Goal: Task Accomplishment & Management: Use online tool/utility

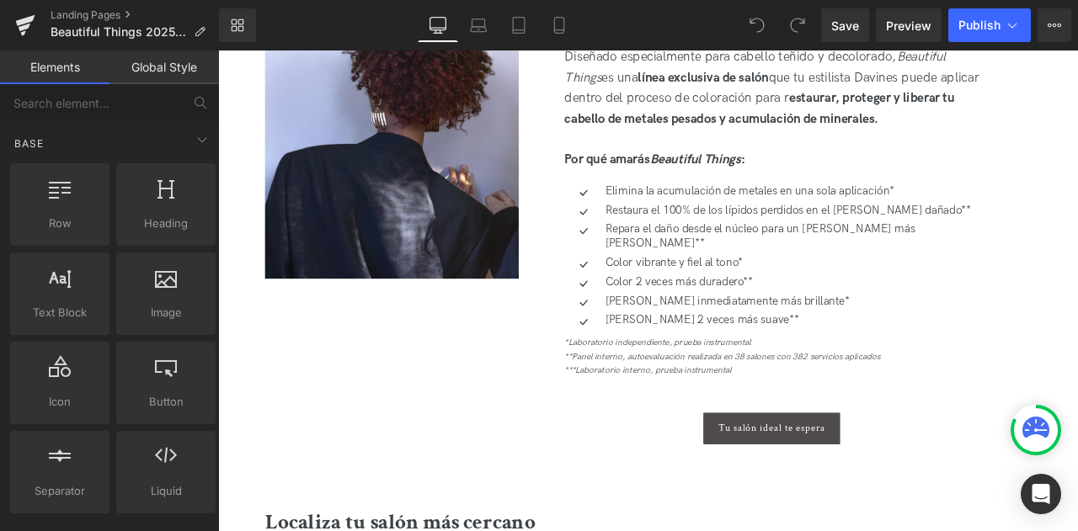
scroll to position [942, 0]
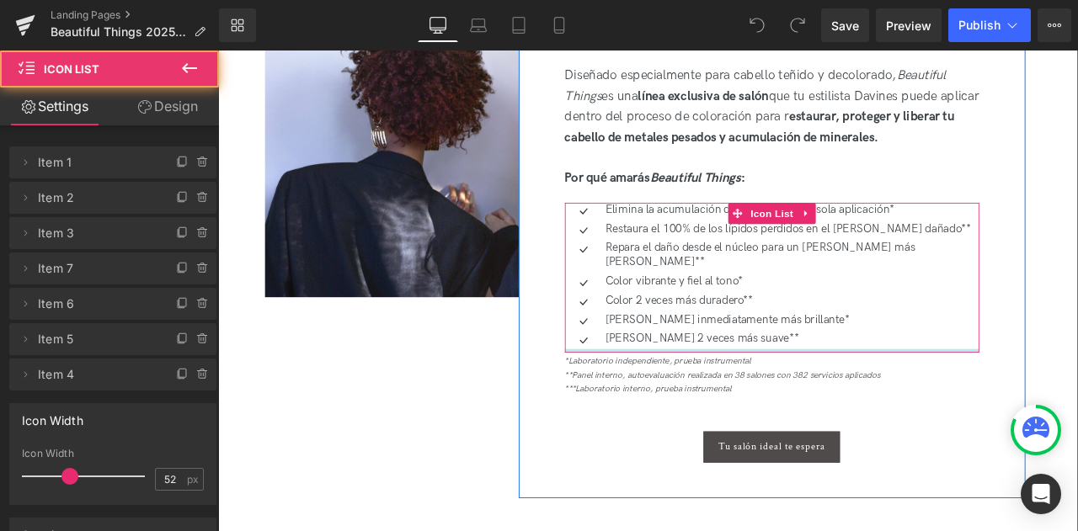
click at [853, 404] on div at bounding box center [874, 406] width 491 height 4
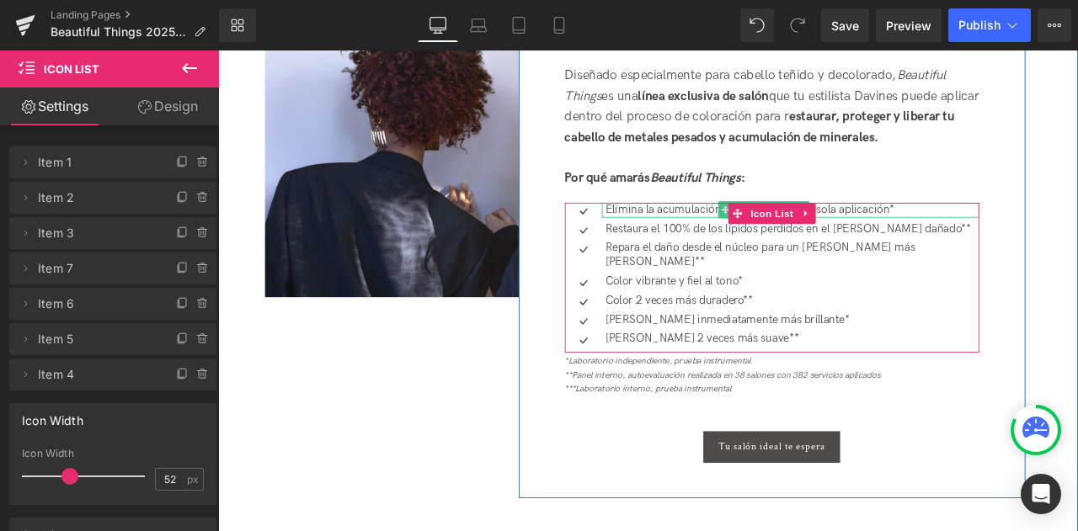
click at [726, 239] on p "Elimina la acumulación de metales en una sola aplicación*" at bounding box center [898, 240] width 443 height 18
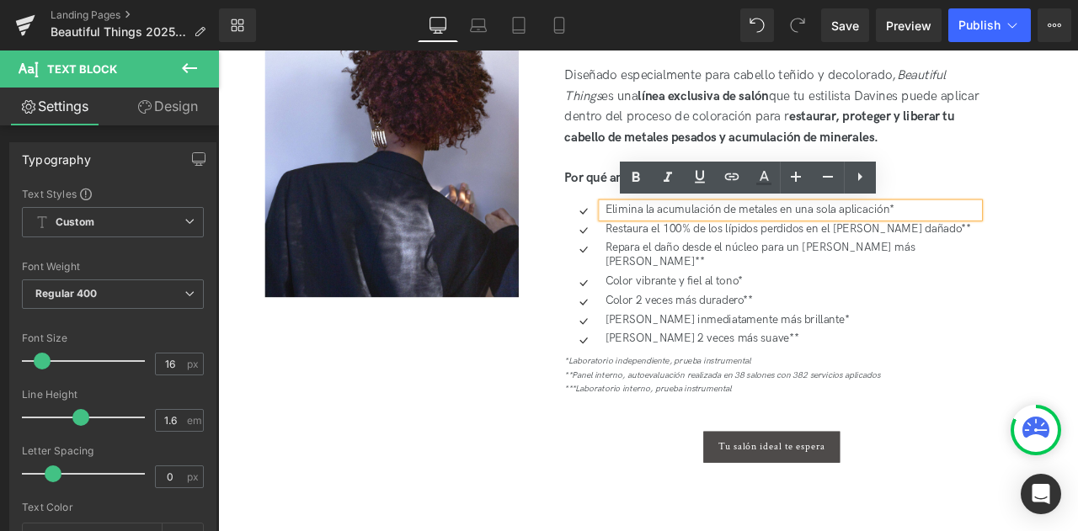
click at [1077, 320] on div "Tratamiento de salón 3 en 1 para [PERSON_NAME] teñido Heading Diseñado especial…" at bounding box center [874, 273] width 601 height 613
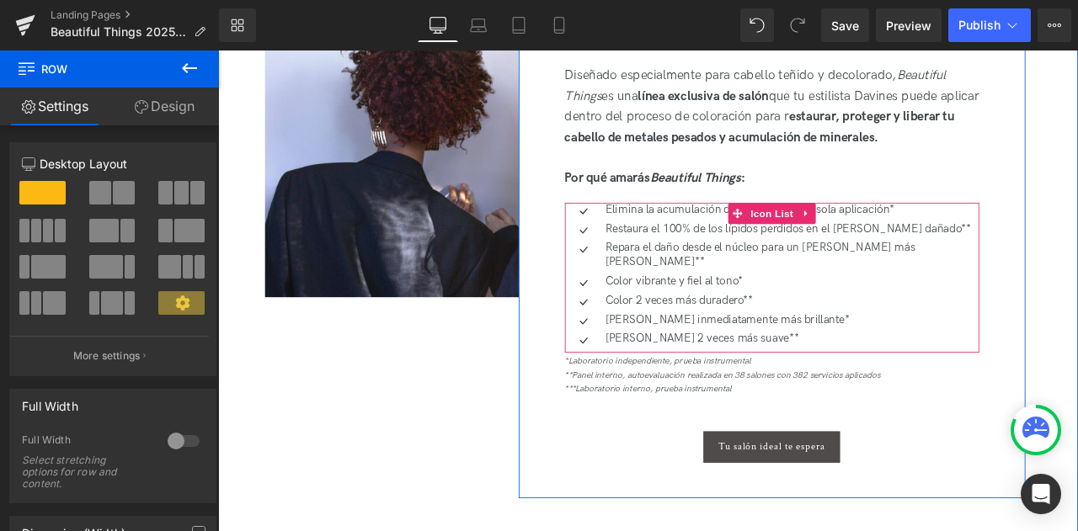
click at [695, 248] on ul "Icon Elimina la acumulación de metales en una sola aplicación* Text Block Icon …" at bounding box center [874, 318] width 491 height 175
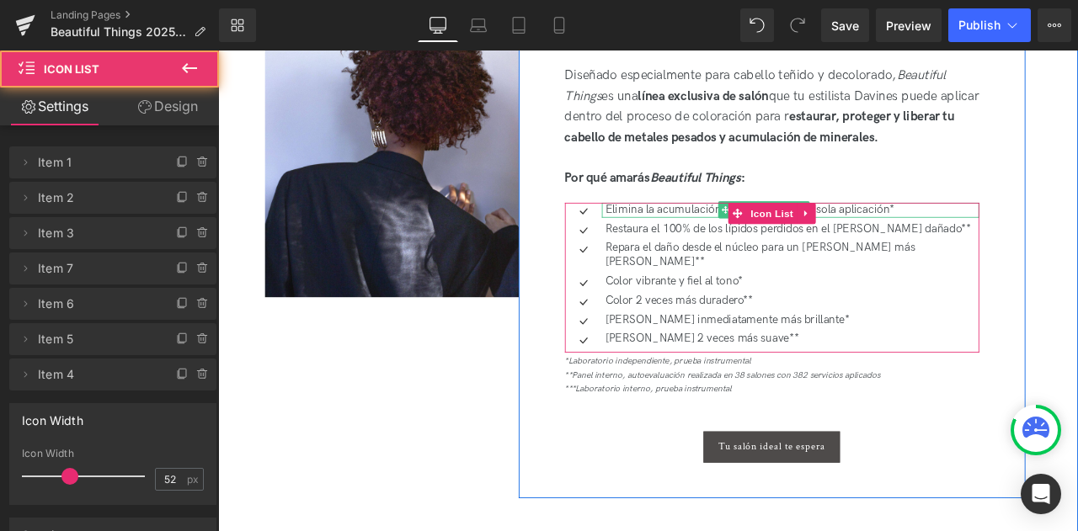
click at [691, 239] on p "Elimina la acumulación de metales en una sola aplicación*" at bounding box center [898, 240] width 443 height 18
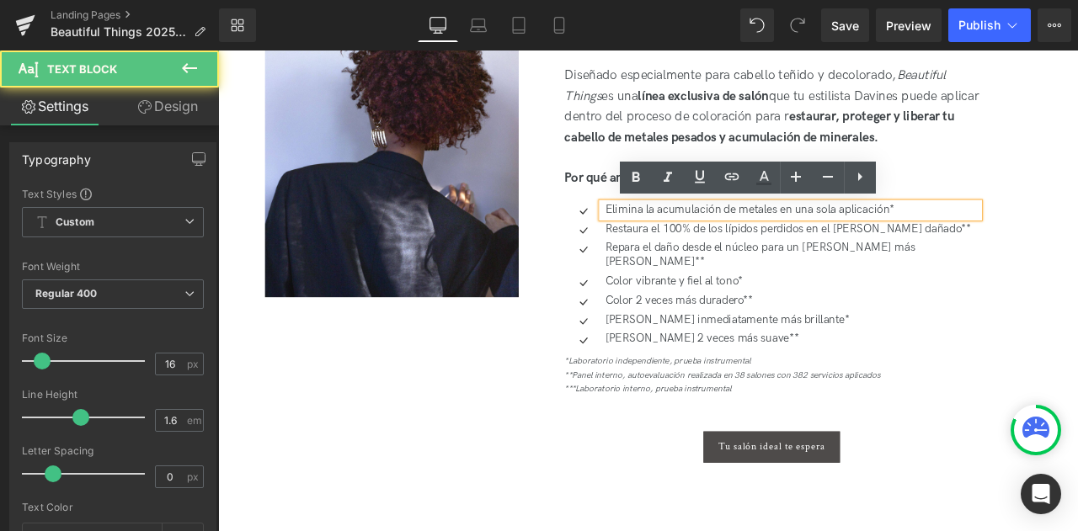
click at [677, 238] on p "Elimina la acumulación de metales en una sola aplicación*" at bounding box center [898, 240] width 443 height 18
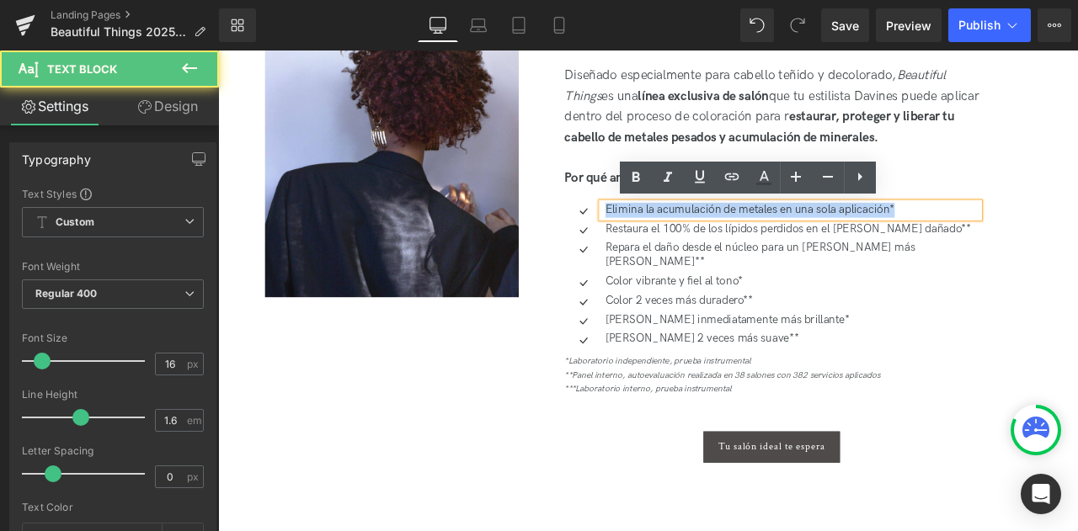
drag, startPoint x: 677, startPoint y: 238, endPoint x: 1036, endPoint y: 226, distance: 359.0
click at [1036, 231] on div "Elimina la acumulación de metales en una sola aplicación*" at bounding box center [896, 240] width 447 height 18
click at [1008, 241] on p "Elimina la acumulación de metales en una sola aplicación*" at bounding box center [898, 240] width 443 height 18
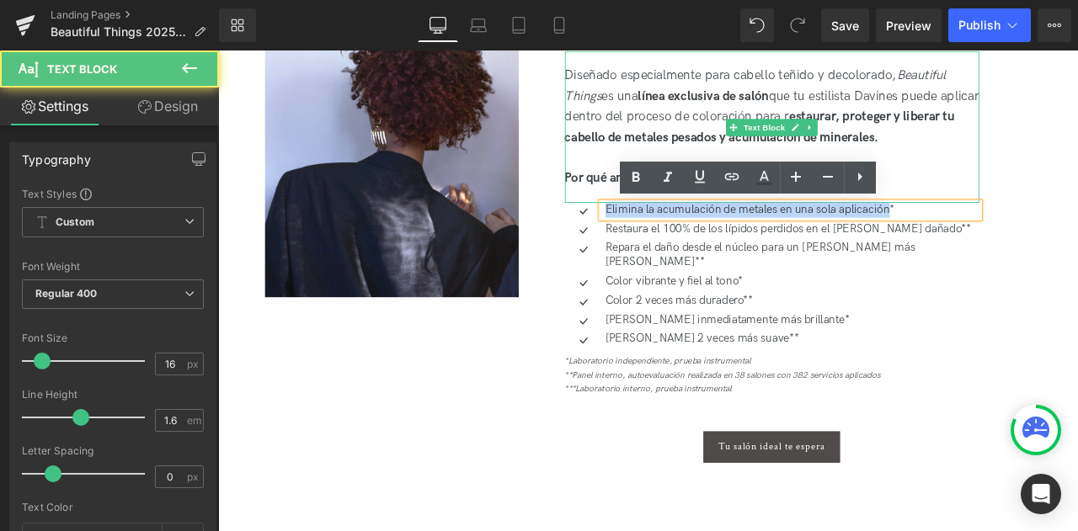
drag, startPoint x: 1016, startPoint y: 239, endPoint x: 655, endPoint y: 218, distance: 361.1
click at [655, 218] on div "Tratamiento de salón 3 en 1 para [PERSON_NAME] teñido Heading Diseñado especial…" at bounding box center [875, 252] width 516 height 571
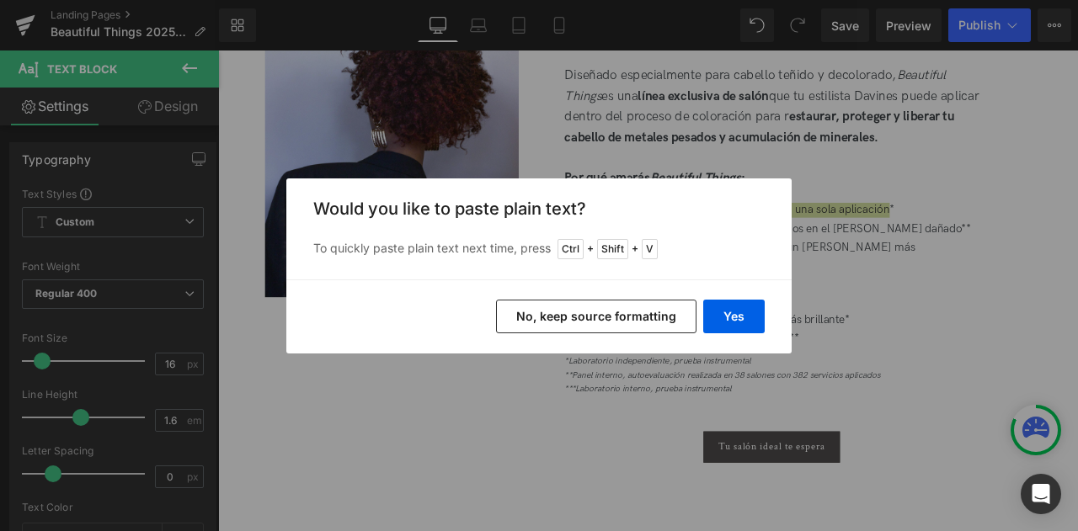
click at [765, 328] on div "Yes No, keep source formatting" at bounding box center [538, 317] width 505 height 74
click at [699, 318] on div "Yes No, keep source formatting" at bounding box center [538, 317] width 505 height 74
click at [715, 316] on button "Yes" at bounding box center [733, 317] width 61 height 34
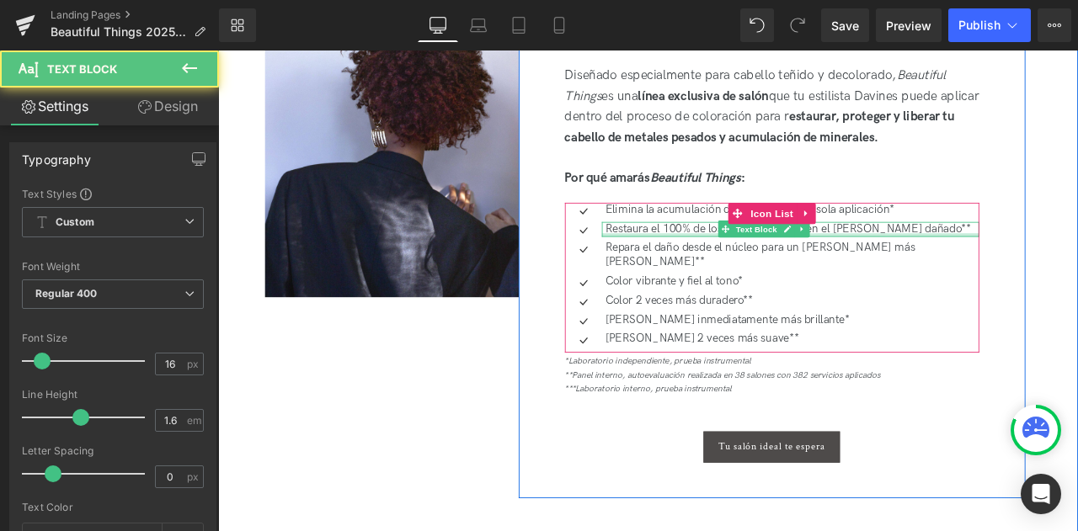
click at [754, 270] on div at bounding box center [896, 269] width 447 height 4
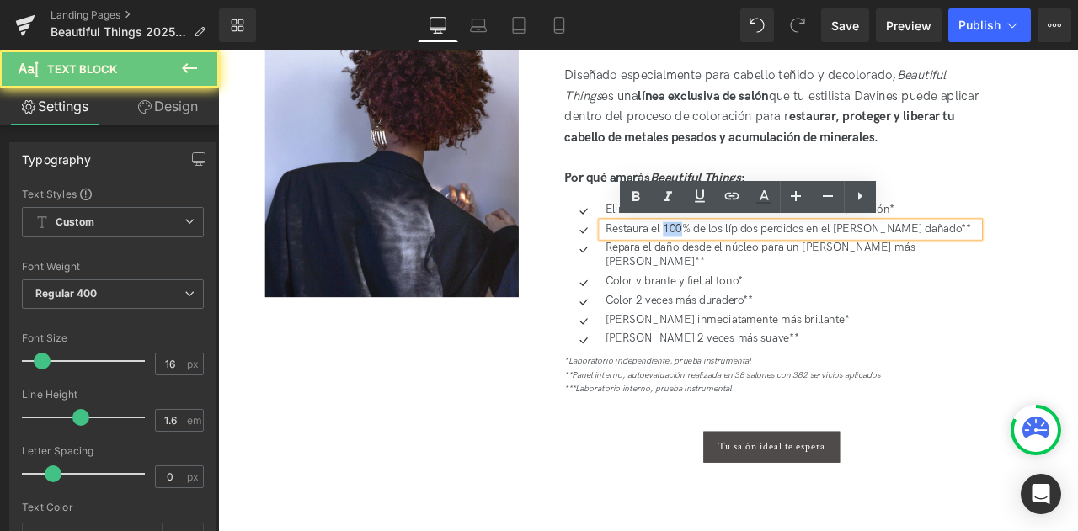
click at [754, 270] on p "Restaura el 100% de los lípidos perdidos en el [PERSON_NAME] dañado**" at bounding box center [898, 263] width 443 height 18
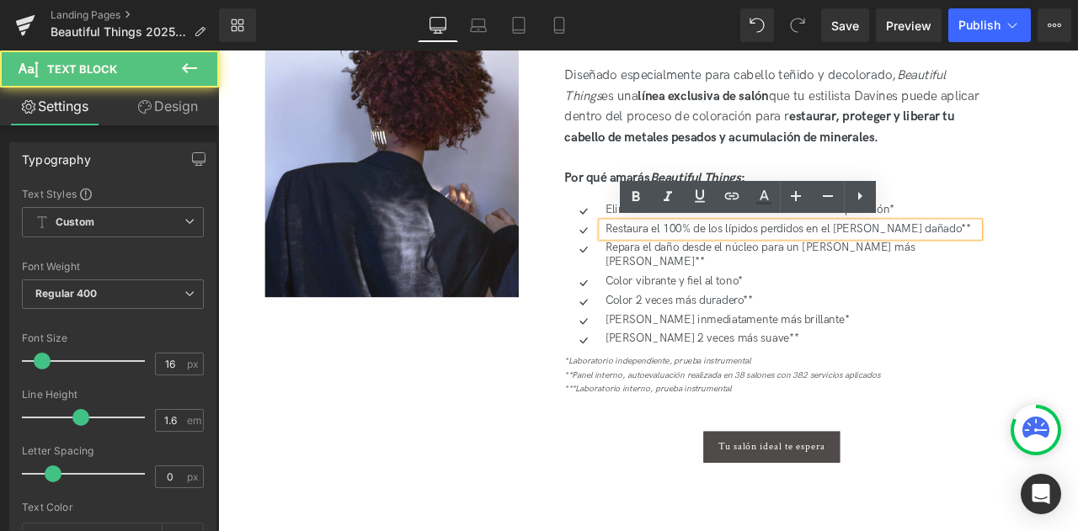
click at [695, 264] on p "Restaura el 100% de los lípidos perdidos en el [PERSON_NAME] dañado**" at bounding box center [898, 263] width 443 height 18
drag, startPoint x: 675, startPoint y: 264, endPoint x: 1132, endPoint y: 264, distance: 457.3
click at [1077, 264] on div "Tratamiento de salón 3 en 1 para [PERSON_NAME] teñido Heading Diseñado especial…" at bounding box center [874, 273] width 601 height 613
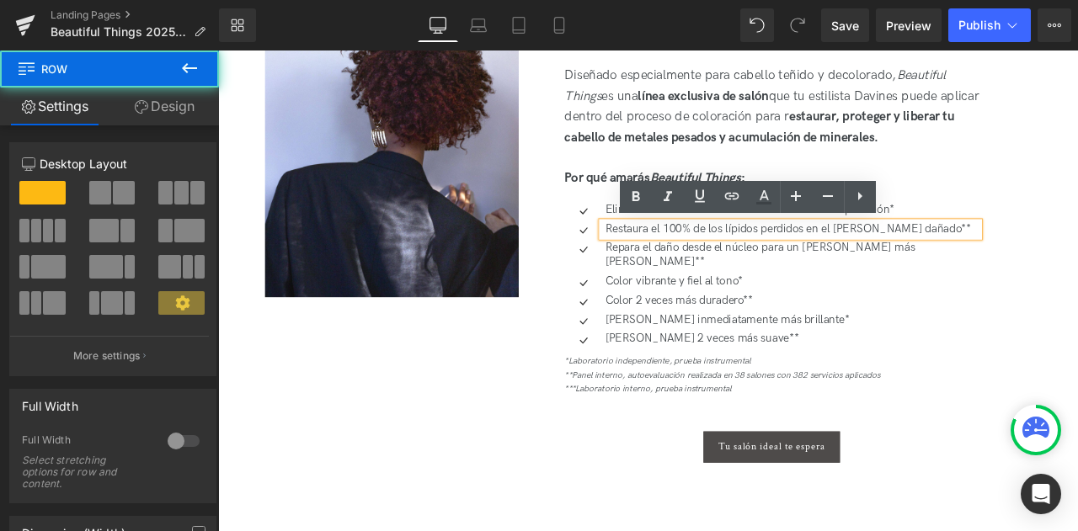
click at [1077, 264] on div "Tratamiento de salón 3 en 1 para [PERSON_NAME] teñido Heading Diseñado especial…" at bounding box center [874, 273] width 601 height 613
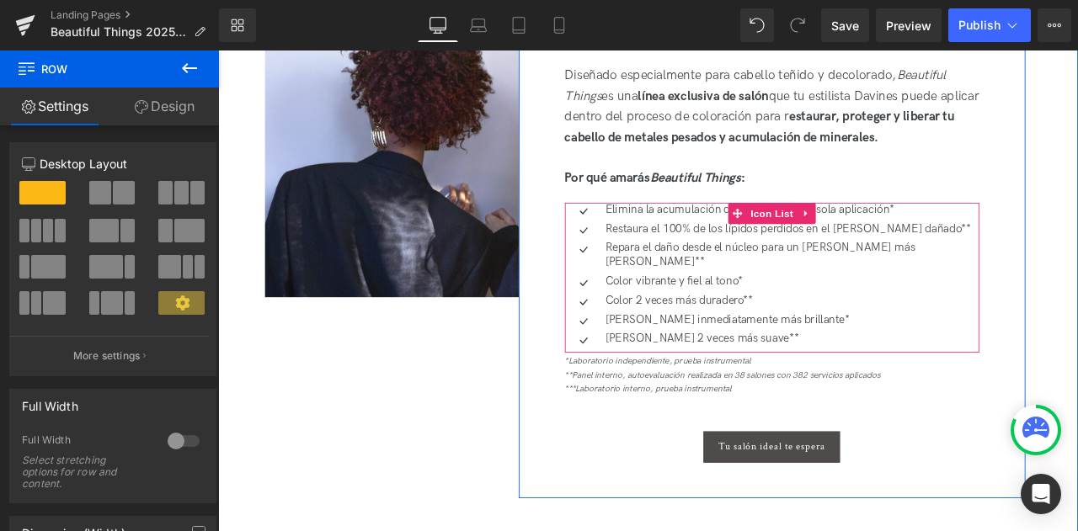
click at [694, 259] on p "Restaura el 100% de los lípidos perdidos en el cabello dañado**" at bounding box center [898, 263] width 443 height 18
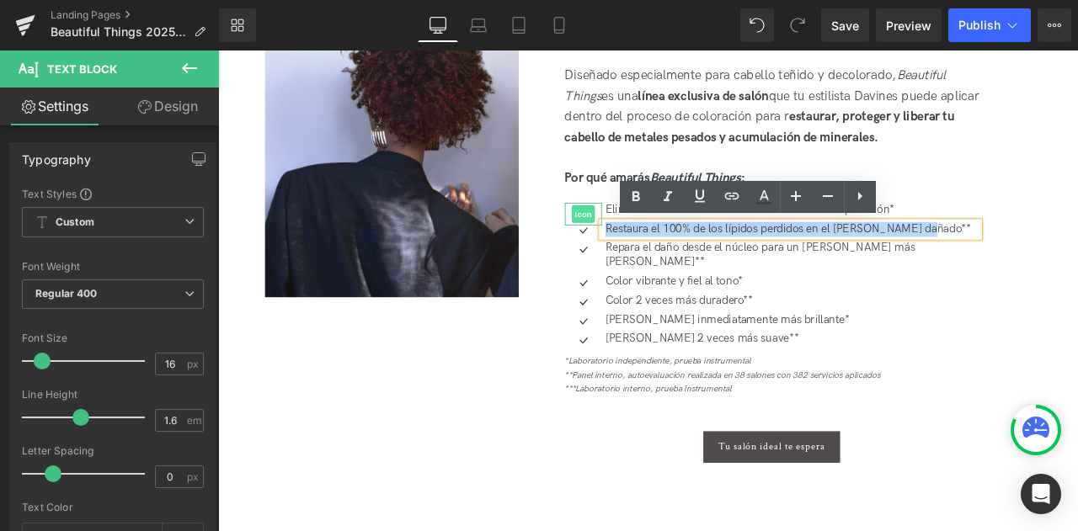
drag, startPoint x: 669, startPoint y: 259, endPoint x: 648, endPoint y: 248, distance: 23.4
click at [648, 248] on ul "Icon Elimina la acumulación de metales en una sola aplicación* Text Block Icon …" at bounding box center [874, 318] width 491 height 175
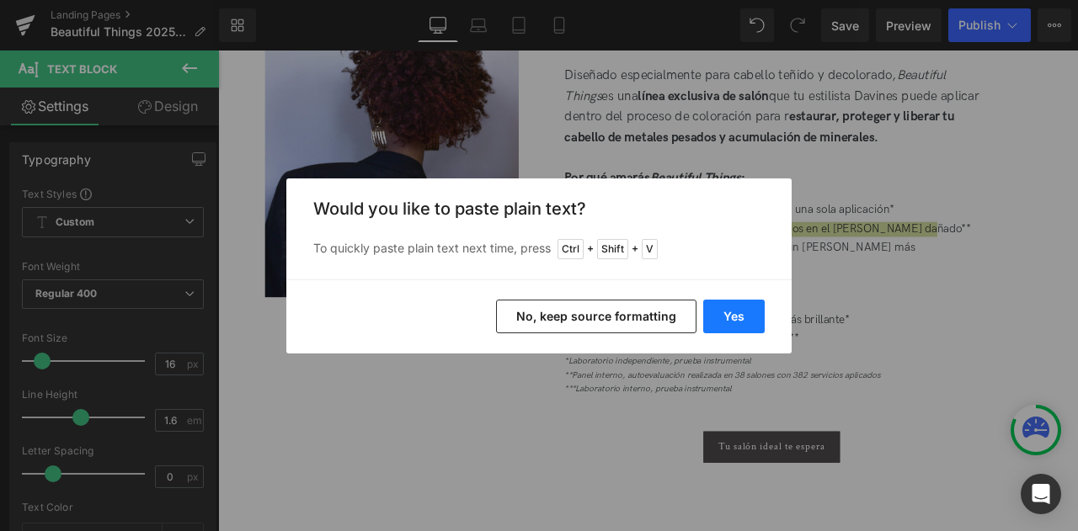
click at [736, 301] on button "Yes" at bounding box center [733, 317] width 61 height 34
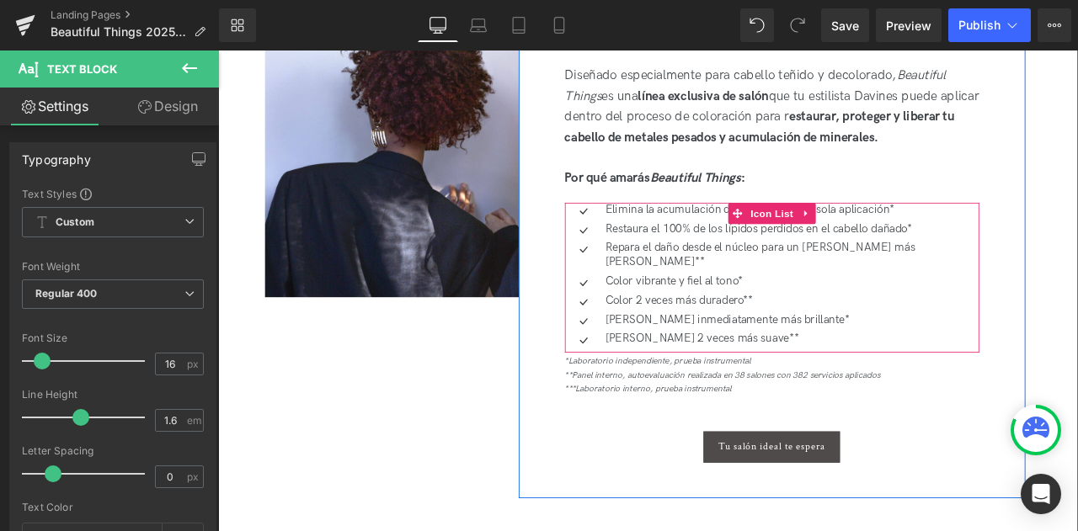
click at [218, 51] on div at bounding box center [218, 51] width 0 height 0
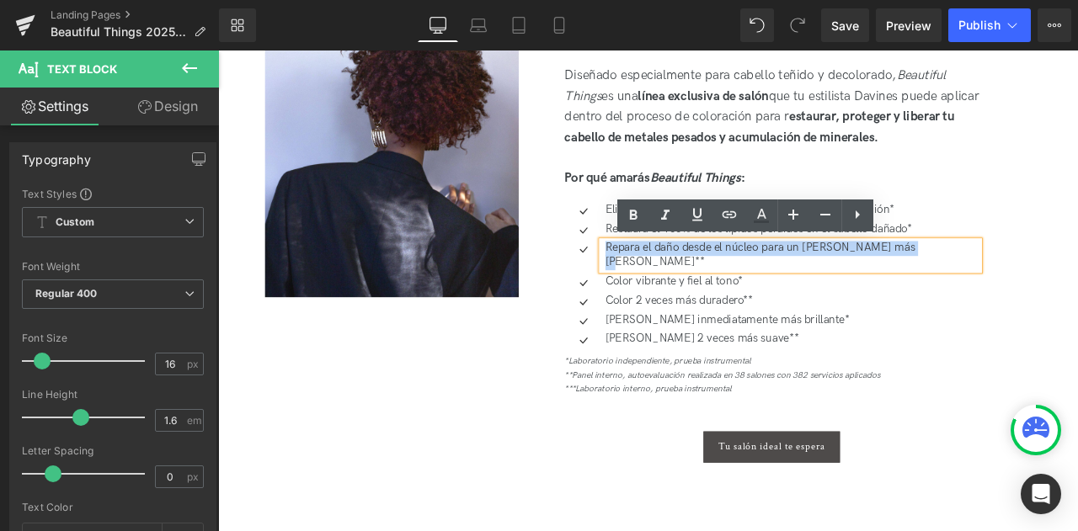
drag, startPoint x: 677, startPoint y: 283, endPoint x: 1062, endPoint y: 345, distance: 389.9
click at [1062, 345] on div "Icon Elimina la acumulación de metales en una sola aplicación* Text Block Icon …" at bounding box center [874, 320] width 491 height 178
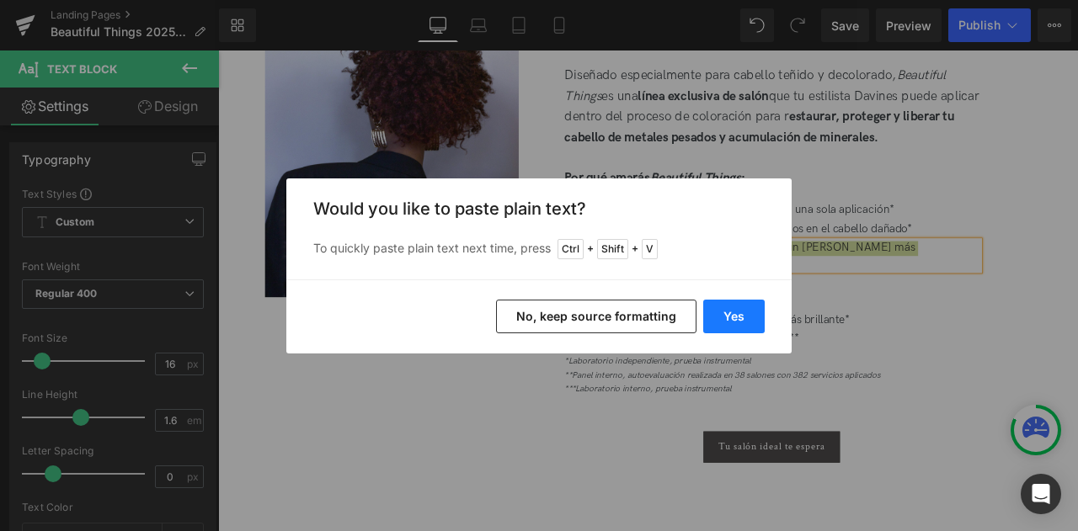
click at [724, 314] on button "Yes" at bounding box center [733, 317] width 61 height 34
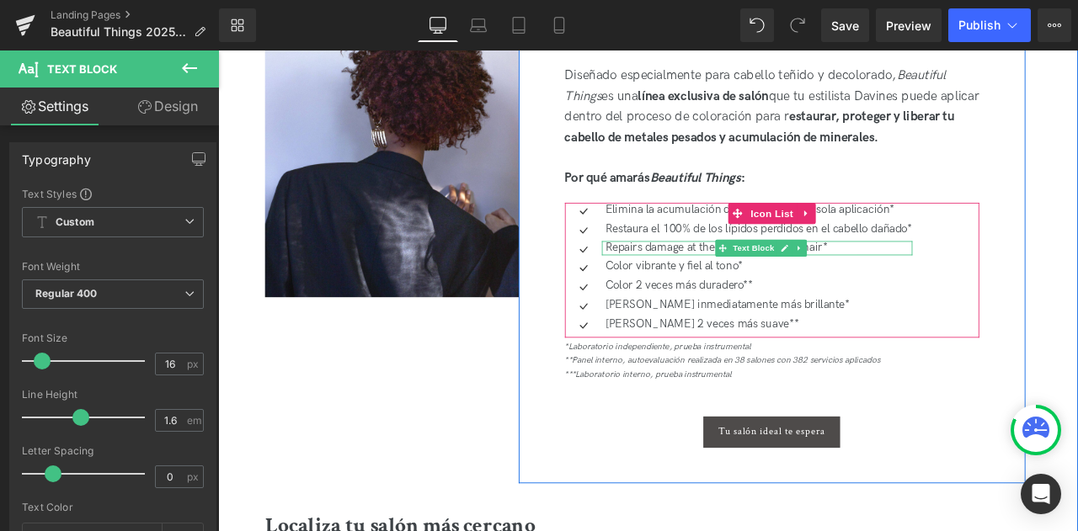
click at [765, 279] on div at bounding box center [857, 278] width 368 height 4
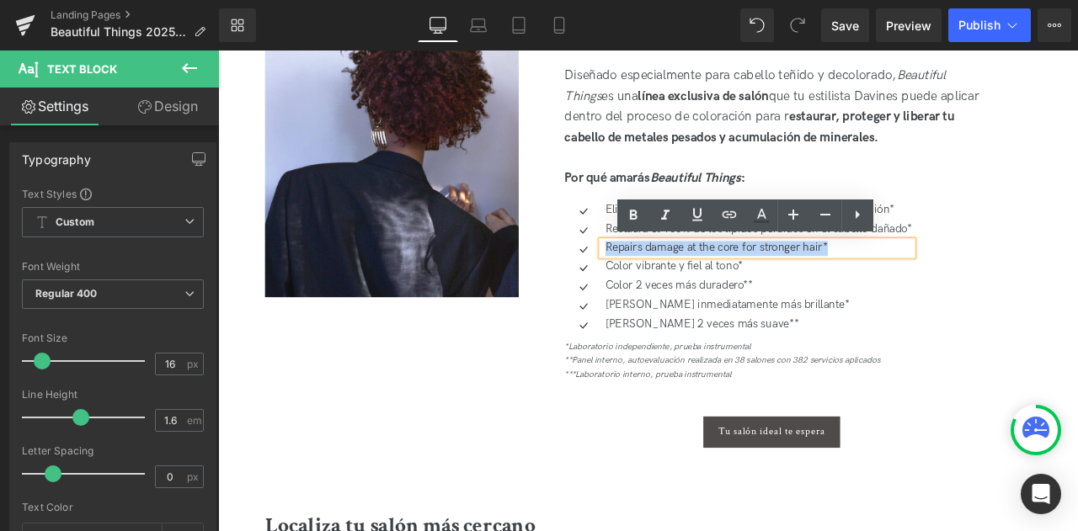
drag, startPoint x: 960, startPoint y: 287, endPoint x: 670, endPoint y: 285, distance: 290.6
click at [673, 285] on div "Repairs damage at the core for stronger hair*" at bounding box center [857, 285] width 368 height 18
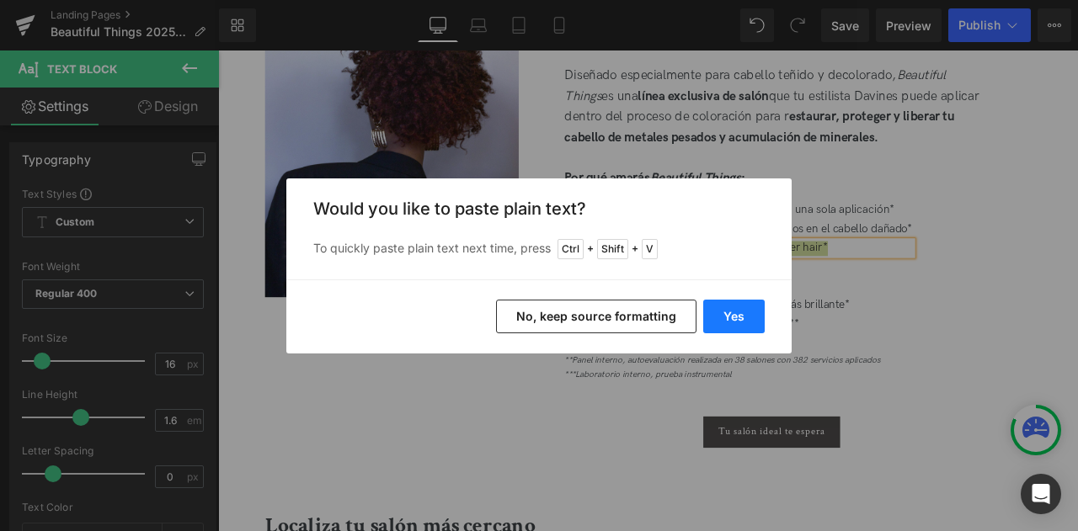
click at [724, 318] on button "Yes" at bounding box center [733, 317] width 61 height 34
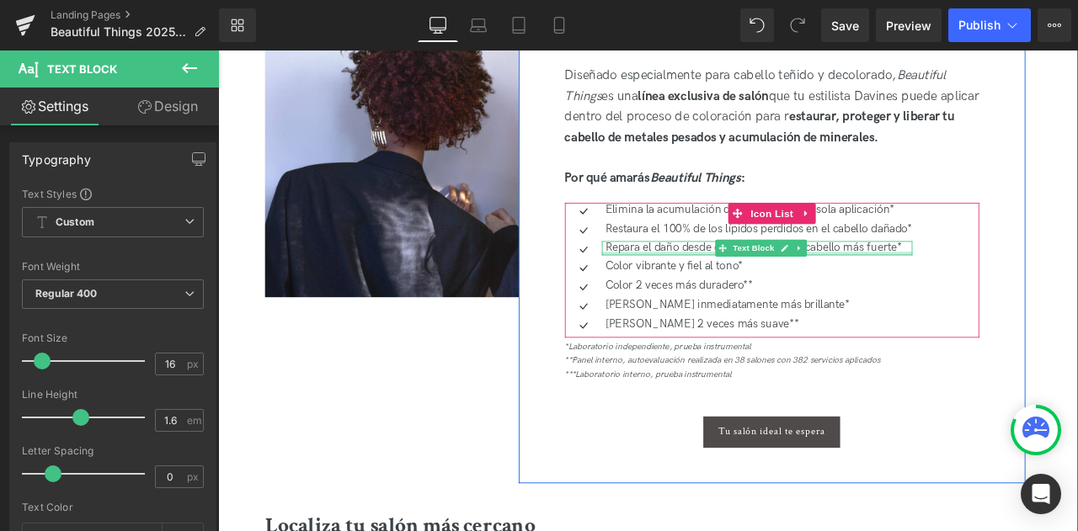
click at [722, 292] on div at bounding box center [857, 291] width 368 height 4
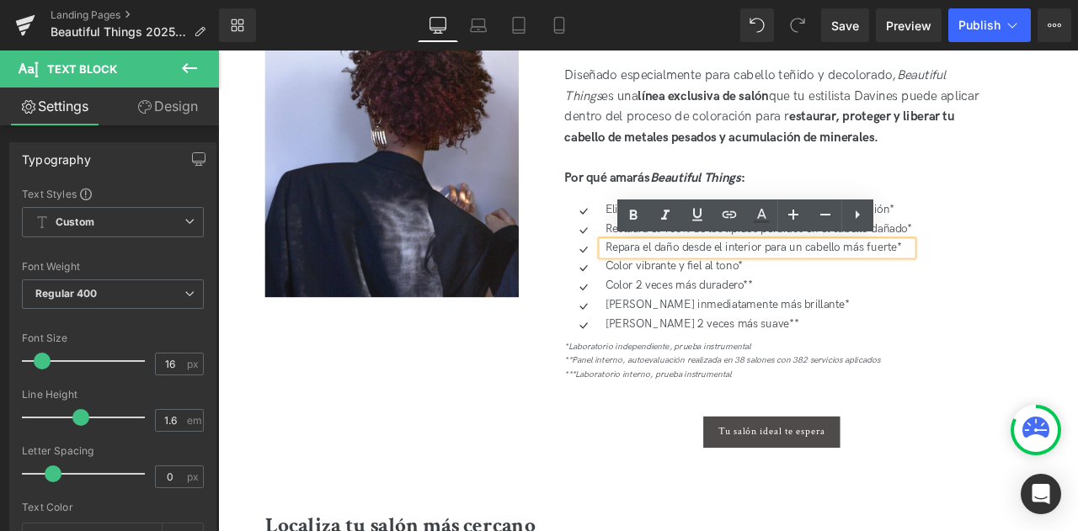
click at [1077, 372] on div "Icon Elimina la acumulación de metales en una sola aplicación* Text Block Icon …" at bounding box center [874, 311] width 491 height 160
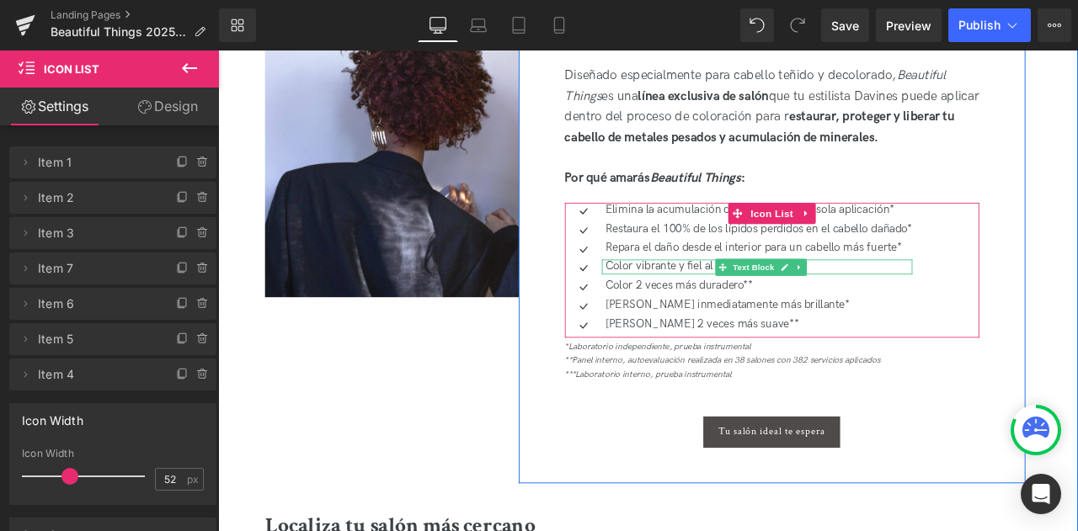
click at [707, 307] on p "Color vibrante y fiel al tono*" at bounding box center [859, 307] width 364 height 18
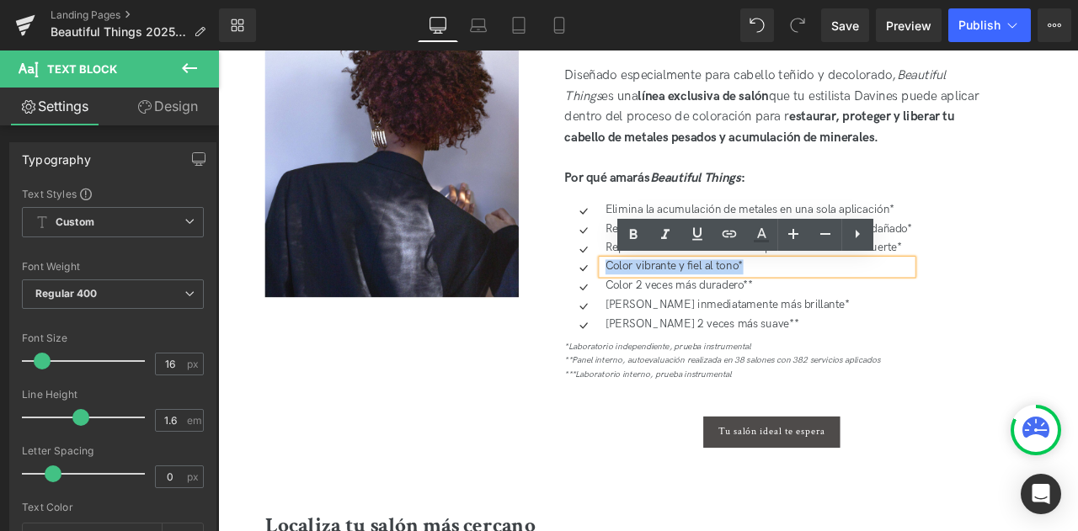
drag, startPoint x: 908, startPoint y: 306, endPoint x: 675, endPoint y: 308, distance: 232.5
click at [677, 308] on p "Color vibrante y fiel al tono*" at bounding box center [859, 307] width 364 height 18
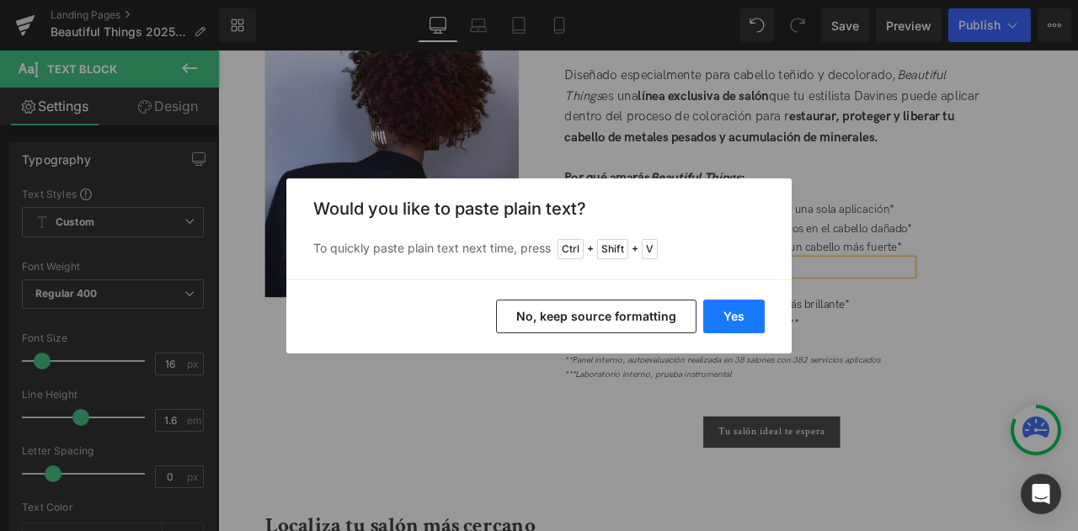
click at [736, 328] on button "Yes" at bounding box center [733, 317] width 61 height 34
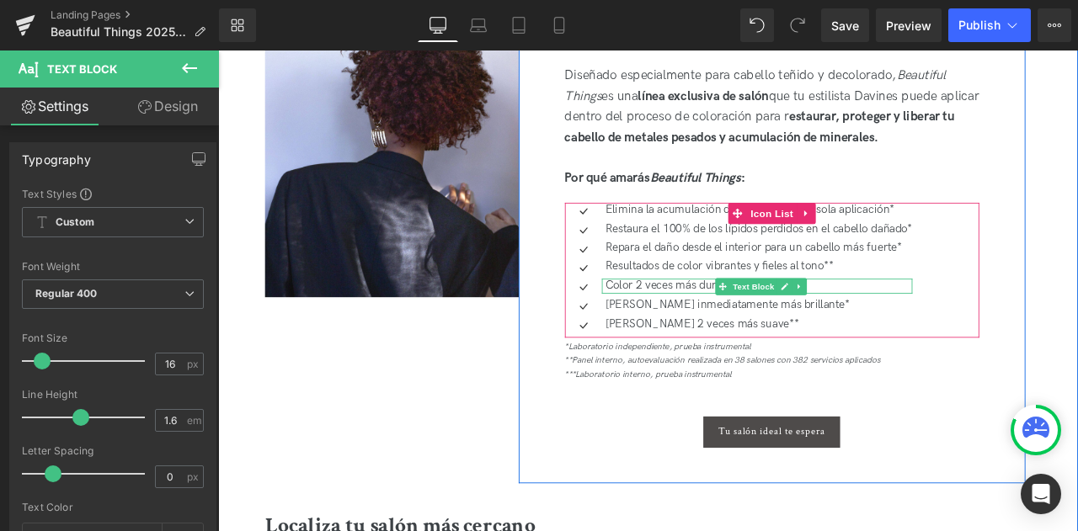
click at [773, 329] on p "Color 2 veces más duradero**" at bounding box center [859, 330] width 364 height 18
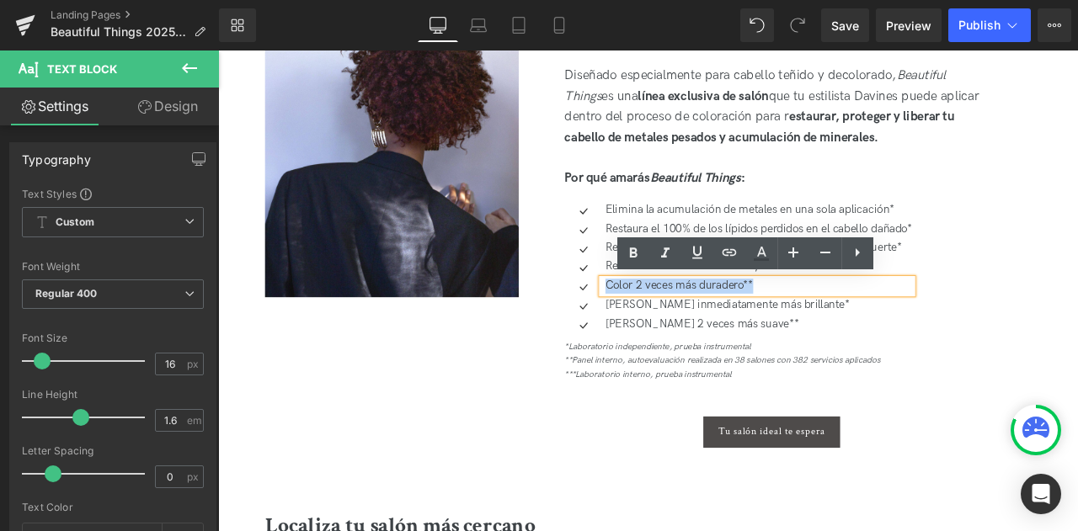
drag, startPoint x: 873, startPoint y: 328, endPoint x: 670, endPoint y: 334, distance: 202.2
click at [673, 334] on div "Color 2 veces más duradero**" at bounding box center [857, 330] width 368 height 18
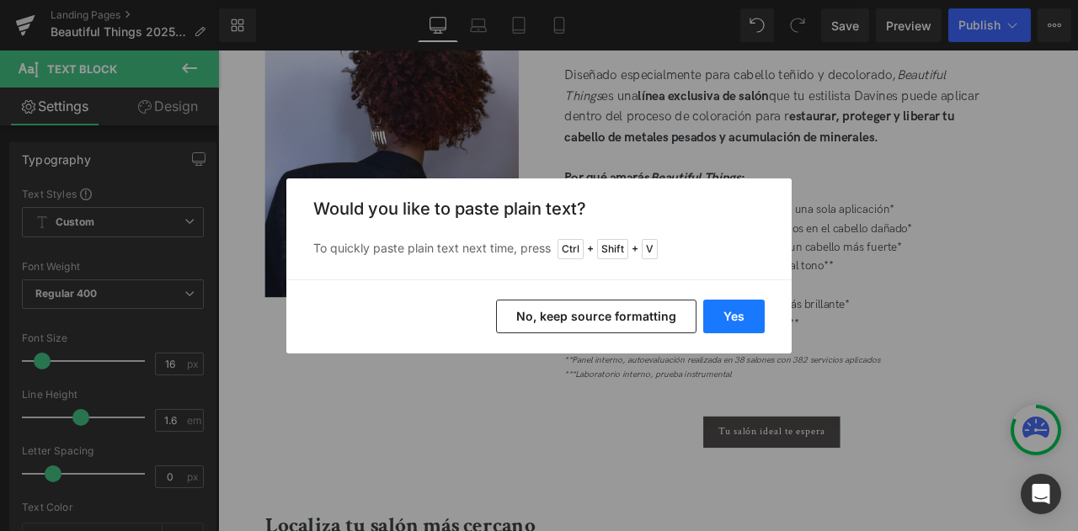
click at [734, 318] on button "Yes" at bounding box center [733, 317] width 61 height 34
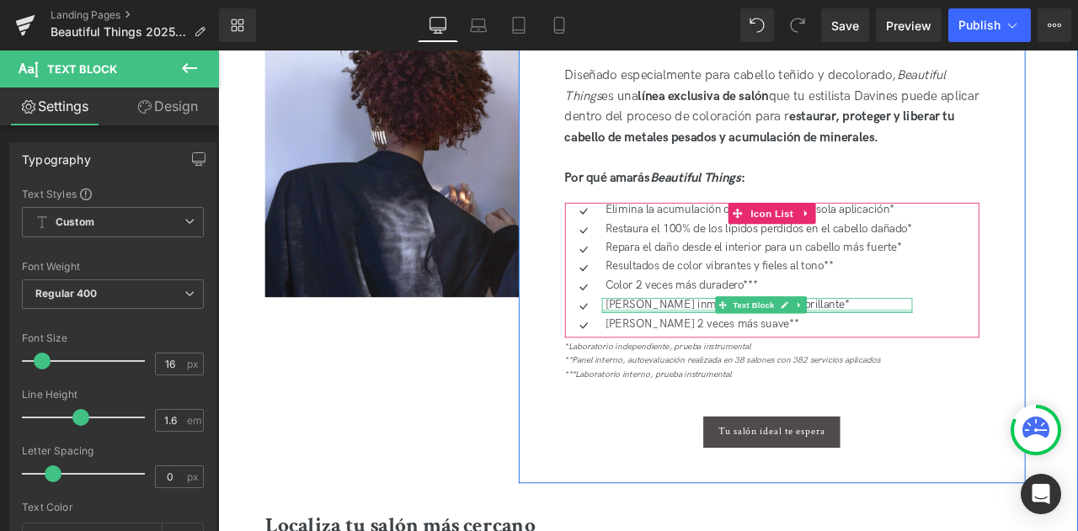
click at [972, 357] on div at bounding box center [857, 359] width 368 height 4
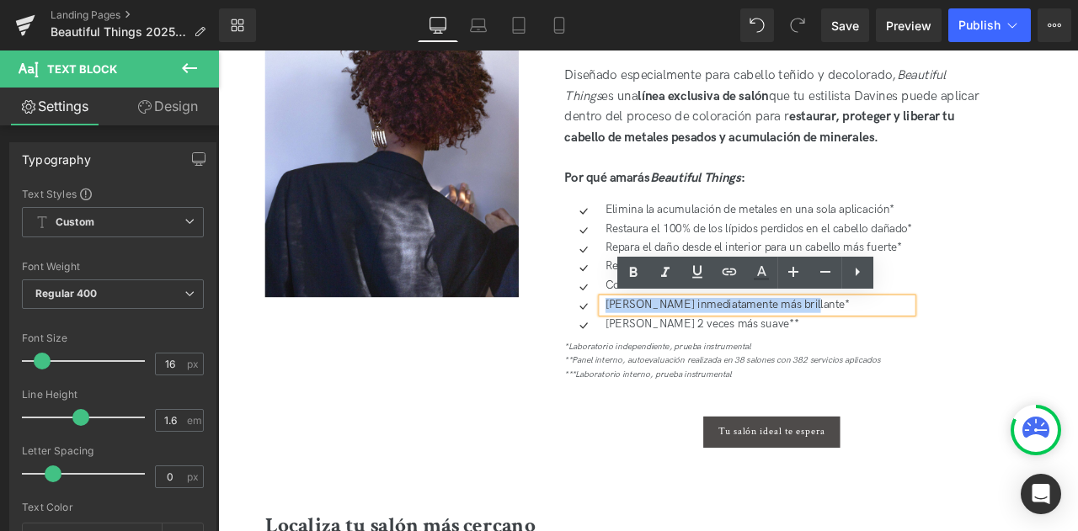
drag, startPoint x: 952, startPoint y: 356, endPoint x: 674, endPoint y: 359, distance: 277.9
click at [677, 359] on p "Cabello inmediatamente más brillante*" at bounding box center [859, 353] width 364 height 18
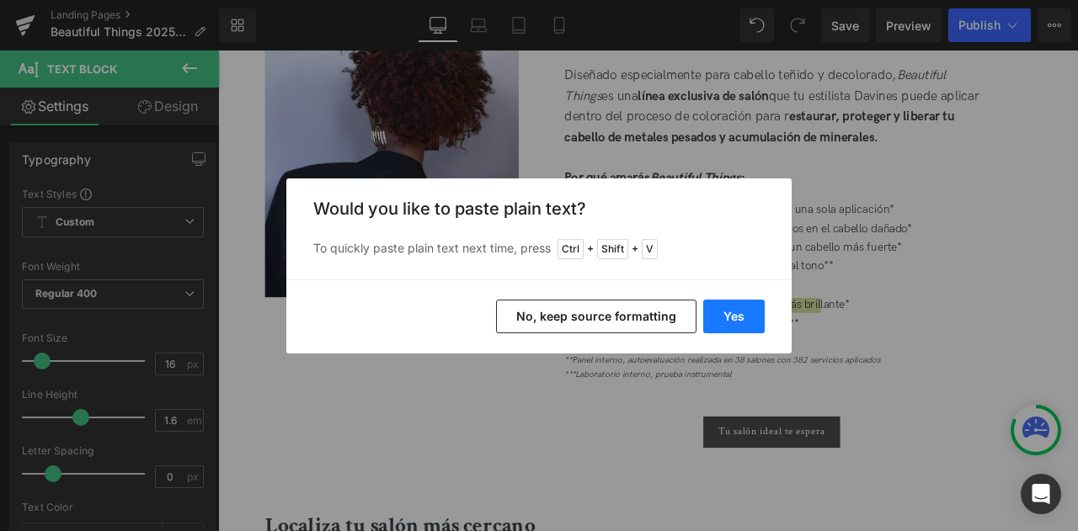
click at [724, 318] on button "Yes" at bounding box center [733, 317] width 61 height 34
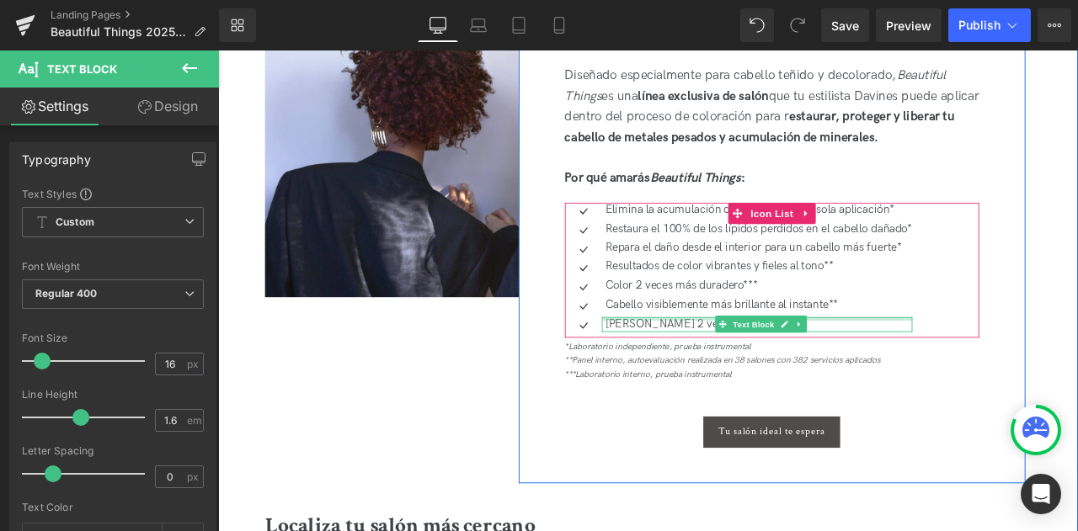
click at [751, 371] on p "Cabello 2 veces más suave**" at bounding box center [859, 375] width 364 height 18
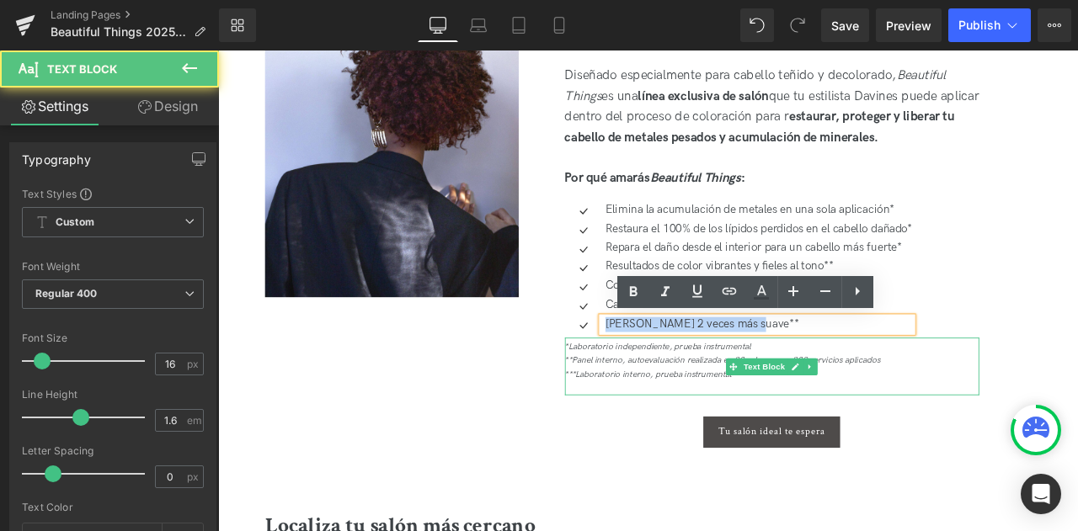
drag, startPoint x: 674, startPoint y: 374, endPoint x: 885, endPoint y: 397, distance: 212.6
click at [885, 397] on div "Tratamiento de salón 3 en 1 para cabello teñido Heading Diseñado especialmente …" at bounding box center [875, 244] width 516 height 554
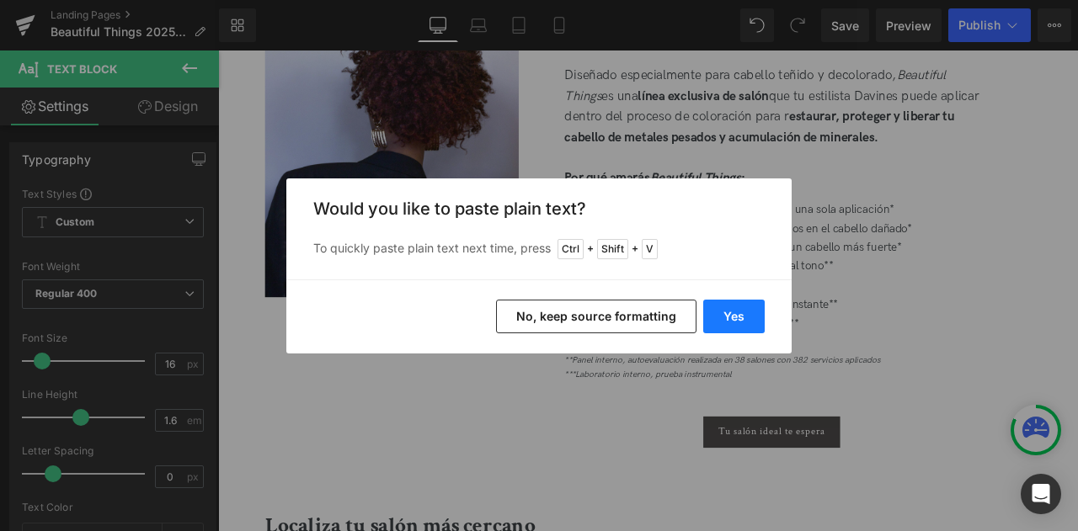
click at [760, 324] on button "Yes" at bounding box center [733, 317] width 61 height 34
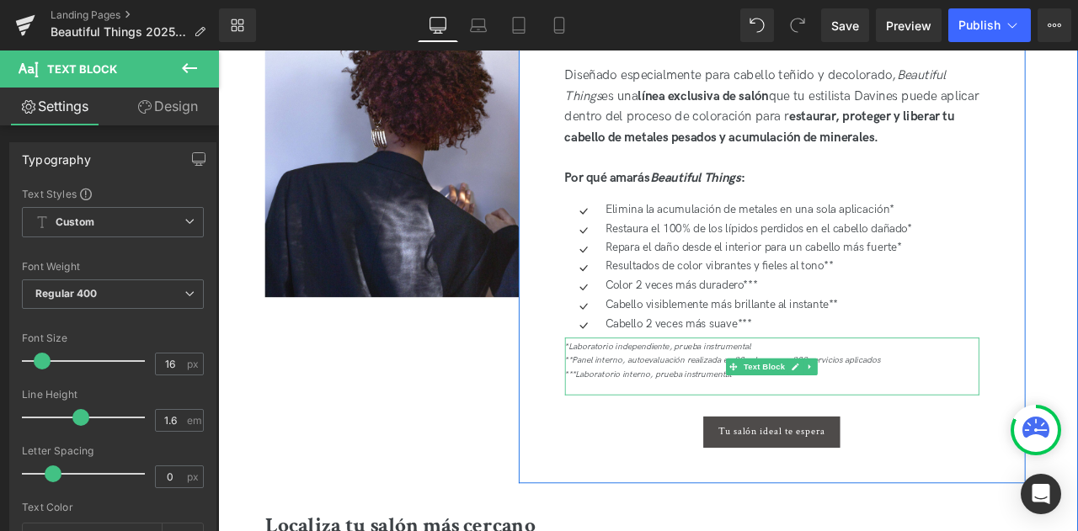
click at [661, 431] on icon "***Laboratorio interno, prueba instrumental" at bounding box center [728, 434] width 198 height 13
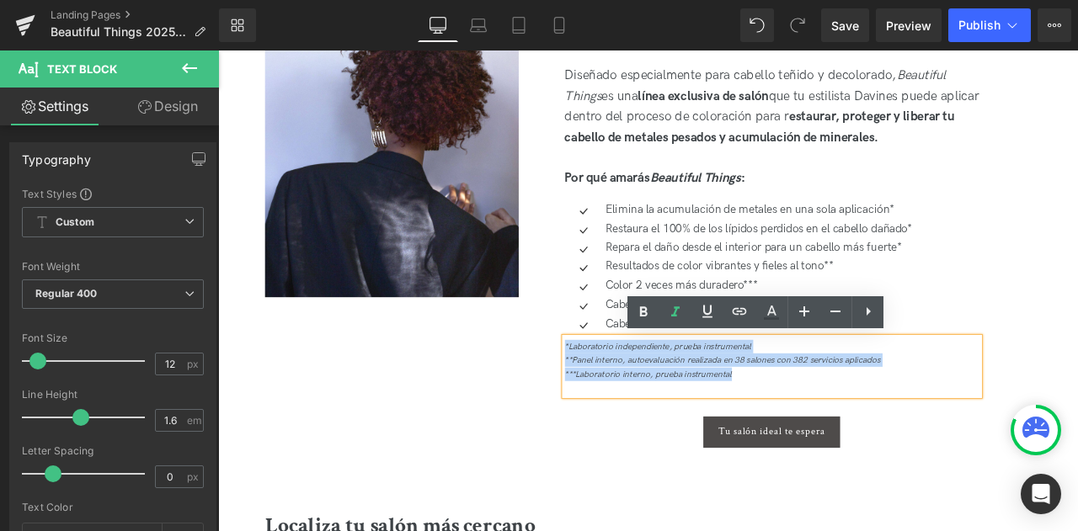
drag, startPoint x: 889, startPoint y: 444, endPoint x: 592, endPoint y: 387, distance: 301.8
click at [592, 387] on div "Tratamiento de salón 3 en 1 para cabello teñido Heading Diseñado especialmente …" at bounding box center [874, 265] width 601 height 596
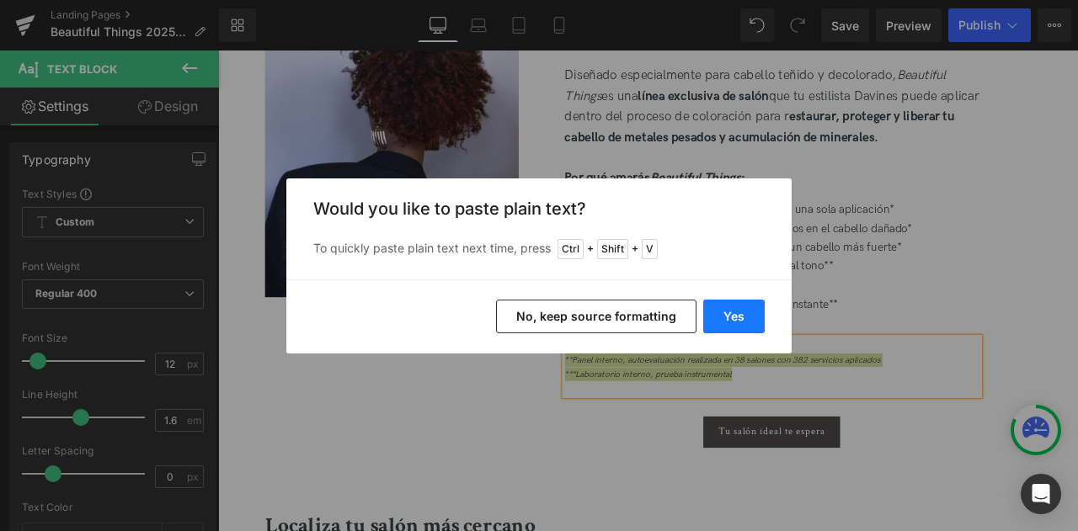
click at [734, 326] on button "Yes" at bounding box center [733, 317] width 61 height 34
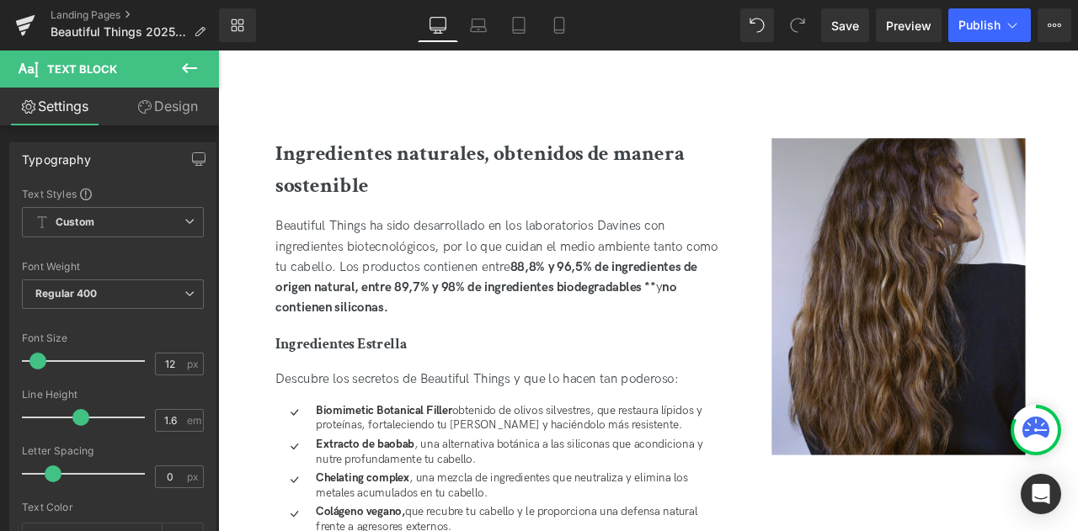
scroll to position [1695, 0]
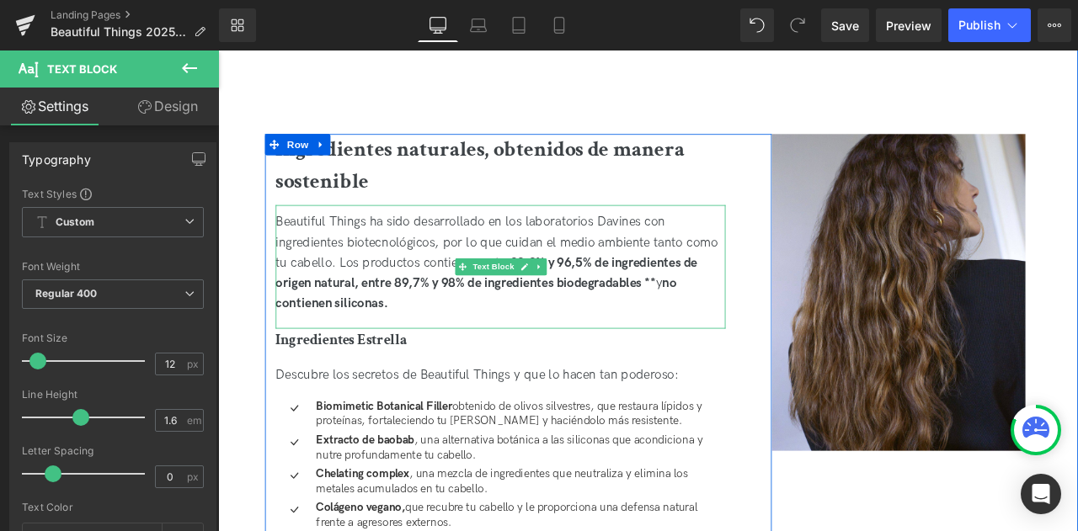
click at [428, 352] on div "Beautiful Things ha sido desarrollado en los laboratorios Davines con ingredien…" at bounding box center [552, 303] width 533 height 121
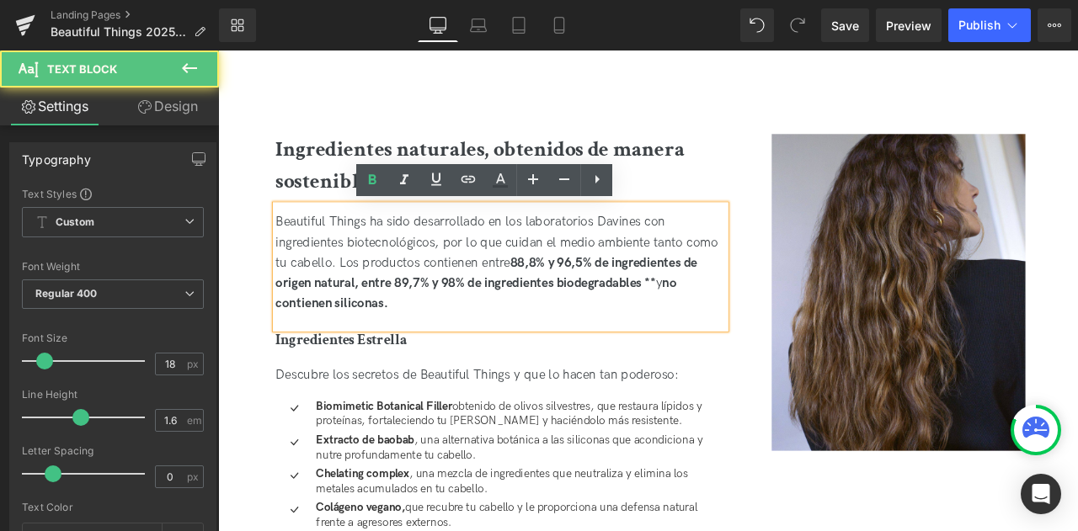
click at [419, 352] on div "Beautiful Things ha sido desarrollado en los laboratorios Davines con ingredien…" at bounding box center [552, 303] width 533 height 121
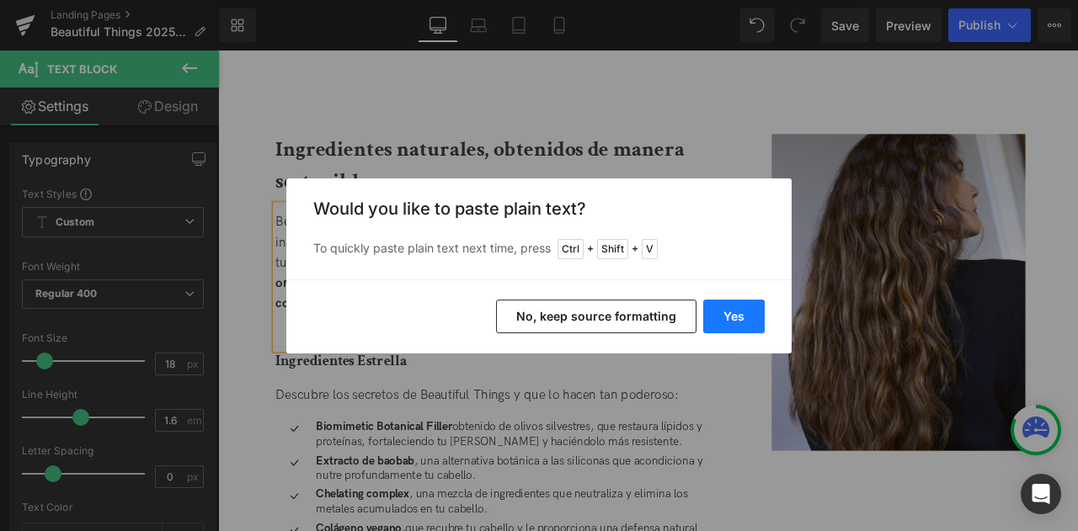
click at [723, 312] on button "Yes" at bounding box center [733, 317] width 61 height 34
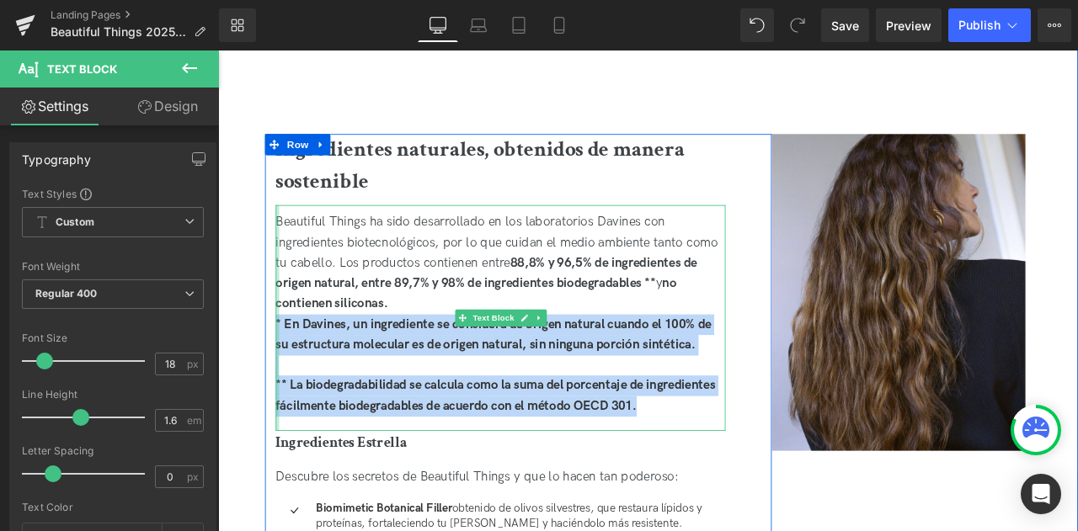
drag, startPoint x: 723, startPoint y: 474, endPoint x: 286, endPoint y: 372, distance: 449.7
click at [286, 372] on div "Beautiful Things ha sido desarrollado en los laboratorios Davines con ingredien…" at bounding box center [552, 368] width 533 height 268
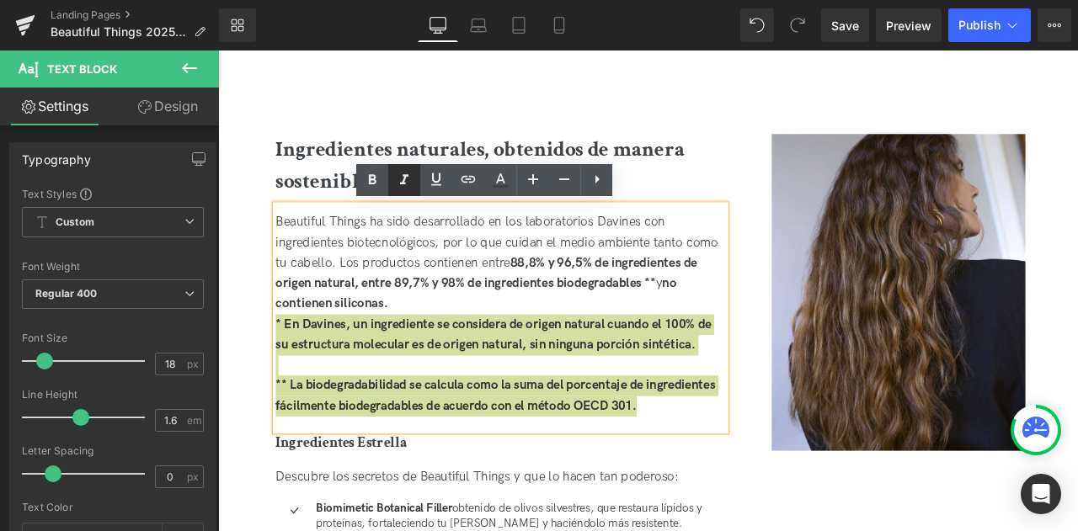
click at [408, 182] on icon at bounding box center [404, 180] width 20 height 20
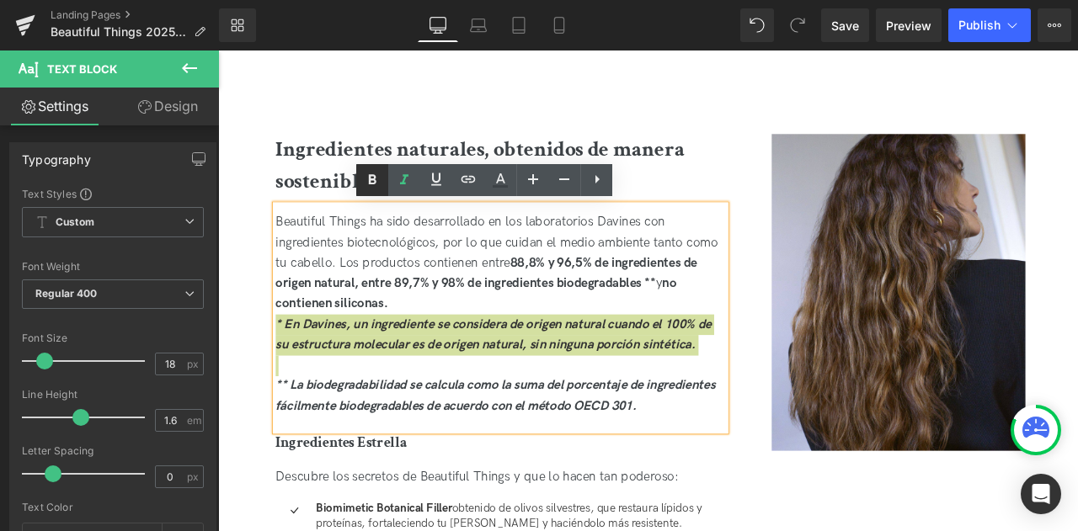
click at [376, 173] on icon at bounding box center [372, 180] width 20 height 20
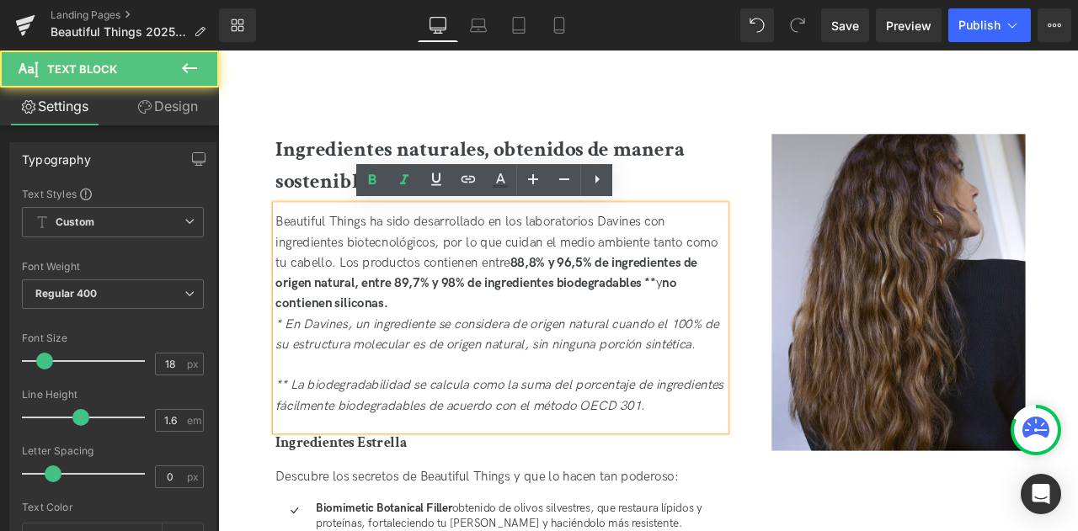
click at [286, 447] on icon "** La biodegradabilidad se calcula como la suma del porcentaje de ingredientes …" at bounding box center [551, 460] width 531 height 42
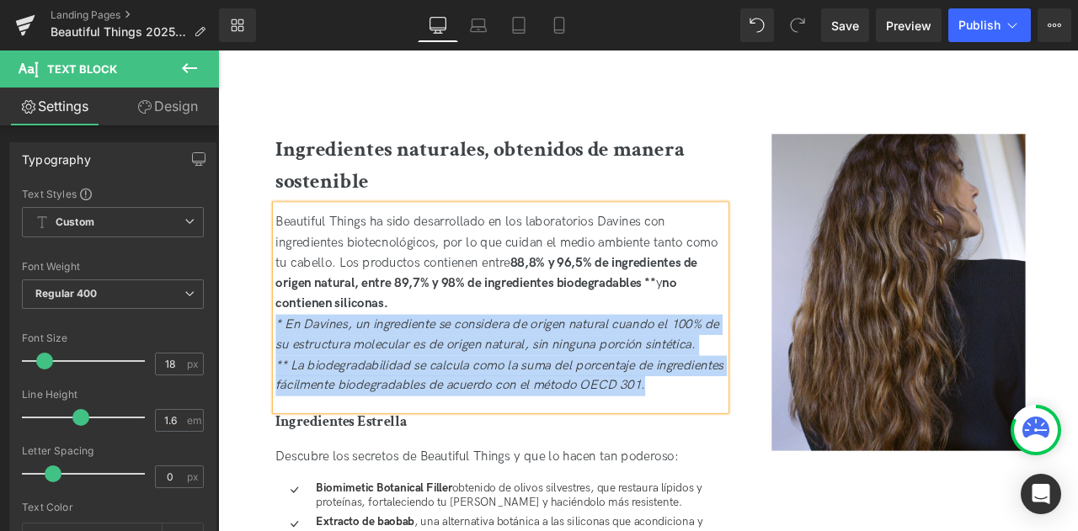
drag, startPoint x: 594, startPoint y: 445, endPoint x: 283, endPoint y: 369, distance: 319.9
click at [286, 369] on div "Beautiful Things ha sido desarrollado en los laboratorios Davines con ingredien…" at bounding box center [552, 355] width 533 height 243
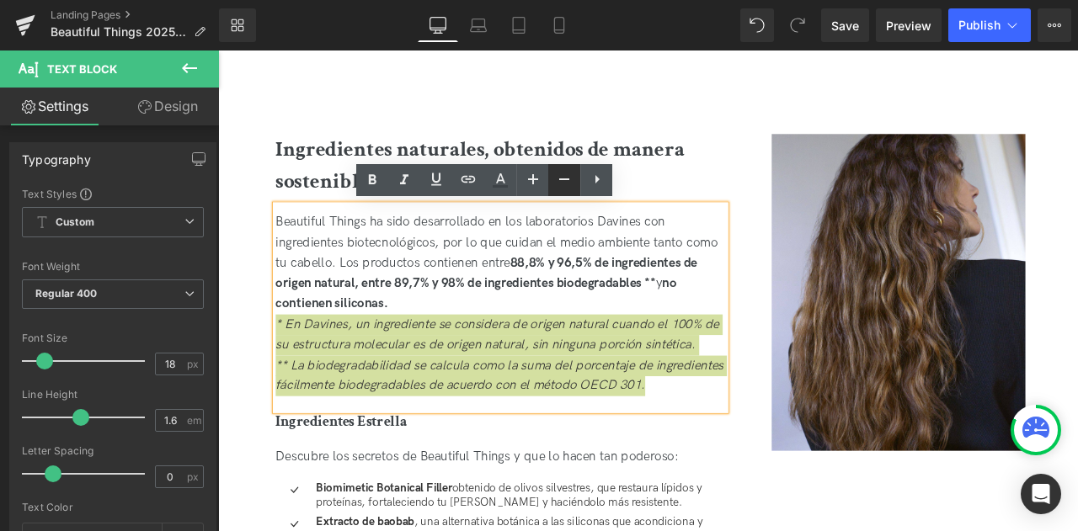
click at [557, 179] on icon at bounding box center [564, 179] width 20 height 20
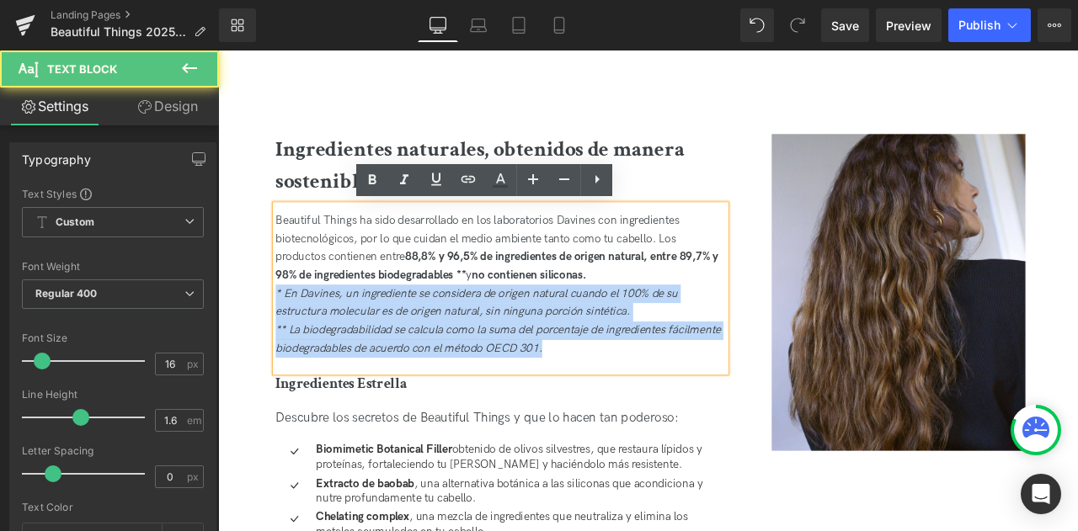
click at [675, 324] on div "Beautiful Things ha sido desarrollado en los laboratorios Davines con ingredien…" at bounding box center [552, 286] width 533 height 86
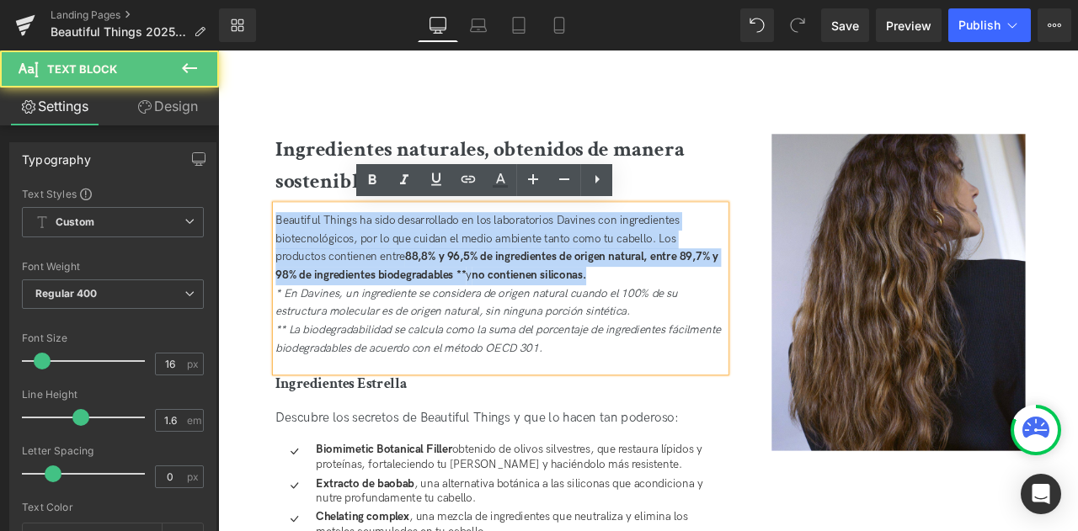
drag, startPoint x: 679, startPoint y: 315, endPoint x: 284, endPoint y: 245, distance: 401.1
click at [286, 245] on div "Beautiful Things ha sido desarrollado en los laboratorios Davines con ingredien…" at bounding box center [552, 286] width 533 height 86
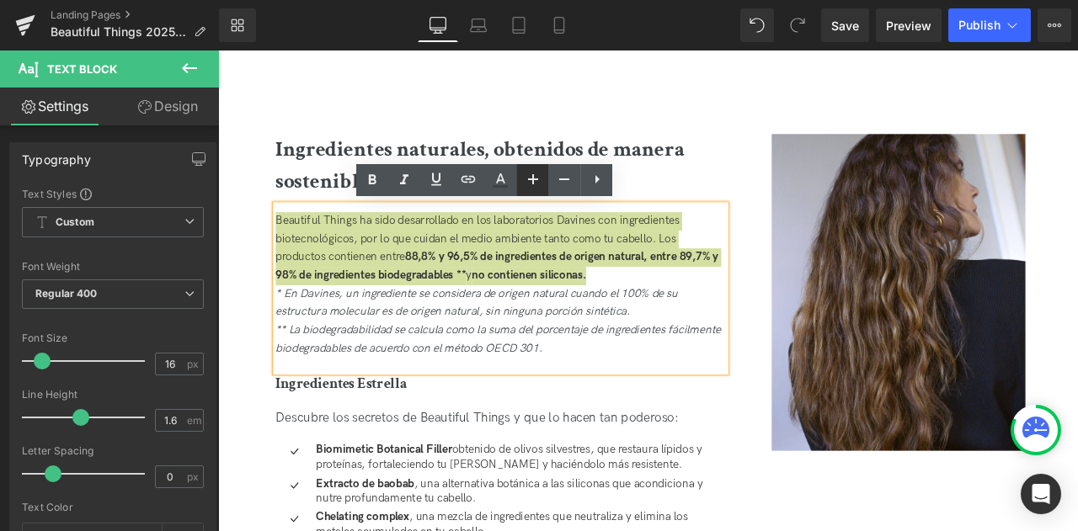
click at [531, 179] on icon at bounding box center [533, 179] width 10 height 10
type input "18"
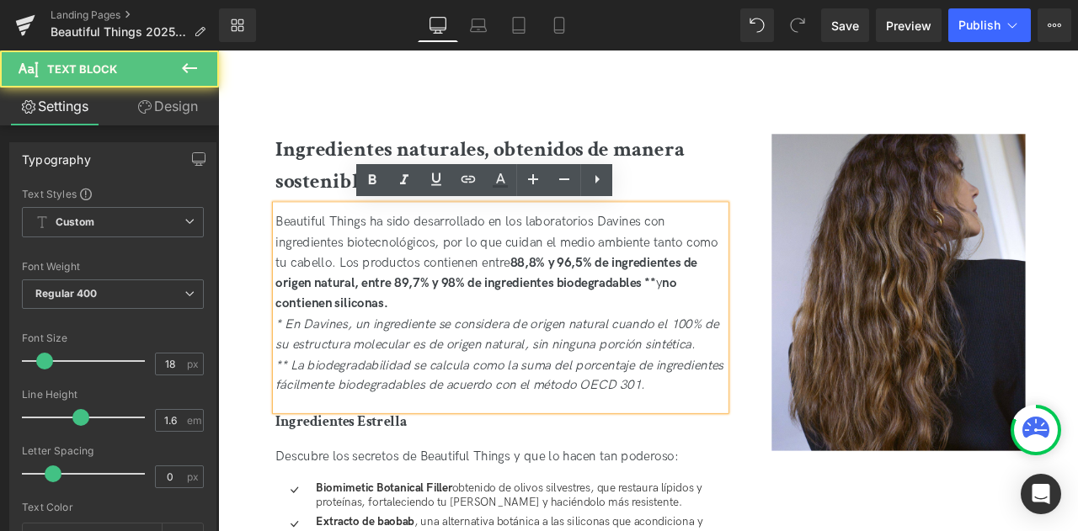
click at [495, 398] on icon "* En Davines, un ingrediente se considera de origen natural cuando el 100% de s…" at bounding box center [549, 387] width 526 height 42
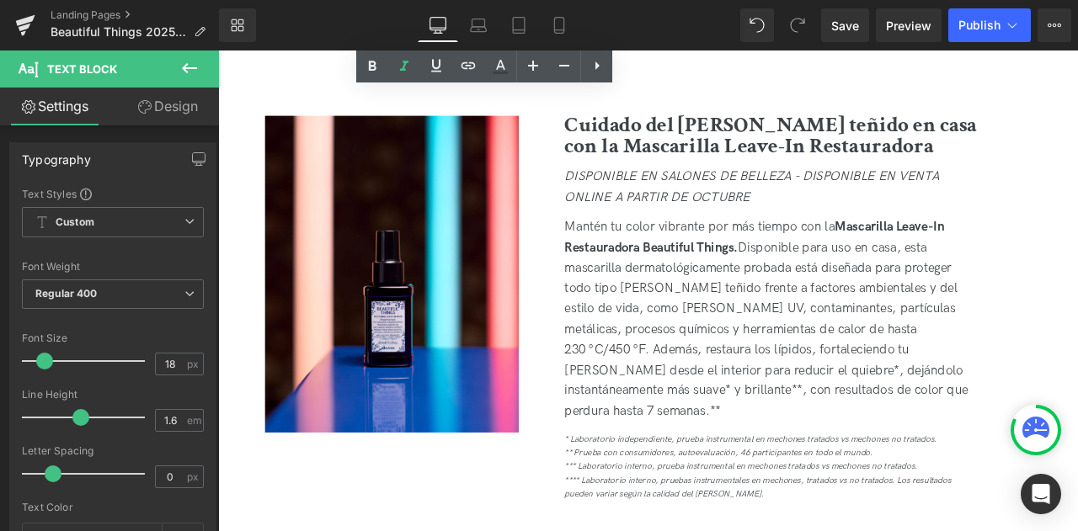
scroll to position [2631, 0]
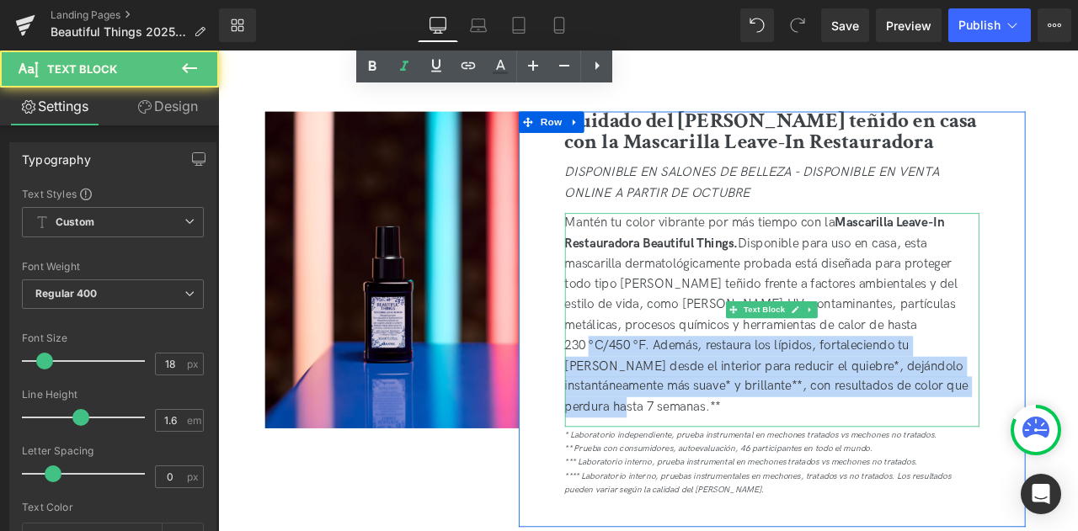
click at [1077, 457] on div "Mantén tu color vibrante por más tiempo con la Mascarilla Leave-In Restauradora…" at bounding box center [874, 364] width 491 height 243
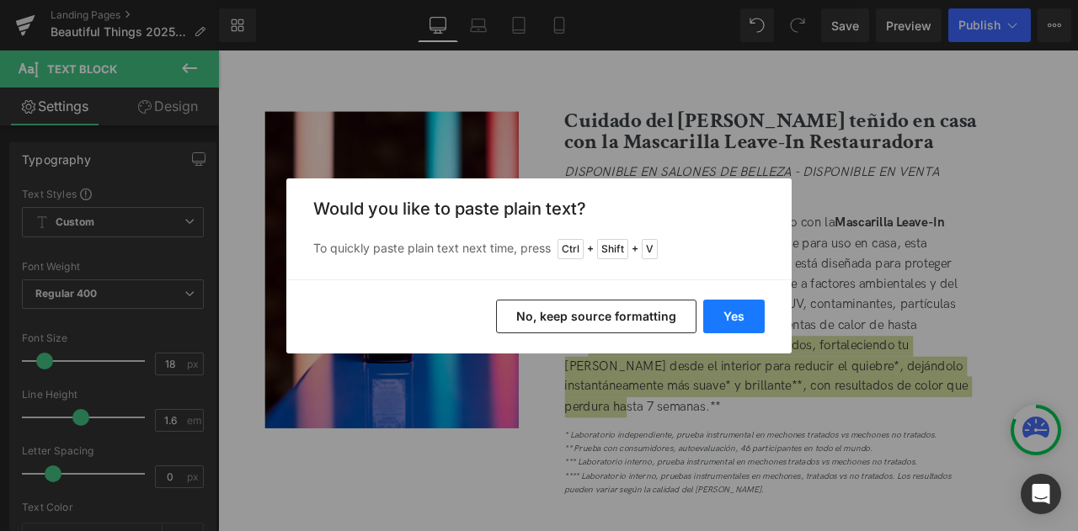
click at [720, 323] on button "Yes" at bounding box center [733, 317] width 61 height 34
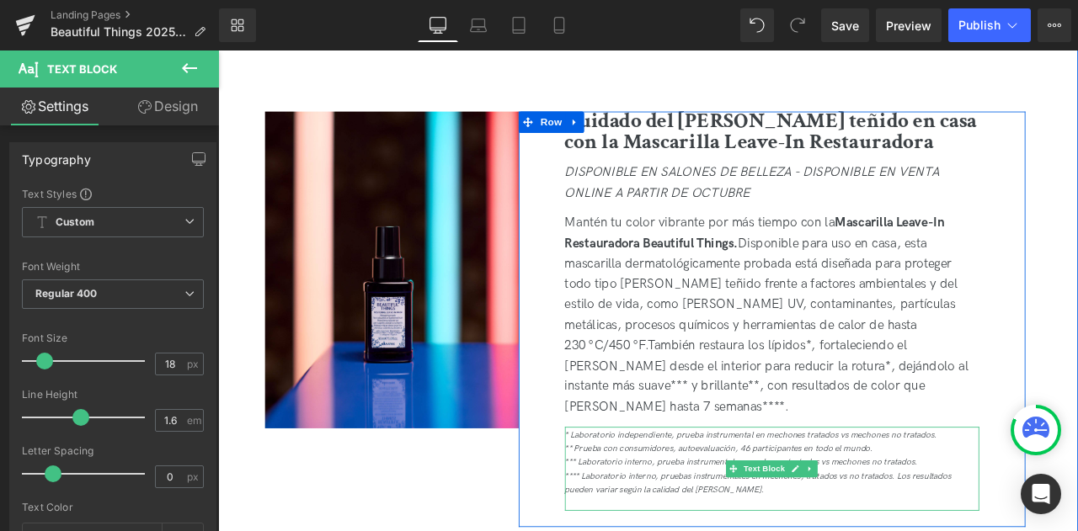
click at [673, 499] on div "* Laboratorio independiente, prueba instrumental en mechones tratados vs mechon…" at bounding box center [874, 507] width 491 height 16
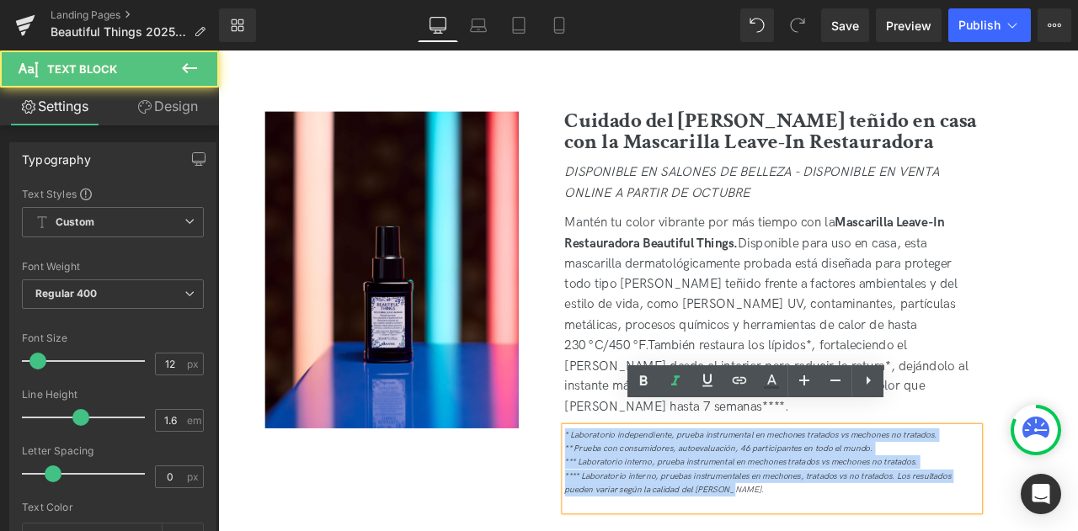
drag, startPoint x: 835, startPoint y: 553, endPoint x: 622, endPoint y: 465, distance: 229.9
click at [622, 465] on div "Cuidado del cabello teñido en casa con la Mascarilla Leave-In Restauradora Head…" at bounding box center [875, 359] width 516 height 473
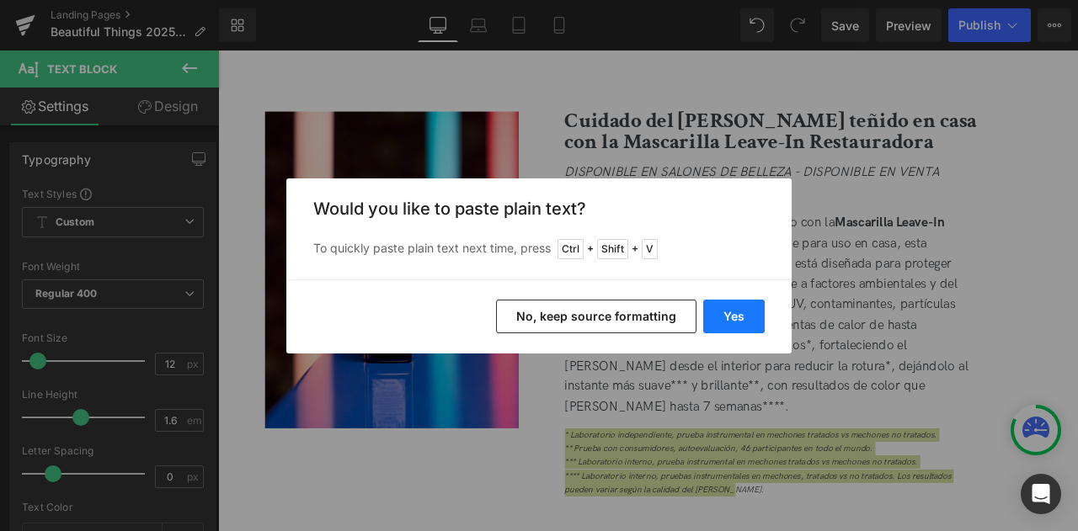
click at [745, 316] on button "Yes" at bounding box center [733, 317] width 61 height 34
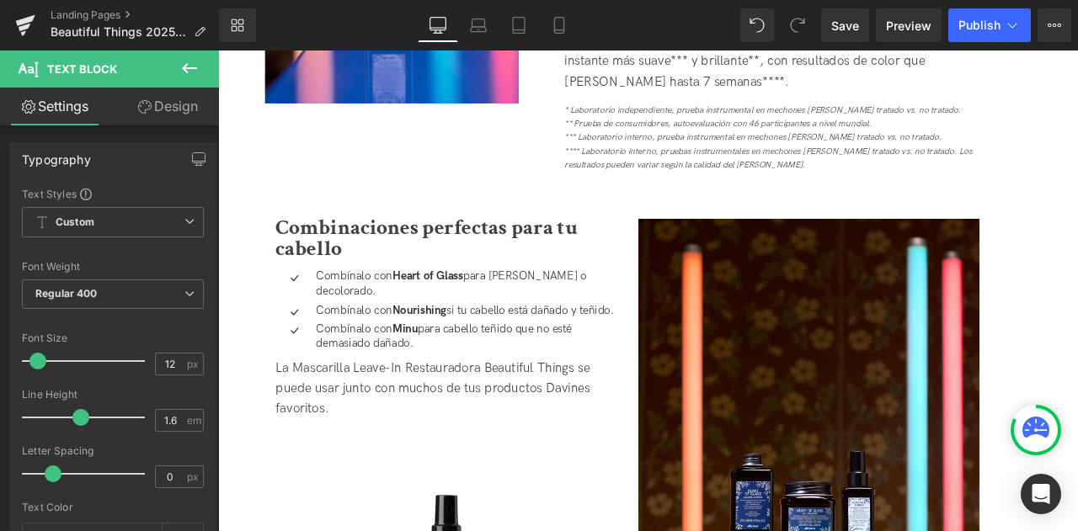
scroll to position [3001, 0]
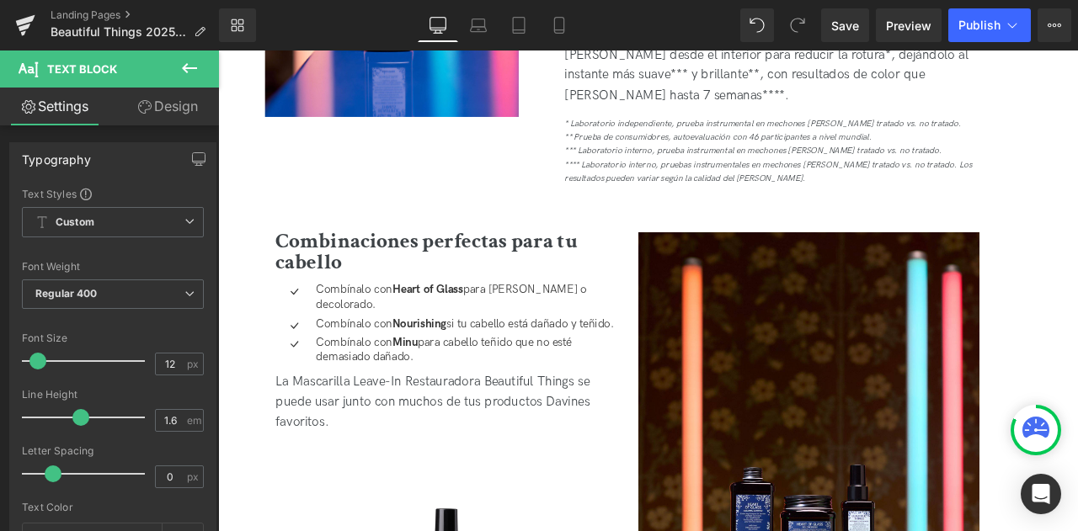
click at [195, 71] on icon at bounding box center [189, 68] width 20 height 20
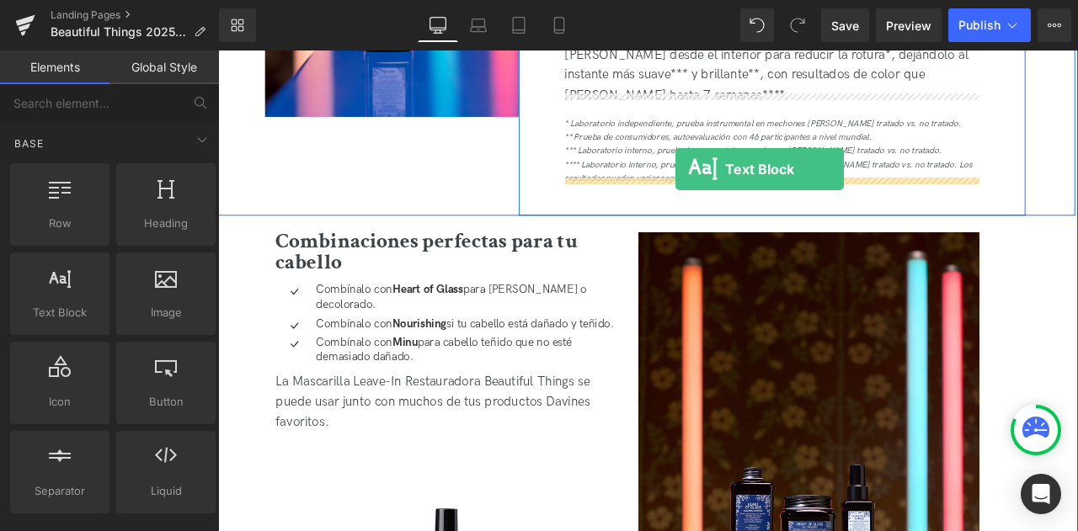
drag, startPoint x: 292, startPoint y: 338, endPoint x: 761, endPoint y: 191, distance: 490.7
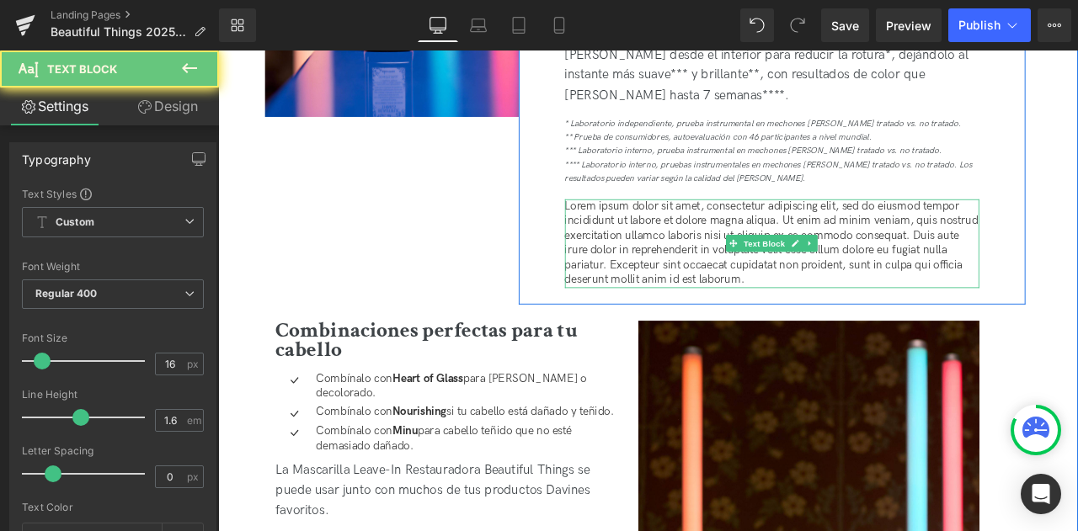
click at [751, 277] on p "Lorem ipsum dolor sit amet, consectetur adipiscing elit, sed do eiusmod tempor …" at bounding box center [874, 279] width 491 height 105
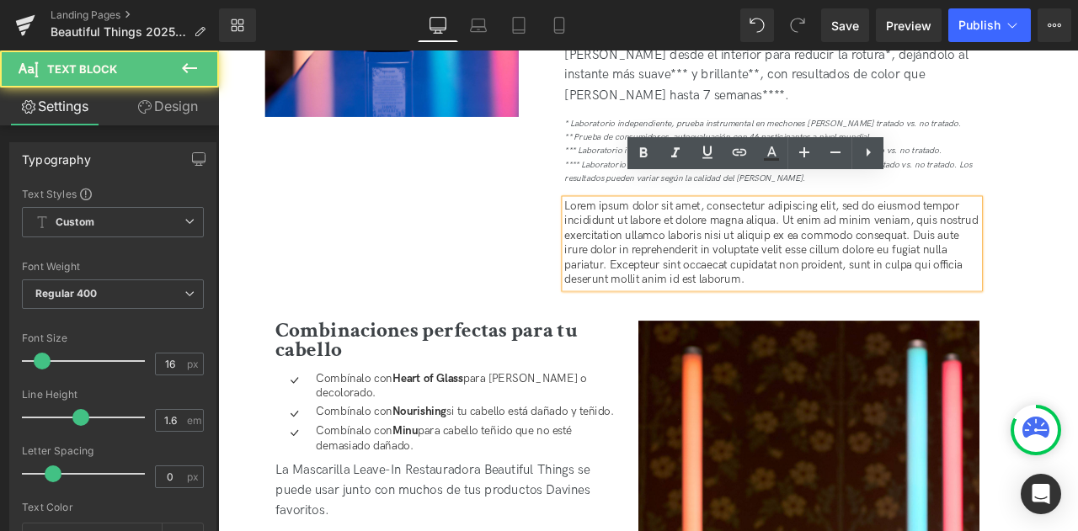
drag, startPoint x: 915, startPoint y: 299, endPoint x: 625, endPoint y: 207, distance: 304.7
click at [629, 227] on div "Lorem ipsum dolor sit amet, consectetur adipiscing elit, sed do eiusmod tempor …" at bounding box center [874, 279] width 491 height 105
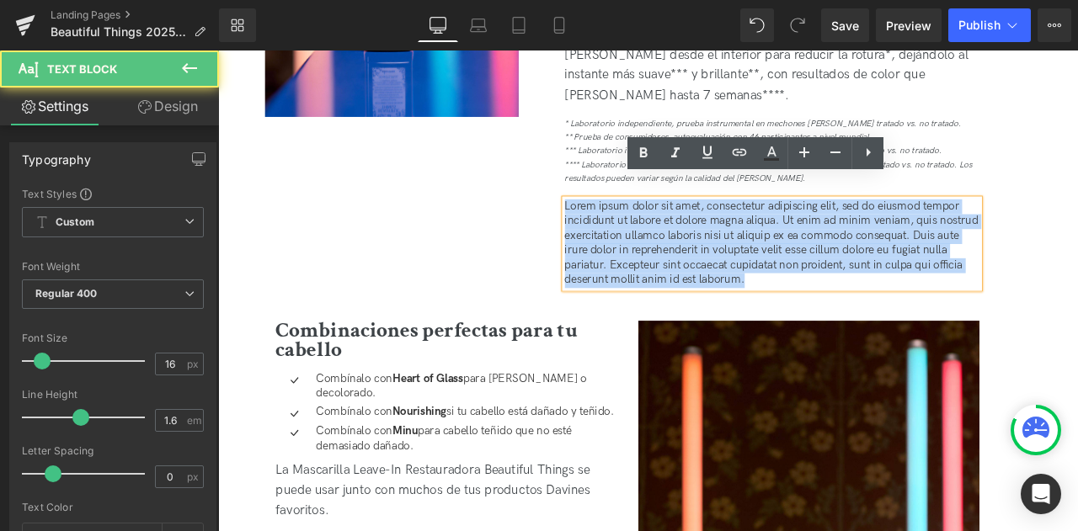
drag, startPoint x: 625, startPoint y: 207, endPoint x: 623, endPoint y: 189, distance: 17.8
click at [623, 189] on div "Cuidado del cabello teñido en casa con la Mascarilla Leave-In Restauradora Head…" at bounding box center [875, 42] width 516 height 578
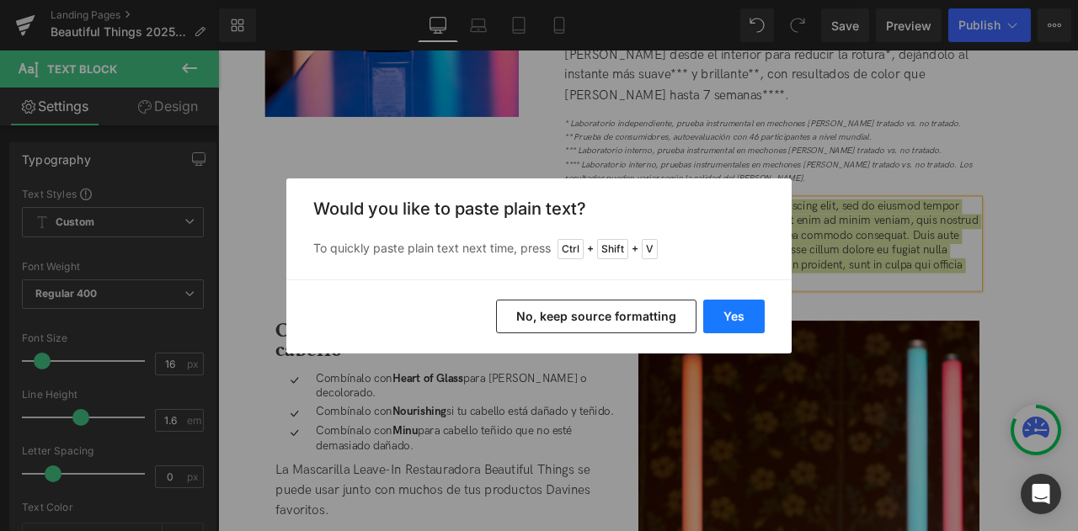
click at [736, 316] on button "Yes" at bounding box center [733, 317] width 61 height 34
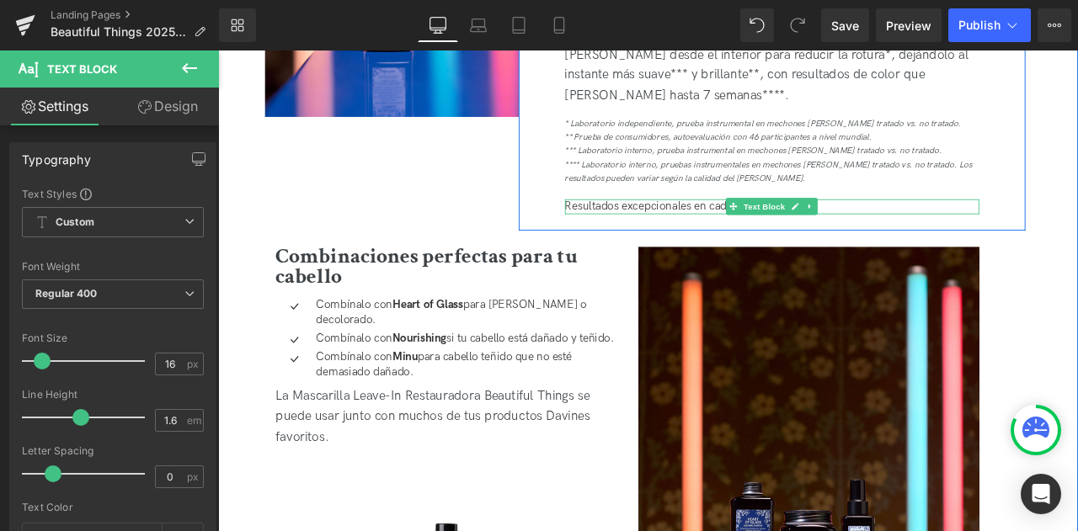
click at [825, 231] on icon at bounding box center [829, 235] width 9 height 9
click at [911, 225] on link at bounding box center [920, 235] width 18 height 20
click at [655, 227] on div "Resultados excepcionales en cada uso Text Block" at bounding box center [874, 236] width 491 height 18
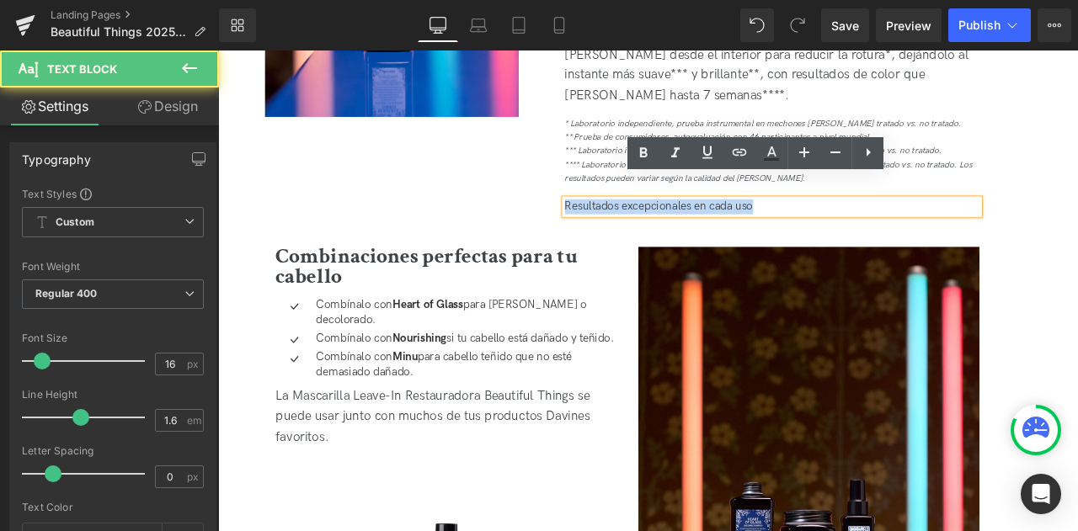
drag, startPoint x: 867, startPoint y: 211, endPoint x: 615, endPoint y: 195, distance: 253.2
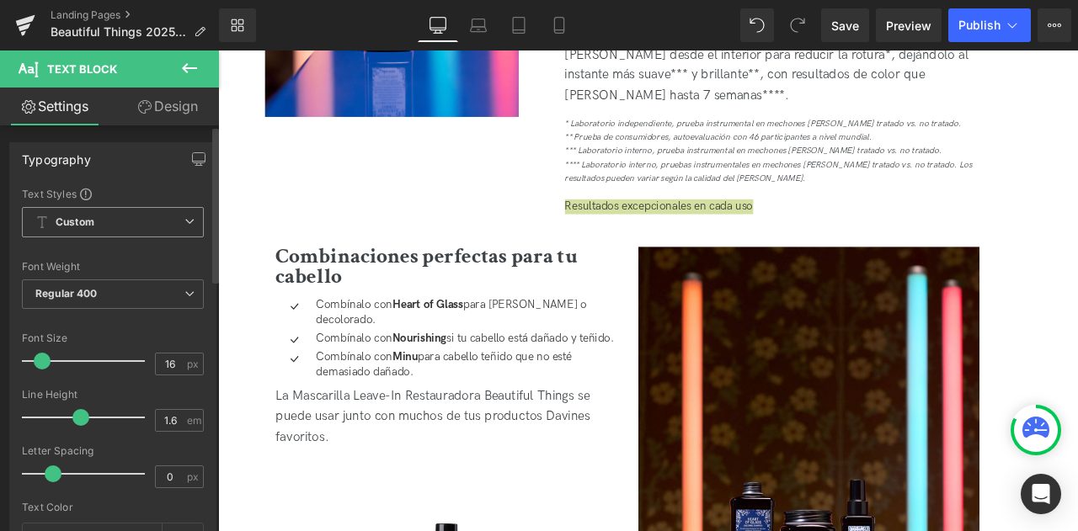
click at [168, 223] on span "Custom Setup Global Style" at bounding box center [113, 222] width 182 height 30
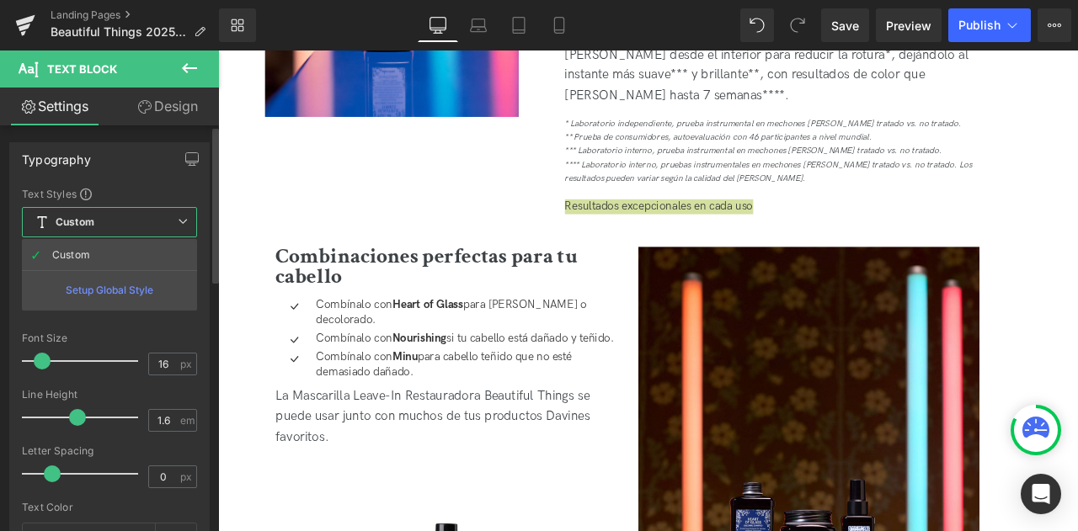
drag, startPoint x: 168, startPoint y: 223, endPoint x: 156, endPoint y: 173, distance: 52.1
click at [156, 173] on div "Typography" at bounding box center [109, 159] width 199 height 32
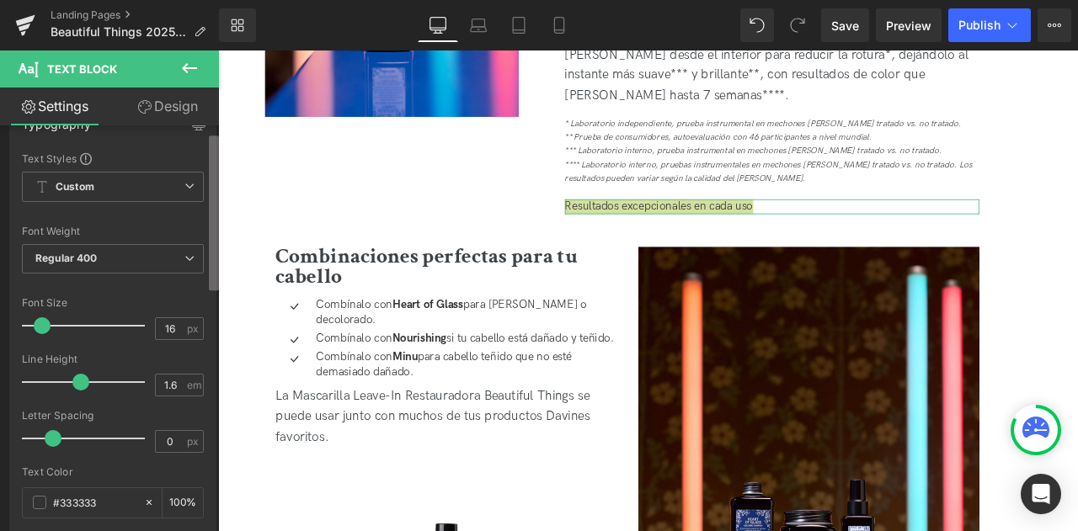
scroll to position [0, 0]
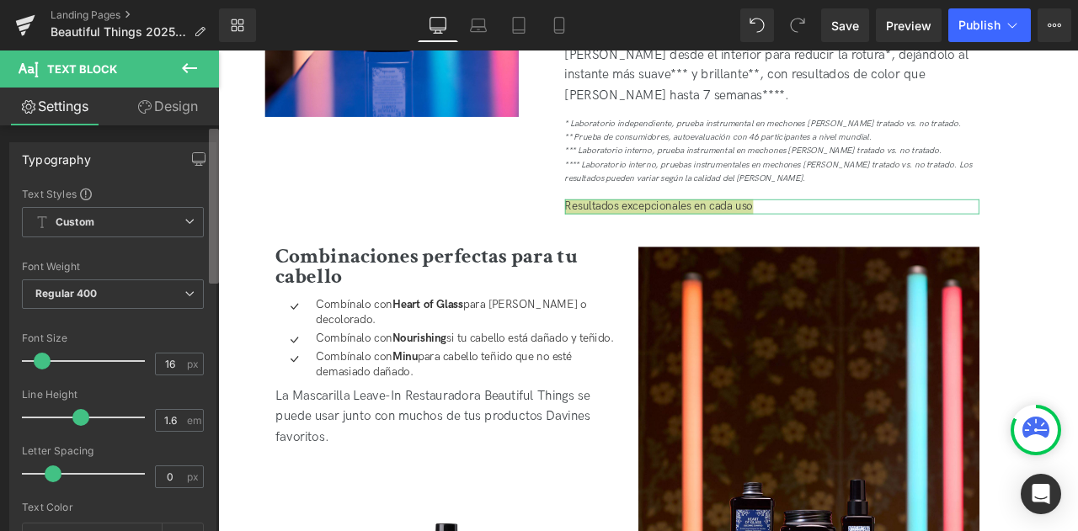
click at [211, 192] on b at bounding box center [214, 206] width 10 height 155
click at [191, 103] on link "Design" at bounding box center [167, 107] width 109 height 38
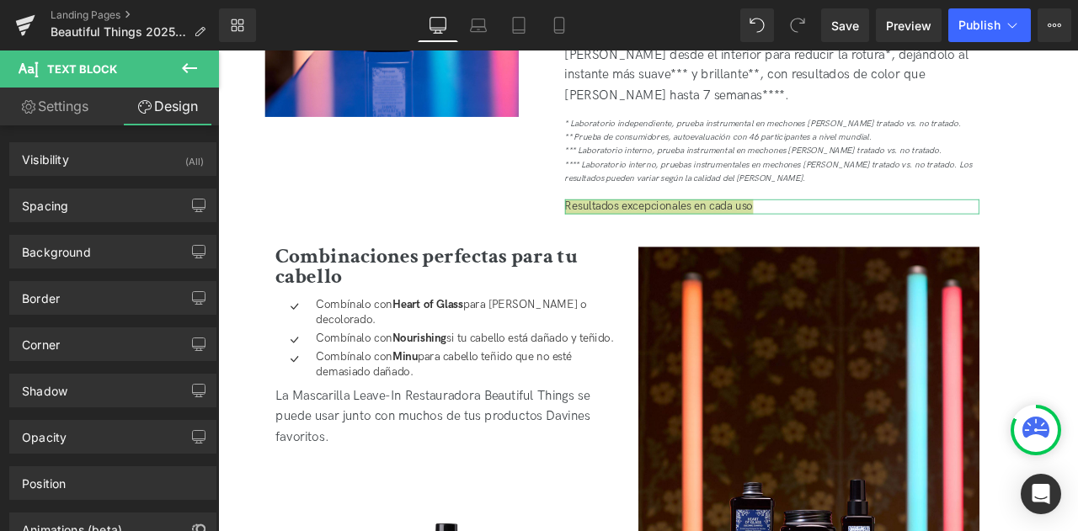
click at [56, 103] on link "Settings" at bounding box center [54, 107] width 109 height 38
type input "100"
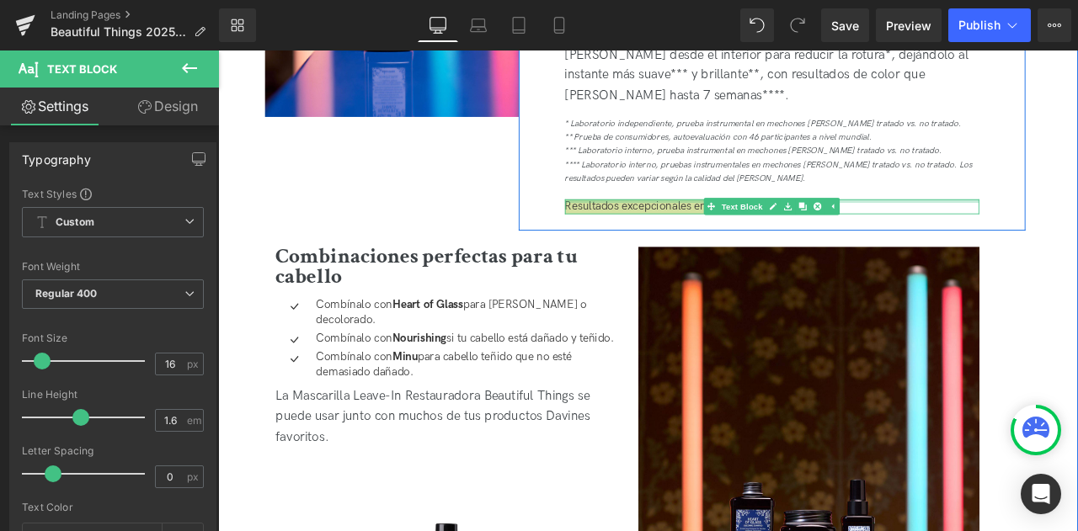
click at [711, 227] on div at bounding box center [874, 229] width 491 height 4
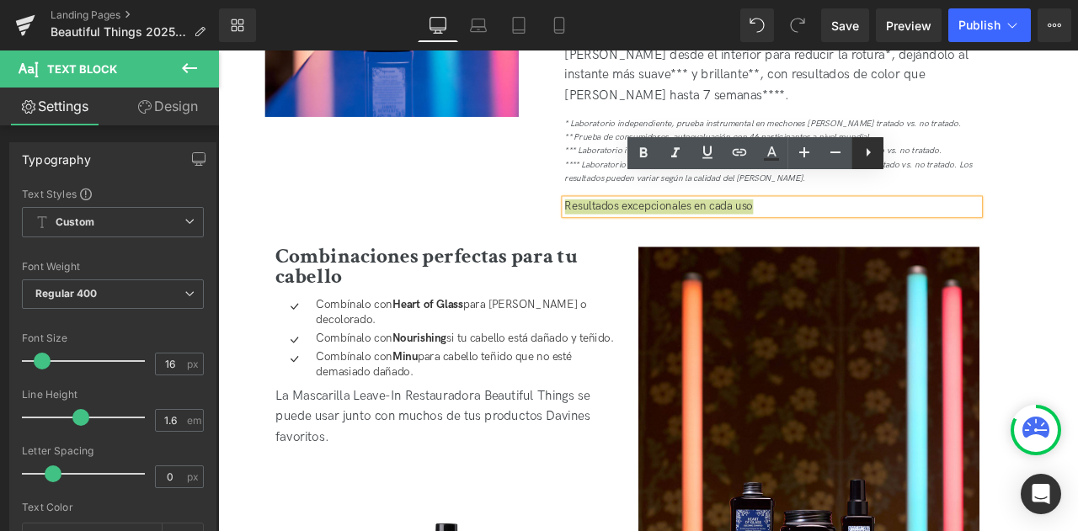
click at [867, 154] on icon at bounding box center [869, 152] width 4 height 8
click at [762, 157] on icon at bounding box center [772, 152] width 20 height 20
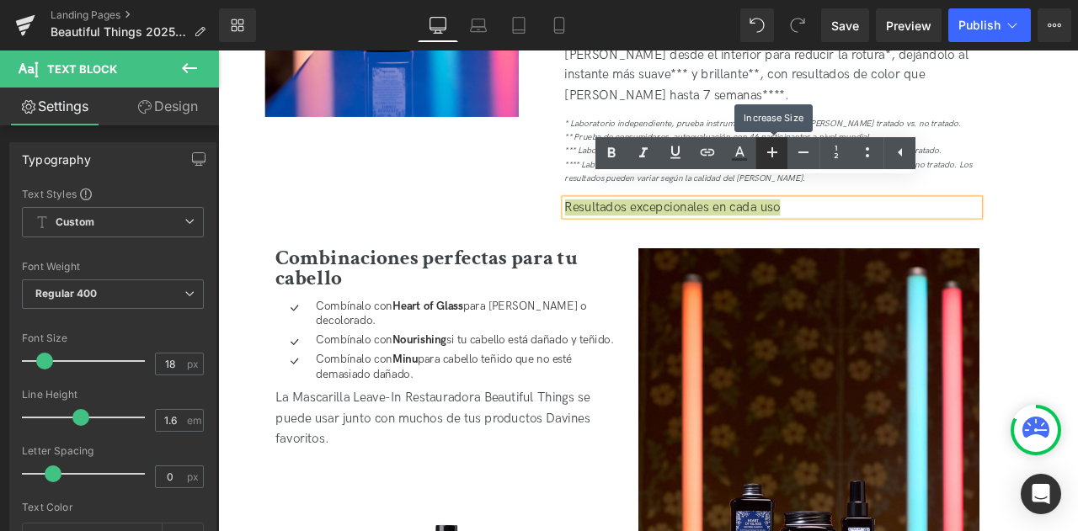
click at [762, 157] on icon at bounding box center [772, 152] width 20 height 20
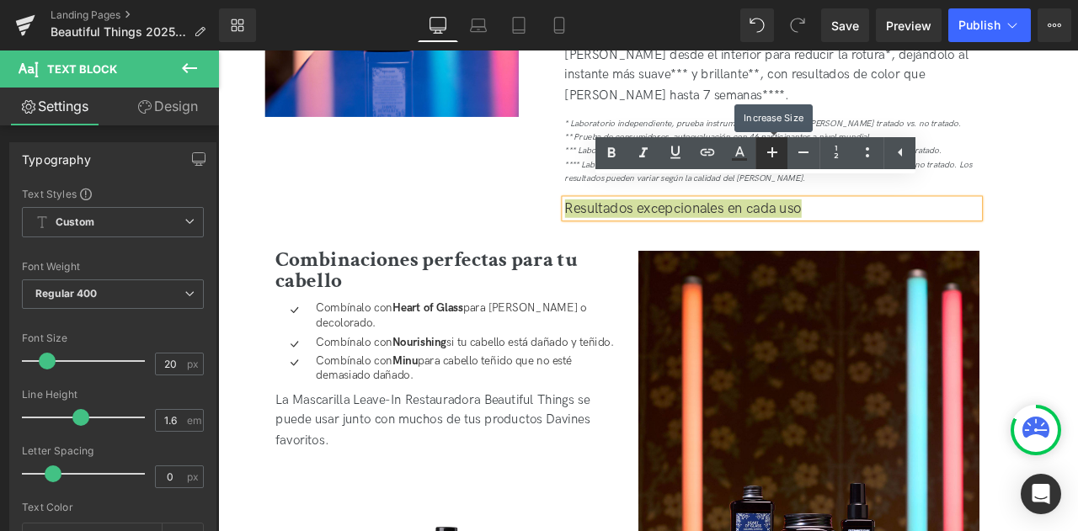
click at [766, 159] on icon at bounding box center [772, 152] width 20 height 20
type input "22"
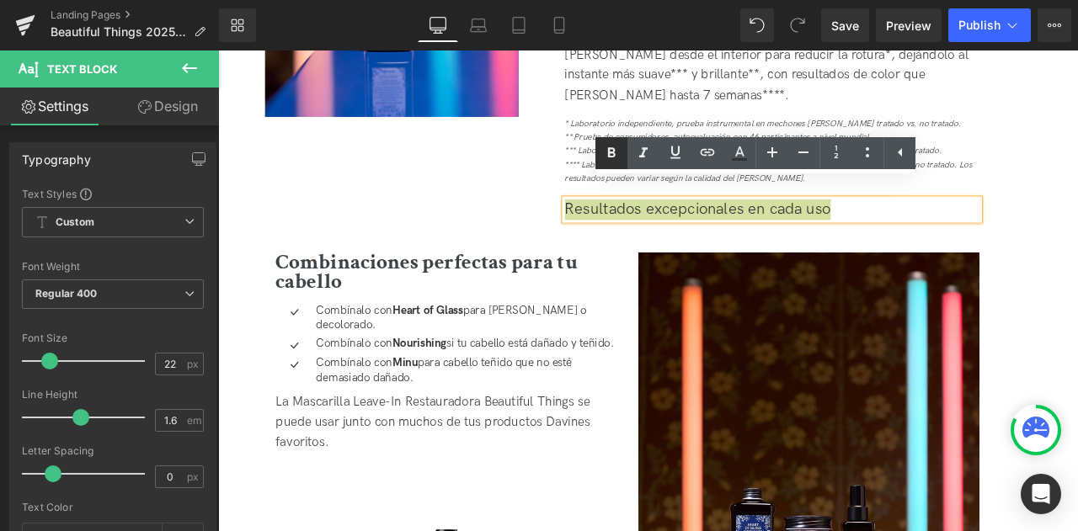
click at [610, 147] on icon at bounding box center [611, 153] width 20 height 20
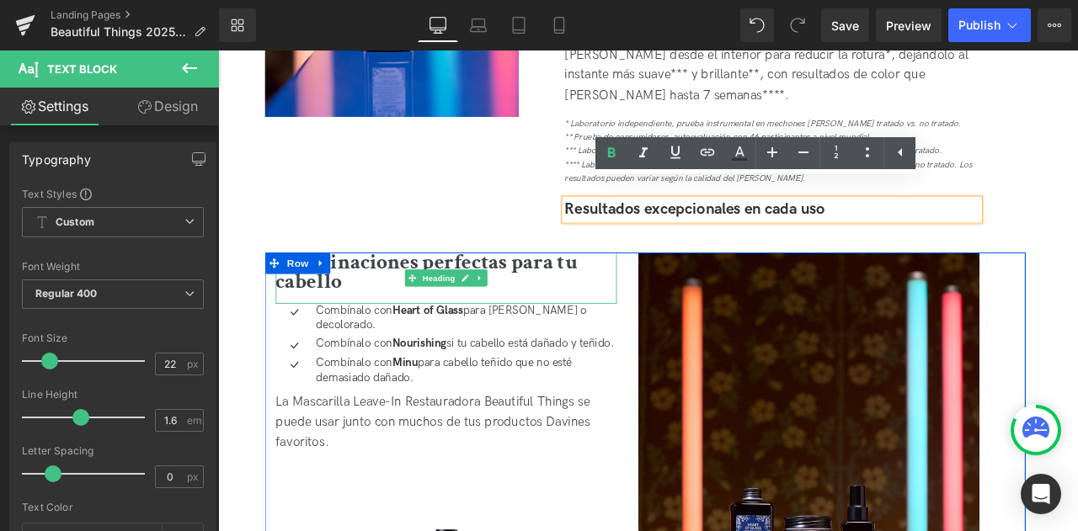
click at [580, 289] on b "Combinaciones perfectas para tu cabello" at bounding box center [465, 313] width 358 height 57
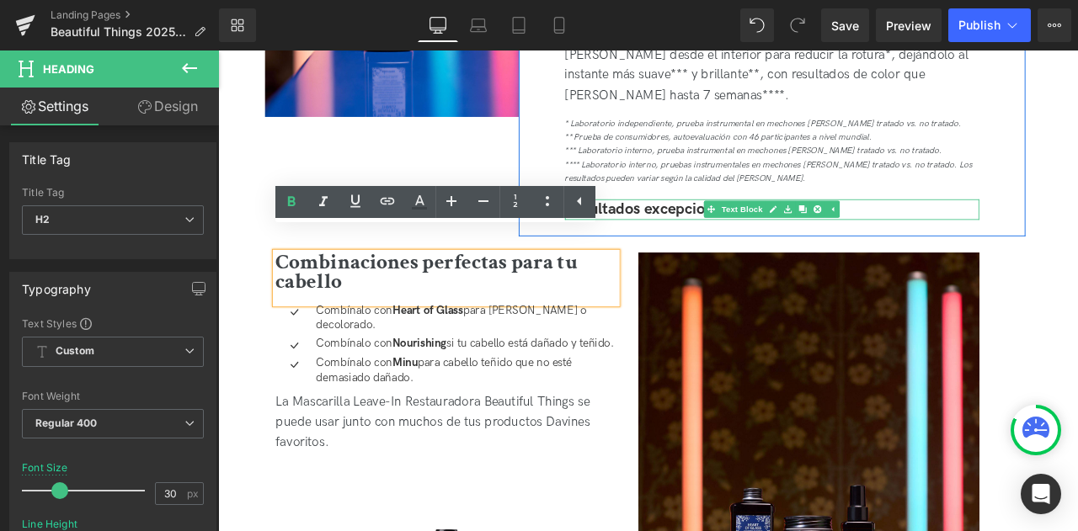
click at [745, 227] on strong "Resultados excepcionales en cada uso" at bounding box center [783, 238] width 308 height 23
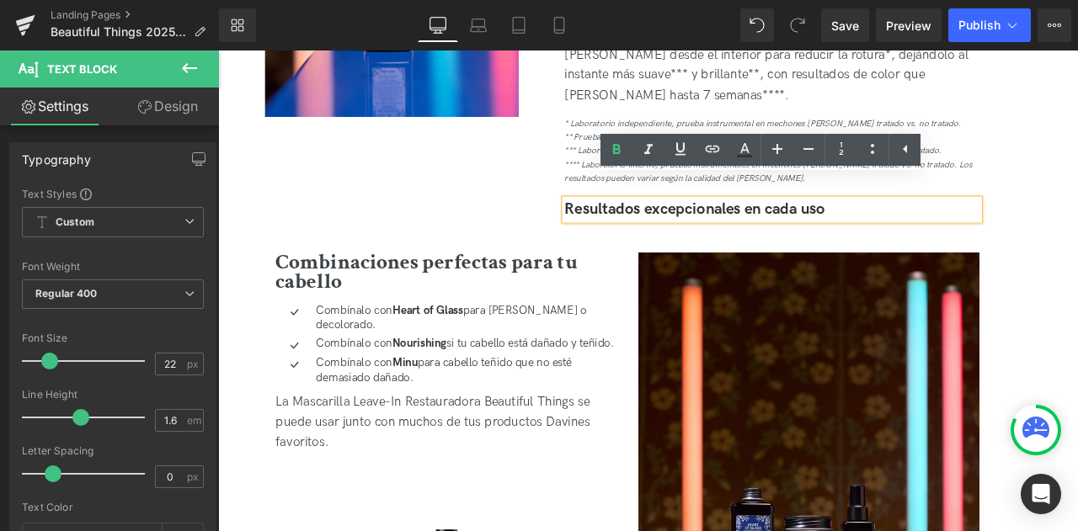
click at [218, 51] on div at bounding box center [218, 51] width 0 height 0
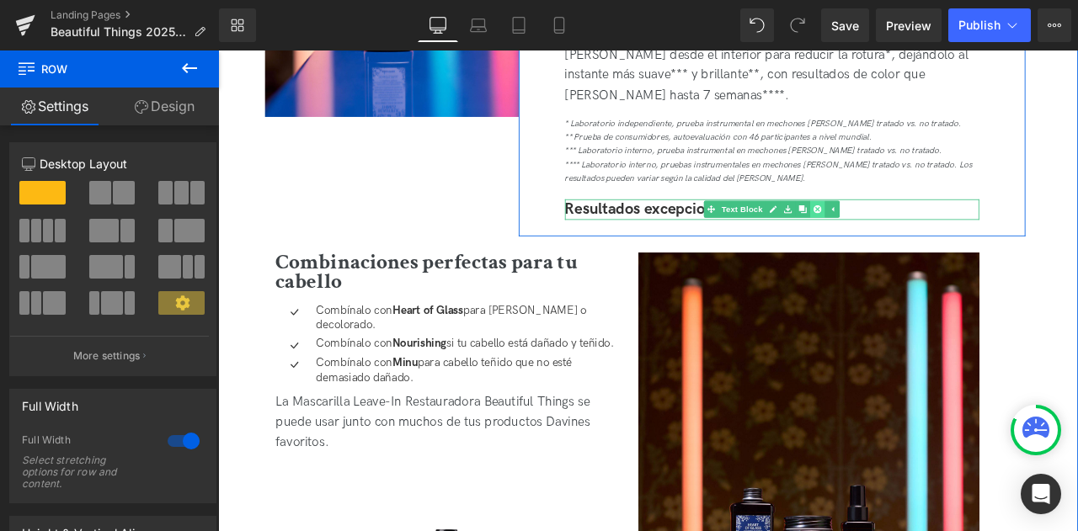
click at [924, 233] on icon at bounding box center [928, 238] width 9 height 10
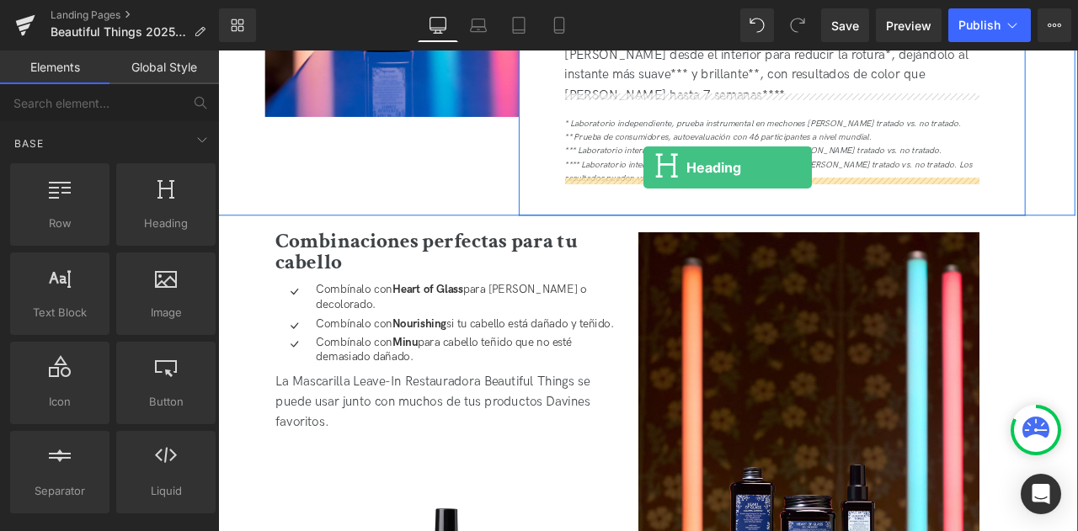
drag, startPoint x: 380, startPoint y: 241, endPoint x: 722, endPoint y: 189, distance: 345.8
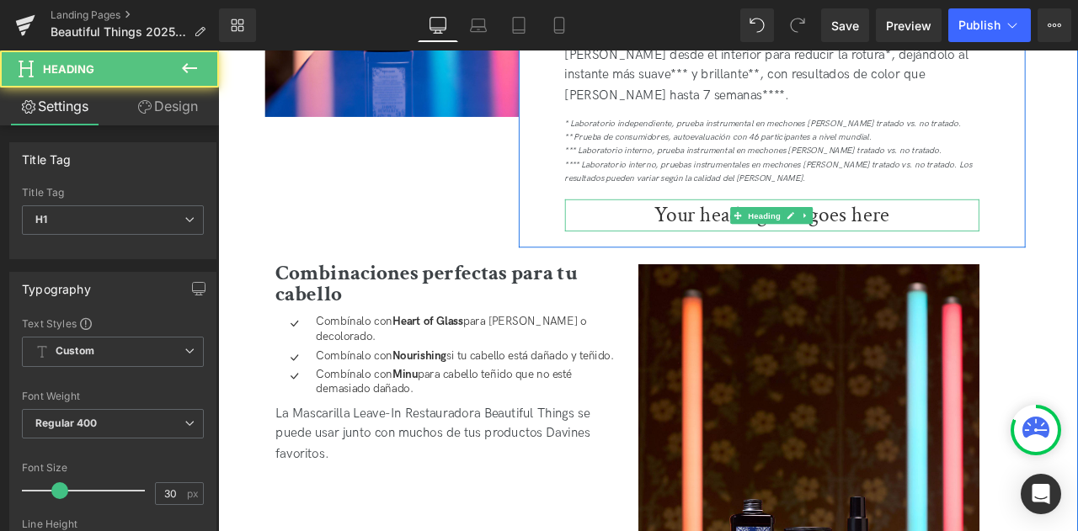
click at [898, 236] on link at bounding box center [898, 246] width 18 height 20
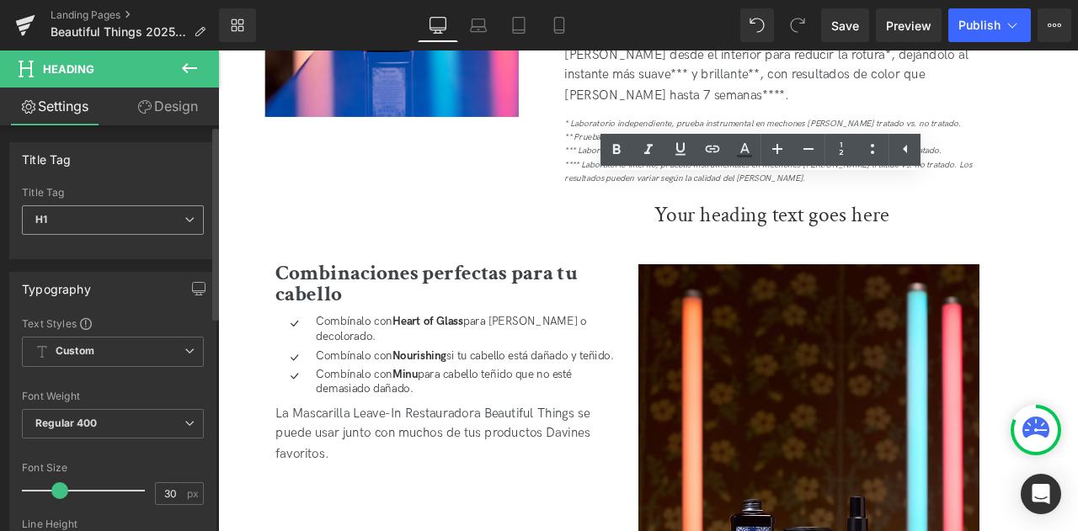
click at [173, 215] on span "H1" at bounding box center [113, 220] width 182 height 29
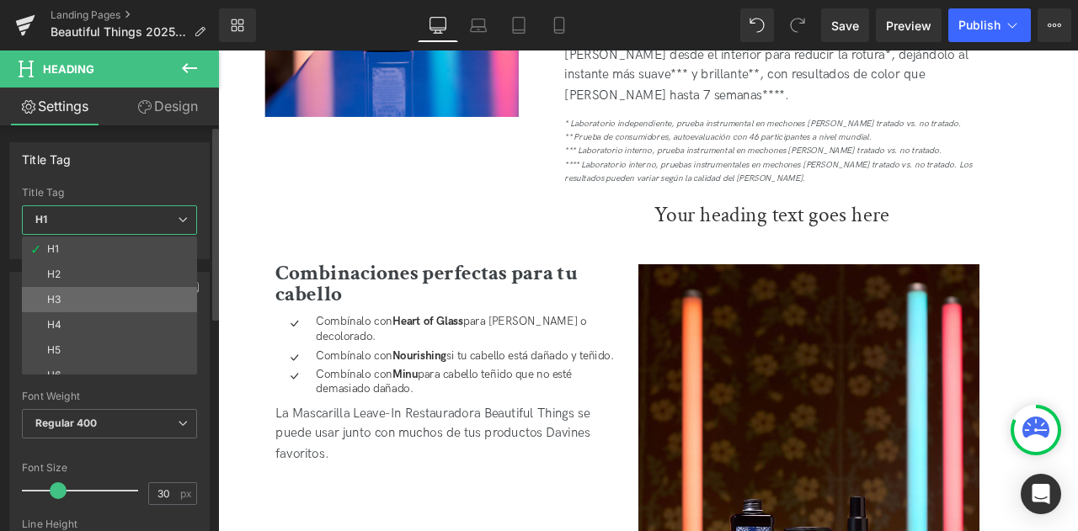
click at [109, 294] on li "H3" at bounding box center [113, 299] width 183 height 25
type input "24"
type input "100"
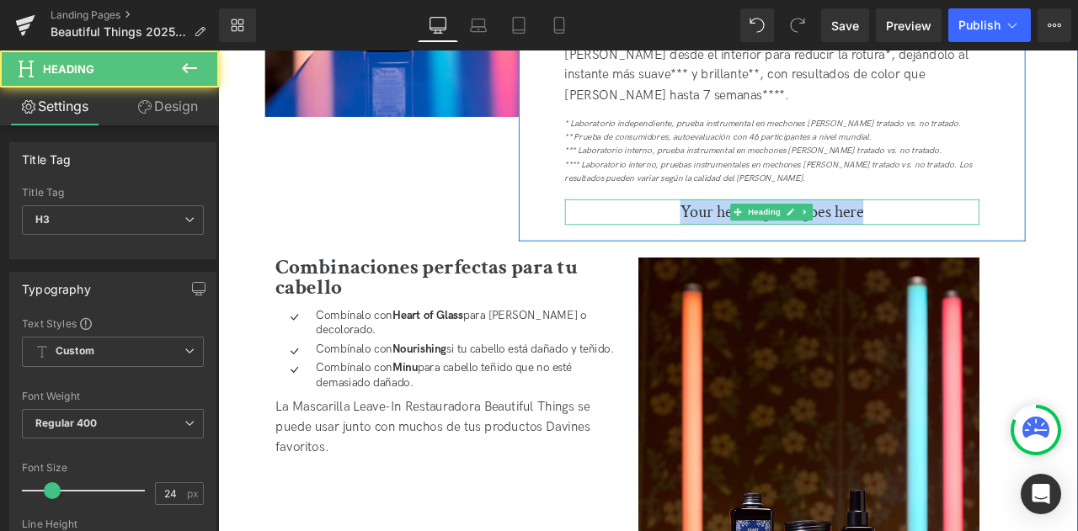
drag, startPoint x: 997, startPoint y: 223, endPoint x: 735, endPoint y: 214, distance: 262.1
click at [735, 227] on h3 "Your heading text goes here" at bounding box center [874, 242] width 491 height 30
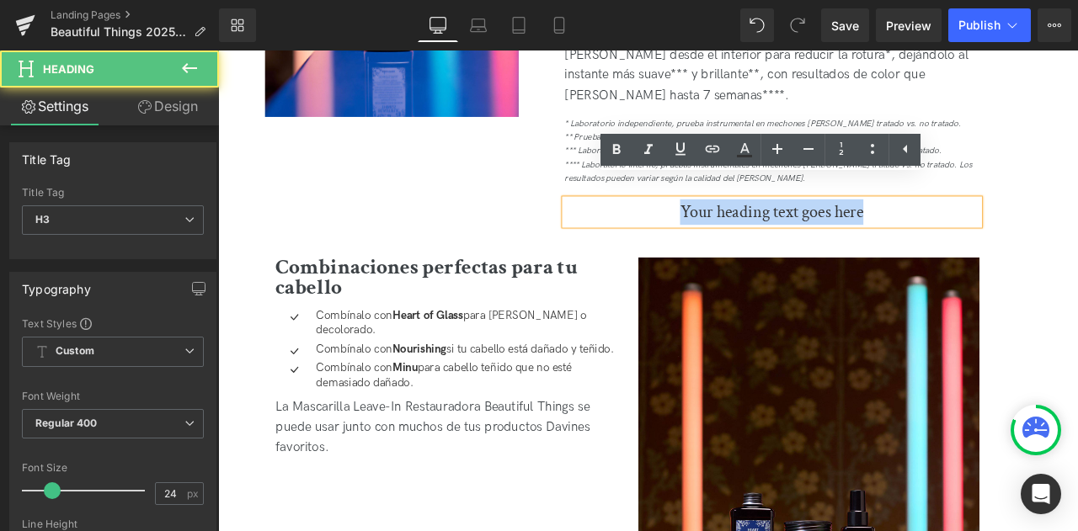
paste div
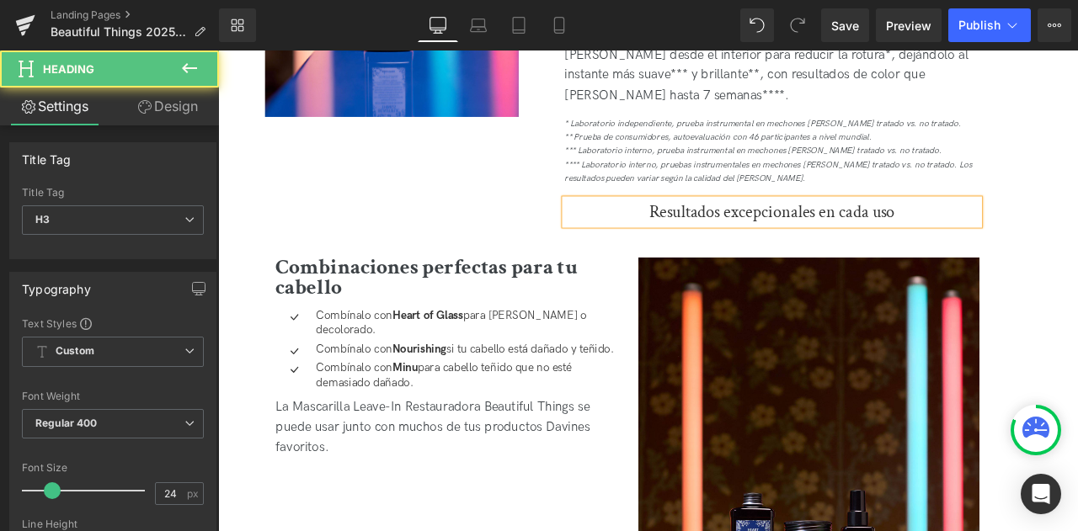
click at [725, 227] on h3 "Resultados excepcionales en cada uso" at bounding box center [874, 242] width 491 height 30
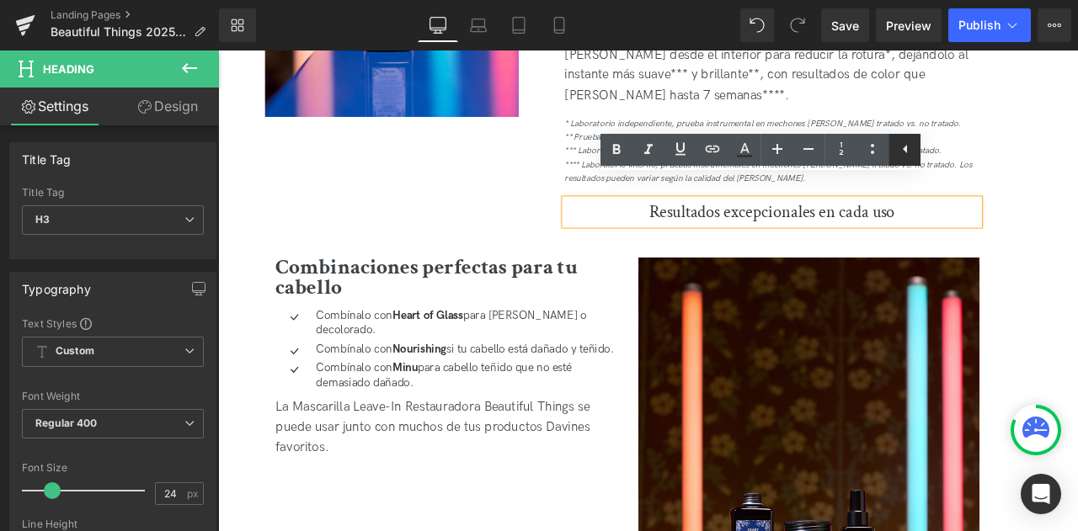
click at [908, 146] on icon at bounding box center [905, 149] width 20 height 20
click at [871, 145] on icon at bounding box center [873, 149] width 20 height 20
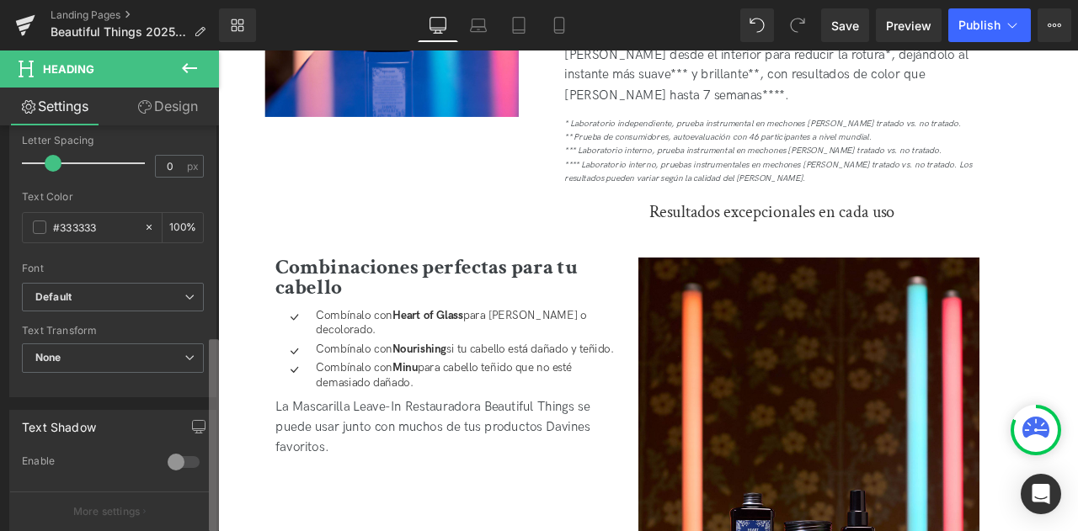
scroll to position [616, 0]
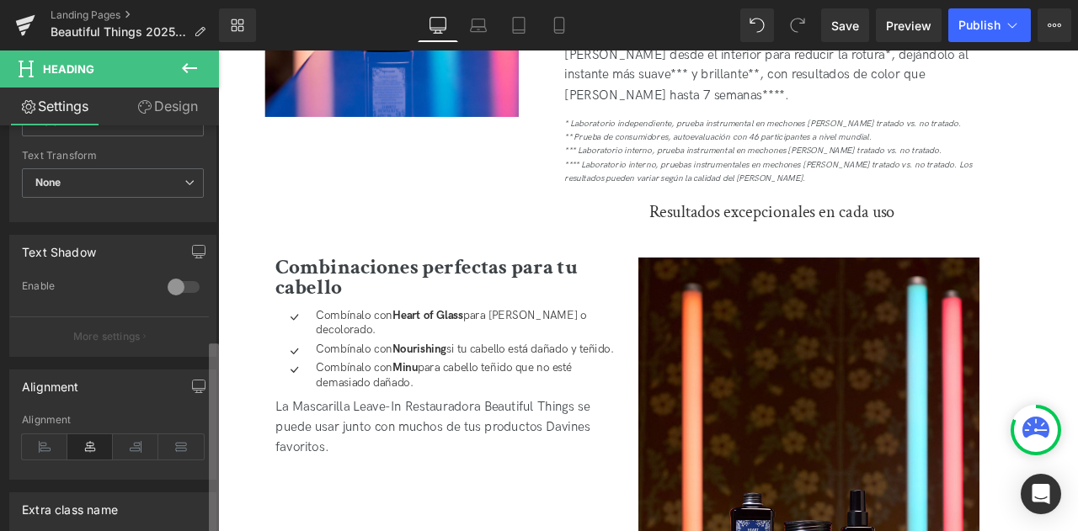
click at [191, 531] on html "Heading You are previewing how the will restyle your page. You can not edit Ele…" at bounding box center [539, 265] width 1078 height 531
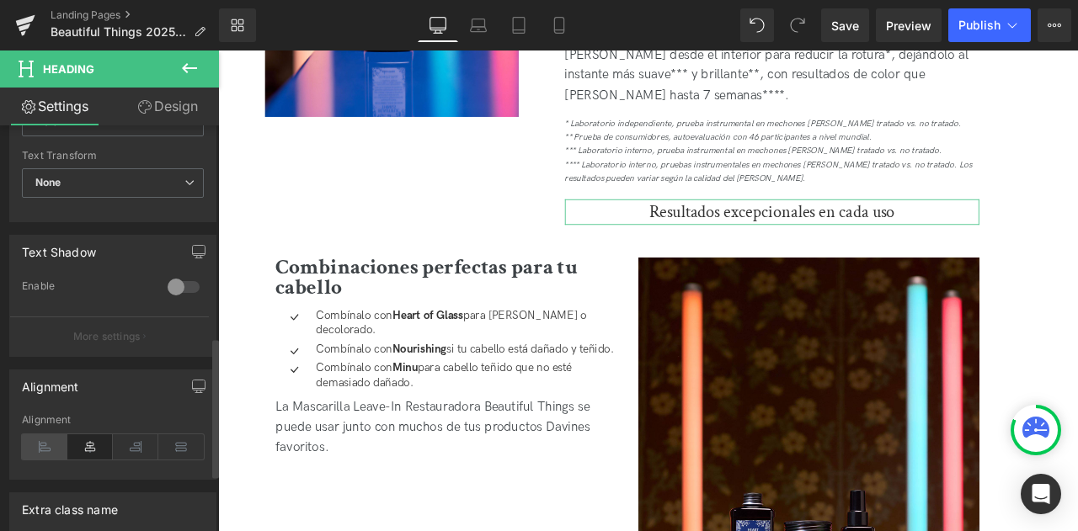
click at [54, 452] on icon at bounding box center [44, 447] width 45 height 25
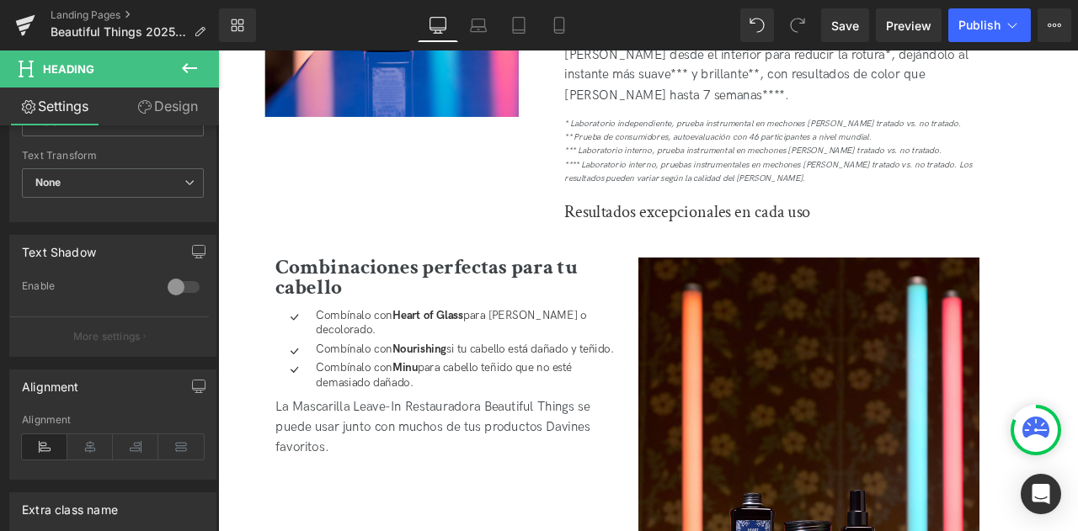
click at [191, 67] on icon at bounding box center [189, 68] width 20 height 20
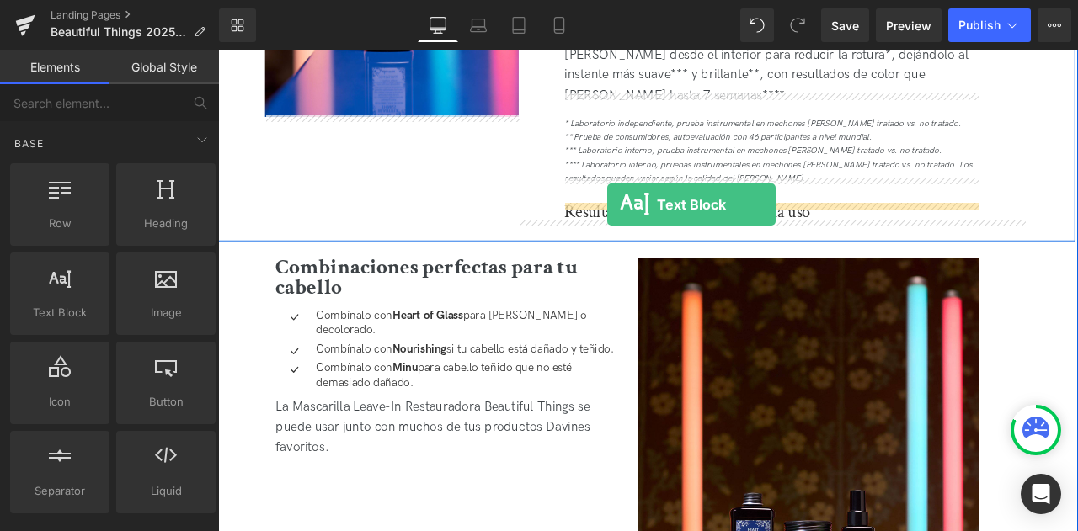
drag, startPoint x: 286, startPoint y: 350, endPoint x: 680, endPoint y: 233, distance: 410.4
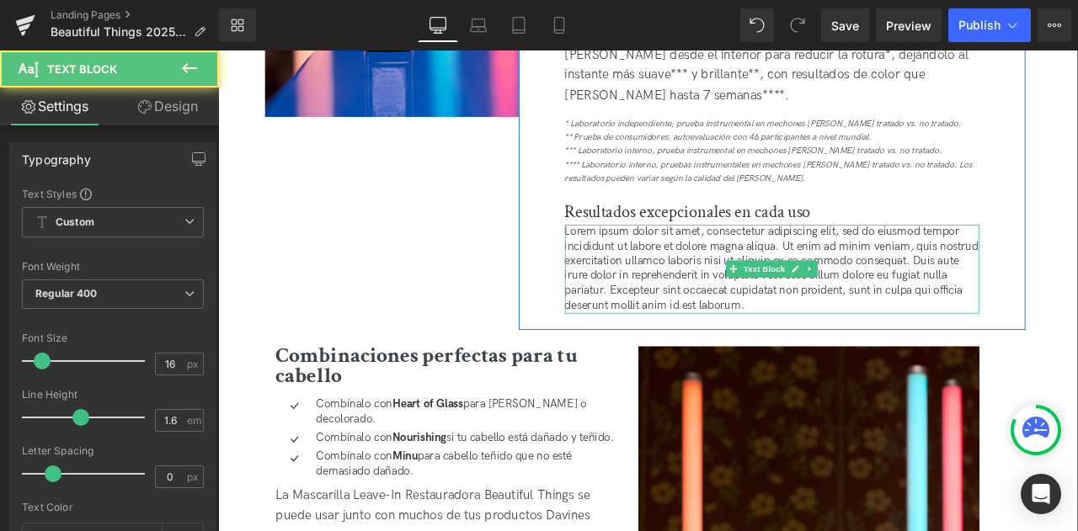
click at [665, 257] on p "Lorem ipsum dolor sit amet, consectetur adipiscing elit, sed do eiusmod tempor …" at bounding box center [874, 309] width 491 height 105
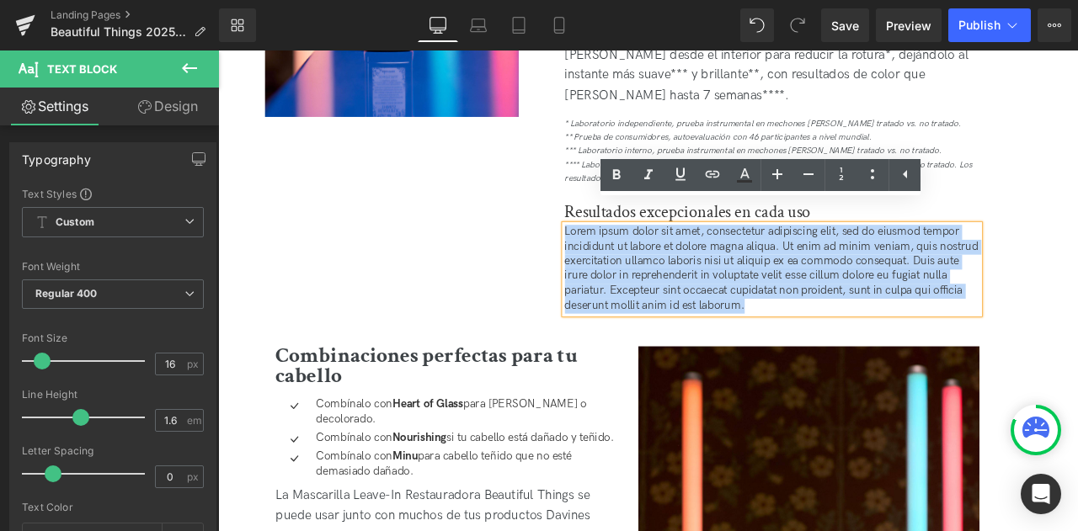
drag, startPoint x: 890, startPoint y: 331, endPoint x: 618, endPoint y: 243, distance: 285.8
click at [618, 243] on div "Cuidado del cabello teñido en casa con la Mascarilla Leave-In Restauradora Head…" at bounding box center [875, 57] width 516 height 608
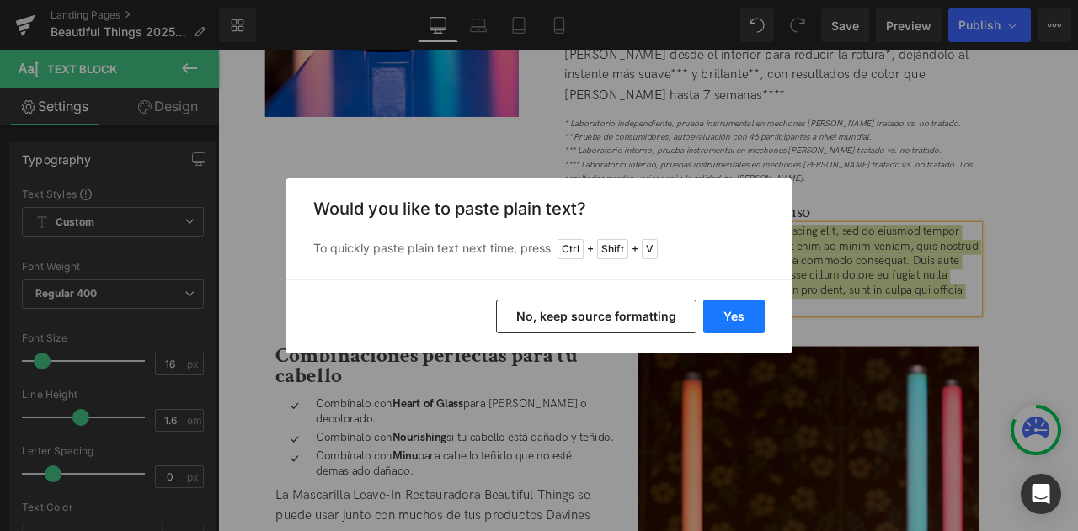
click at [739, 311] on button "Yes" at bounding box center [733, 317] width 61 height 34
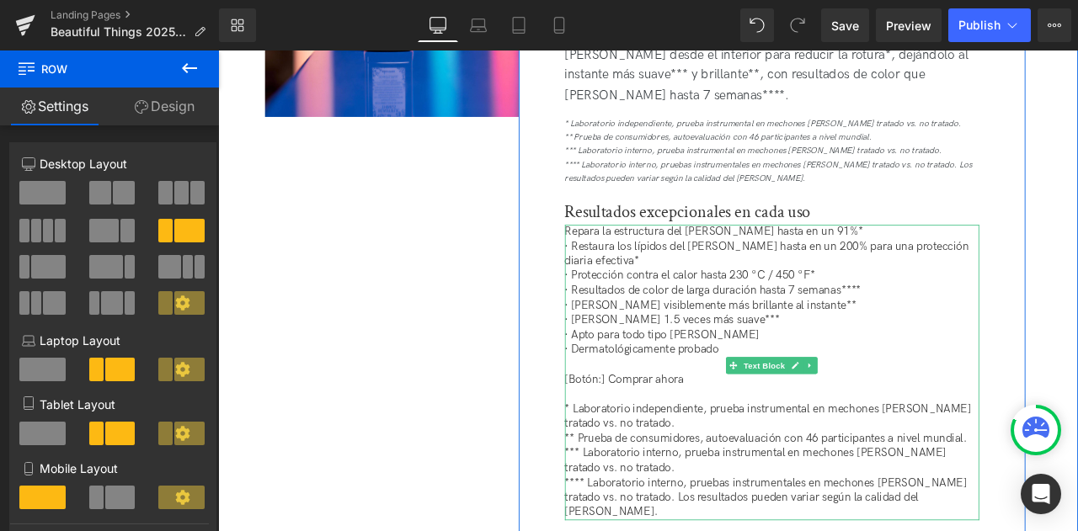
click at [635, 275] on p "· Restaura los lípidos del cabello hasta en un 200% para una protección diaria …" at bounding box center [874, 292] width 491 height 35
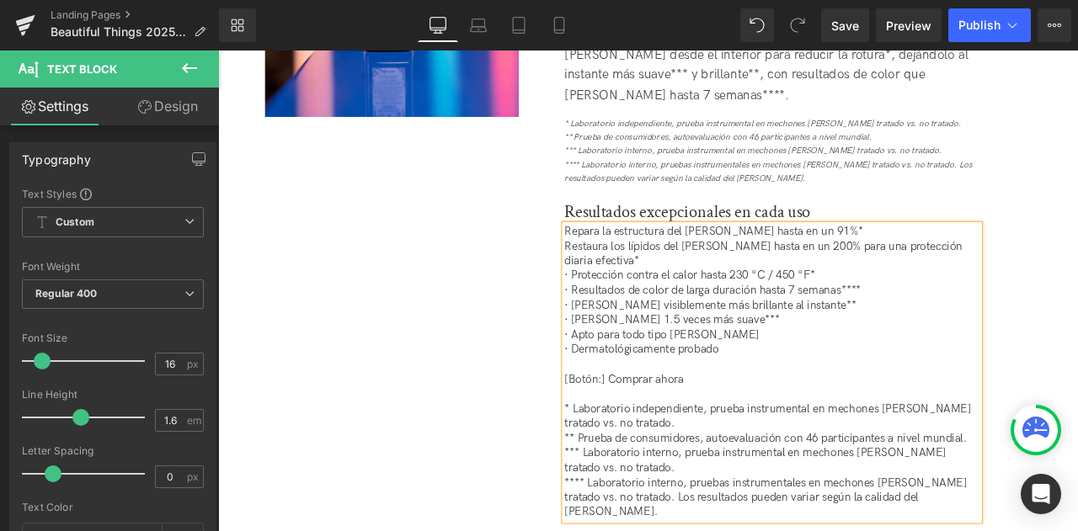
click at [635, 309] on p "· Protección contra el calor hasta 230 °C / 450 °F*" at bounding box center [874, 318] width 491 height 18
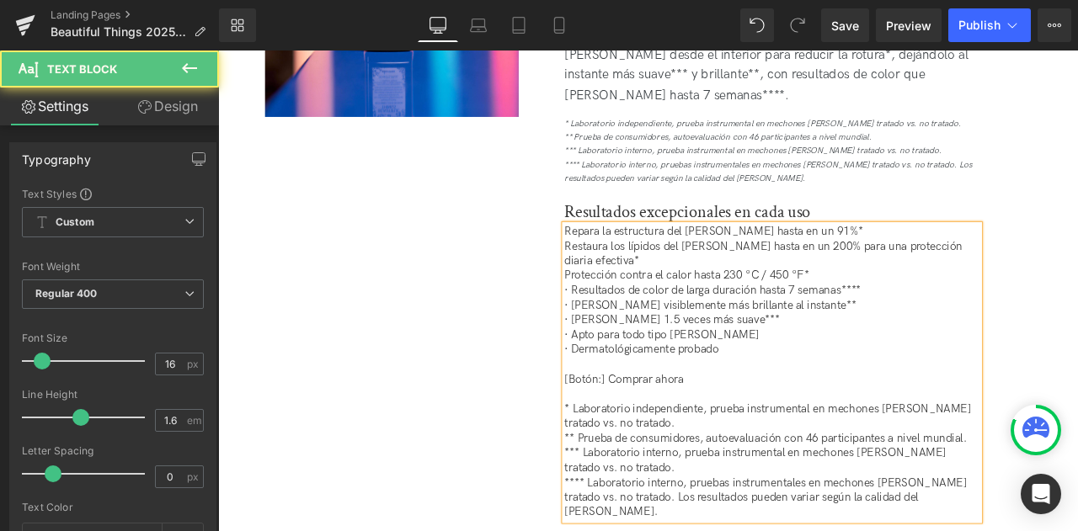
click at [635, 327] on p "· Resultados de color de larga duración hasta 7 semanas****" at bounding box center [874, 336] width 491 height 18
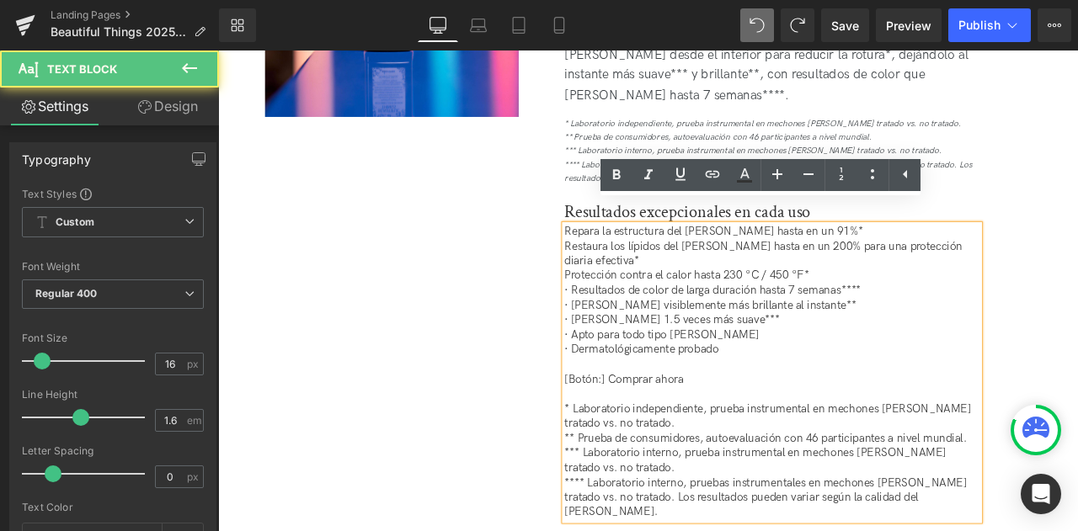
click at [638, 327] on p "· Resultados de color de larga duración hasta 7 semanas****" at bounding box center [874, 336] width 491 height 18
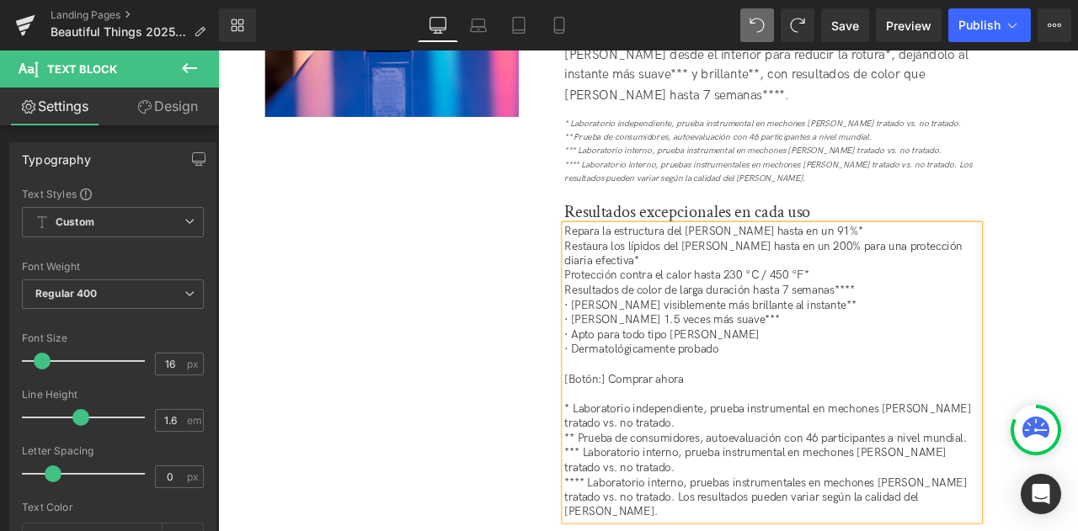
click at [635, 344] on p "· Cabello visiblemente más brillante al instante**" at bounding box center [874, 353] width 491 height 18
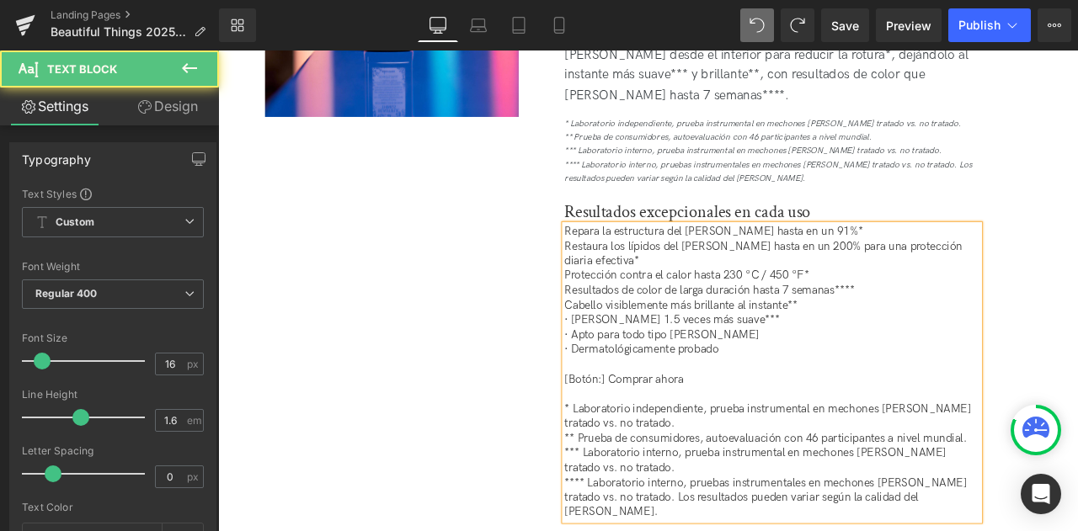
click at [629, 257] on p "Repara la estructura [PERSON_NAME] hasta en un 91%*" at bounding box center [874, 266] width 491 height 18
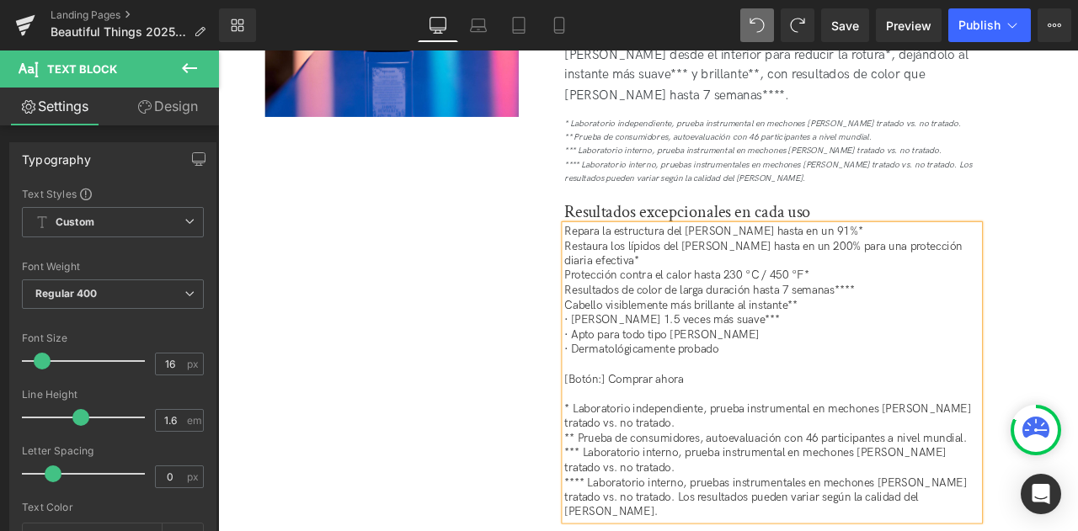
click at [638, 362] on p "· Cabello 1.5 veces más suave***" at bounding box center [874, 371] width 491 height 18
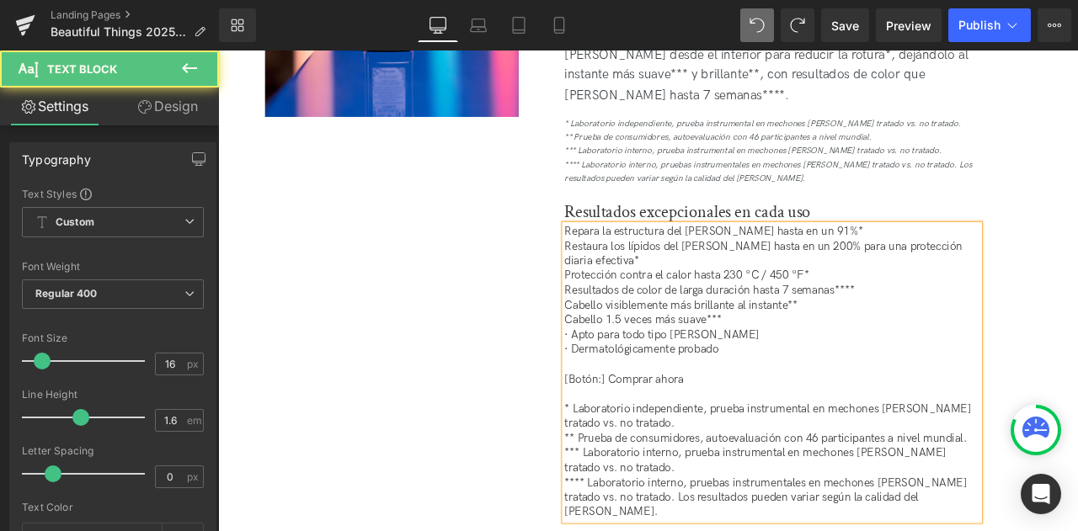
click at [635, 380] on p "· Apto para todo tipo de cabello" at bounding box center [874, 389] width 491 height 18
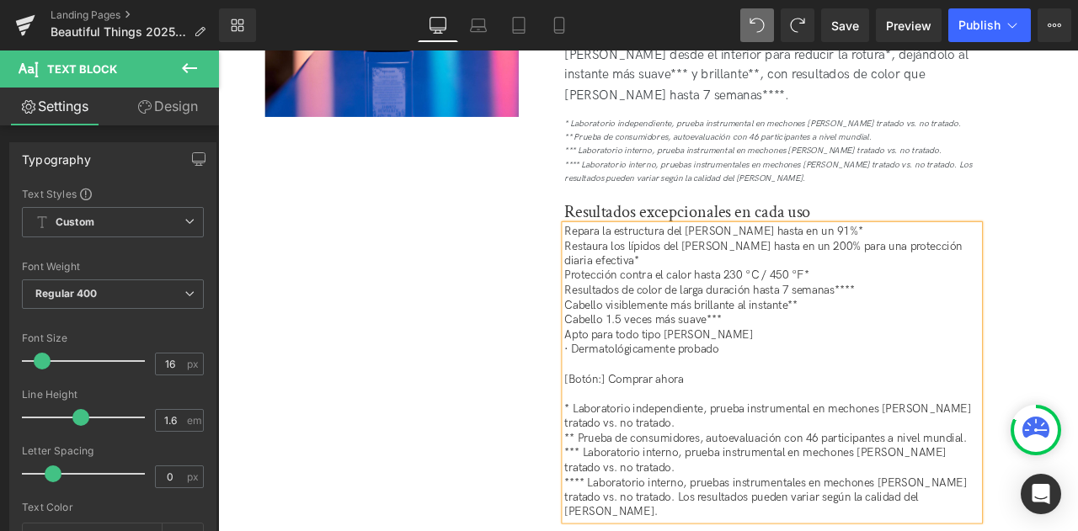
click at [633, 397] on p "· Dermatológicamente probado" at bounding box center [874, 406] width 491 height 18
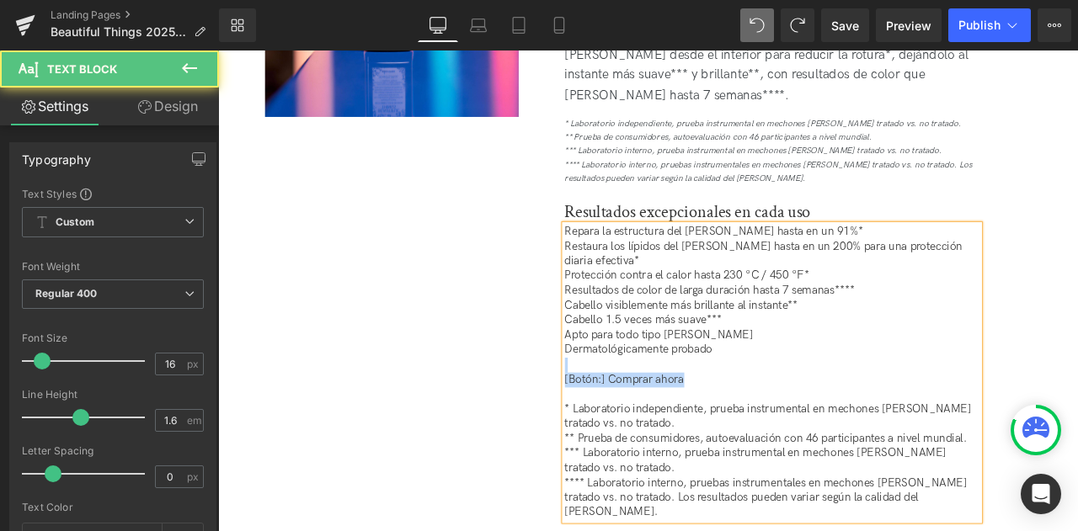
drag, startPoint x: 817, startPoint y: 423, endPoint x: 627, endPoint y: 398, distance: 191.9
click at [629, 398] on div "Repara la estructura del cabello hasta en un 91%* Restaura los lípidos del cabe…" at bounding box center [874, 432] width 491 height 350
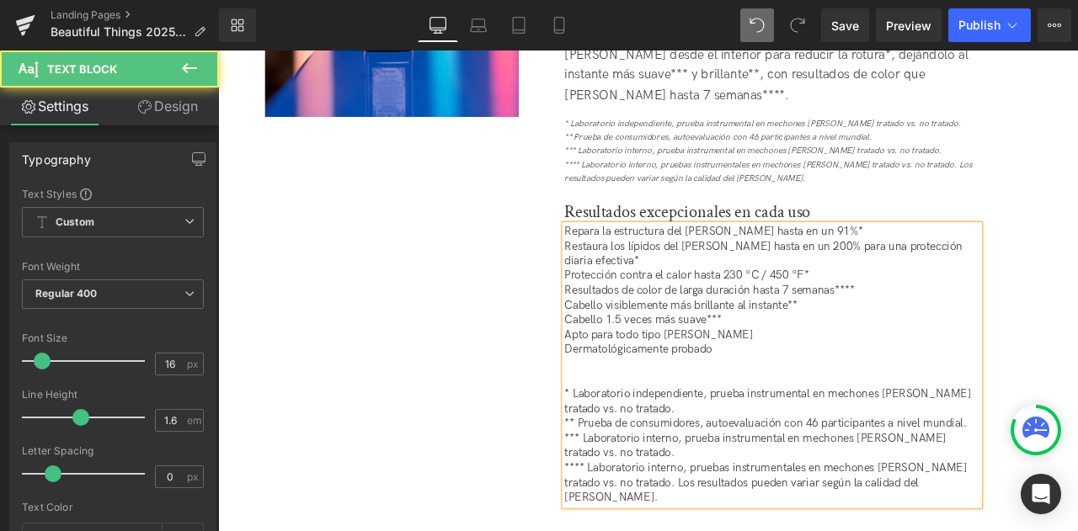
click at [636, 432] on p at bounding box center [874, 441] width 491 height 18
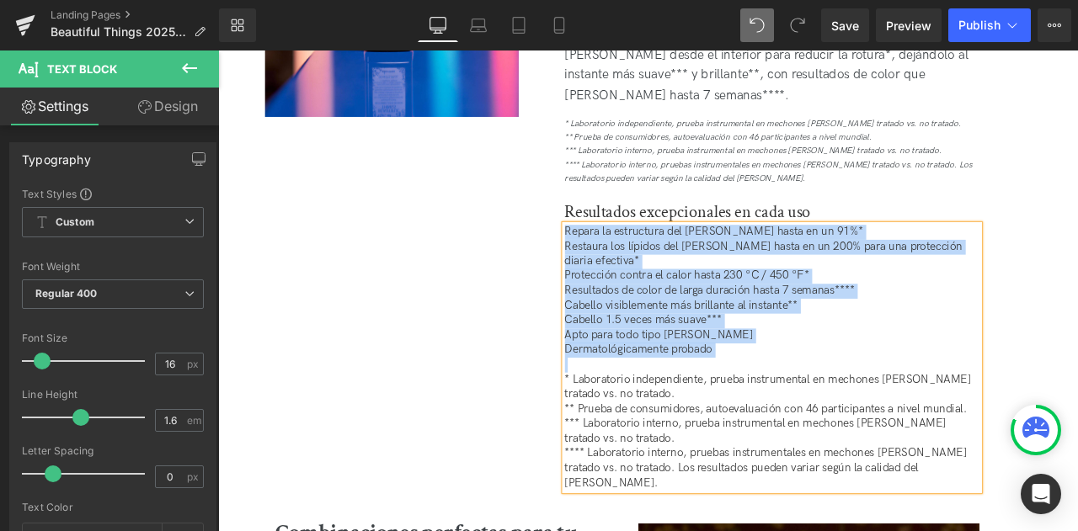
drag, startPoint x: 813, startPoint y: 391, endPoint x: 626, endPoint y: 236, distance: 242.8
click at [629, 257] on div "Repara la estructura del cabello hasta en un 91%* Restaura los lípidos del cabe…" at bounding box center [874, 414] width 491 height 315
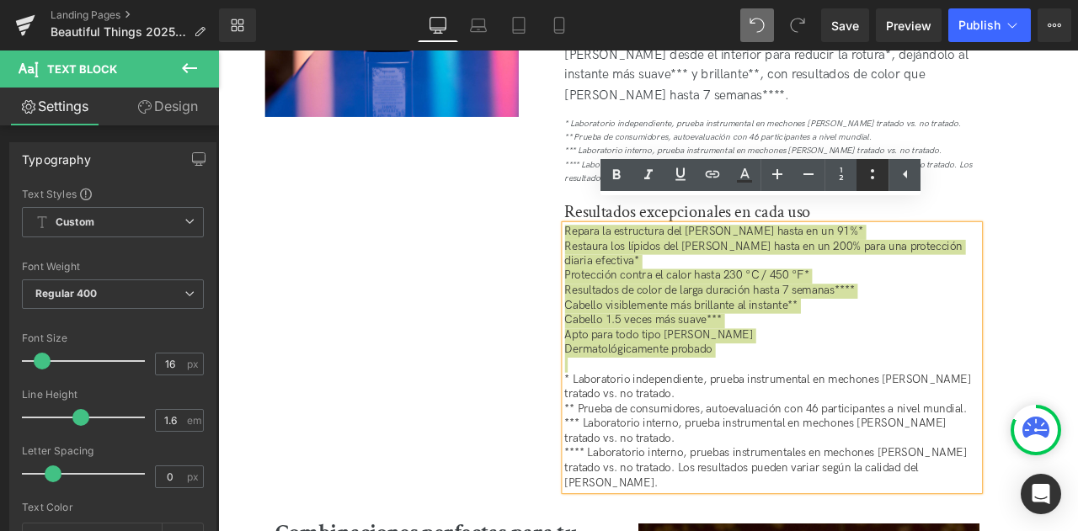
click at [867, 168] on icon at bounding box center [872, 174] width 20 height 20
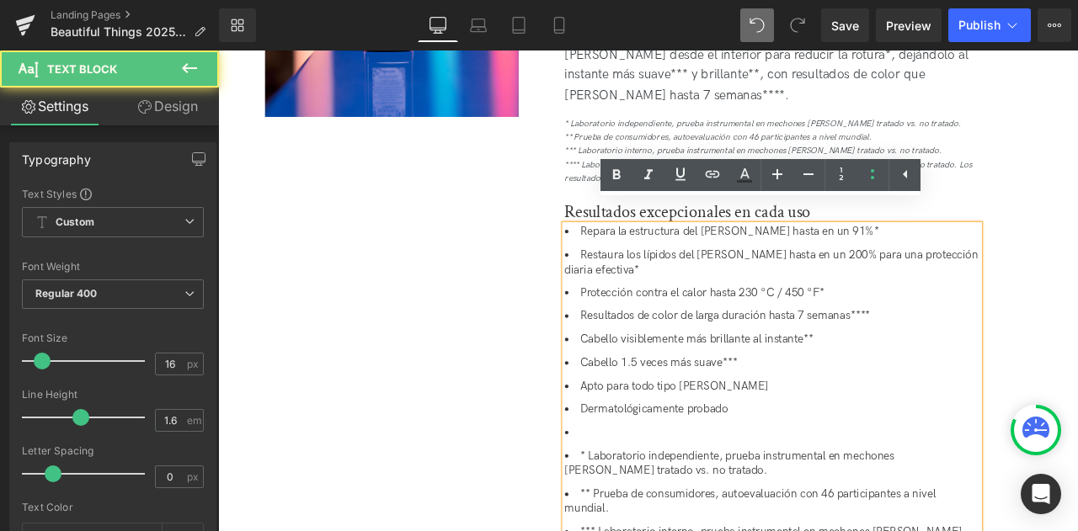
click at [648, 523] on li "* Laboratorio independiente, prueba instrumental en mechones [PERSON_NAME] trat…" at bounding box center [874, 540] width 491 height 35
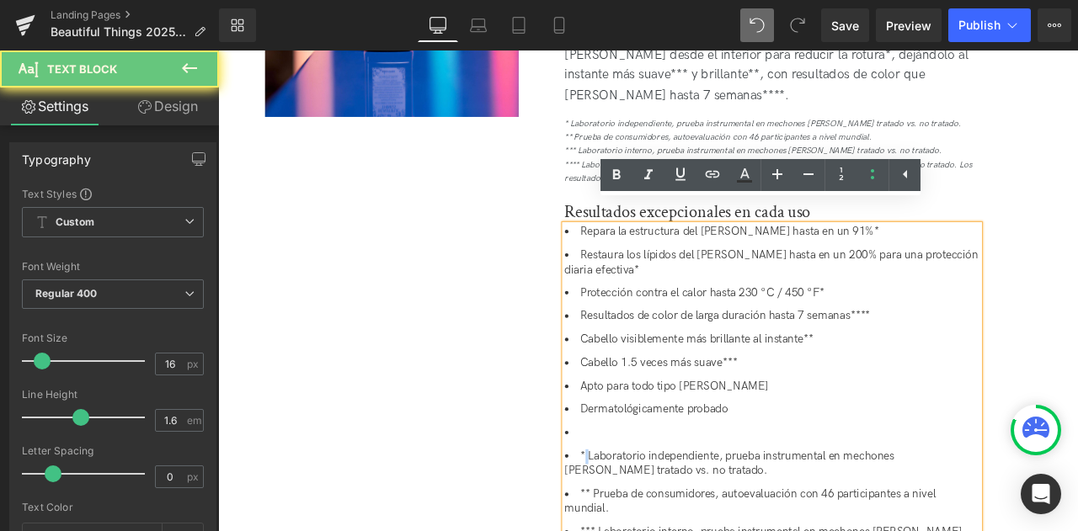
click at [648, 523] on li "* Laboratorio independiente, prueba instrumental en mechones [PERSON_NAME] trat…" at bounding box center [874, 540] width 491 height 35
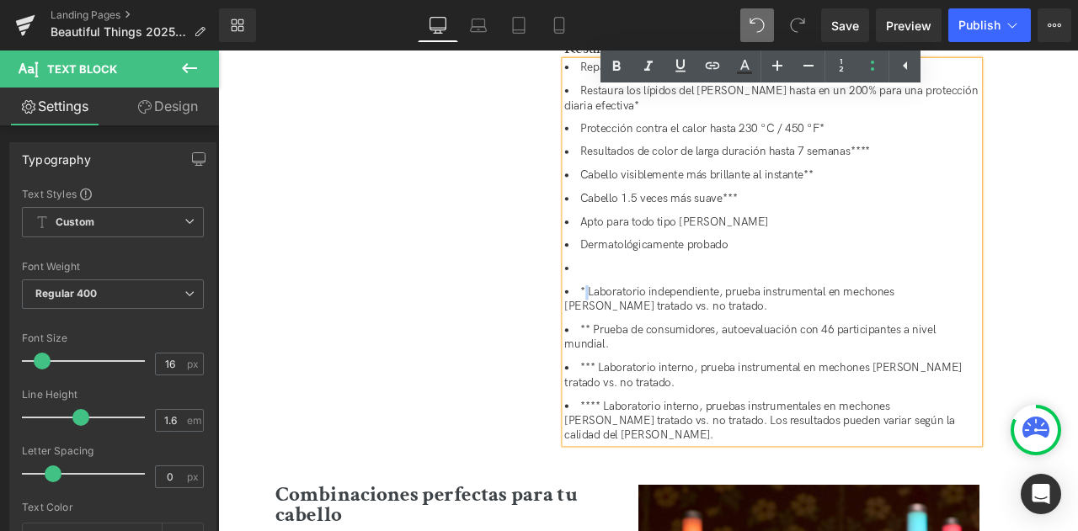
scroll to position [3190, 0]
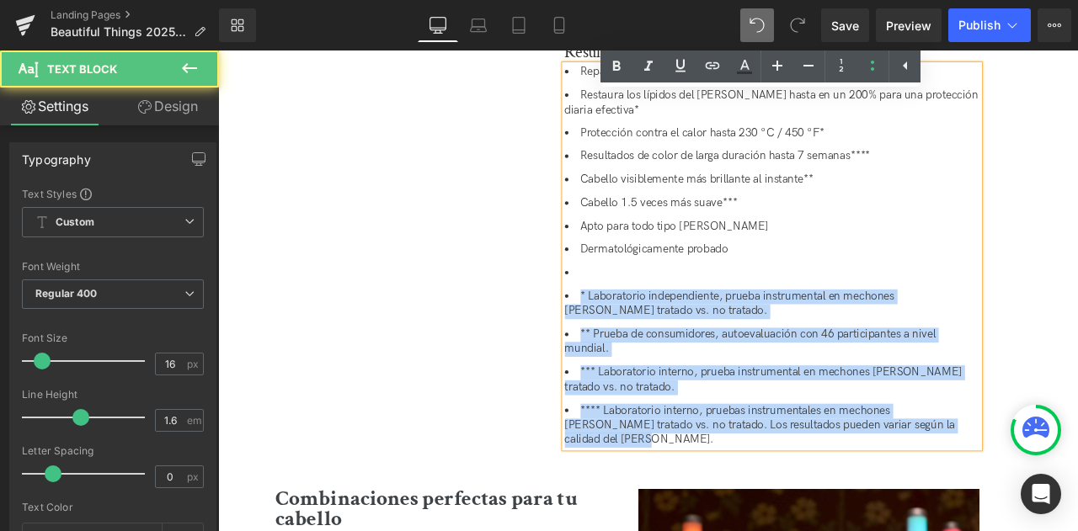
drag, startPoint x: 1108, startPoint y: 469, endPoint x: 584, endPoint y: 303, distance: 549.5
click at [584, 303] on div "Cuidado del cabello teñido en casa con la Mascarilla Leave-In Restauradora Head…" at bounding box center [874, 57] width 601 height 987
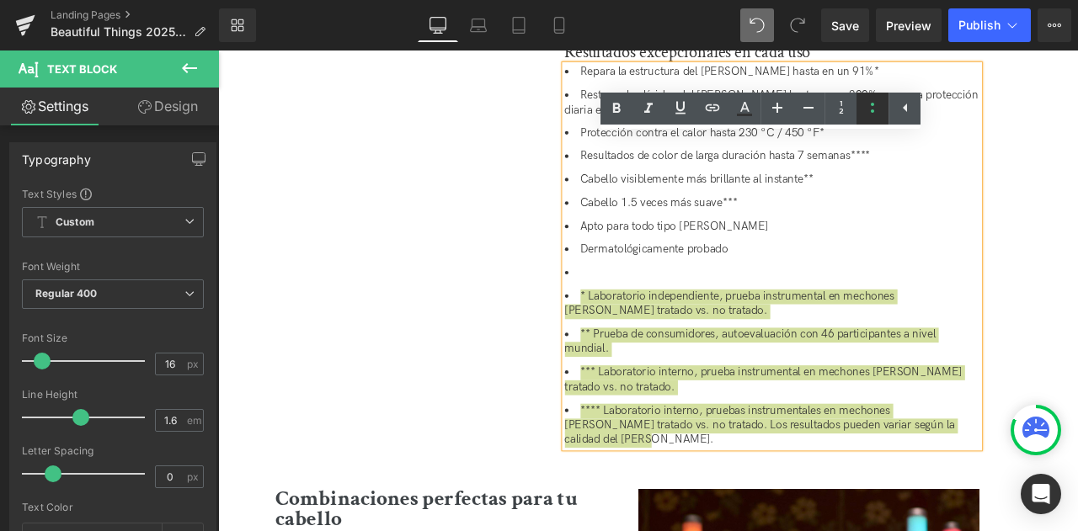
click at [867, 109] on icon at bounding box center [872, 108] width 20 height 20
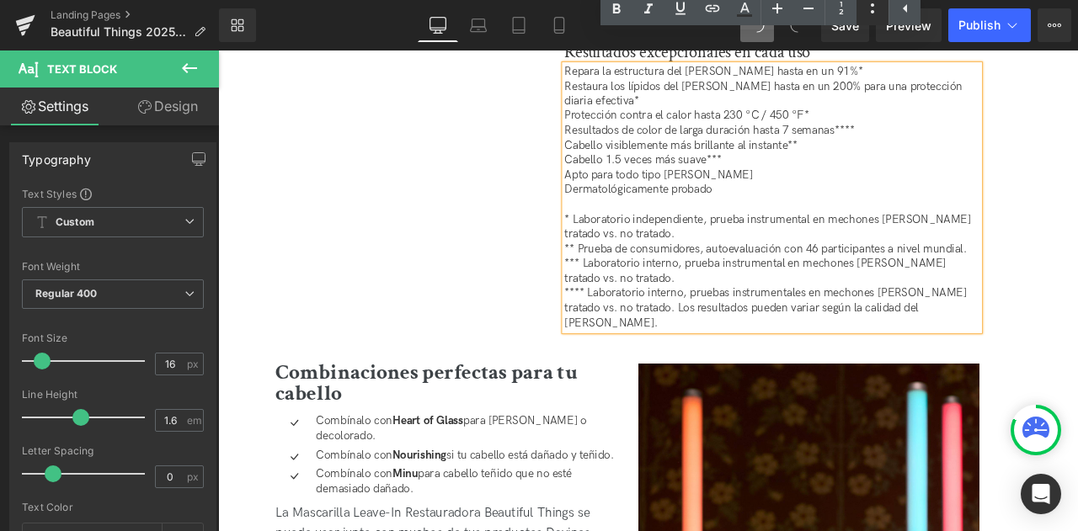
scroll to position [3197, 0]
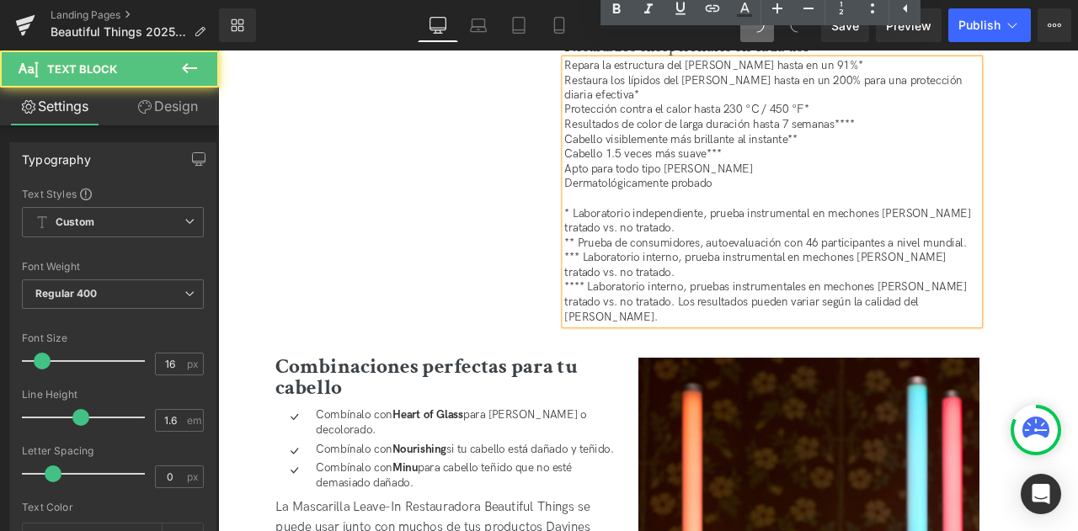
click at [858, 177] on p "Repara la estructura del cabello hasta en un 91%* Restaura los lípidos del cabe…" at bounding box center [874, 218] width 491 height 315
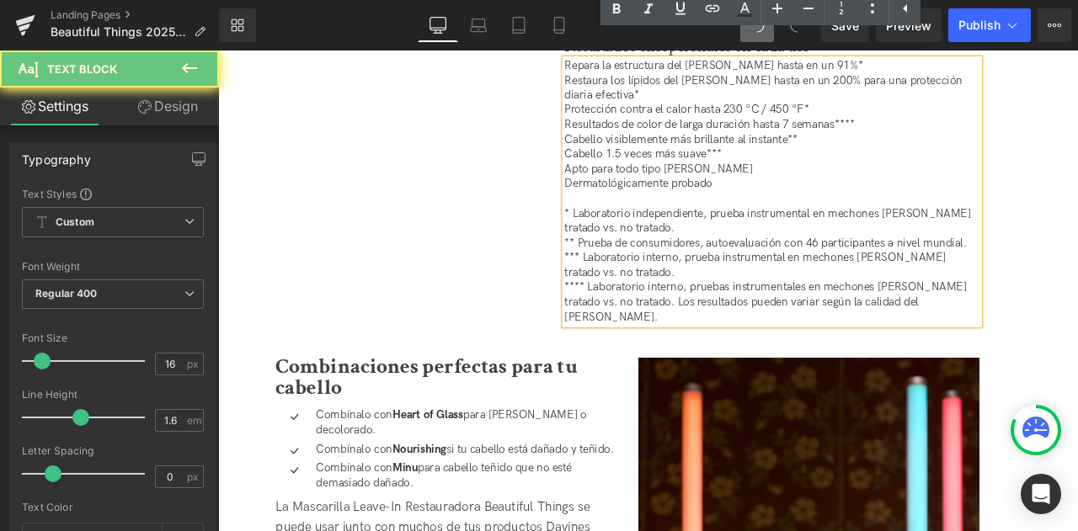
click at [835, 184] on p "Repara la estructura del cabello hasta en un 91%* Restaura los lípidos del cabe…" at bounding box center [874, 218] width 491 height 315
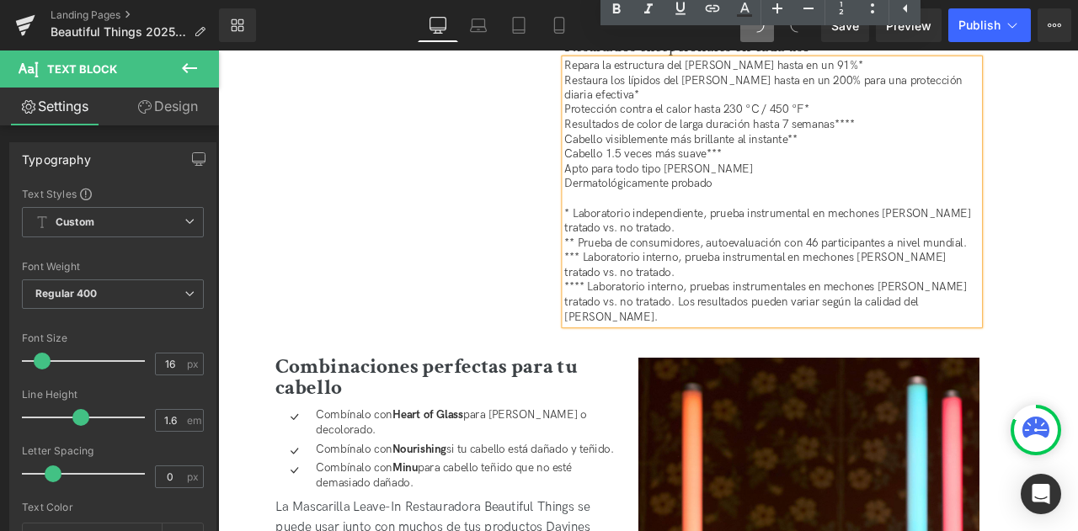
drag, startPoint x: 1065, startPoint y: 327, endPoint x: 625, endPoint y: 212, distance: 455.1
click at [629, 212] on div "Repara la estructura del cabello hasta en un 91%* Restaura los lípidos del cabe…" at bounding box center [874, 218] width 491 height 315
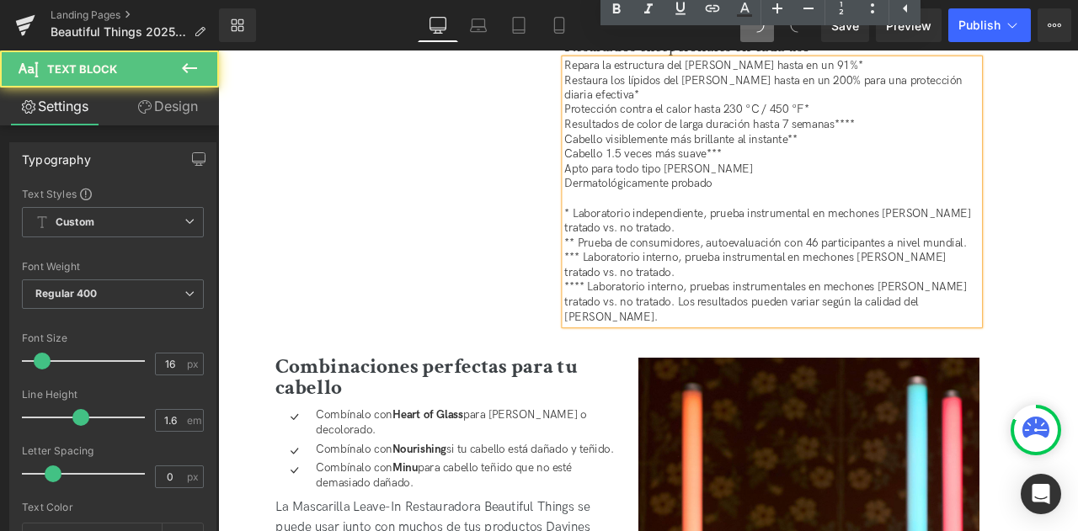
drag, startPoint x: 625, startPoint y: 212, endPoint x: 906, endPoint y: 296, distance: 293.4
click at [906, 296] on div "Repara la estructura del cabello hasta en un 91%* Restaura los lípidos del cabe…" at bounding box center [874, 218] width 491 height 315
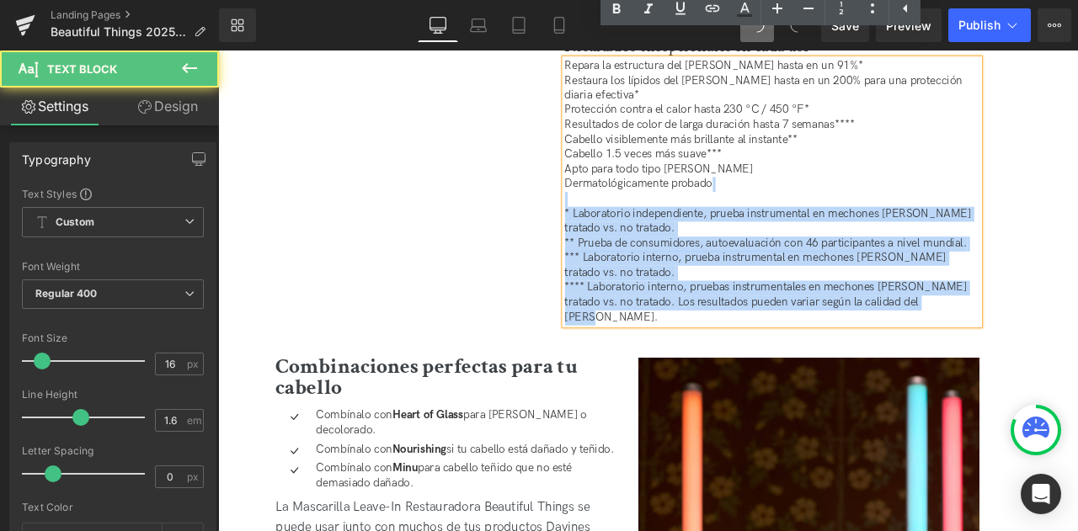
drag, startPoint x: 1076, startPoint y: 323, endPoint x: 627, endPoint y: 203, distance: 464.0
click at [629, 203] on p "Repara la estructura del cabello hasta en un 91%* Restaura los lípidos del cabe…" at bounding box center [874, 218] width 491 height 315
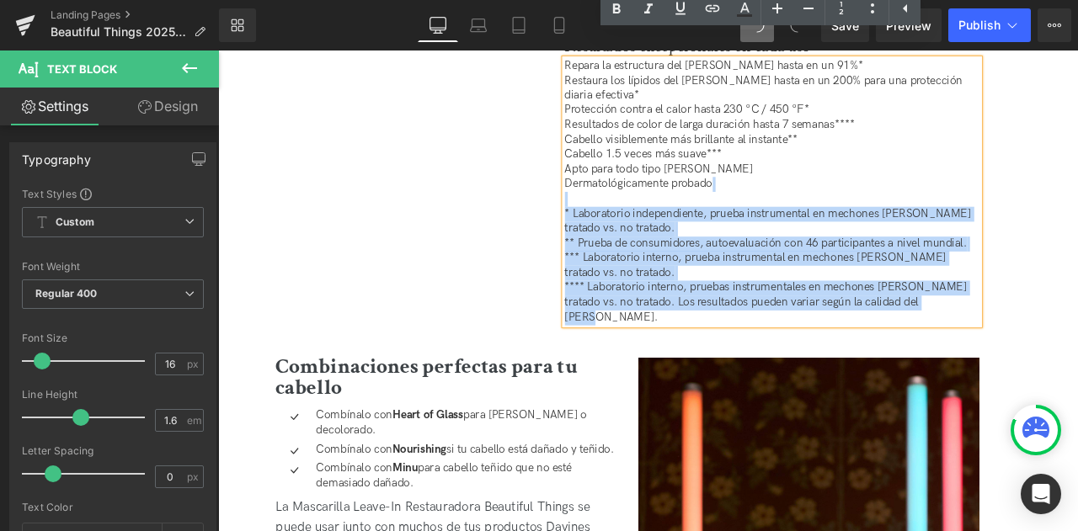
copy p "* Laboratorio independiente, prueba instrumental en mechones de cabello tratado…"
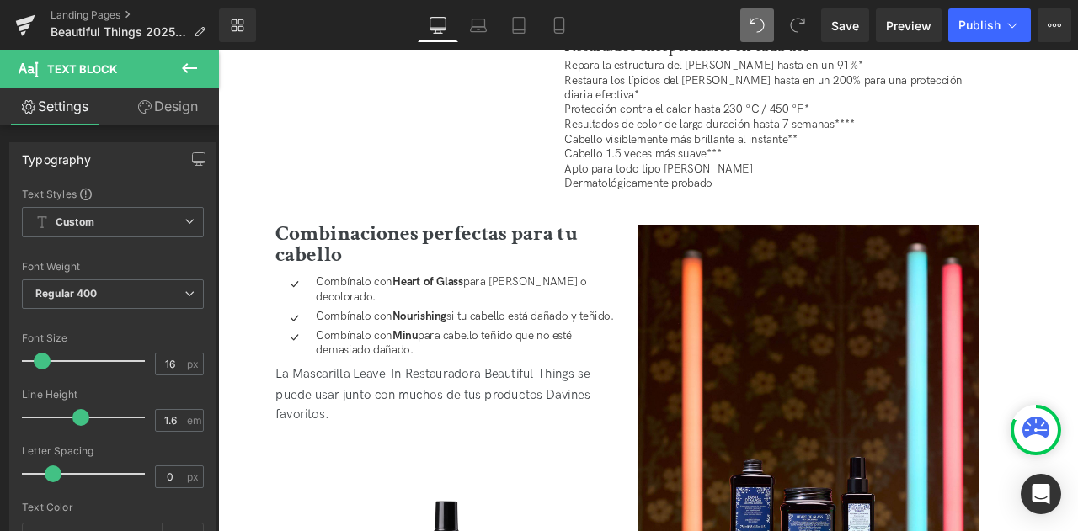
click at [170, 101] on link "Design" at bounding box center [167, 107] width 109 height 38
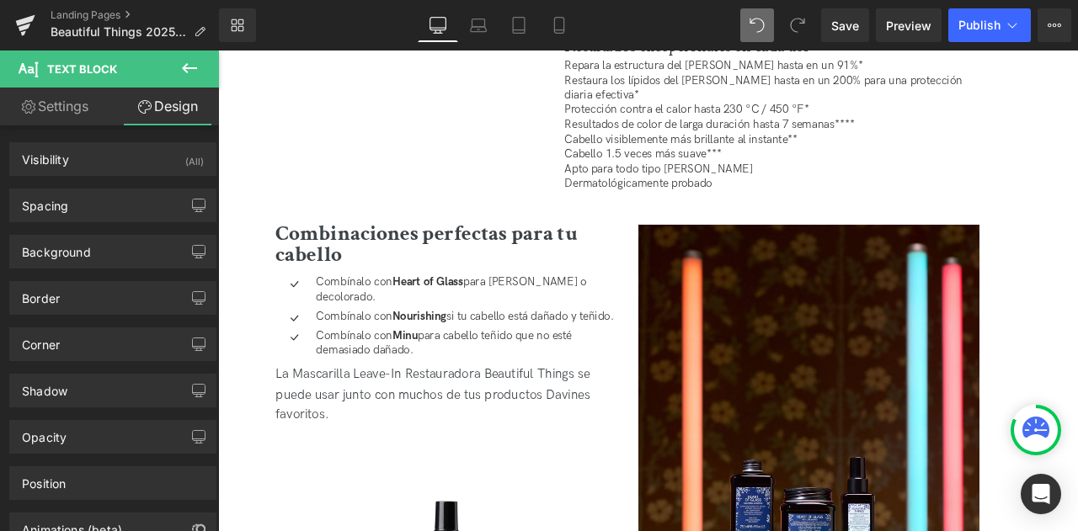
click at [182, 63] on icon at bounding box center [189, 68] width 20 height 20
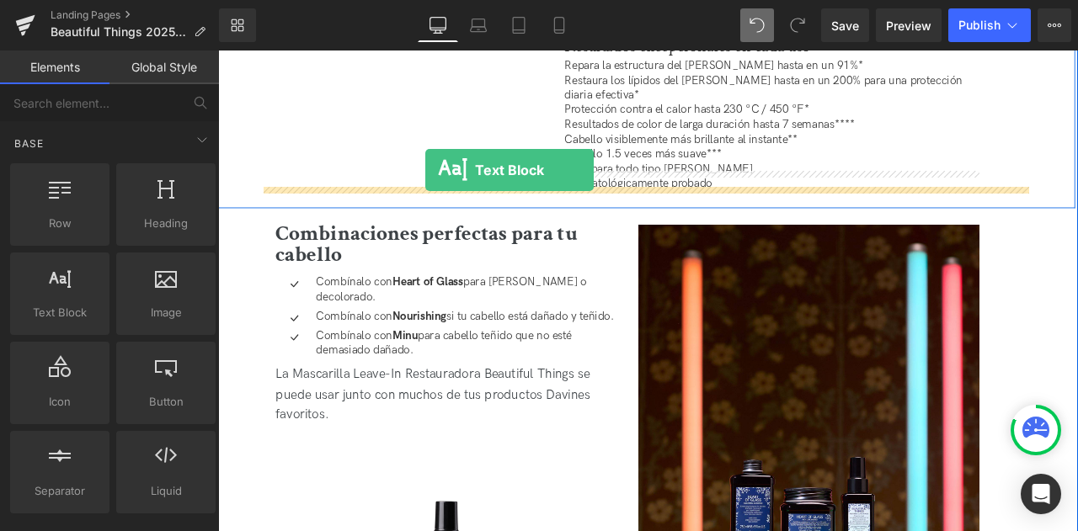
drag, startPoint x: 289, startPoint y: 336, endPoint x: 463, endPoint y: 192, distance: 226.1
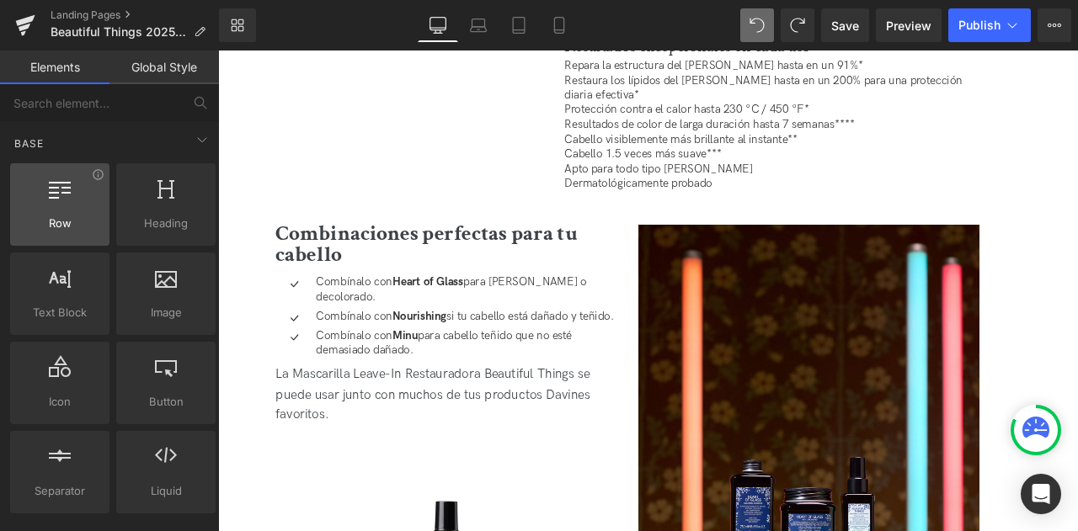
drag, startPoint x: 158, startPoint y: 225, endPoint x: 56, endPoint y: 206, distance: 104.4
click at [56, 206] on div "Row rows, columns, layouts, div" at bounding box center [59, 204] width 99 height 83
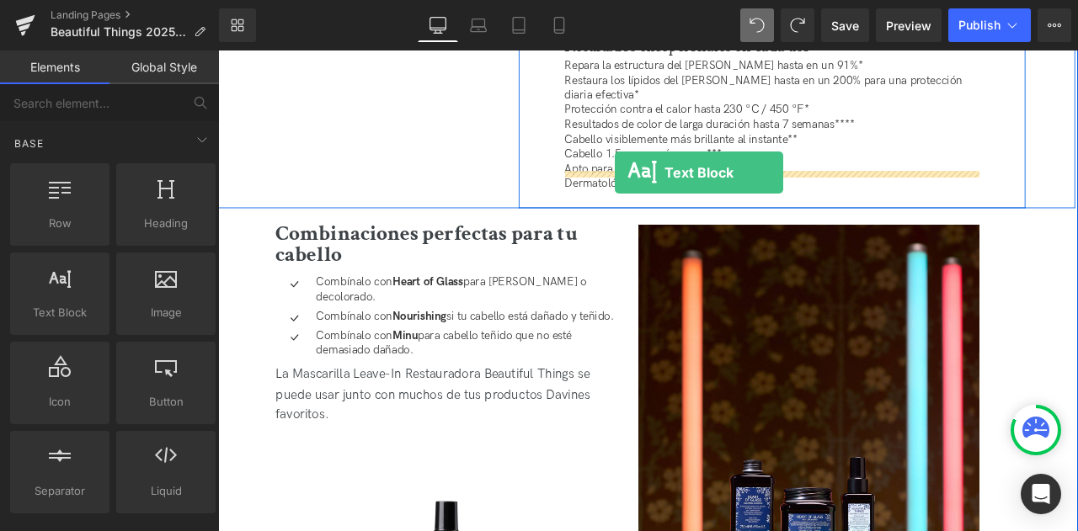
drag, startPoint x: 280, startPoint y: 368, endPoint x: 688, endPoint y: 195, distance: 442.7
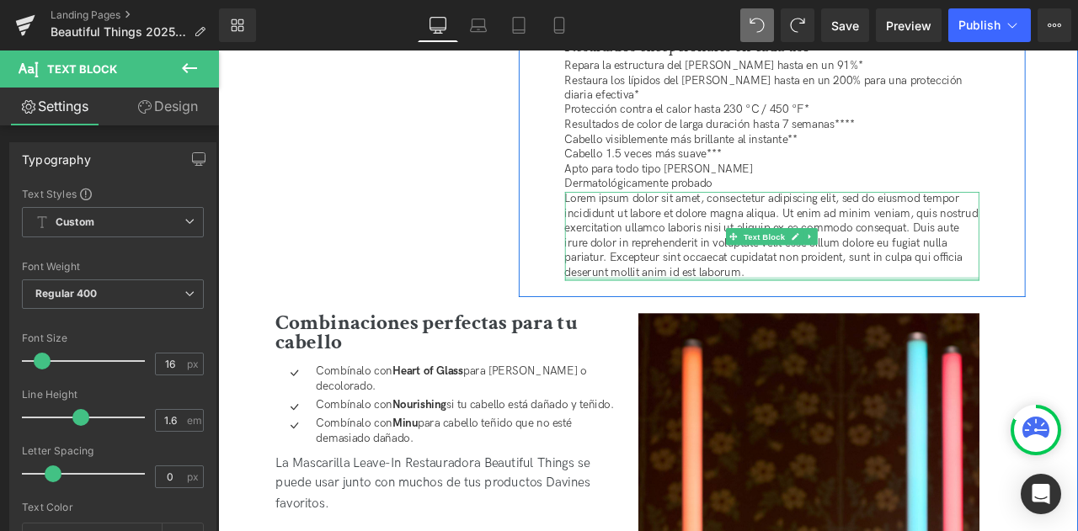
drag, startPoint x: 888, startPoint y: 295, endPoint x: 658, endPoint y: 216, distance: 242.9
click at [658, 218] on div "Lorem ipsum dolor sit amet, consectetur adipiscing elit, sed do eiusmod tempor …" at bounding box center [874, 270] width 491 height 105
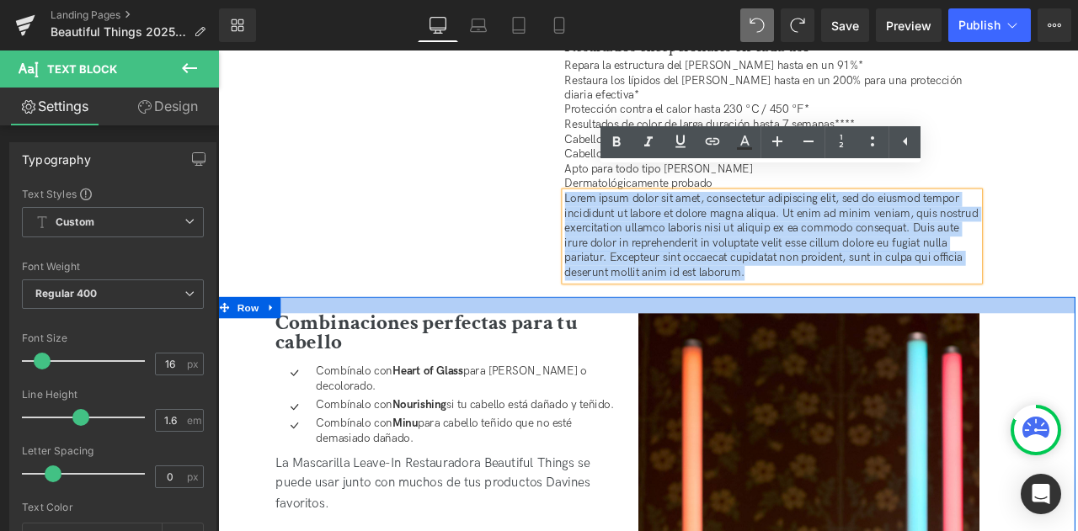
drag, startPoint x: 889, startPoint y: 320, endPoint x: 912, endPoint y: 324, distance: 23.1
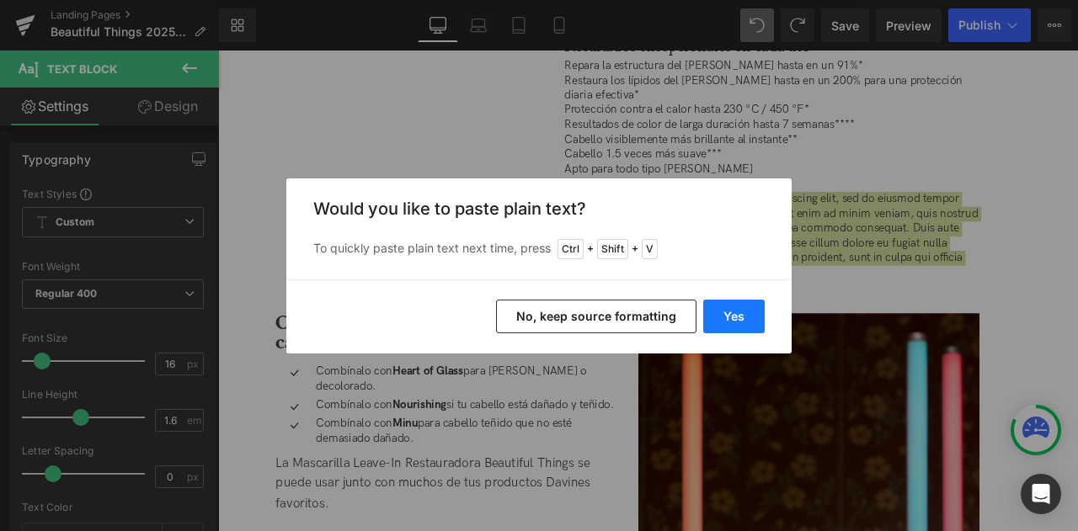
click at [753, 321] on button "Yes" at bounding box center [733, 317] width 61 height 34
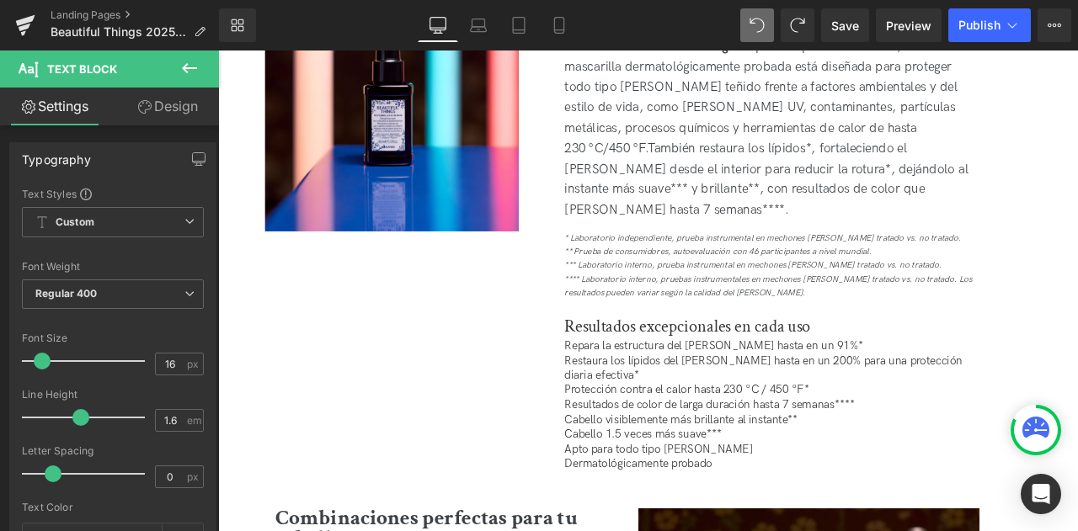
scroll to position [2853, 0]
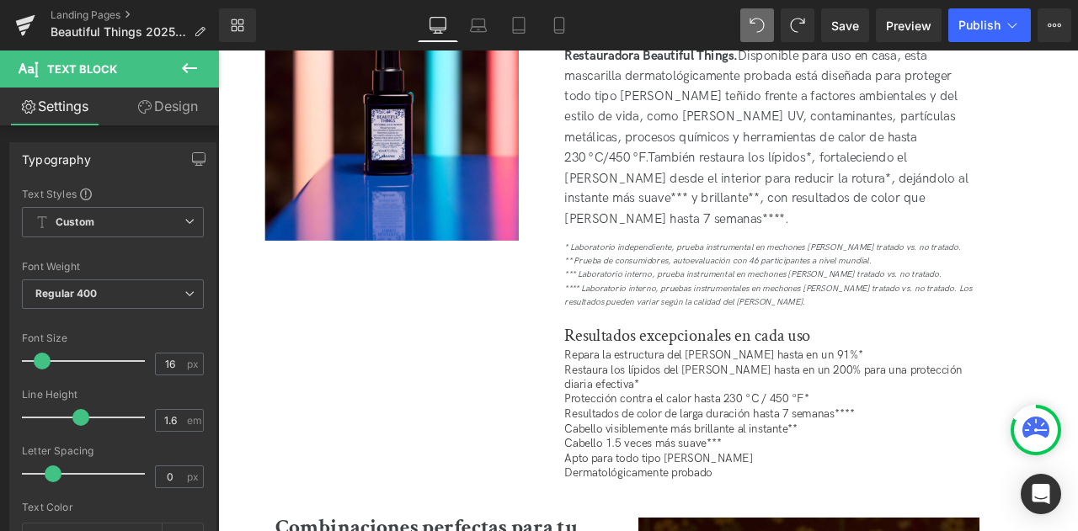
click at [980, 441] on p "Repara la estructura del cabello hasta en un 91%* Restaura los lípidos del cabe…" at bounding box center [874, 482] width 491 height 157
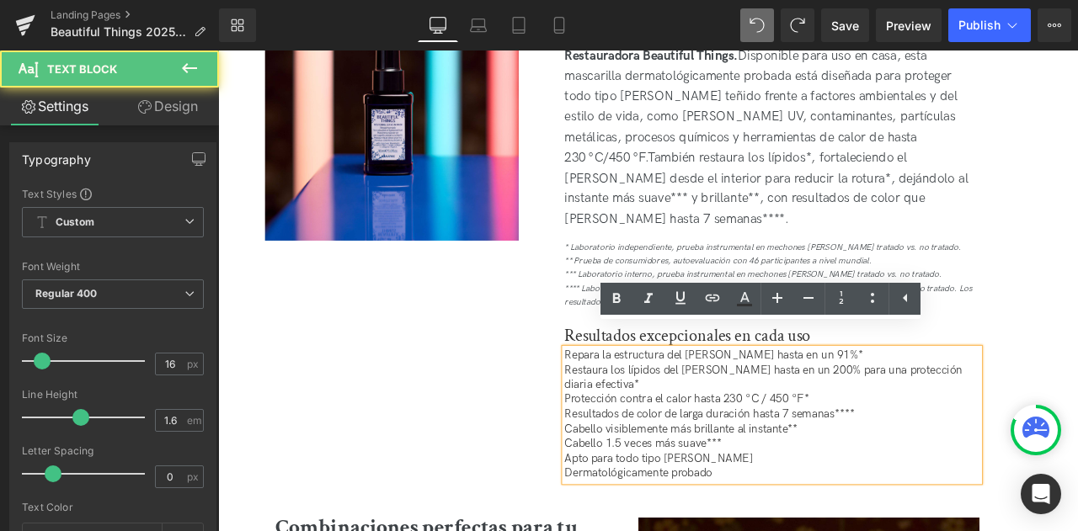
click at [860, 500] on p "Repara la estructura del cabello hasta en un 91%* Restaura los lípidos del cabe…" at bounding box center [874, 482] width 491 height 157
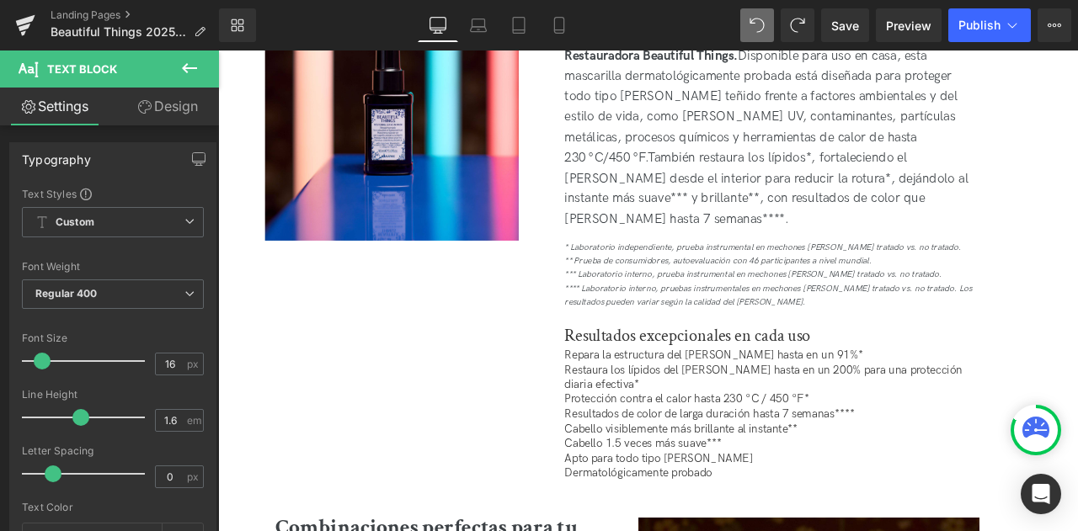
click at [189, 67] on icon at bounding box center [189, 68] width 20 height 20
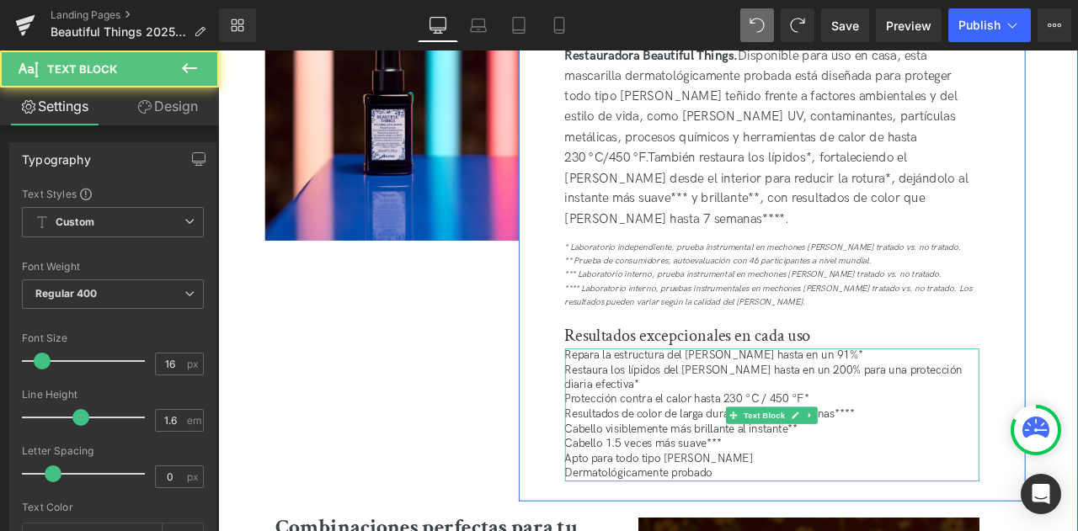
click at [809, 527] on p "Repara la estructura del cabello hasta en un 91%* Restaura los lípidos del cabe…" at bounding box center [874, 482] width 491 height 157
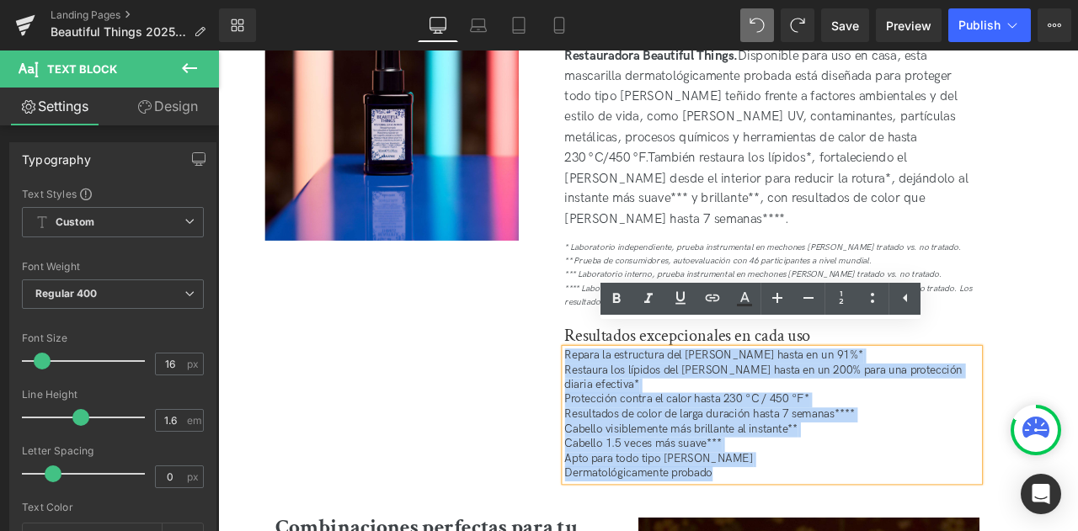
drag, startPoint x: 812, startPoint y: 529, endPoint x: 630, endPoint y: 392, distance: 227.9
click at [630, 404] on p "Repara la estructura del cabello hasta en un 91%* Restaura los lípidos del cabe…" at bounding box center [874, 482] width 491 height 157
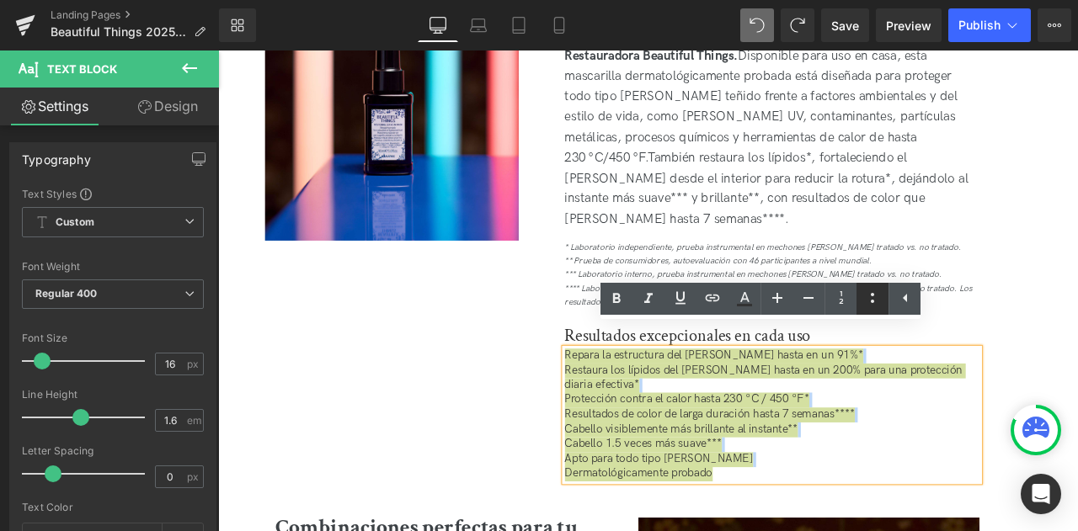
click at [873, 306] on icon at bounding box center [872, 298] width 20 height 20
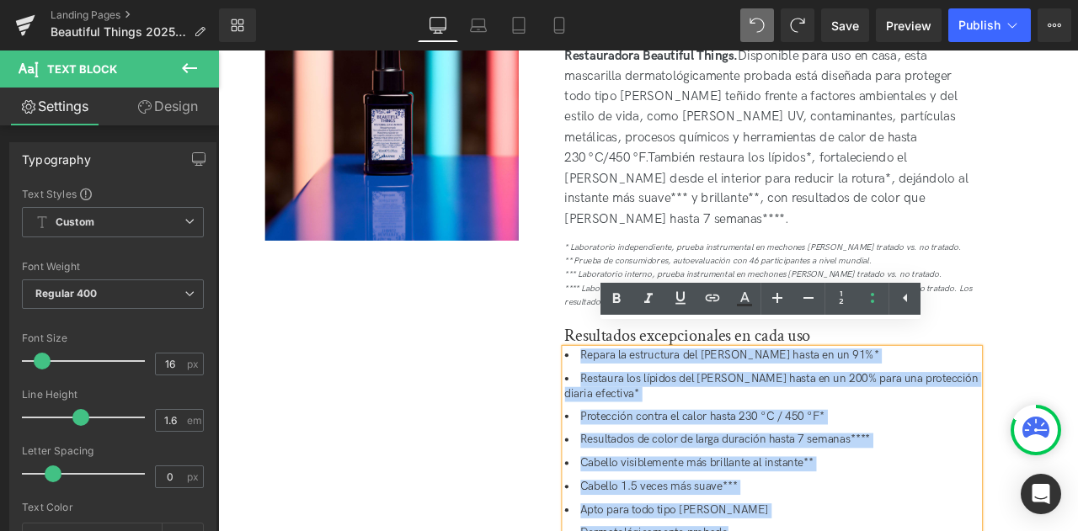
click at [463, 494] on div "Image Cuidado del cabello teñido en casa con la Mascarilla Leave-In Restaurador…" at bounding box center [724, 284] width 1019 height 766
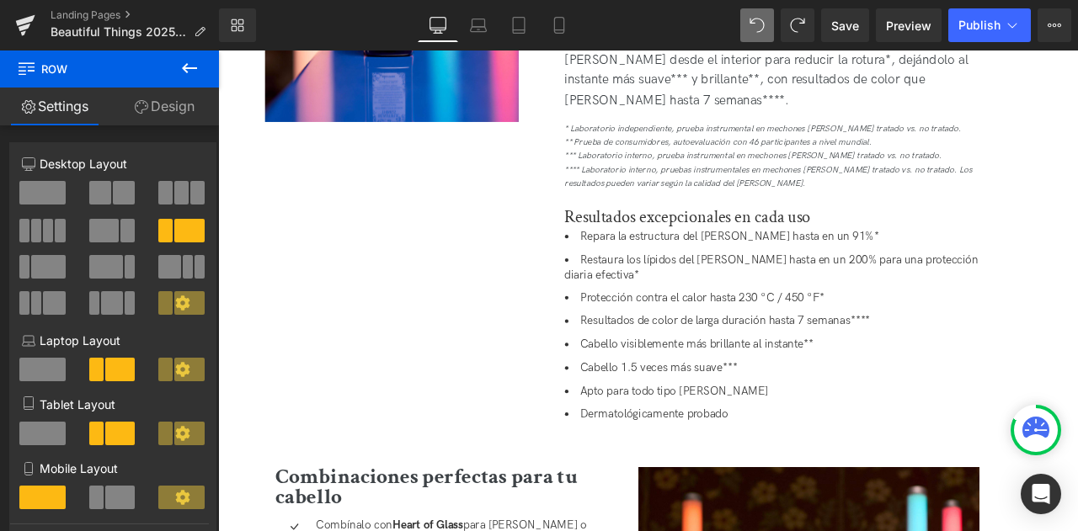
scroll to position [2988, 0]
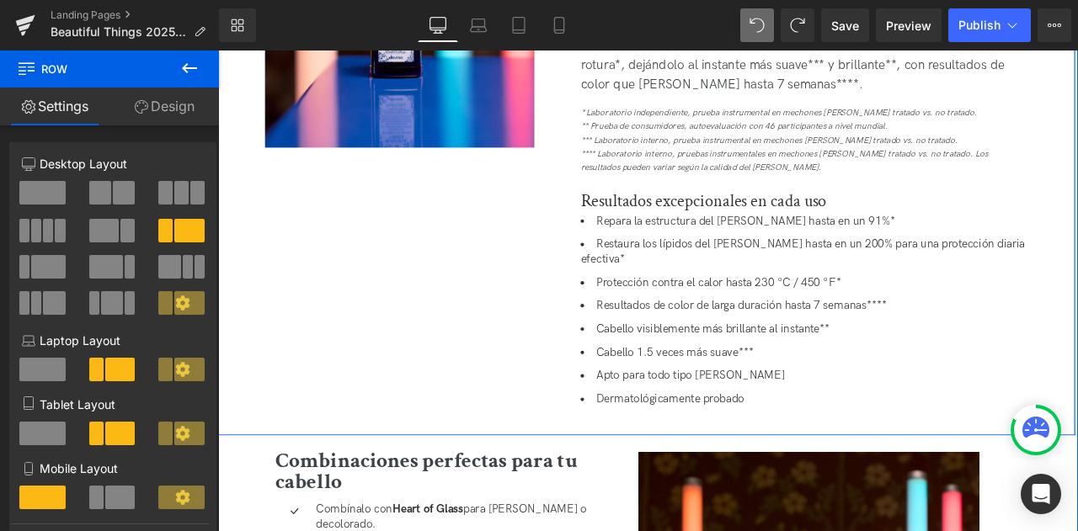
drag, startPoint x: 1173, startPoint y: 290, endPoint x: 1234, endPoint y: 293, distance: 60.7
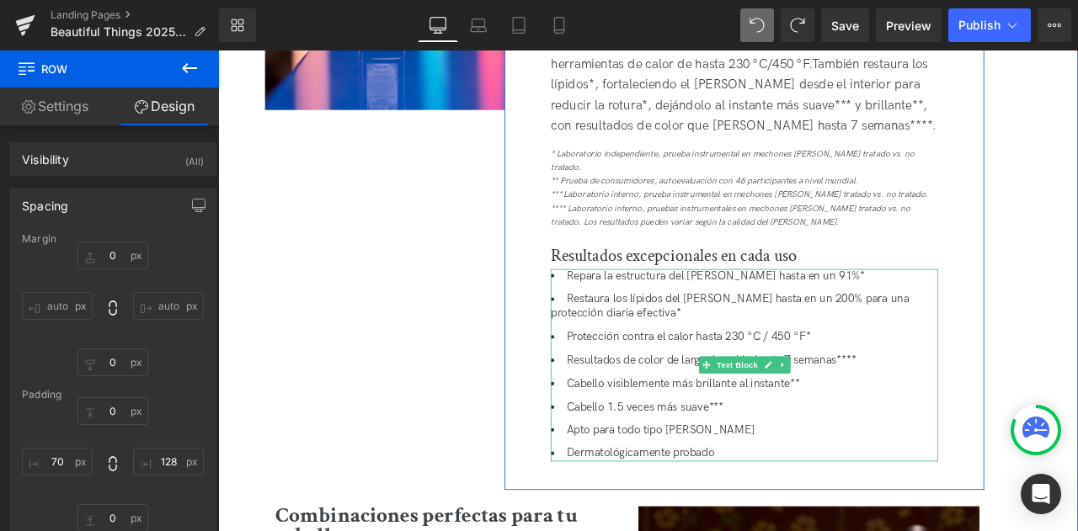
click at [616, 338] on span "Restaura los lípidos [PERSON_NAME] hasta en un 200% para una protección diaria …" at bounding box center [824, 355] width 424 height 34
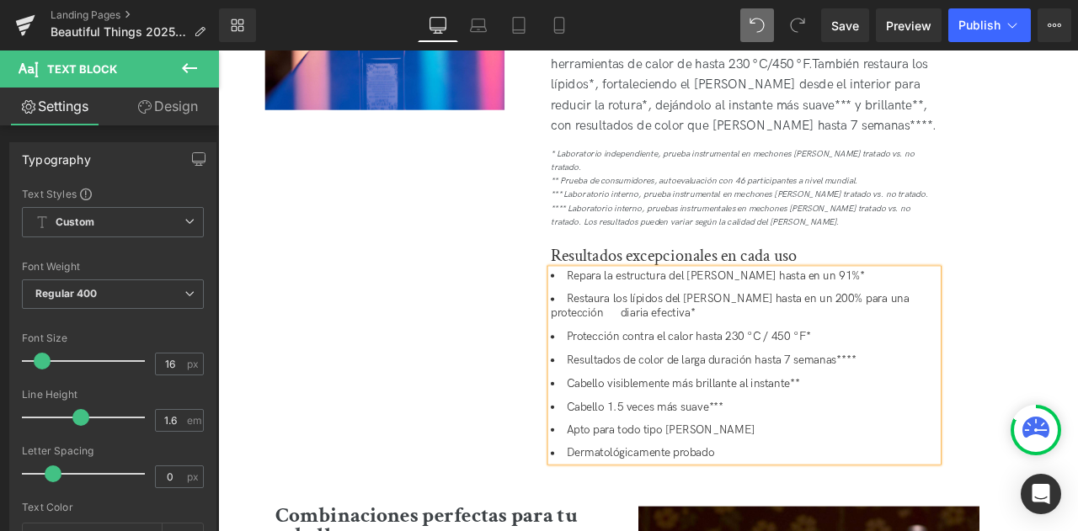
click at [1077, 300] on div "Image Cuidado del cabello teñido en casa con la Mascarilla Leave-In Restaurador…" at bounding box center [724, 168] width 1019 height 805
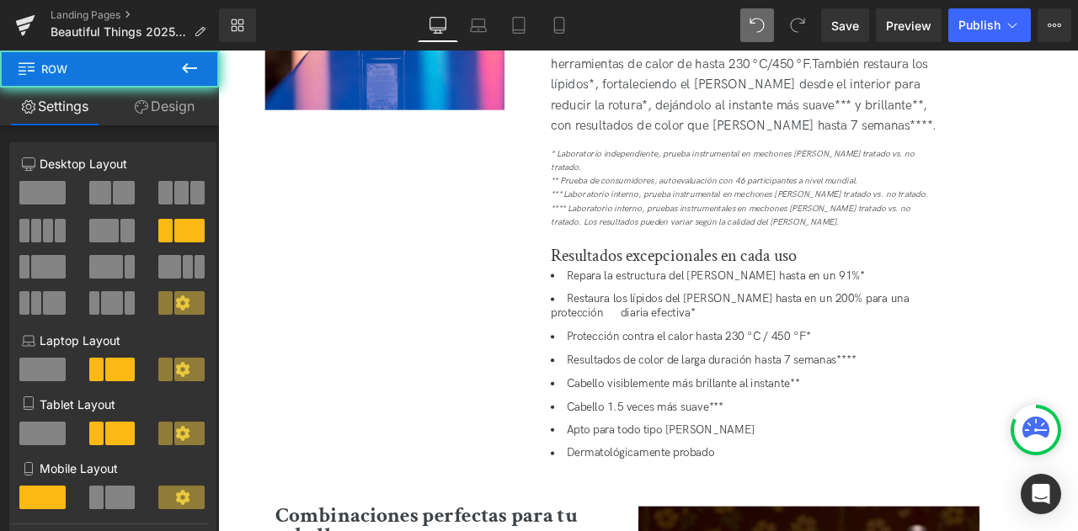
click at [1077, 298] on div "Image Cuidado del cabello teñido en casa con la Mascarilla Leave-In Restaurador…" at bounding box center [724, 168] width 1019 height 805
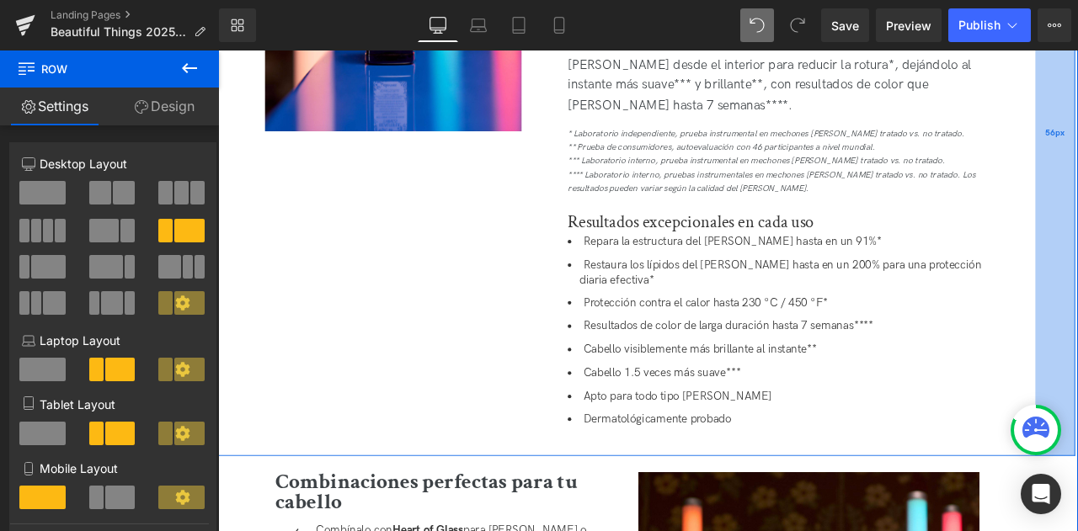
drag, startPoint x: 1129, startPoint y: 236, endPoint x: 1189, endPoint y: 270, distance: 69.4
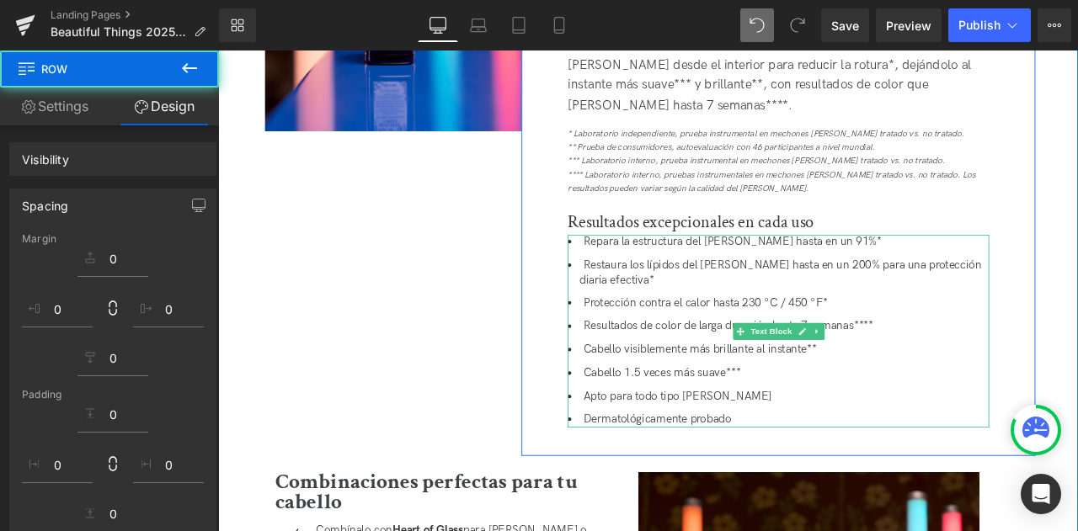
click at [1077, 297] on span "Restaura los lípidos del cabello hasta en un 200% para una protección diaria ef…" at bounding box center [880, 314] width 494 height 34
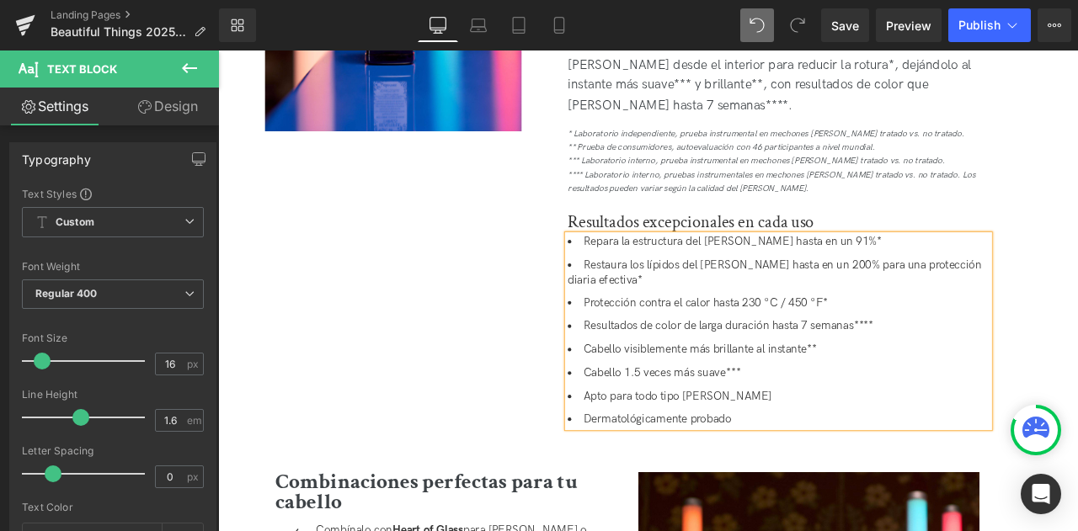
click at [1028, 412] on div at bounding box center [1036, 430] width 44 height 44
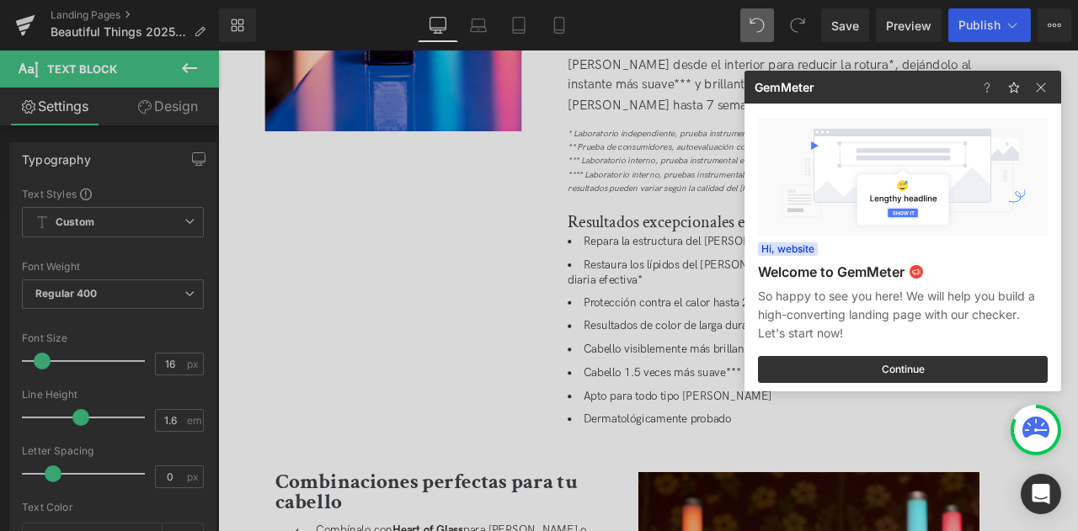
click at [490, 292] on div at bounding box center [539, 265] width 1078 height 531
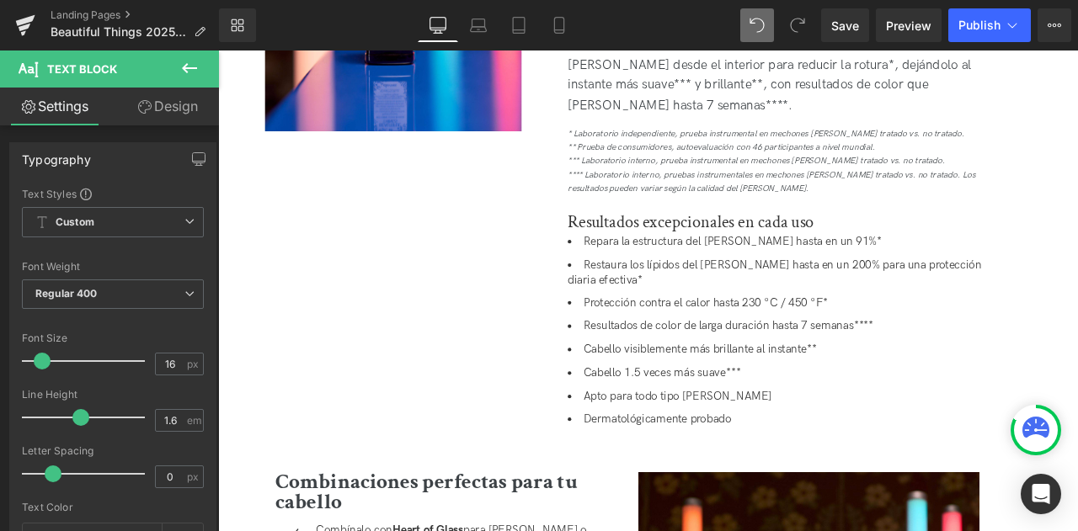
click at [194, 53] on button at bounding box center [189, 69] width 59 height 37
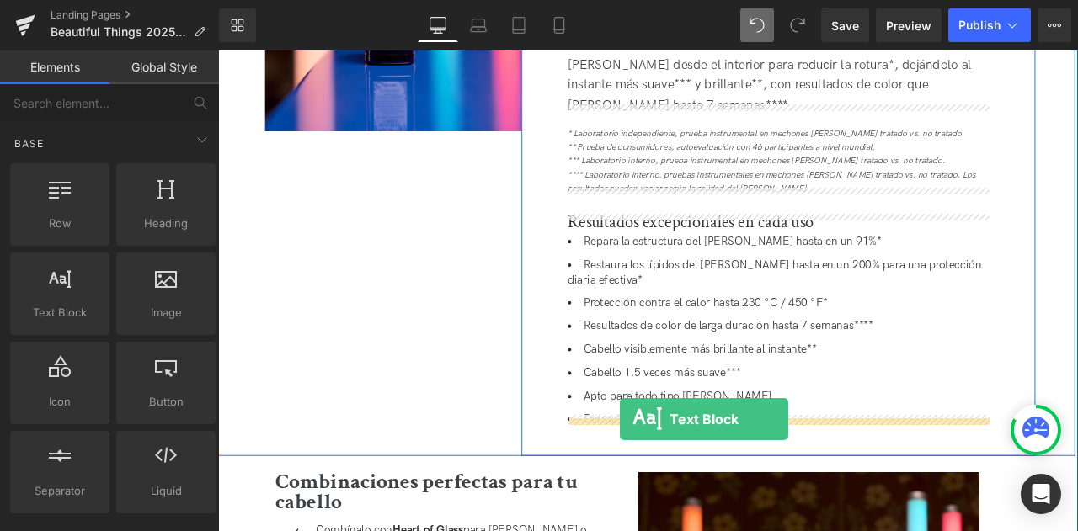
drag, startPoint x: 292, startPoint y: 346, endPoint x: 694, endPoint y: 488, distance: 425.9
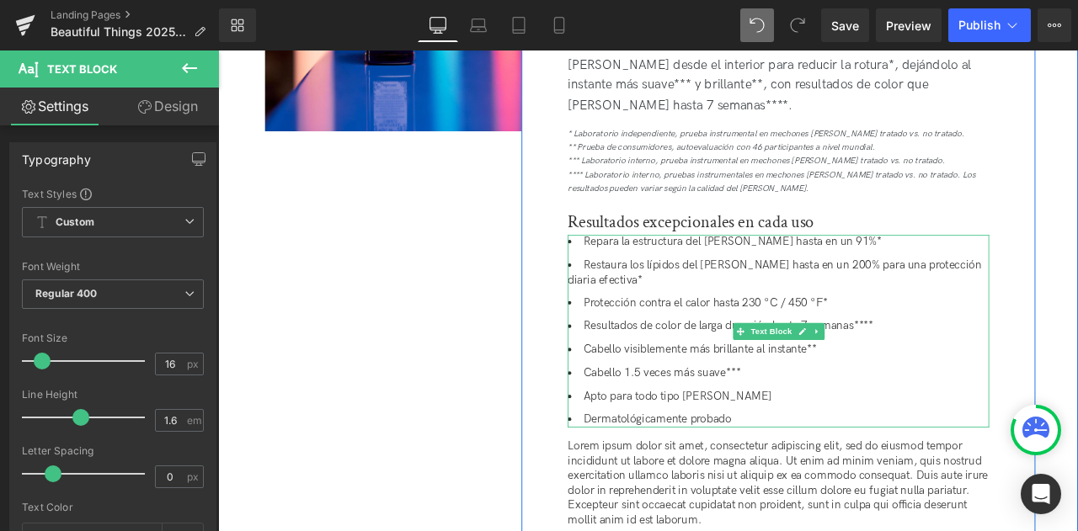
click at [818, 453] on span "Apto para todo tipo [PERSON_NAME]" at bounding box center [762, 461] width 223 height 16
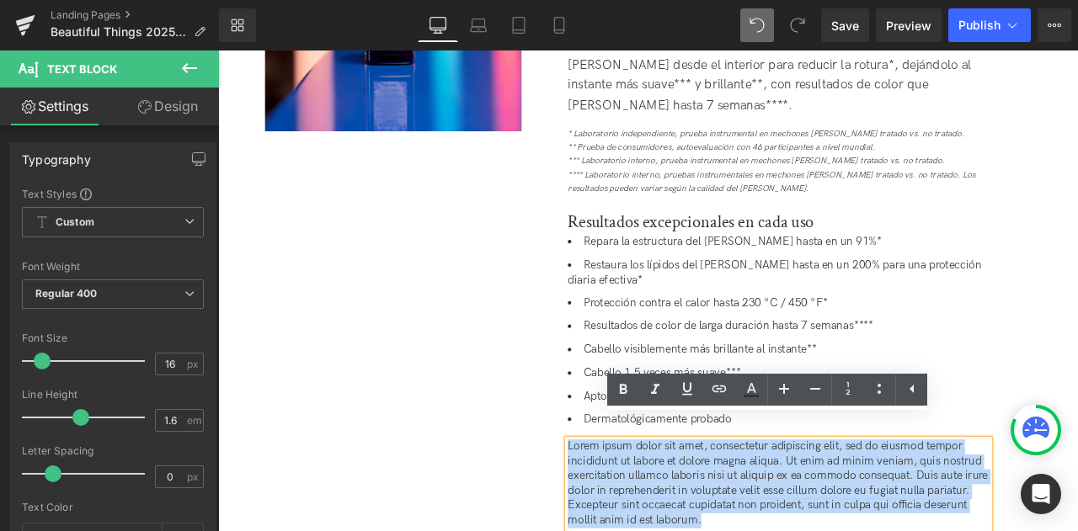
drag, startPoint x: 871, startPoint y: 584, endPoint x: 609, endPoint y: 493, distance: 277.3
click at [609, 493] on div "Cuidado del cabello teñido en casa con la Mascarilla Leave-In Restauradora Head…" at bounding box center [882, 201] width 609 height 871
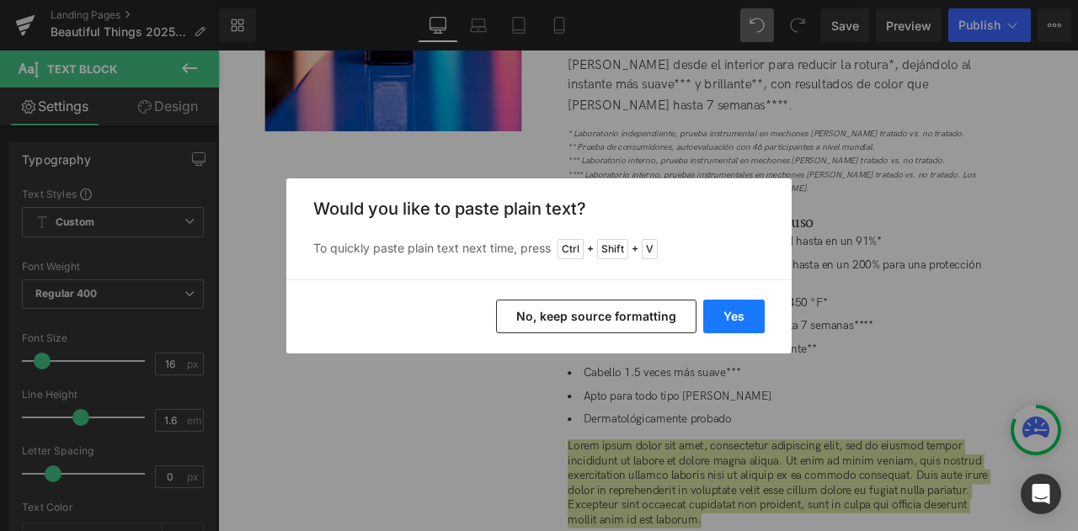
click at [727, 312] on button "Yes" at bounding box center [733, 317] width 61 height 34
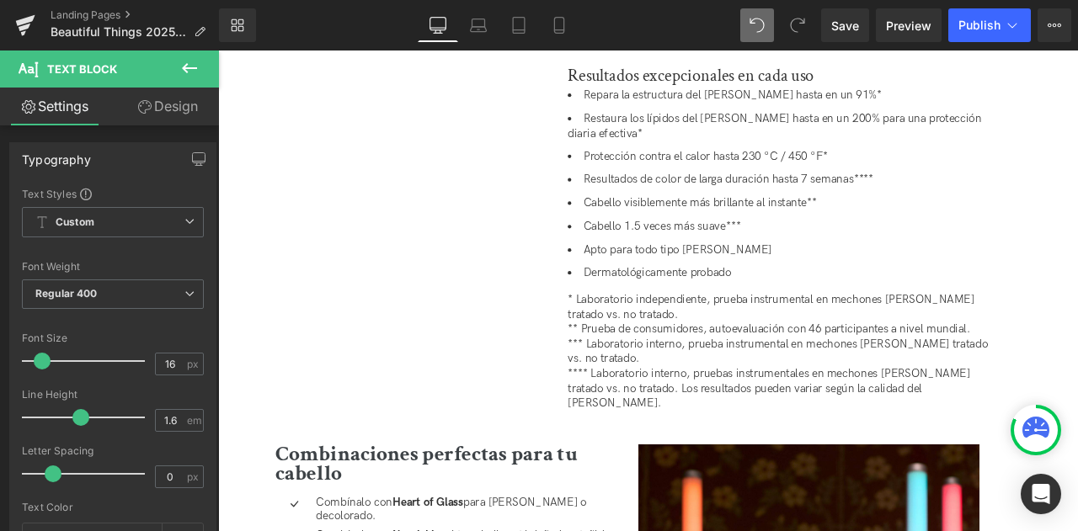
scroll to position [3208, 0]
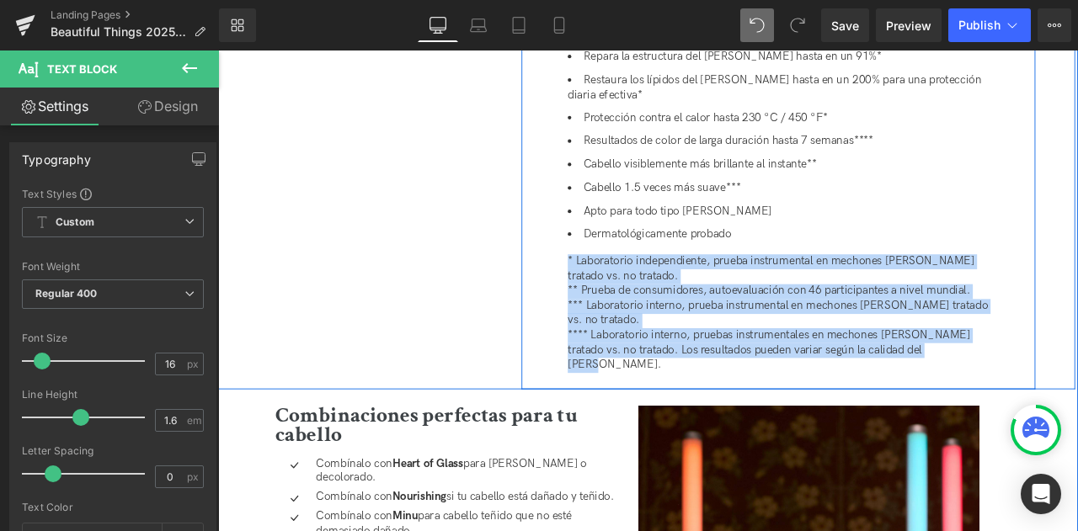
drag, startPoint x: 1076, startPoint y: 383, endPoint x: 625, endPoint y: 270, distance: 464.5
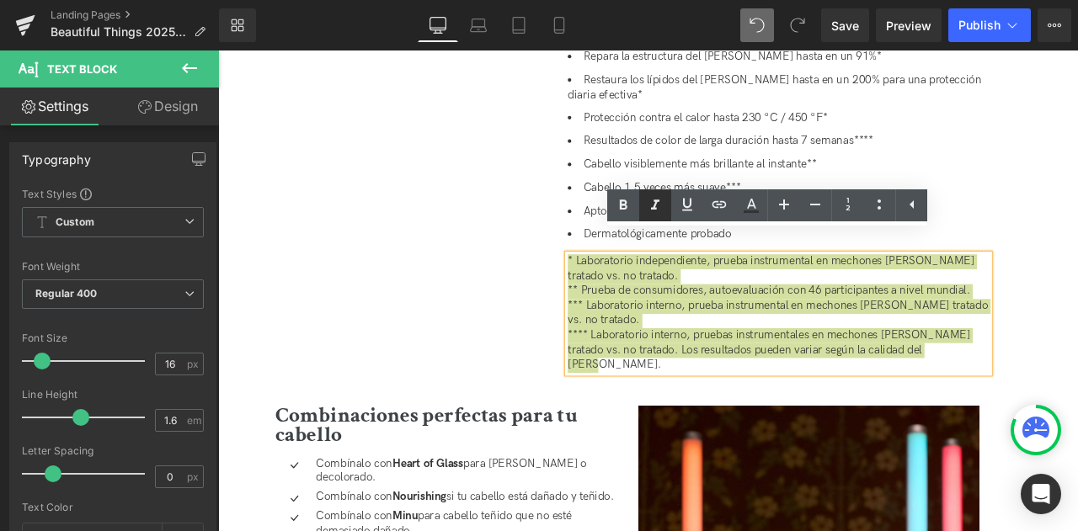
click at [649, 208] on icon at bounding box center [655, 205] width 20 height 20
click at [820, 204] on icon at bounding box center [815, 205] width 10 height 2
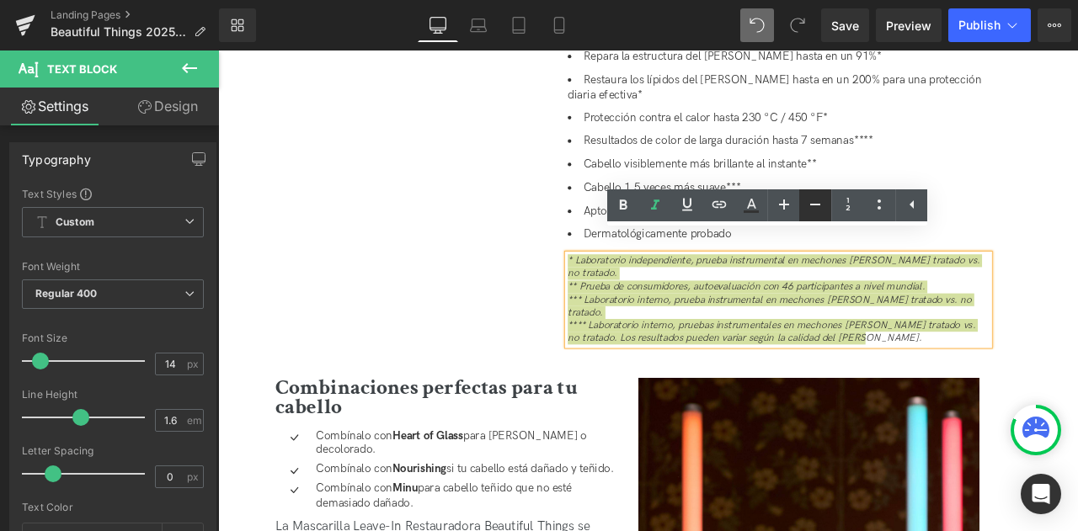
click at [820, 204] on icon at bounding box center [815, 205] width 10 height 2
type input "12"
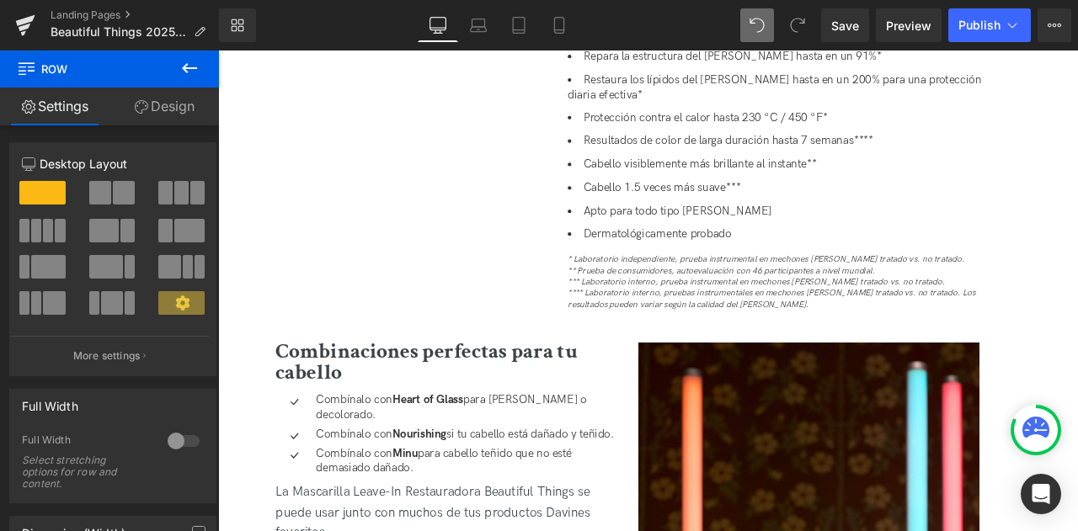
scroll to position [2887, 0]
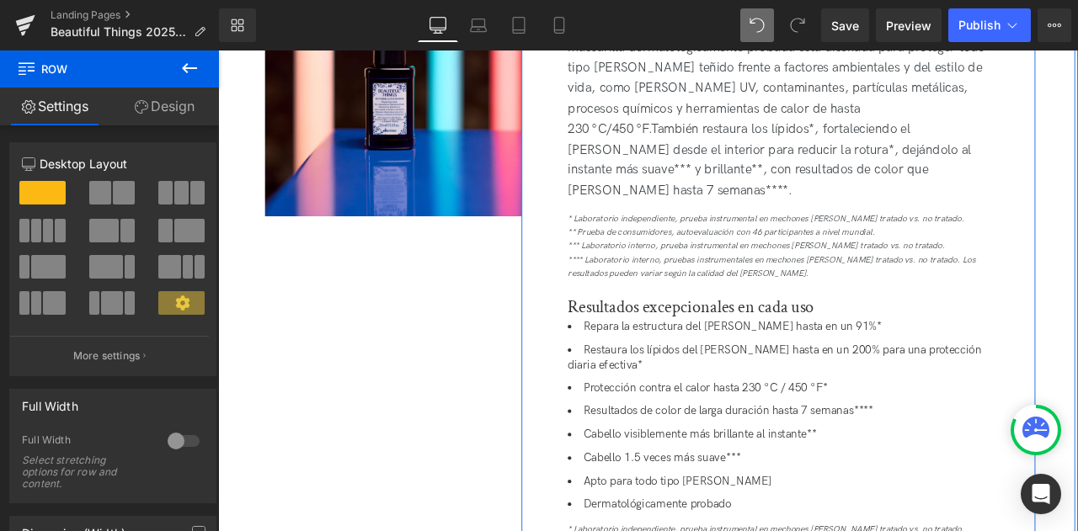
click at [638, 398] on span "Restaura los lípidos [PERSON_NAME] hasta en un 200% para una protección diaria …" at bounding box center [878, 415] width 490 height 34
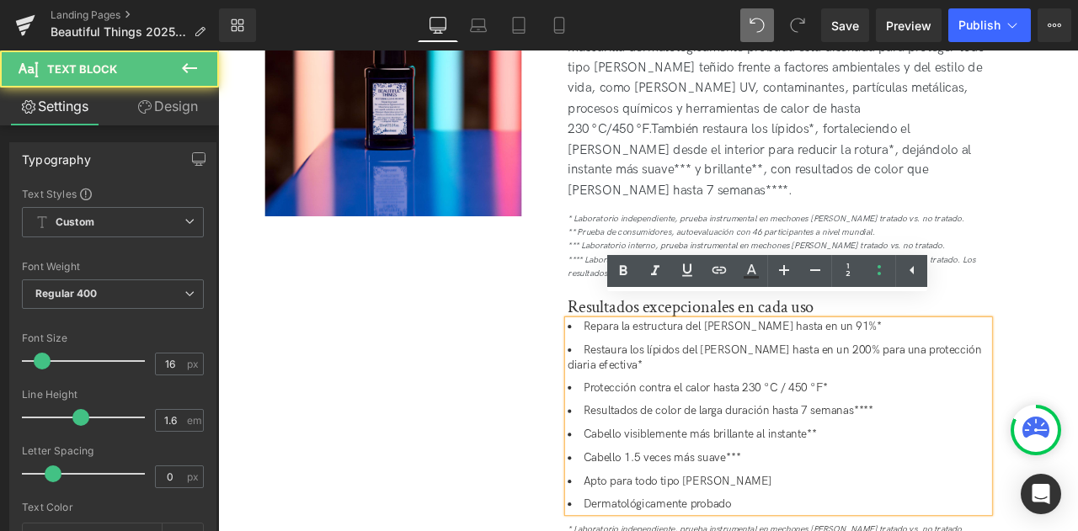
click at [704, 443] on span "Protección contra el calor hasta 230 °C / 450 °F*" at bounding box center [796, 451] width 290 height 16
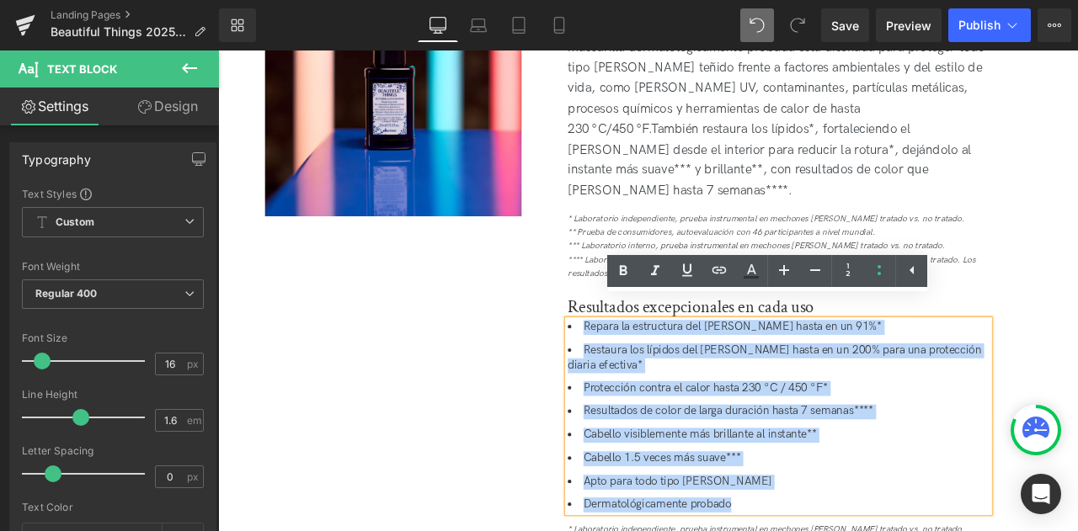
drag, startPoint x: 844, startPoint y: 578, endPoint x: 628, endPoint y: 341, distance: 320.2
click at [633, 371] on div "Repara la estructura del cabello hasta en un 91%* Restaura los lípidos del cabe…" at bounding box center [882, 485] width 499 height 228
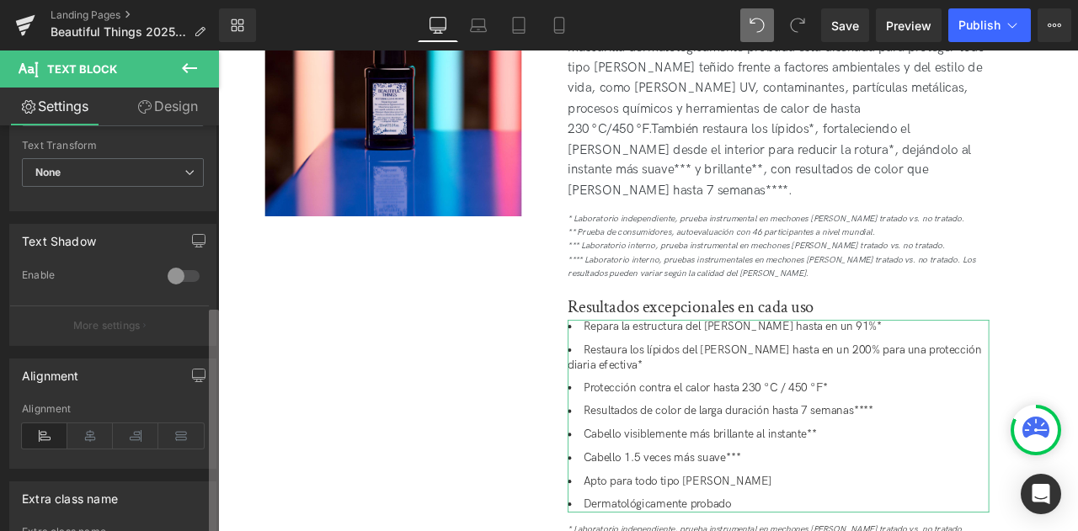
click at [131, 430] on div "Typography Text Styles Custom Custom Setup Global Style Custom Setup Global Sty…" at bounding box center [109, 332] width 219 height 414
click at [173, 439] on icon at bounding box center [180, 438] width 45 height 25
click at [120, 435] on icon at bounding box center [135, 438] width 45 height 25
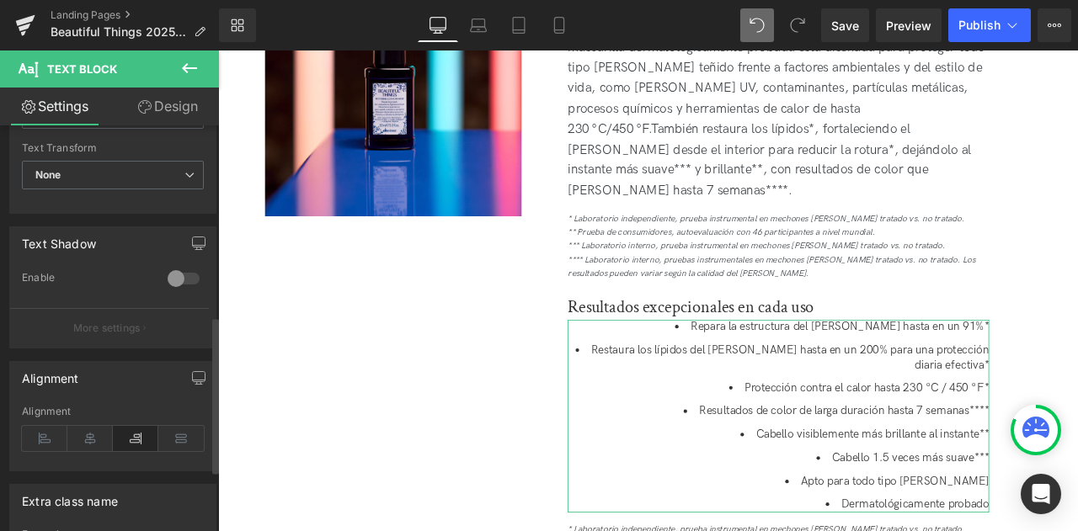
click at [120, 435] on icon at bounding box center [135, 438] width 45 height 25
click at [93, 430] on icon at bounding box center [89, 438] width 45 height 25
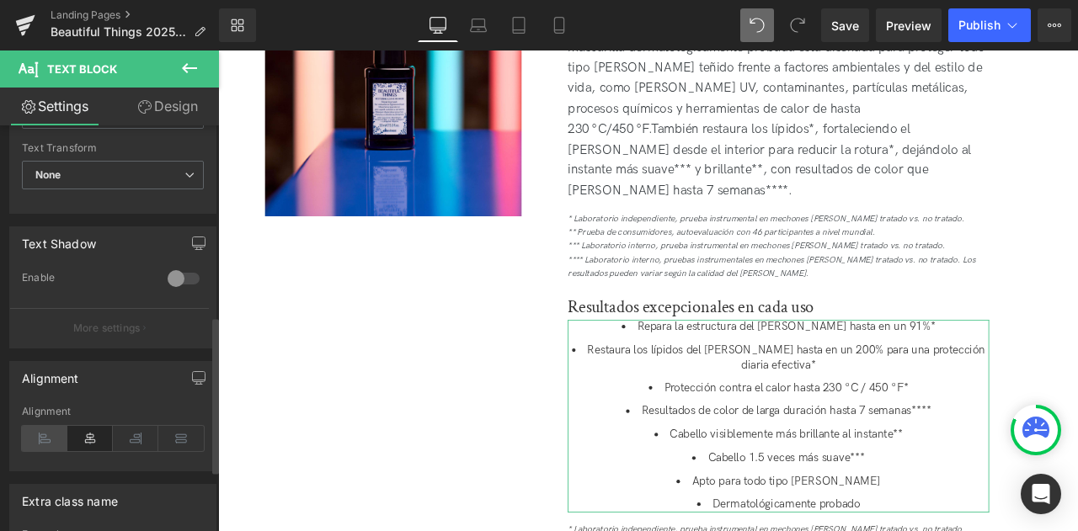
click at [49, 437] on icon at bounding box center [44, 438] width 45 height 25
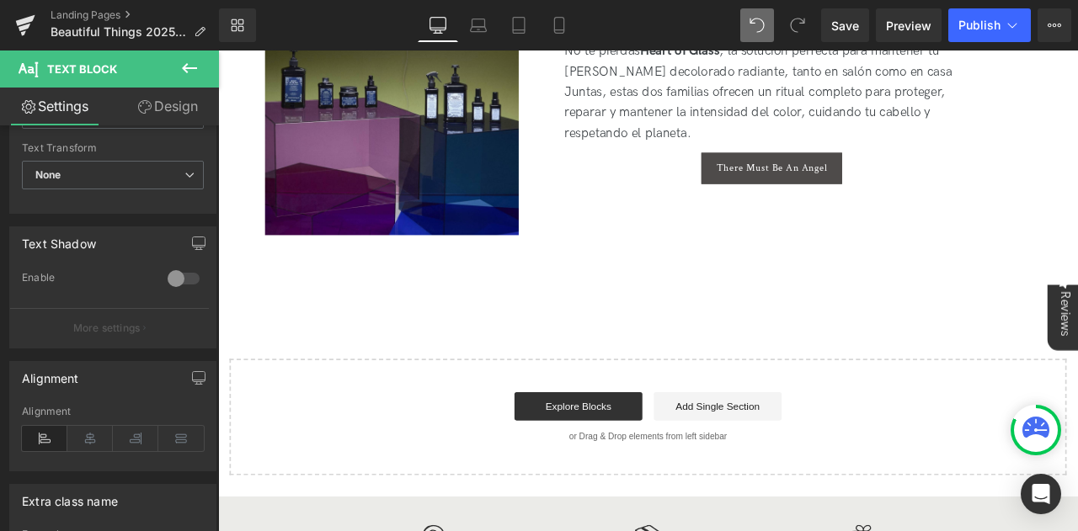
scroll to position [3997, 0]
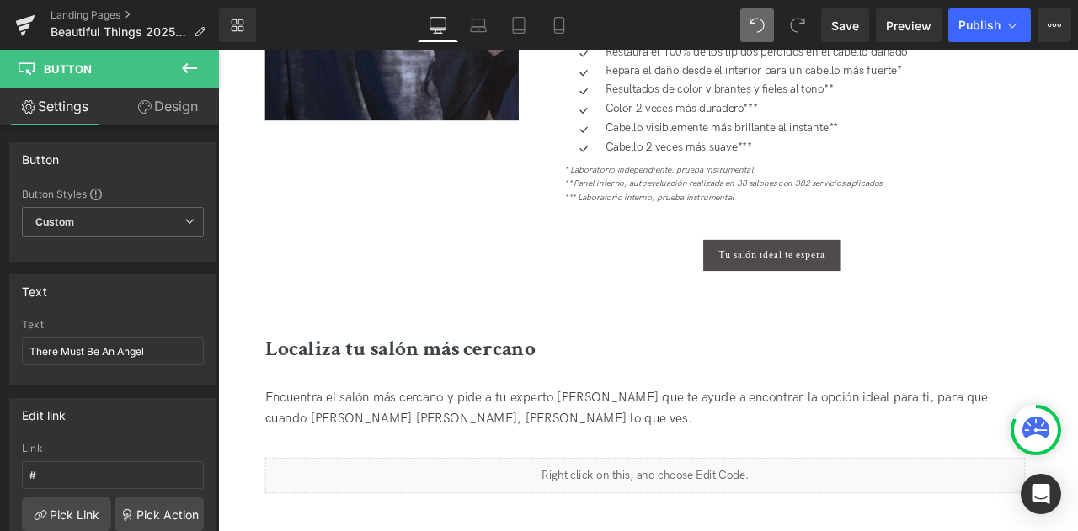
scroll to position [0, 0]
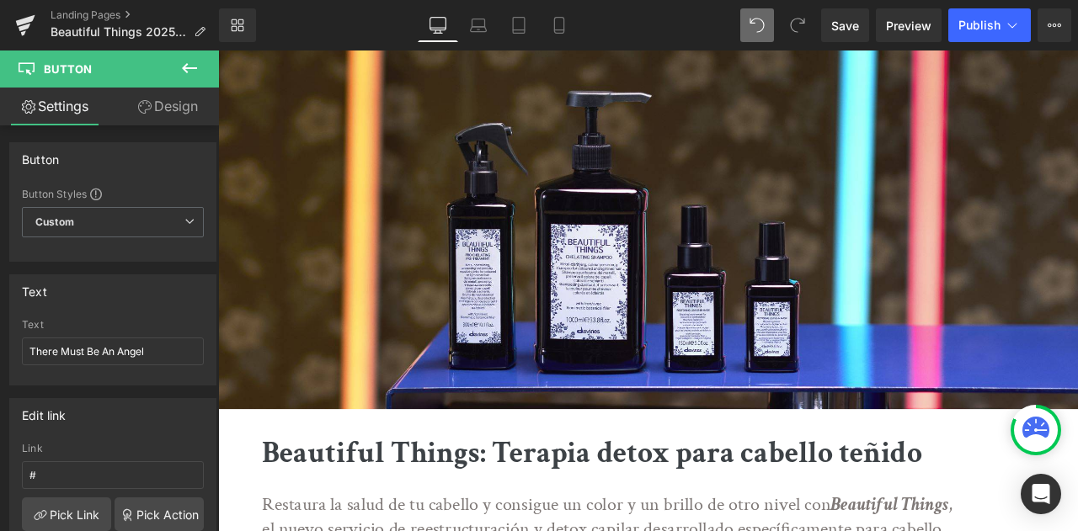
drag, startPoint x: 1236, startPoint y: 471, endPoint x: 1293, endPoint y: 92, distance: 383.2
click at [963, 46] on div "Library Desktop Desktop Laptop Tablet Mobile Save Preview Publish Scheduled Vie…" at bounding box center [648, 25] width 859 height 51
click at [980, 25] on span "Publish" at bounding box center [979, 25] width 42 height 13
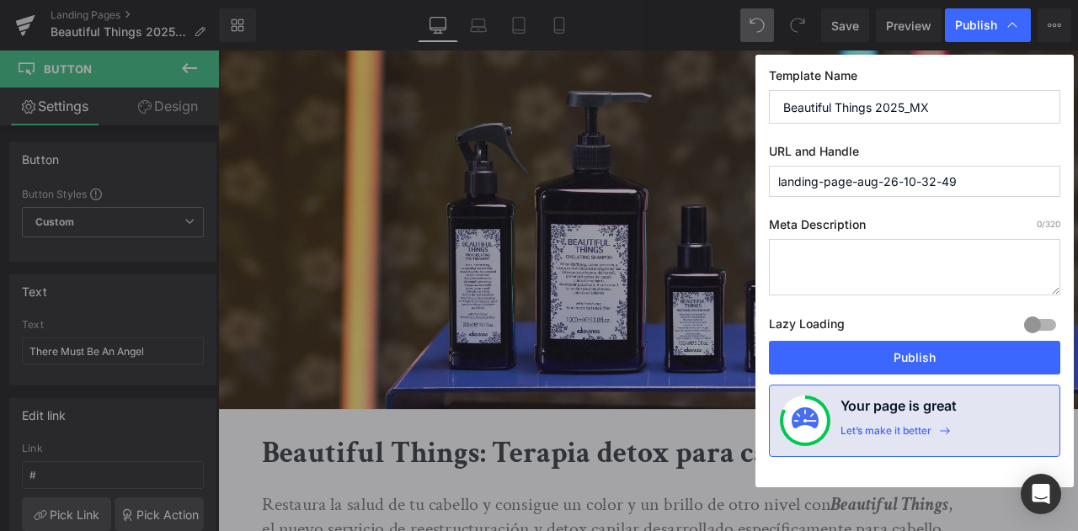
click at [973, 183] on input "landing-page-aug-26-10-32-49" at bounding box center [914, 181] width 291 height 31
drag, startPoint x: 935, startPoint y: 180, endPoint x: 756, endPoint y: 188, distance: 178.7
click at [756, 188] on div "Template Name Beautiful Things 2025_MX URL and Handle landing-page-aug-26-10-32…" at bounding box center [914, 271] width 318 height 433
click at [828, 175] on input "beautifulthings" at bounding box center [914, 181] width 291 height 31
type input "beautiful-things"
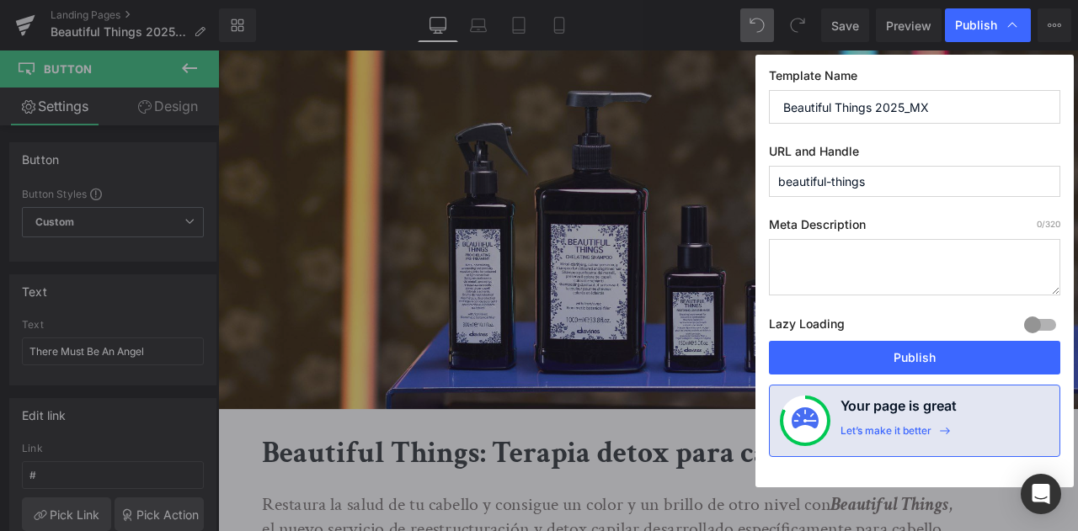
click at [875, 266] on textarea at bounding box center [914, 267] width 291 height 56
paste textarea "Restaura la salud de tu cabello y alcanza un nuevo nivel de color y brillo con …"
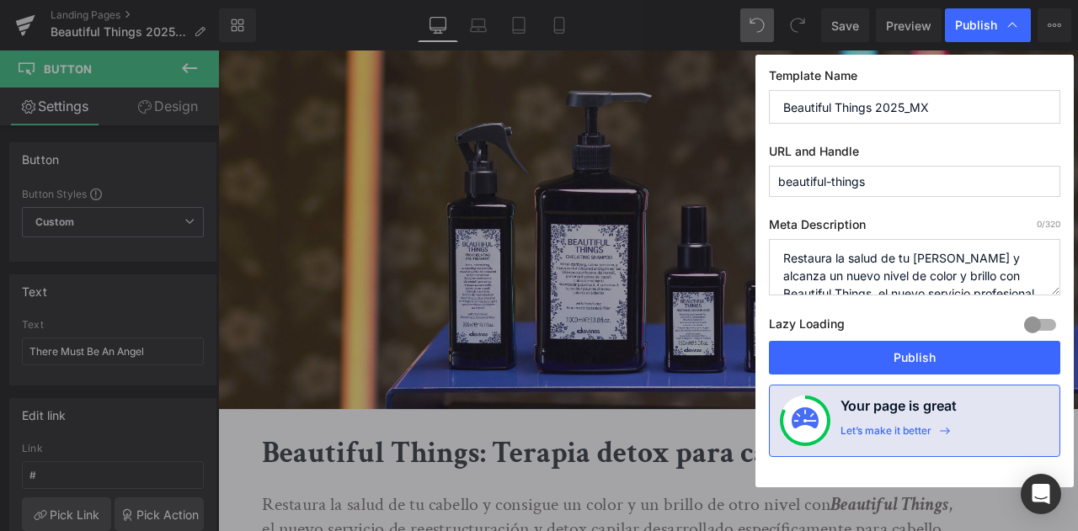
type textarea "Restaura la salud de tu cabello y alcanza un nuevo nivel de color y brillo con …"
drag, startPoint x: 674, startPoint y: 224, endPoint x: 971, endPoint y: 65, distance: 337.2
click at [971, 65] on div "Template Name Beautiful Things 2025_MX URL and Handle beautiful-things Meta Des…" at bounding box center [914, 271] width 318 height 433
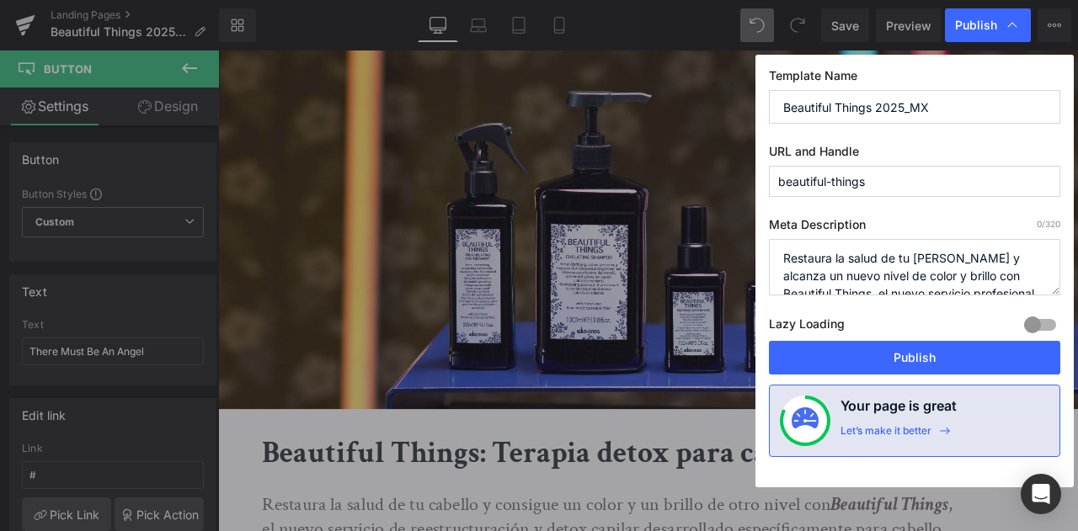
drag, startPoint x: 993, startPoint y: 277, endPoint x: 777, endPoint y: 228, distance: 221.9
click at [777, 228] on div "Meta Description 0 /320 Restaura la salud de tu cabello y alcanza un nuevo nive…" at bounding box center [914, 279] width 291 height 124
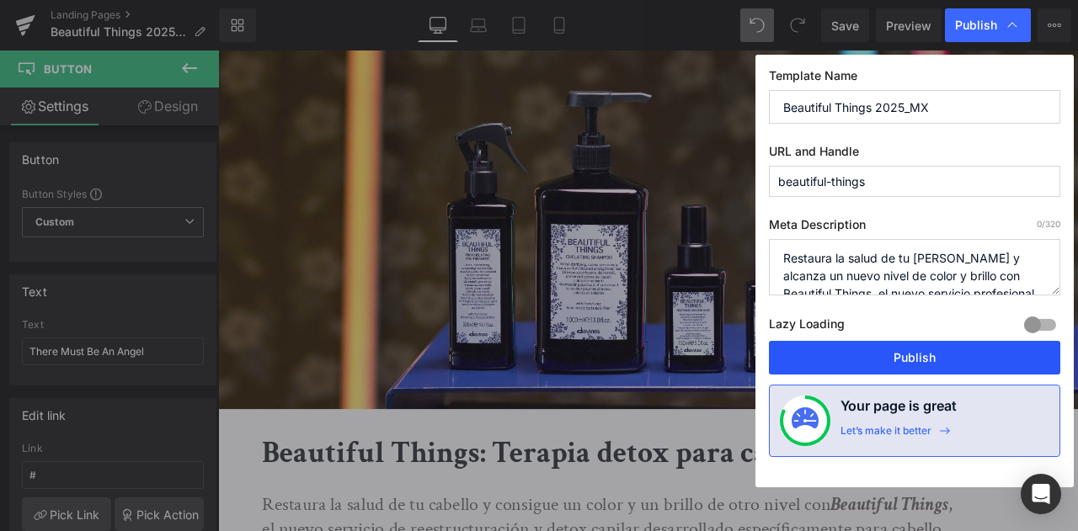
click at [888, 365] on button "Publish" at bounding box center [914, 358] width 291 height 34
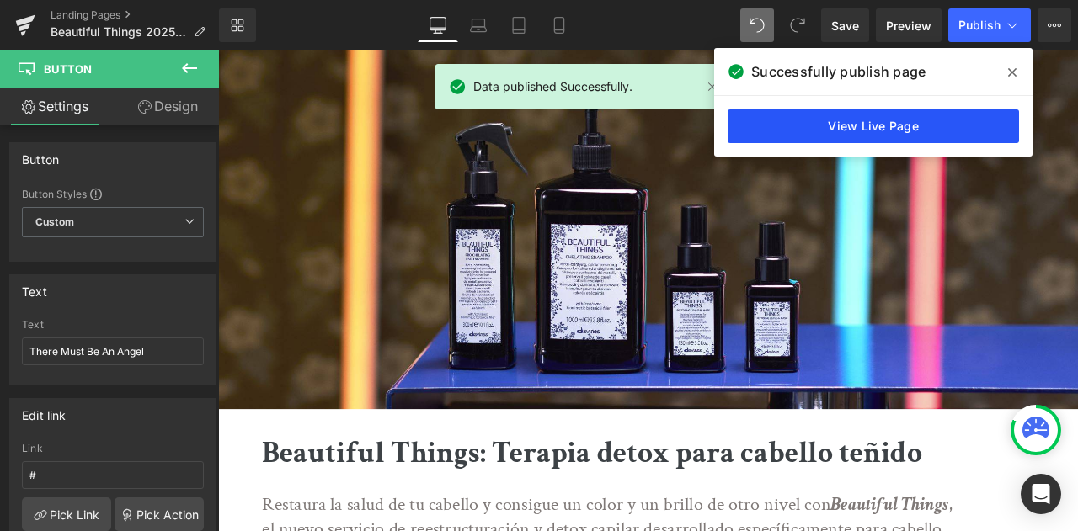
click at [782, 137] on link "View Live Page" at bounding box center [873, 126] width 291 height 34
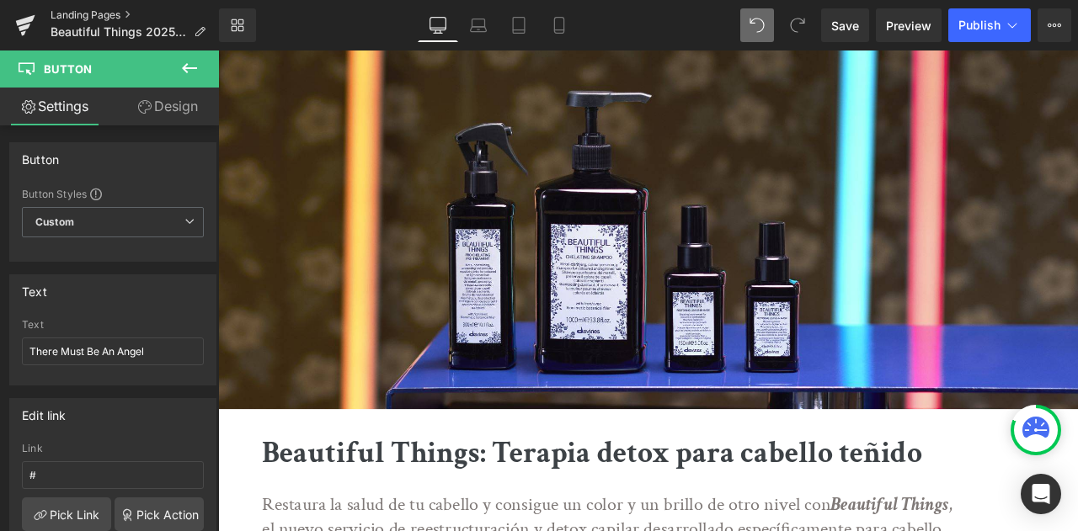
click at [76, 17] on link "Landing Pages" at bounding box center [135, 14] width 168 height 13
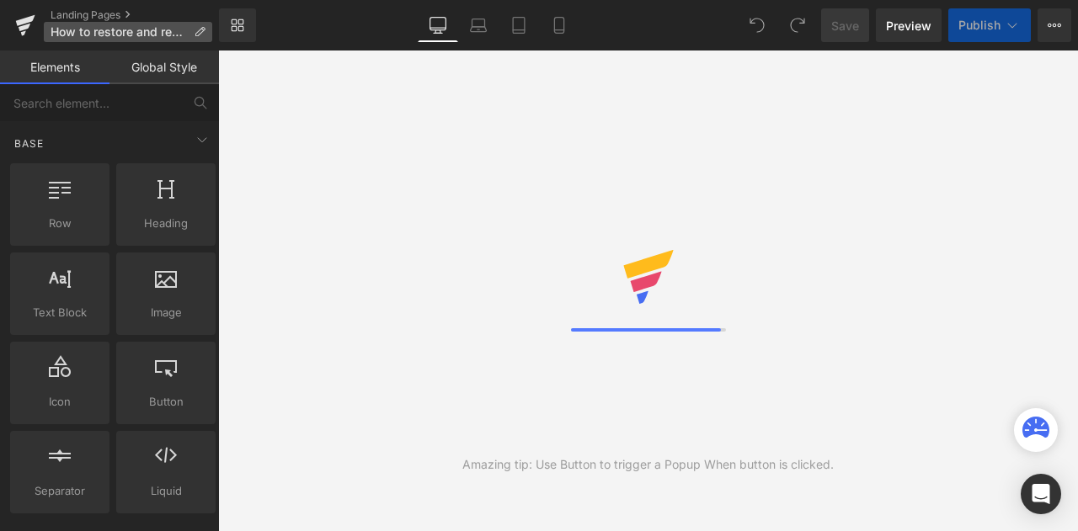
click at [99, 30] on span "How to restore and repair colour 2025_MX" at bounding box center [119, 31] width 136 height 13
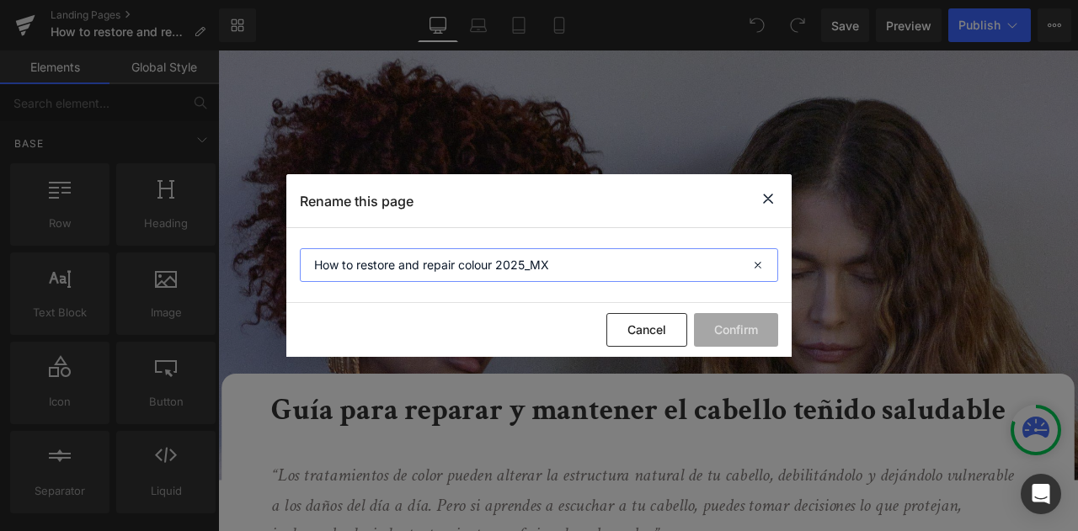
drag, startPoint x: 492, startPoint y: 264, endPoint x: 280, endPoint y: 249, distance: 211.9
click at [280, 249] on div "Rename this page How to restore and repair colour 2025_MX Cancel Confirm" at bounding box center [539, 265] width 1078 height 531
type input "Como reparar tu cabello y color 2025_MX"
click at [730, 321] on button "Confirm" at bounding box center [736, 330] width 84 height 34
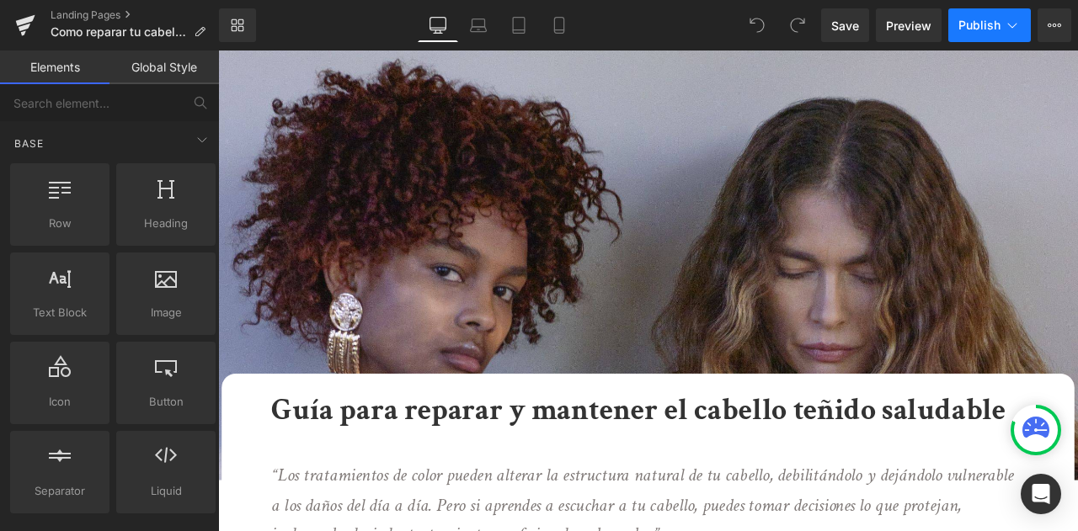
click at [968, 31] on span "Publish" at bounding box center [979, 25] width 42 height 13
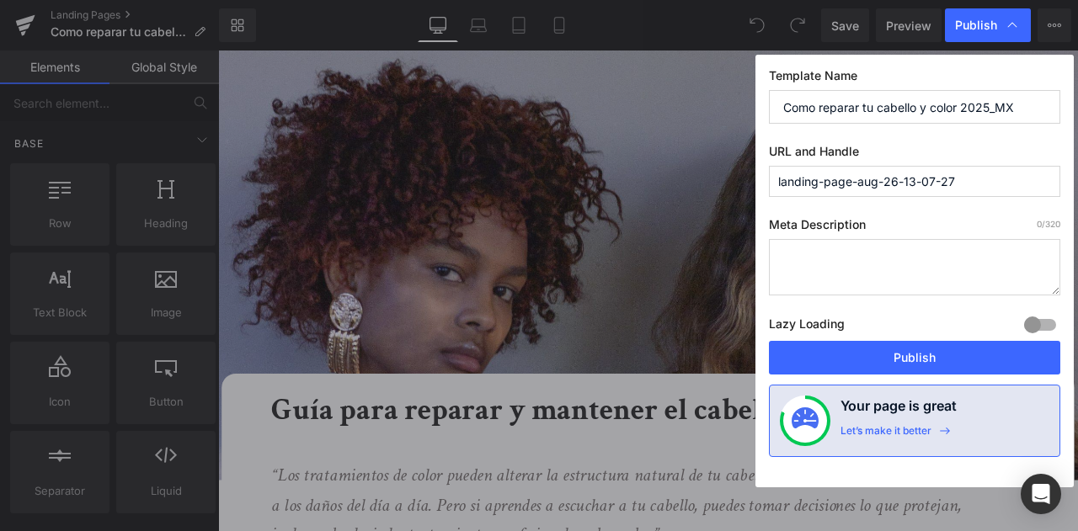
drag, startPoint x: 967, startPoint y: 179, endPoint x: 741, endPoint y: 181, distance: 225.7
click at [741, 181] on div "Publish Template Name Como reparar tu cabello y color 2025_MX URL and Handle la…" at bounding box center [539, 265] width 1078 height 531
type input "reparar-cabello-y-color"
click at [852, 292] on textarea at bounding box center [914, 267] width 291 height 56
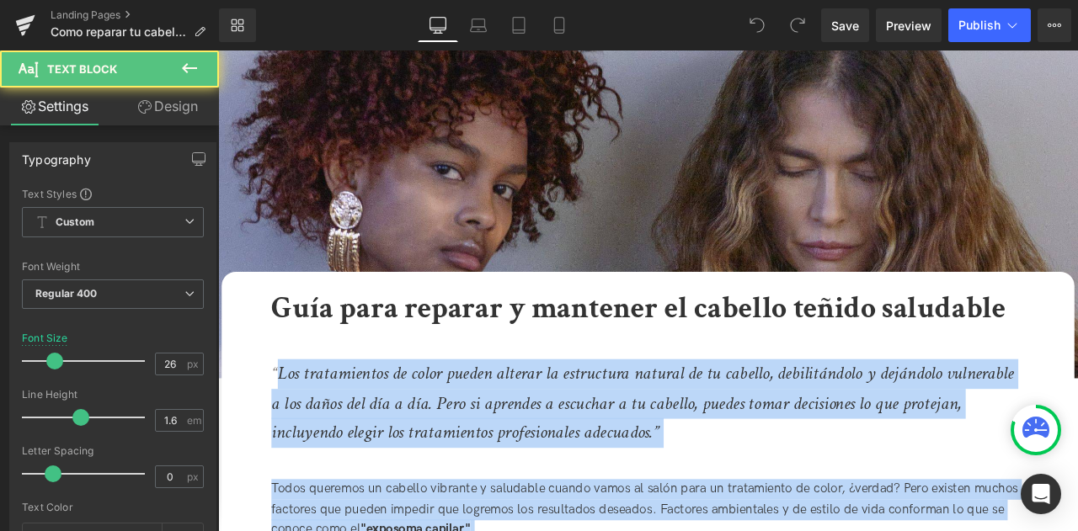
scroll to position [128, 0]
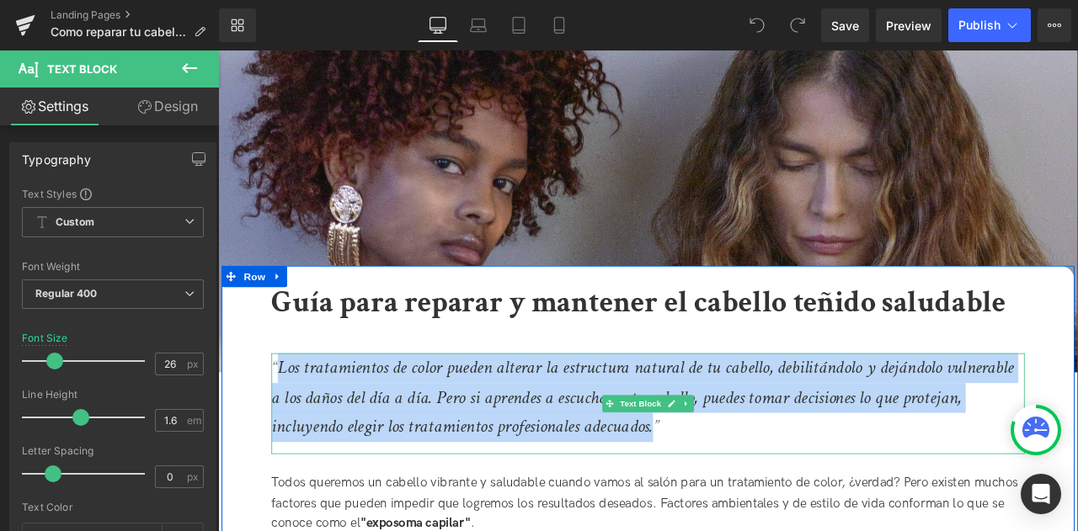
drag, startPoint x: 288, startPoint y: 558, endPoint x: 733, endPoint y: 499, distance: 448.6
click at [733, 499] on icon "“Los tratamientos de color pueden alterar la estructura natural de tu cabello, …" at bounding box center [721, 461] width 880 height 99
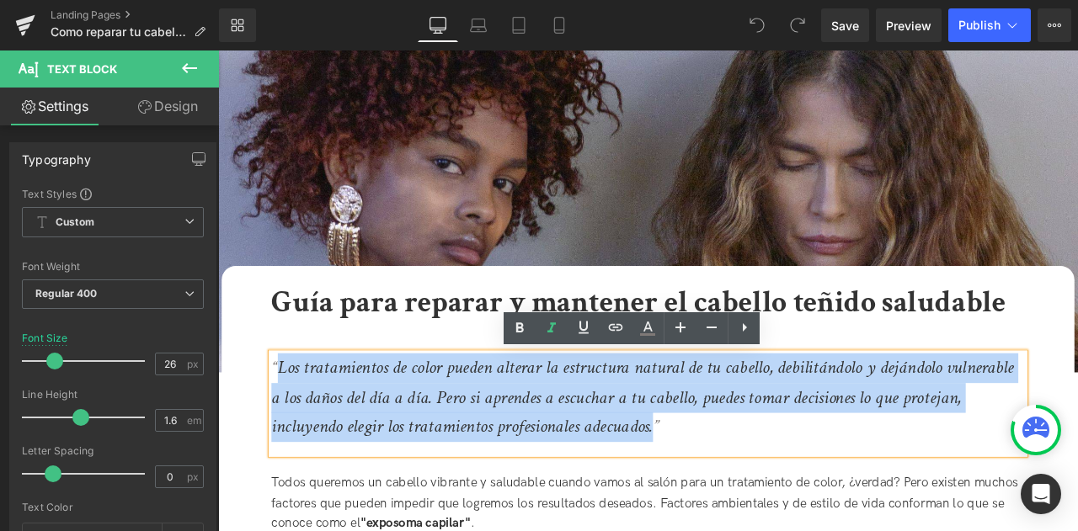
copy icon "Los tratamientos de color pueden alterar la estructura natural de tu cabello, d…"
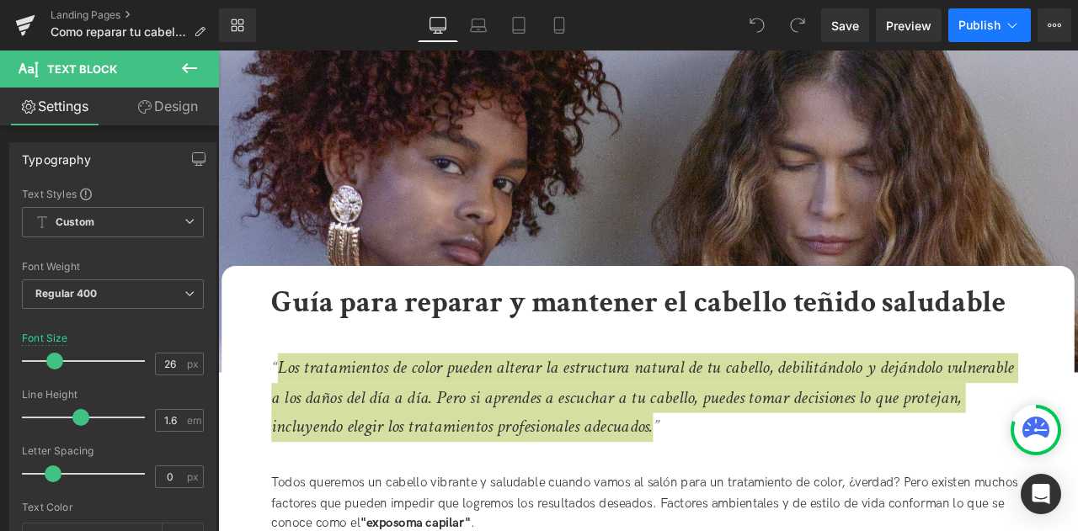
click at [1015, 29] on icon at bounding box center [1012, 25] width 17 height 17
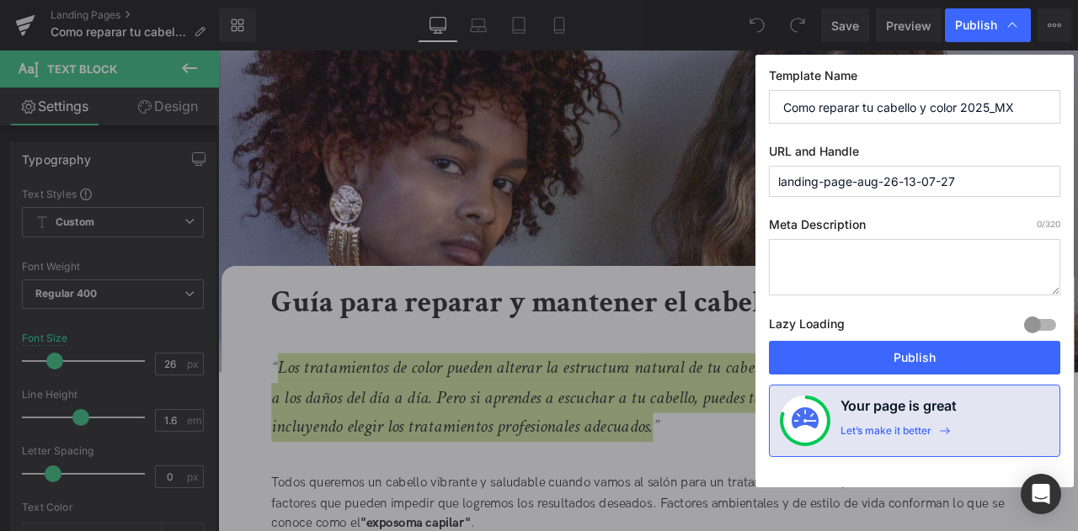
click at [884, 258] on textarea at bounding box center [914, 267] width 291 height 56
paste textarea "Los tratamientos de color pueden alterar la estructura natural de tu cabello, d…"
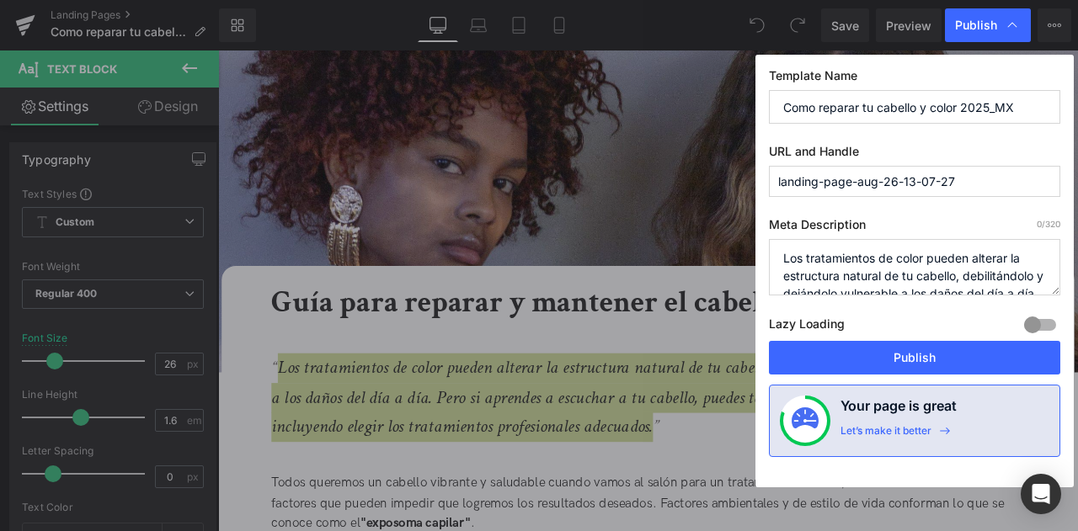
scroll to position [77, 0]
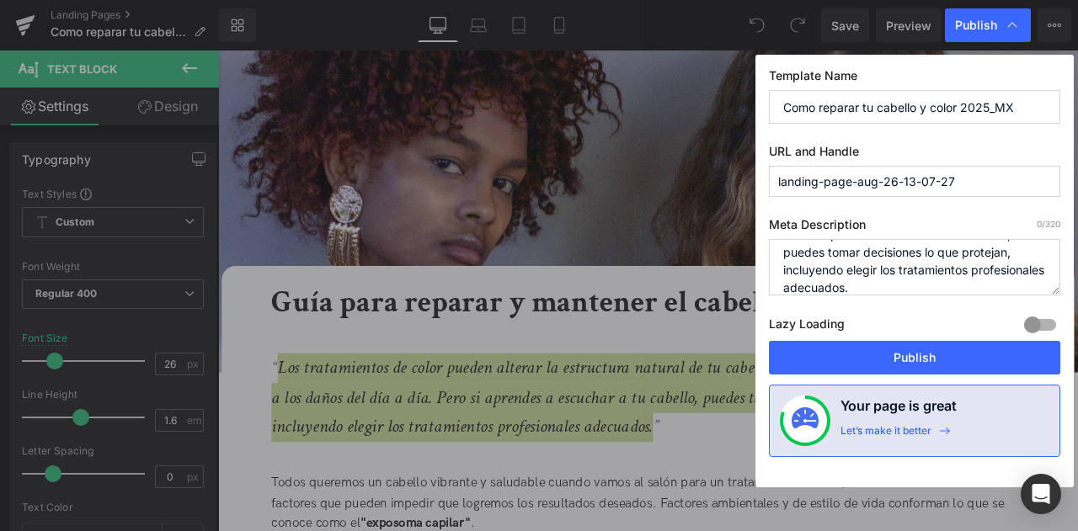
click at [900, 248] on textarea "Los tratamientos de color pueden alterar la estructura natural de tu cabello, d…" at bounding box center [914, 267] width 291 height 56
type textarea "Los tratamientos de color pueden alterar la estructura natural de tu cabello, d…"
drag, startPoint x: 967, startPoint y: 185, endPoint x: 747, endPoint y: 161, distance: 221.2
click at [747, 161] on div "Publish Template Name Como reparar tu cabello y color 2025_MX URL and Handle la…" at bounding box center [539, 265] width 1078 height 531
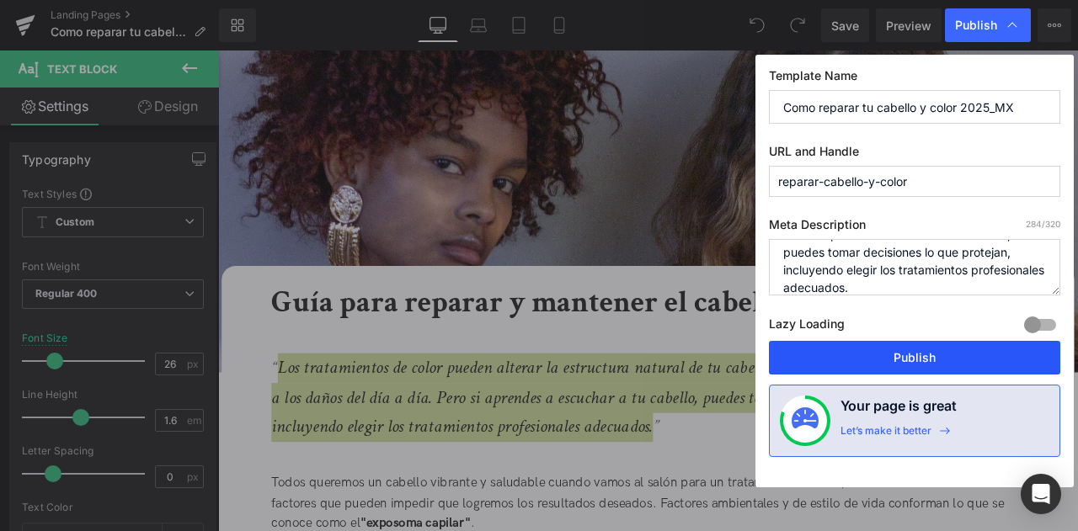
type input "reparar-cabello-y-color"
click at [930, 358] on button "Publish" at bounding box center [914, 358] width 291 height 34
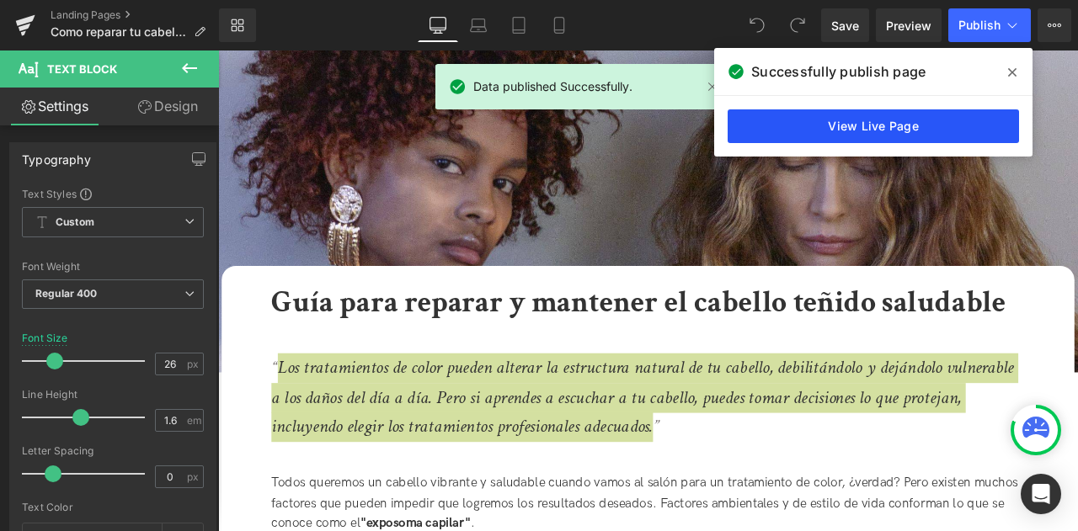
click at [838, 125] on link "View Live Page" at bounding box center [873, 126] width 291 height 34
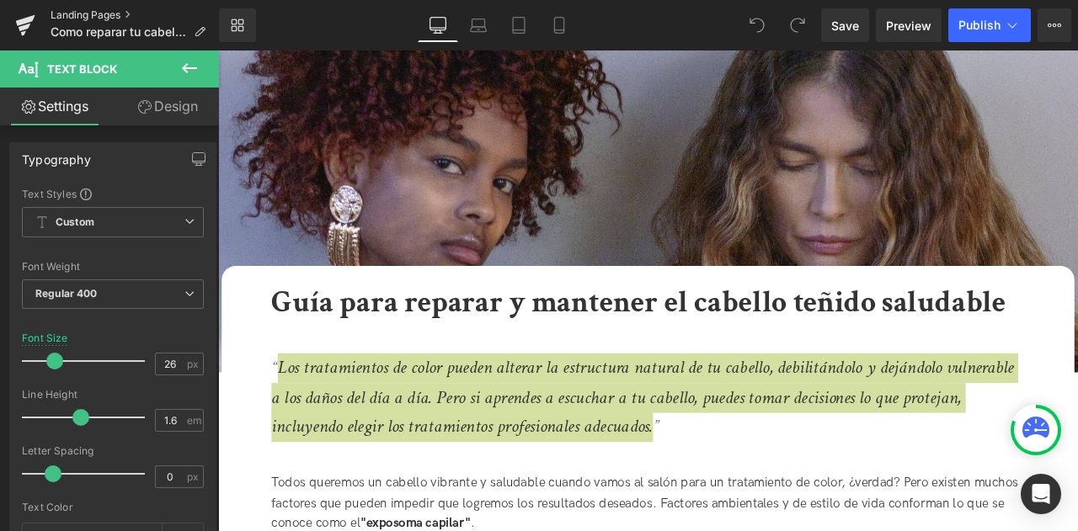
click at [92, 19] on link "Landing Pages" at bounding box center [135, 14] width 168 height 13
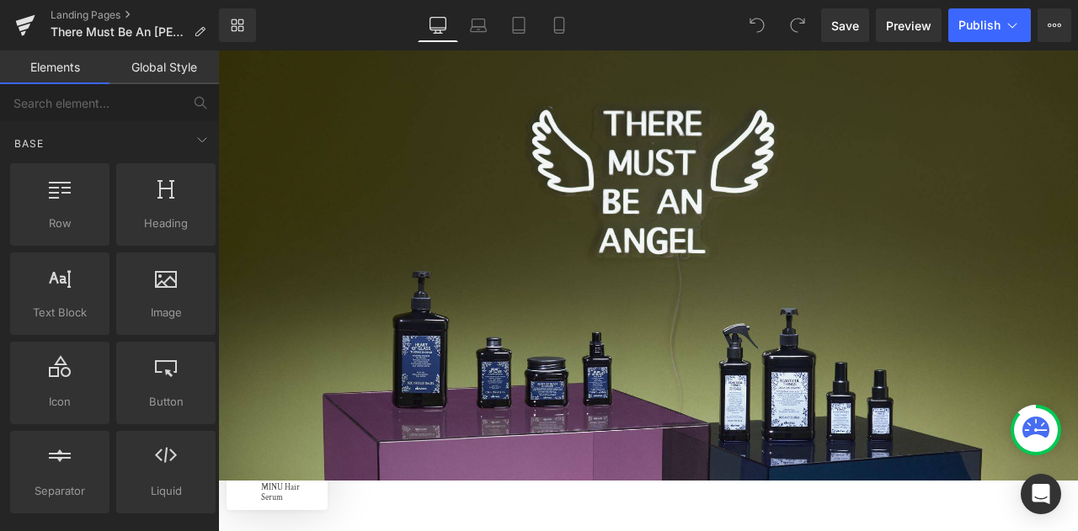
drag, startPoint x: 1077, startPoint y: 72, endPoint x: 1295, endPoint y: 72, distance: 218.1
click at [984, 27] on span "Publish" at bounding box center [979, 25] width 42 height 13
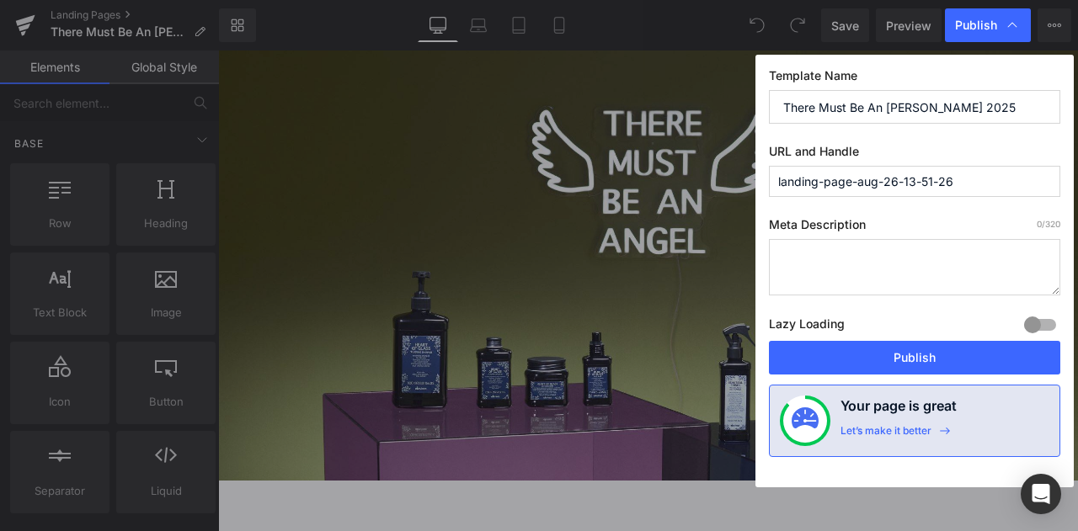
drag, startPoint x: 982, startPoint y: 176, endPoint x: 695, endPoint y: 206, distance: 288.8
click at [695, 206] on div "Publish Template Name There Must Be An Angel 2025 URL and Handle landing-page-a…" at bounding box center [539, 265] width 1078 height 531
type input "must-be-an-angel"
drag, startPoint x: 896, startPoint y: 186, endPoint x: 694, endPoint y: 189, distance: 202.1
click at [694, 189] on div "Publish Template Name There Must Be An Angel 2025 URL and Handle must-be-an-ang…" at bounding box center [539, 265] width 1078 height 531
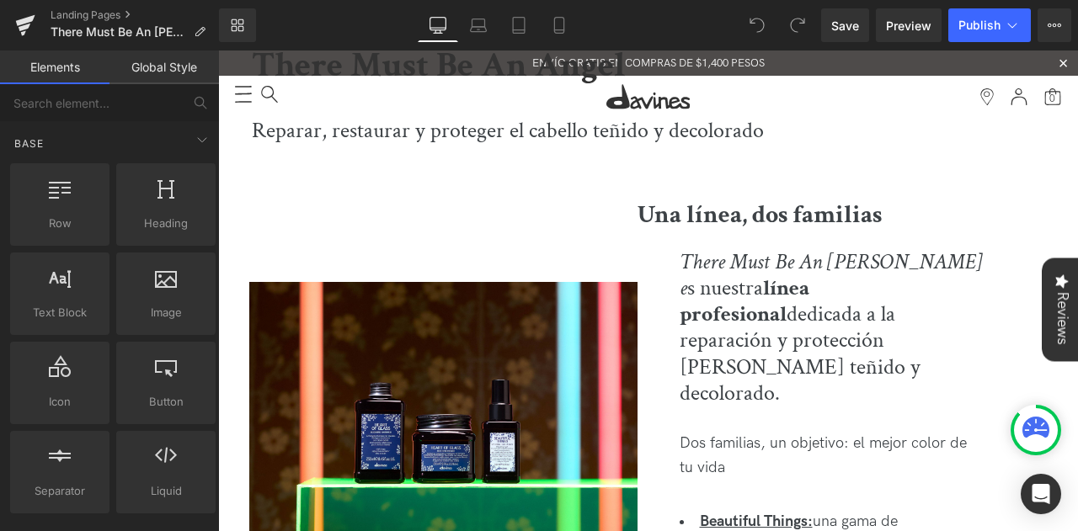
scroll to position [520, 0]
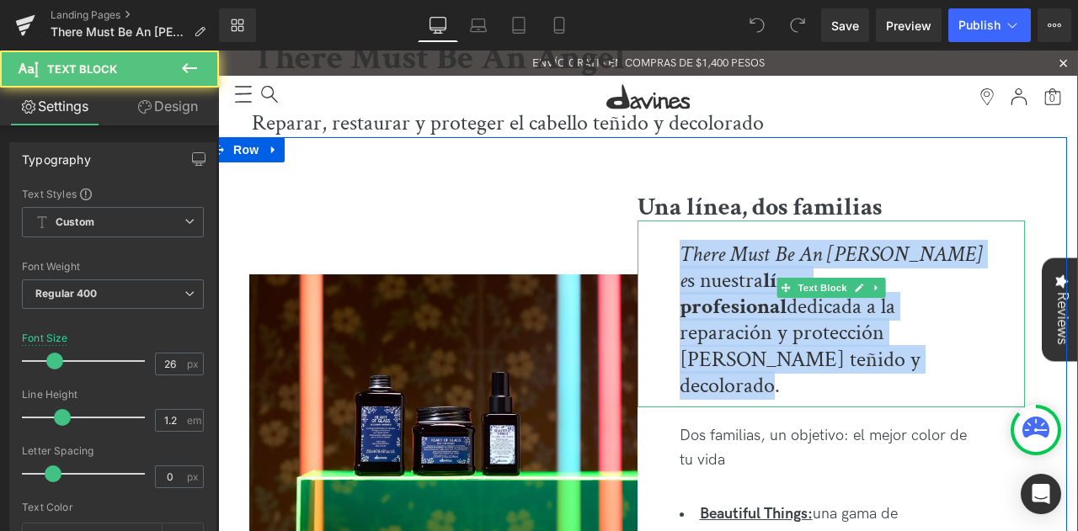
drag, startPoint x: 775, startPoint y: 318, endPoint x: 664, endPoint y: 248, distance: 130.9
click at [664, 248] on div "There Must Be An Angel e s nuestra línea profesional dedicada a la reparación y…" at bounding box center [832, 314] width 388 height 187
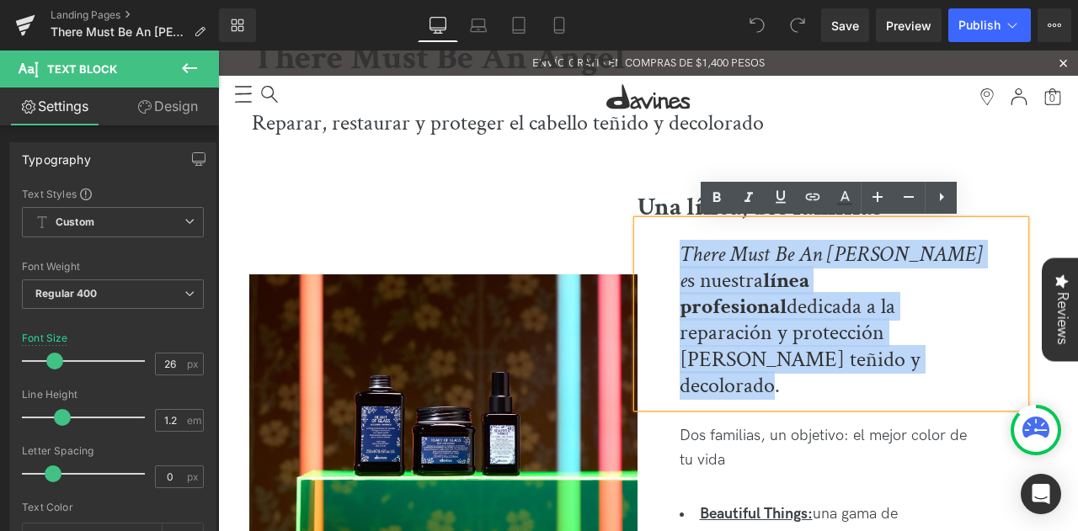
copy div "There Must Be An Angel e s nuestra línea profesional dedicada a la reparación y…"
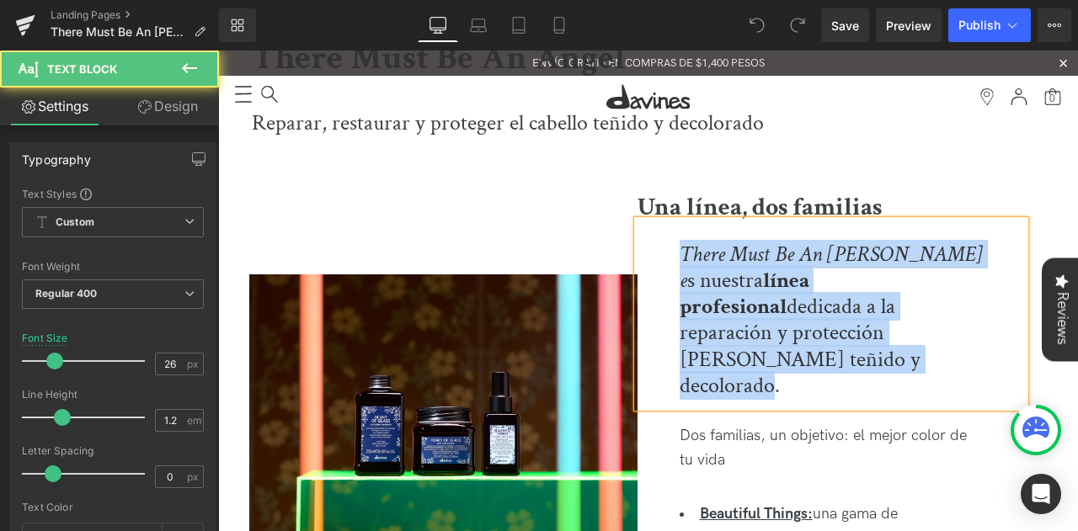
click at [664, 248] on div "There Must Be An Angel e s nuestra línea profesional dedicada a la reparación y…" at bounding box center [832, 314] width 388 height 187
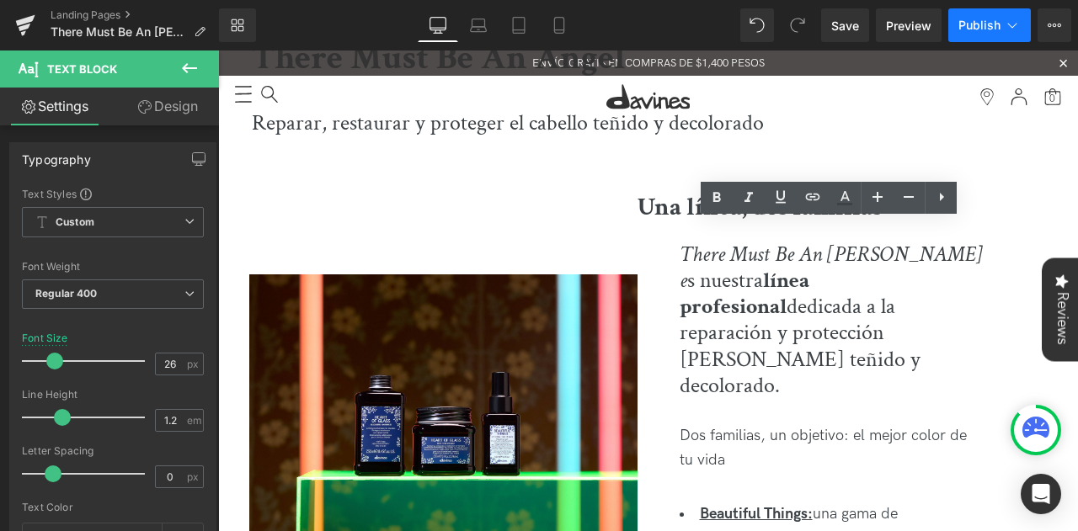
click at [1020, 19] on icon at bounding box center [1012, 25] width 17 height 17
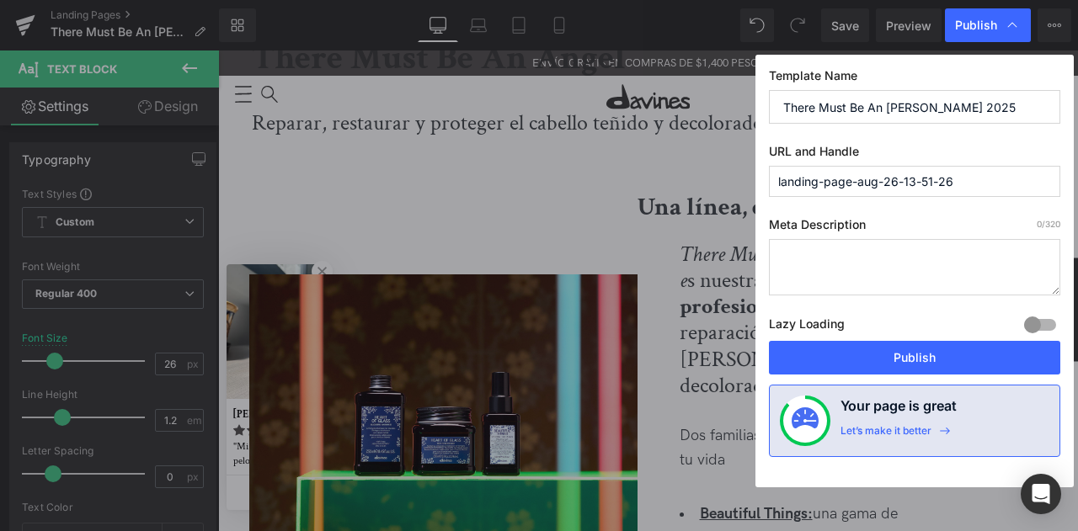
click at [812, 239] on textarea at bounding box center [914, 267] width 291 height 56
paste textarea "There Must Be An Angel es nuestra línea profesional dedicada a la reparación y …"
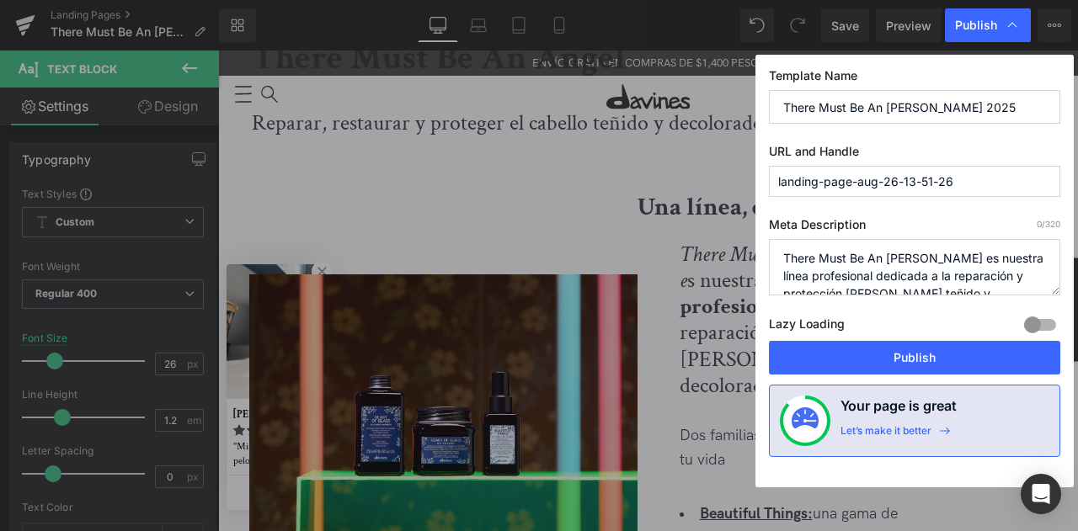
scroll to position [6, 0]
click at [812, 239] on textarea "There Must Be An Angel es nuestra línea profesional dedicada a la reparación y …" at bounding box center [914, 267] width 291 height 56
type textarea "There Must Be An Angel es nuestra línea profesional dedicada a la reparación y …"
drag, startPoint x: 974, startPoint y: 181, endPoint x: 638, endPoint y: 156, distance: 336.2
click at [638, 156] on div "Publish Template Name There Must Be An Angel 2025 URL and Handle landing-page-a…" at bounding box center [539, 265] width 1078 height 531
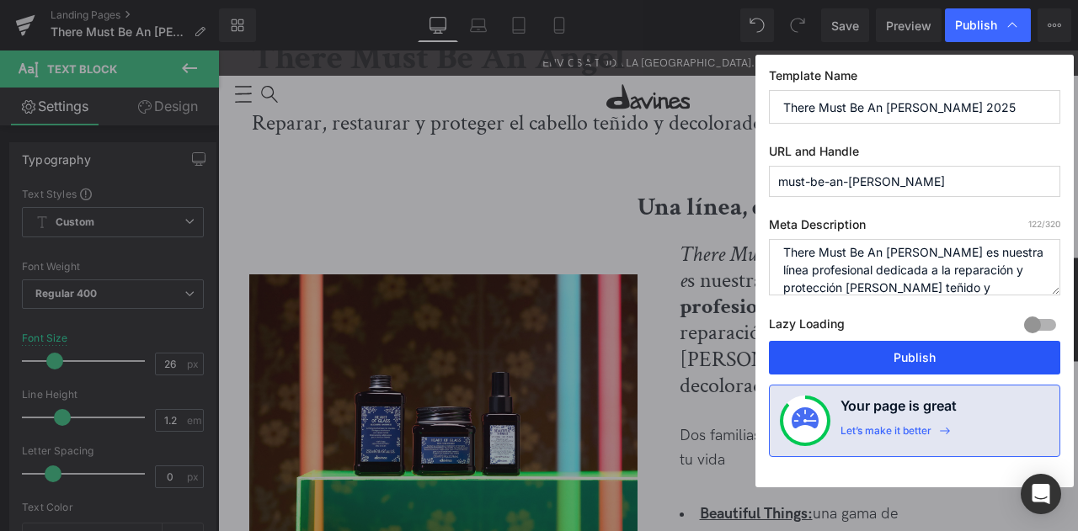
type input "must-be-an-[PERSON_NAME]"
click at [888, 366] on button "Publish" at bounding box center [914, 358] width 291 height 34
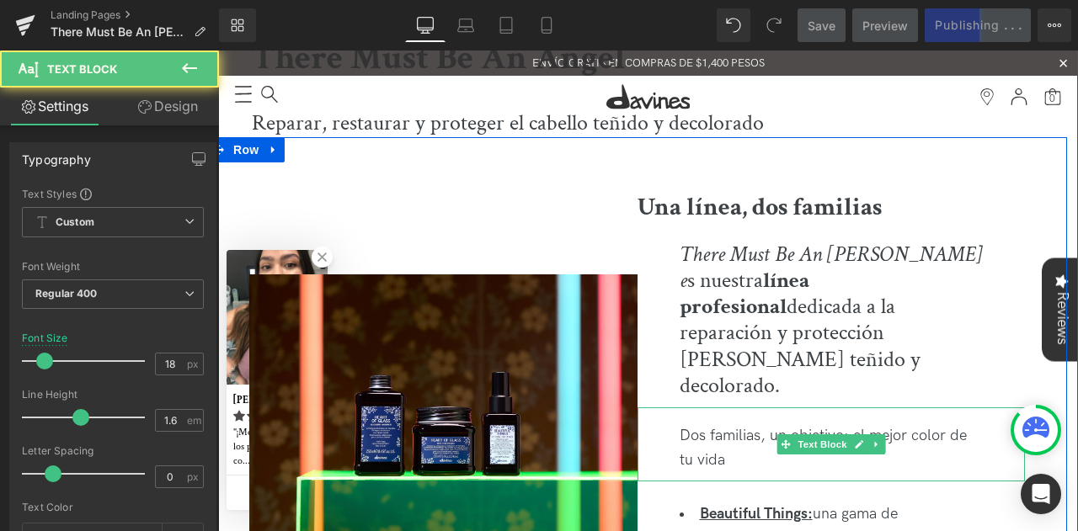
click at [888, 408] on div "Dos familias, un objetivo: el mejor color de tu vida" at bounding box center [832, 445] width 388 height 74
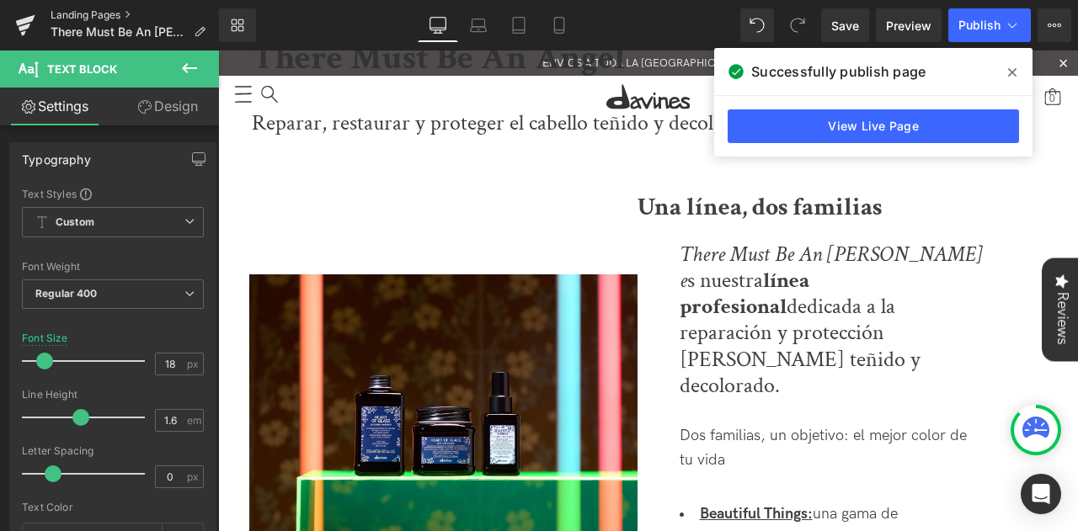
click at [77, 16] on link "Landing Pages" at bounding box center [135, 14] width 168 height 13
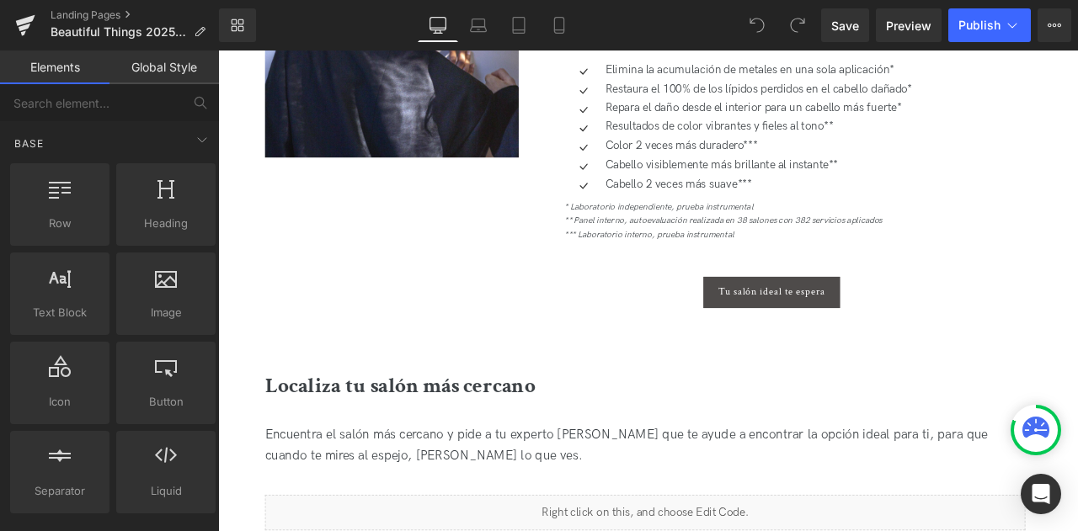
scroll to position [1026, 0]
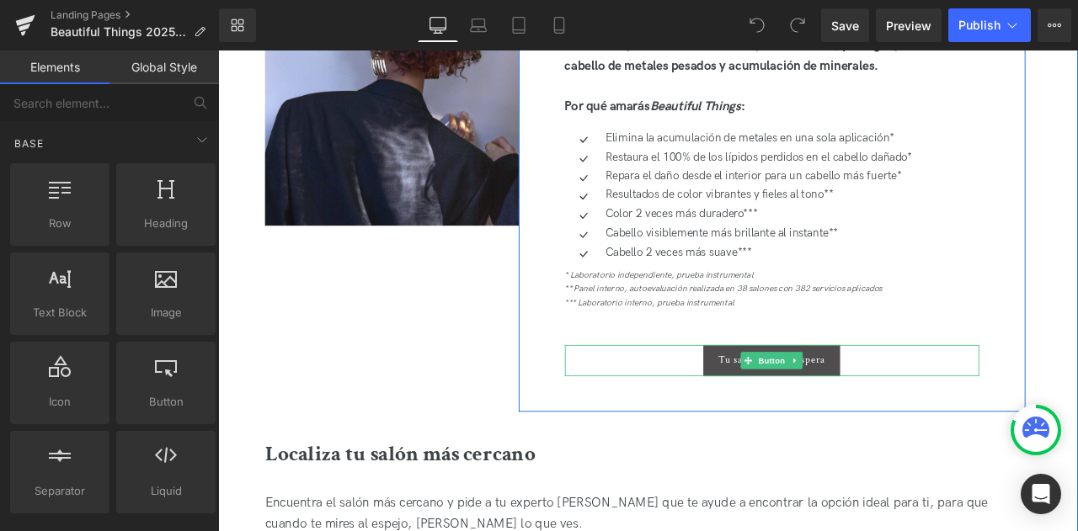
click at [833, 418] on span "Tu salón ideal te espera" at bounding box center [874, 418] width 126 height 14
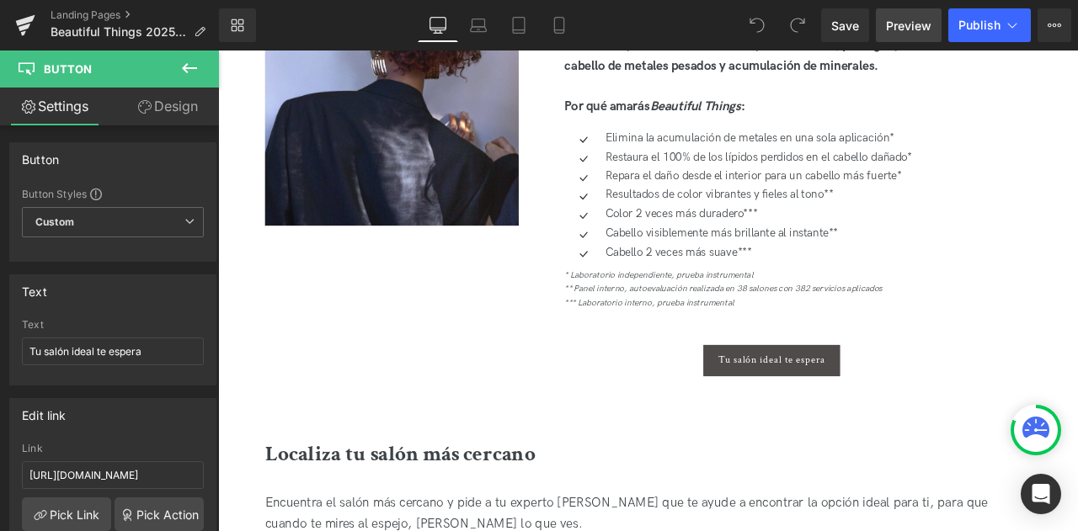
click at [913, 25] on span "Preview" at bounding box center [908, 26] width 45 height 18
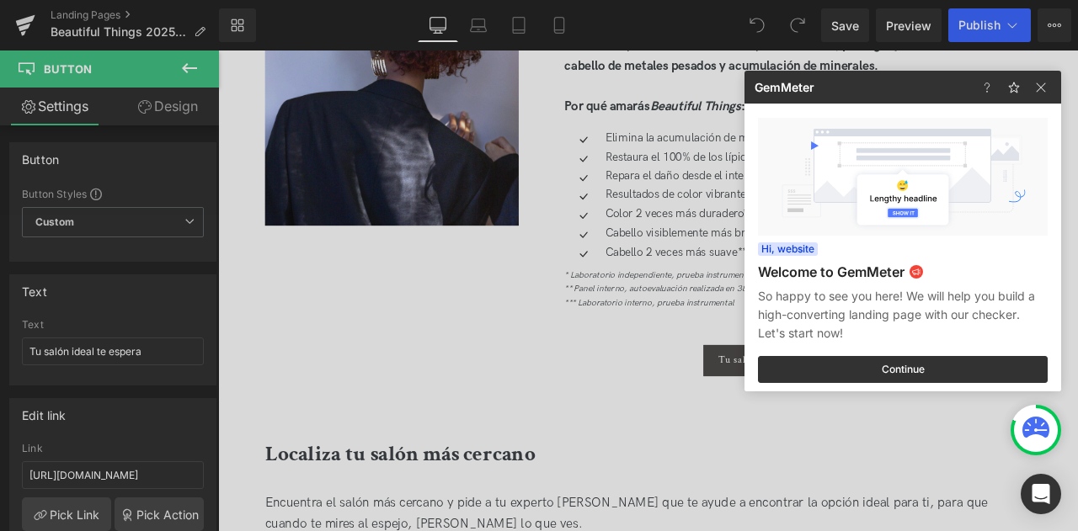
click at [413, 314] on div at bounding box center [539, 265] width 1078 height 531
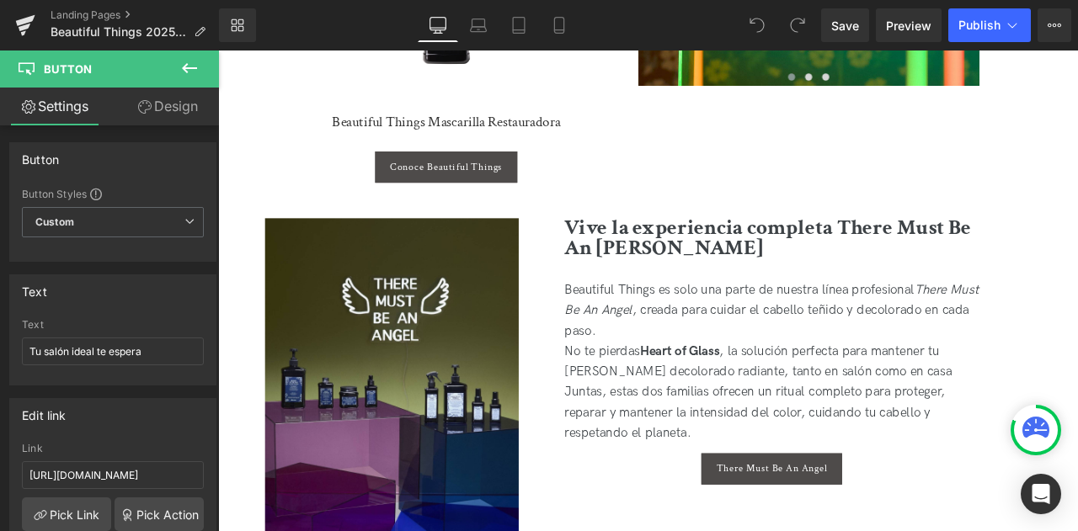
scroll to position [3905, 0]
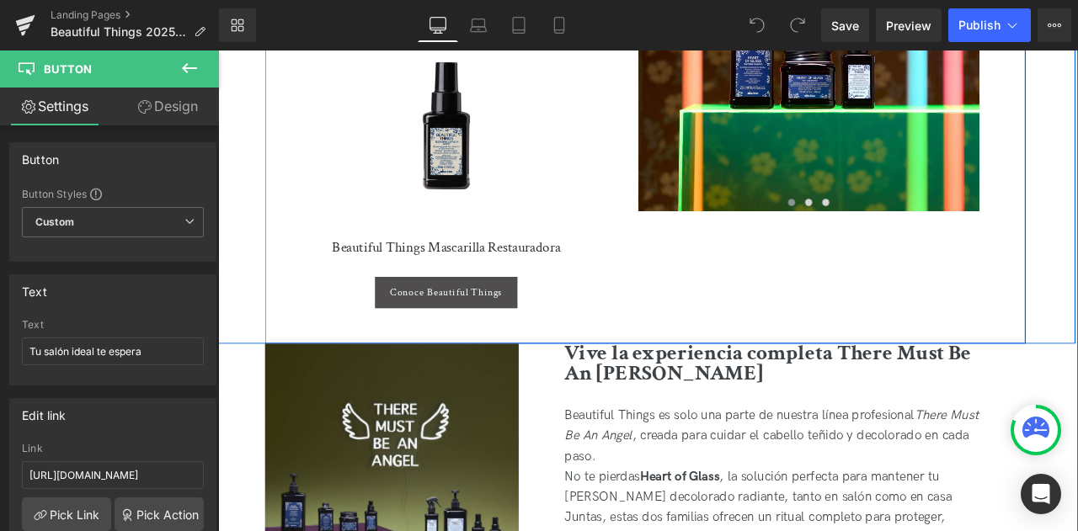
click at [531, 334] on span "Conoce Beautiful Things" at bounding box center [488, 338] width 133 height 14
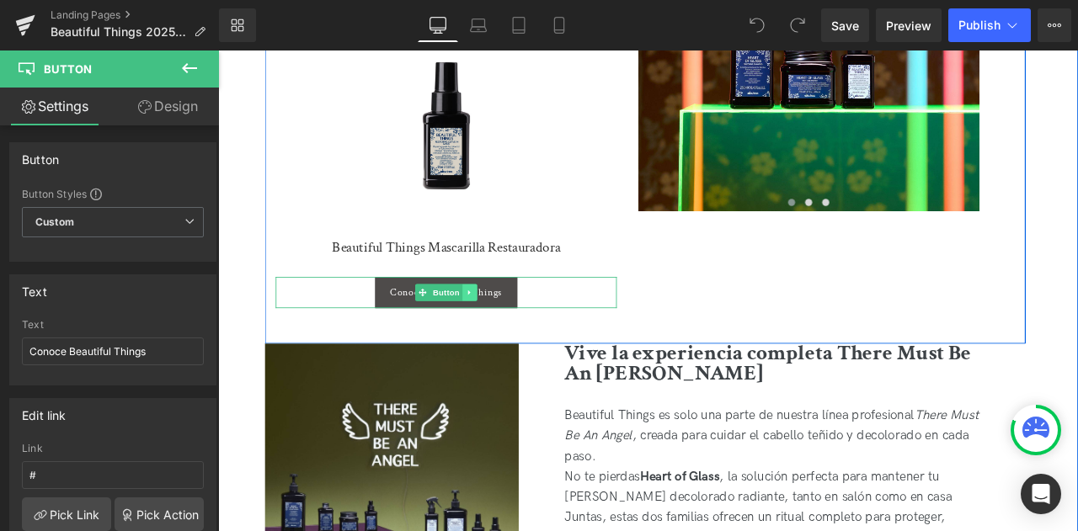
click at [515, 333] on icon at bounding box center [516, 338] width 9 height 10
click at [520, 333] on icon at bounding box center [524, 338] width 9 height 10
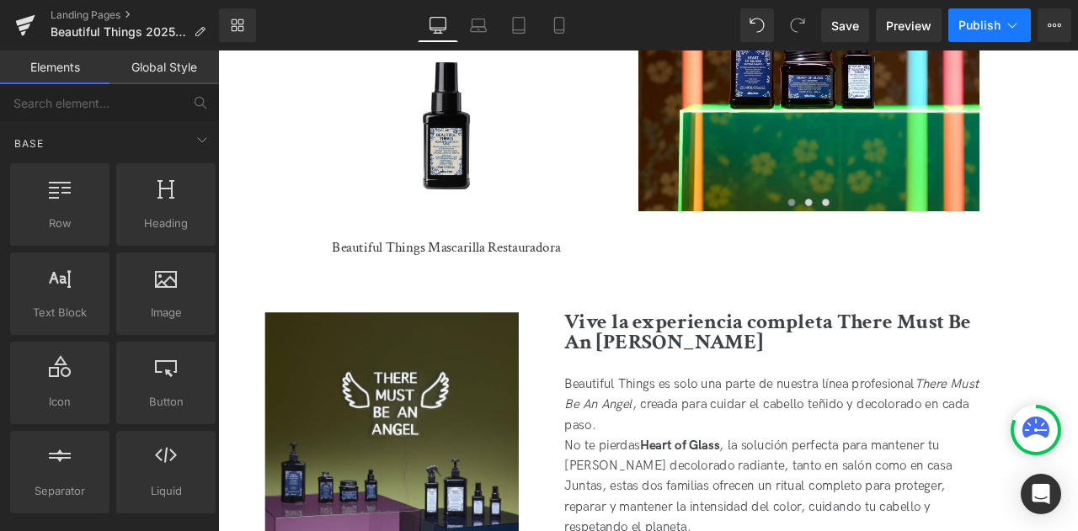
click at [980, 31] on span "Publish" at bounding box center [979, 25] width 42 height 13
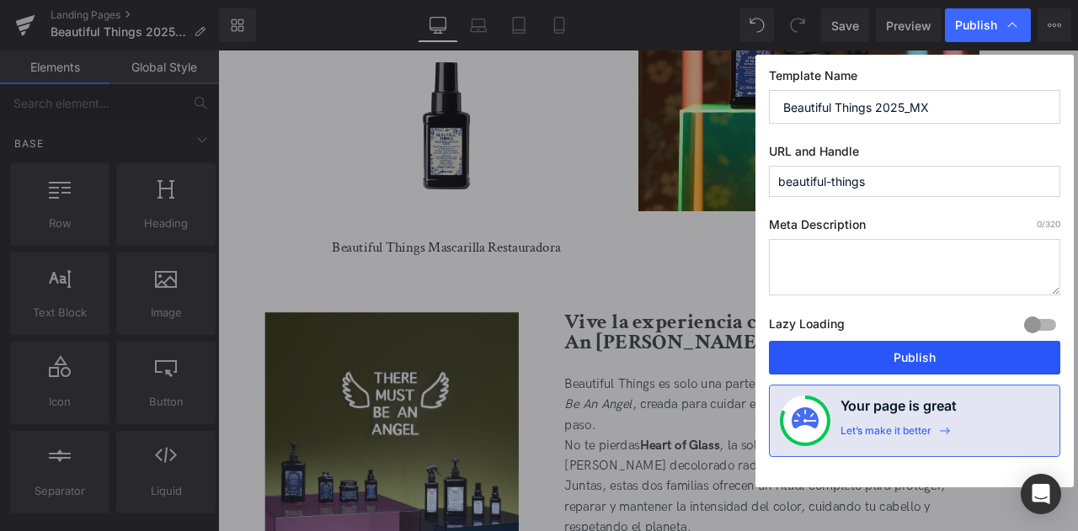
click at [852, 355] on button "Publish" at bounding box center [914, 358] width 291 height 34
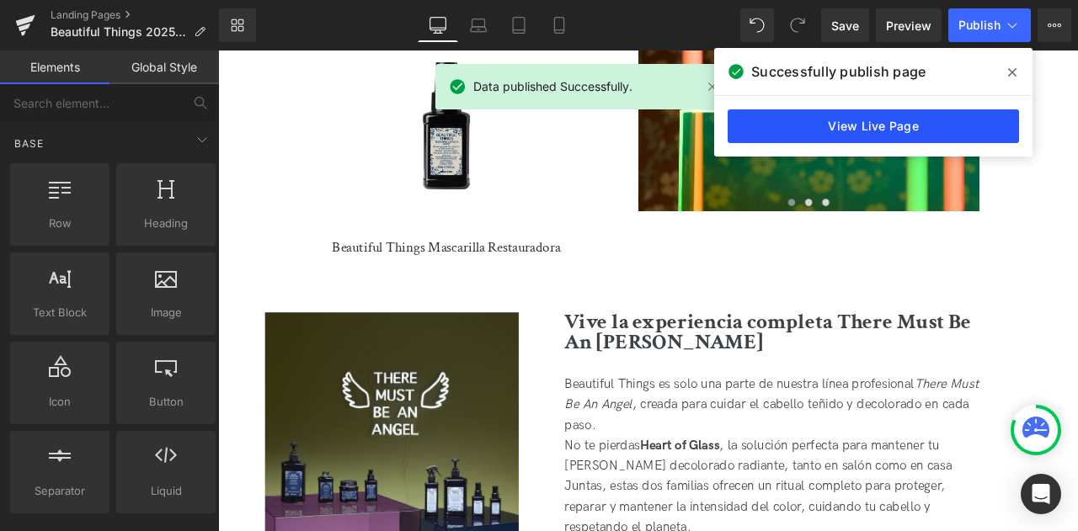
click at [860, 130] on link "View Live Page" at bounding box center [873, 126] width 291 height 34
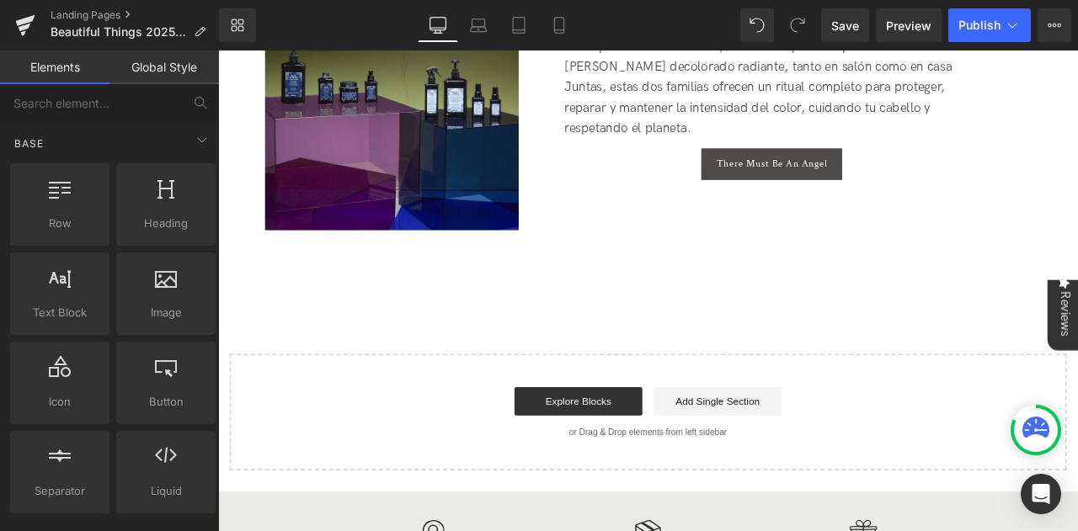
scroll to position [4423, 0]
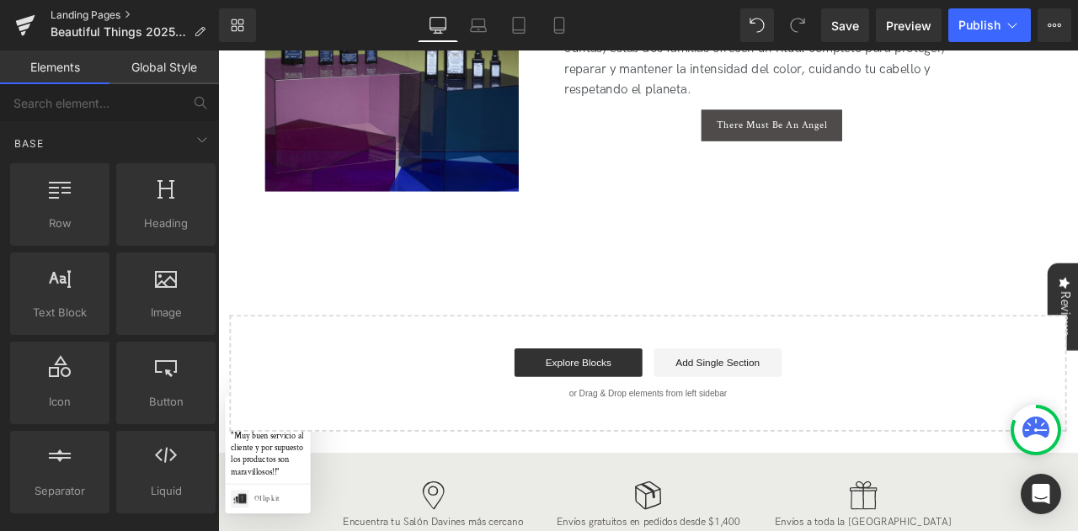
click at [101, 13] on link "Landing Pages" at bounding box center [135, 14] width 168 height 13
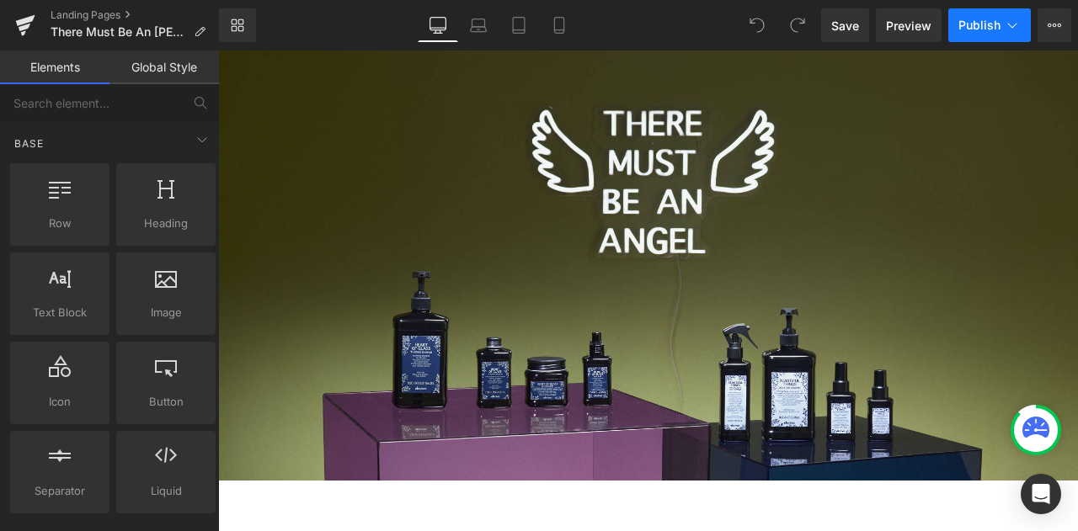
click at [1017, 29] on icon at bounding box center [1012, 25] width 17 height 17
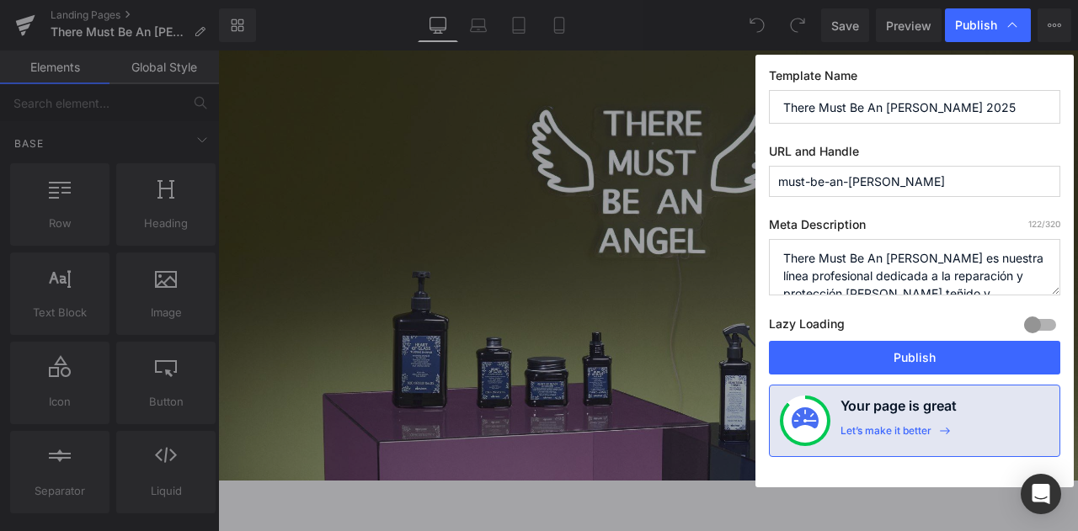
scroll to position [17, 0]
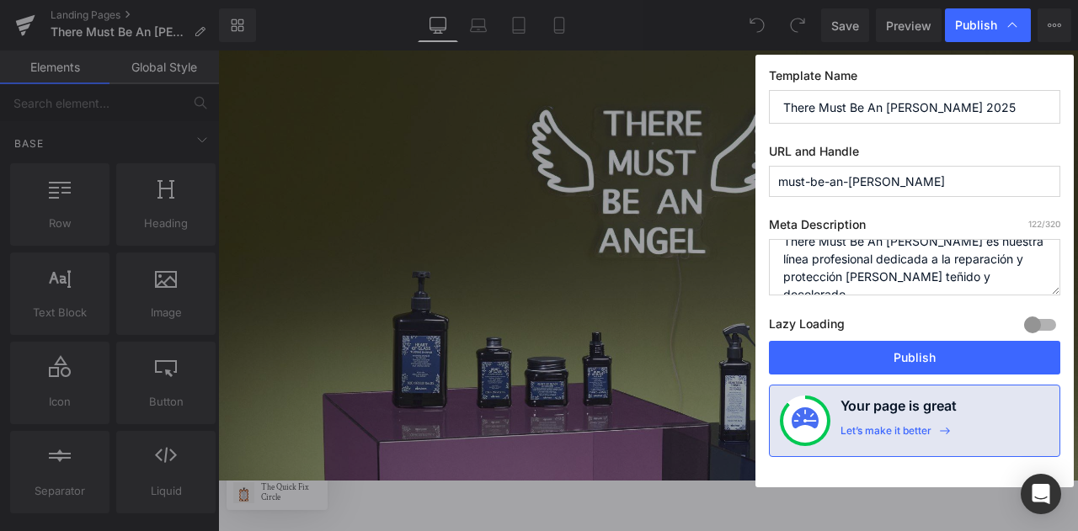
drag, startPoint x: 1060, startPoint y: 272, endPoint x: 1063, endPoint y: 231, distance: 41.4
click at [1065, 243] on div "Template Name There Must Be An Angel 2025 URL and Handle must-be-an-angel Meta …" at bounding box center [914, 271] width 318 height 433
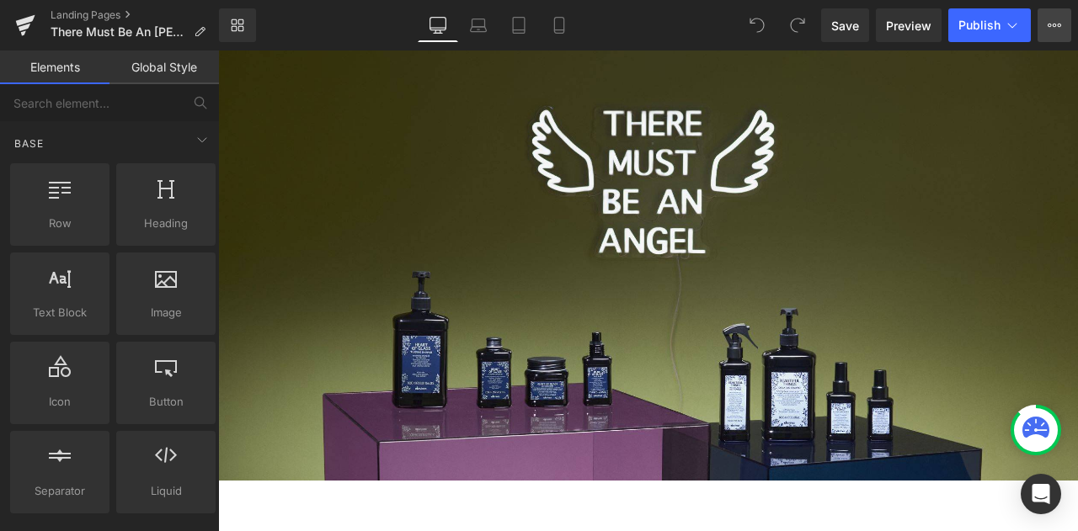
click at [1061, 21] on button "View Live Page View with current Template Save Template to Library Schedule Pub…" at bounding box center [1055, 25] width 34 height 34
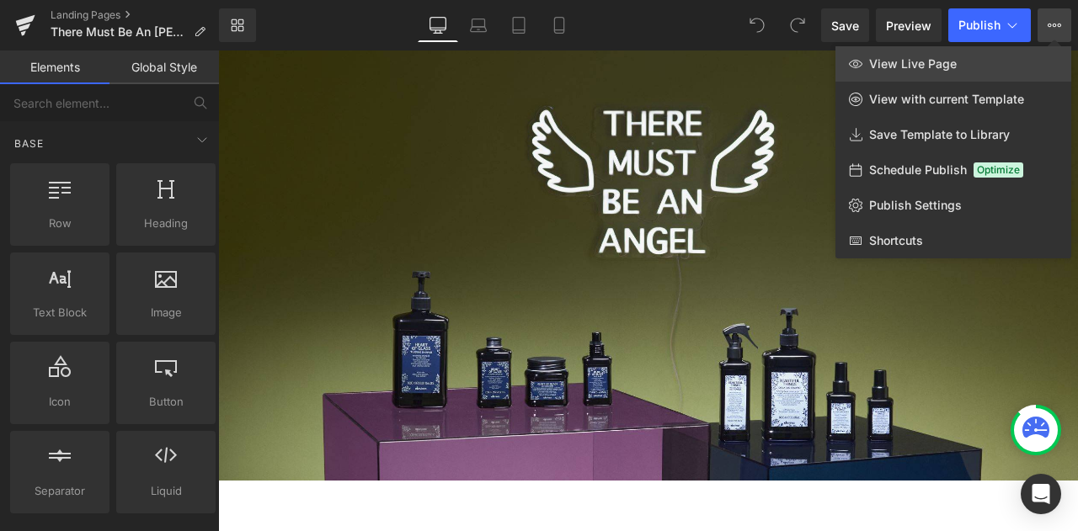
click at [964, 65] on link "View Live Page" at bounding box center [953, 63] width 236 height 35
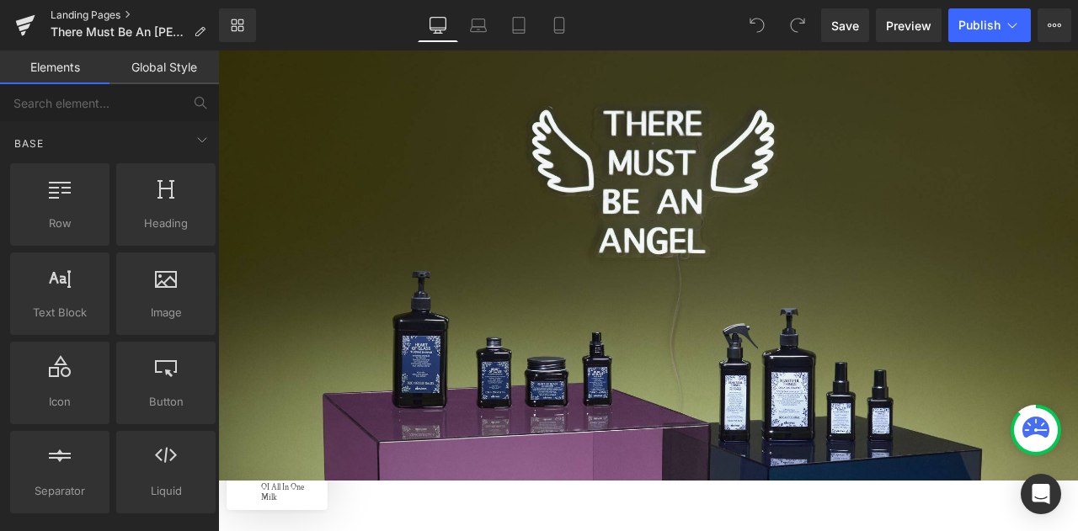
click at [75, 13] on link "Landing Pages" at bounding box center [135, 14] width 168 height 13
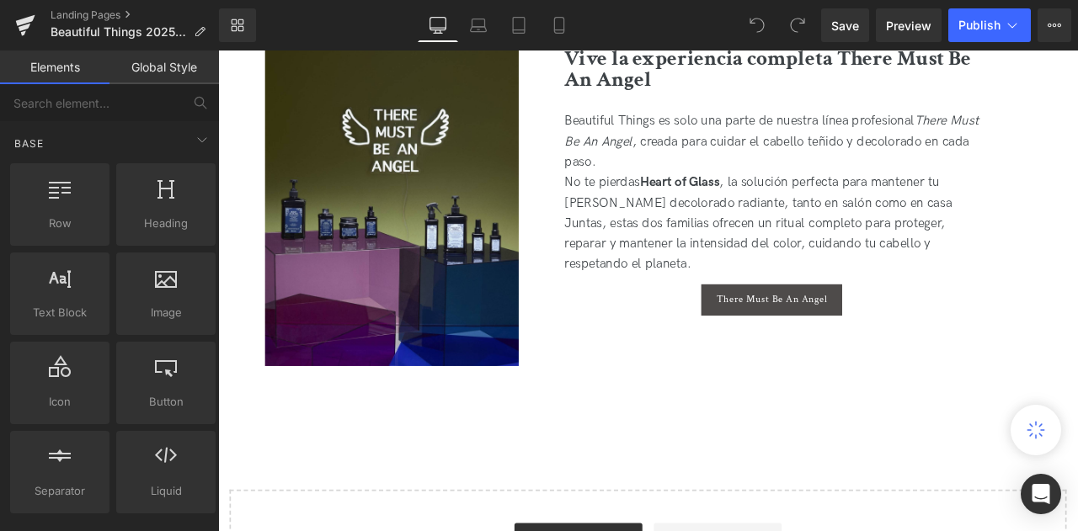
scroll to position [4129, 0]
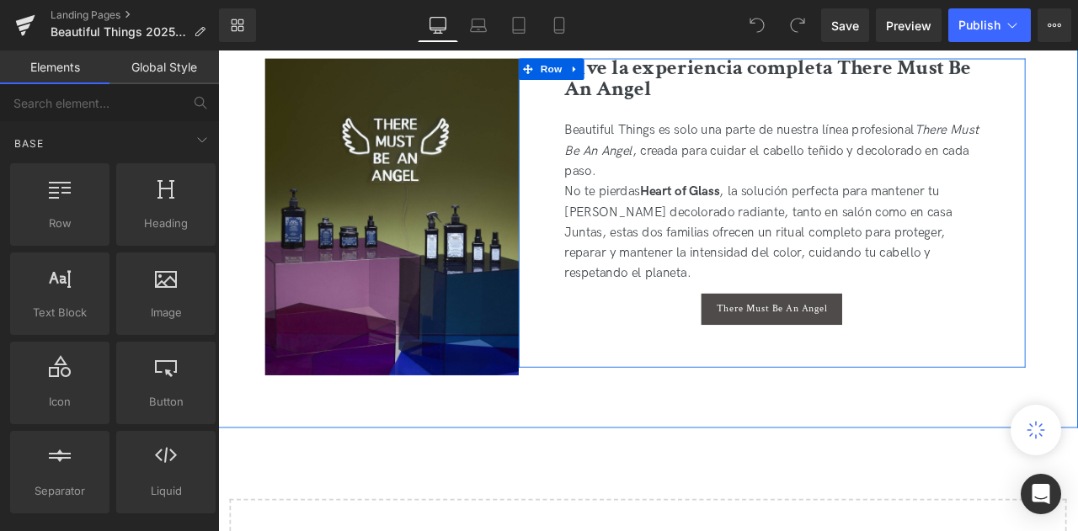
click at [885, 347] on span "Button" at bounding box center [875, 357] width 39 height 20
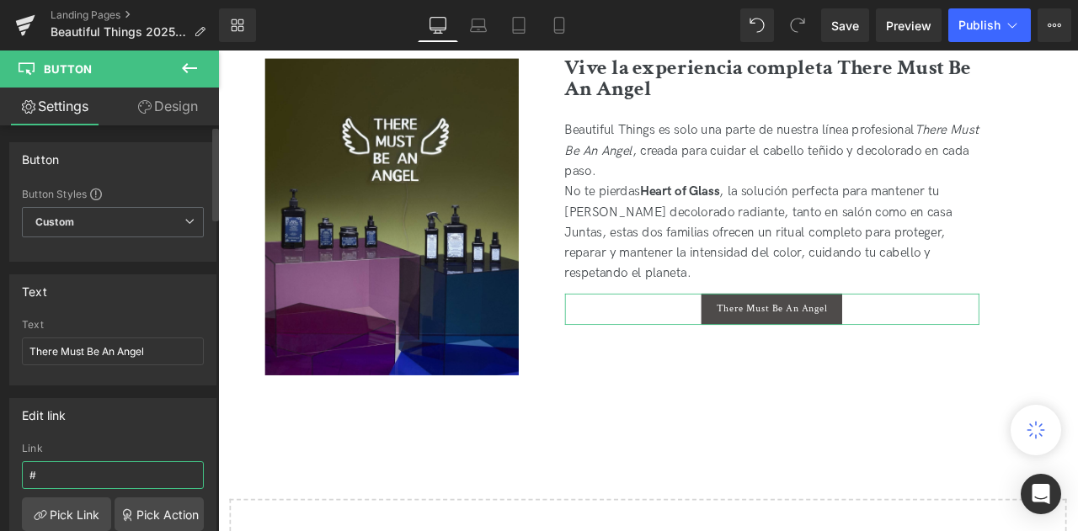
drag, startPoint x: 61, startPoint y: 461, endPoint x: 0, endPoint y: 448, distance: 61.9
click at [0, 448] on div "Edit link # Link # Pick Link Pick Action Current Tab New Tab Open in Current Ta…" at bounding box center [113, 501] width 227 height 231
paste input "https://mx.davines.com/pages/must-be-an-angel?_ab=0&key=1756833920044"
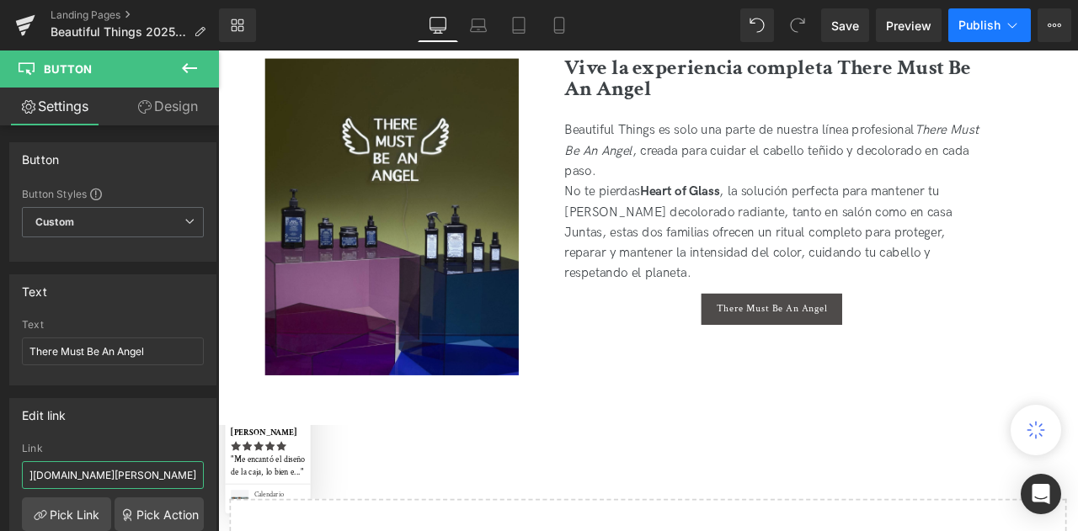
type input "https://mx.davines.com/pages/must-be-an-angel?_ab=0&key=1756833920044"
click at [974, 21] on span "Publish" at bounding box center [979, 25] width 42 height 13
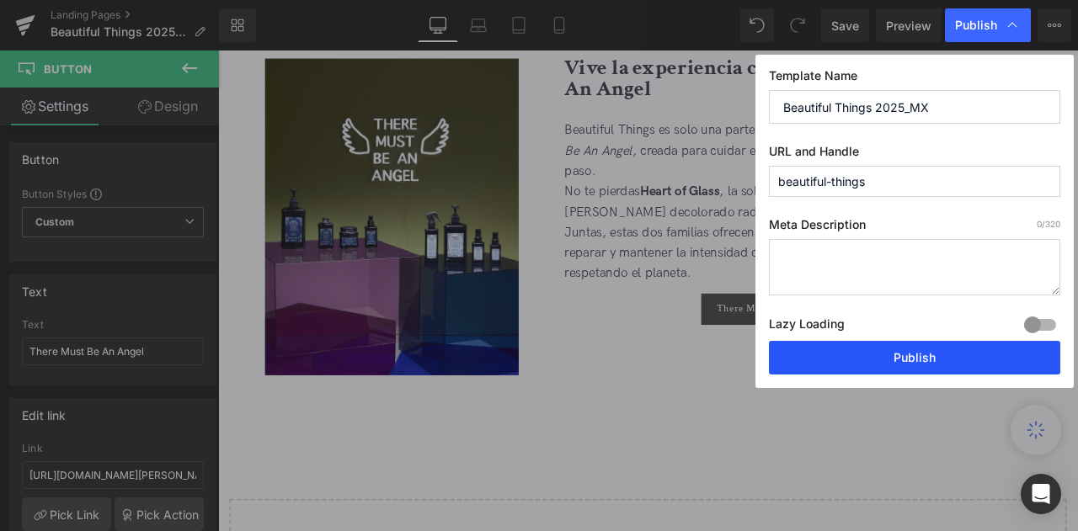
click at [856, 360] on button "Publish" at bounding box center [914, 358] width 291 height 34
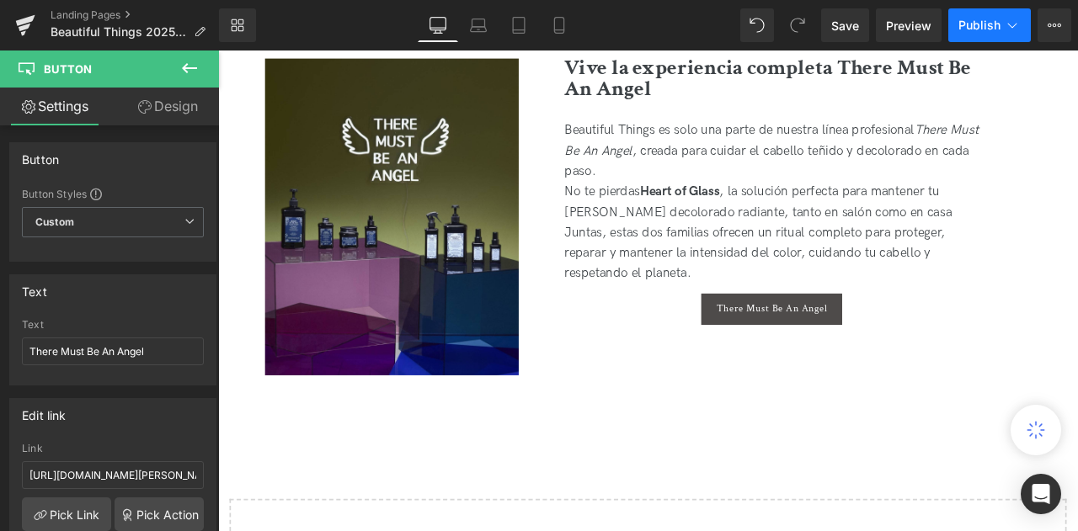
click at [989, 38] on button "Publish" at bounding box center [989, 25] width 83 height 34
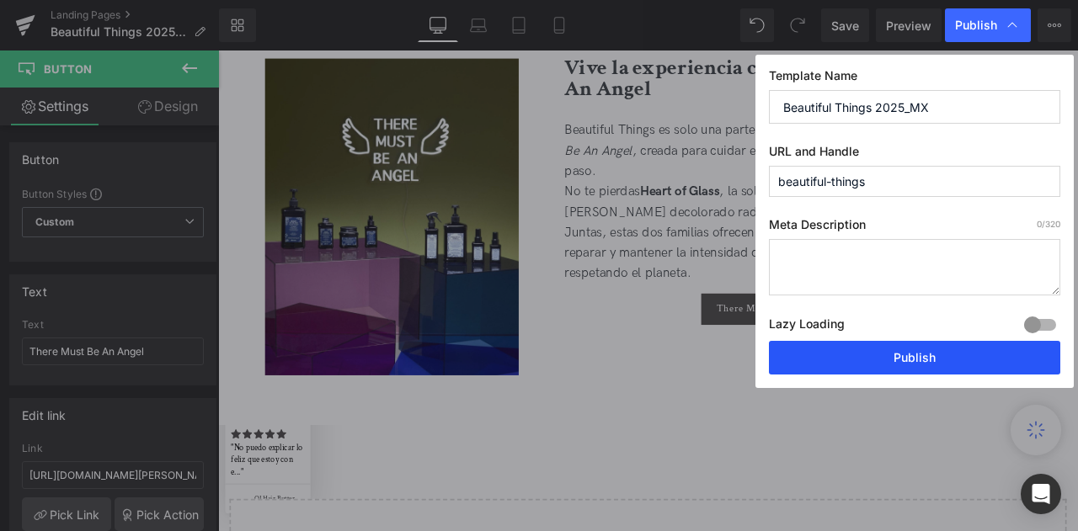
click at [899, 350] on button "Publish" at bounding box center [914, 358] width 291 height 34
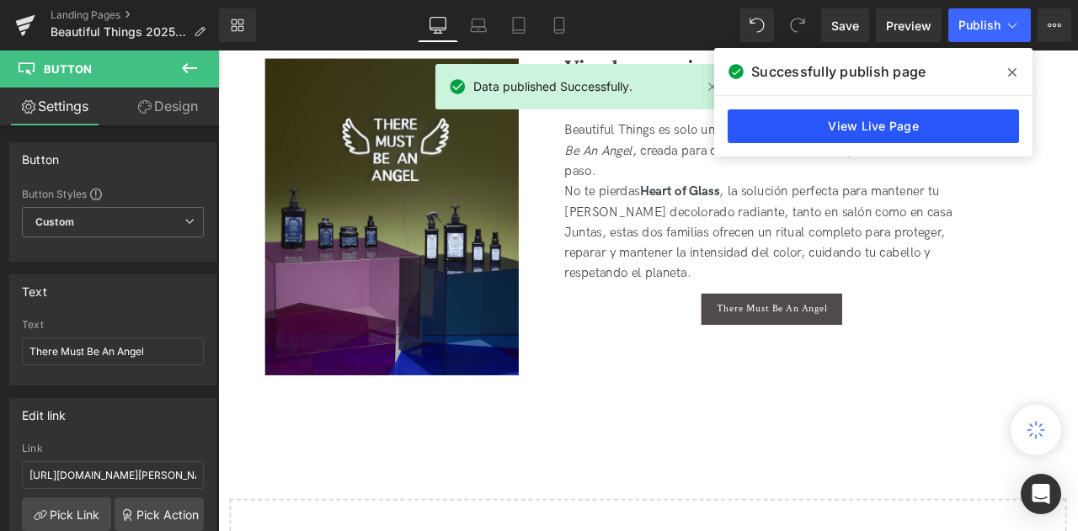
click at [793, 125] on link "View Live Page" at bounding box center [873, 126] width 291 height 34
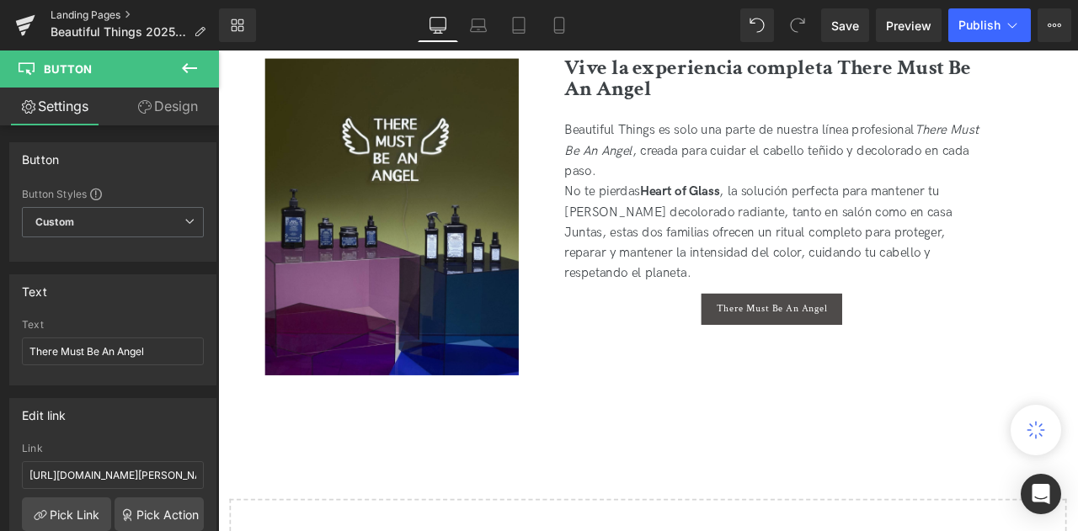
click at [109, 13] on link "Landing Pages" at bounding box center [135, 14] width 168 height 13
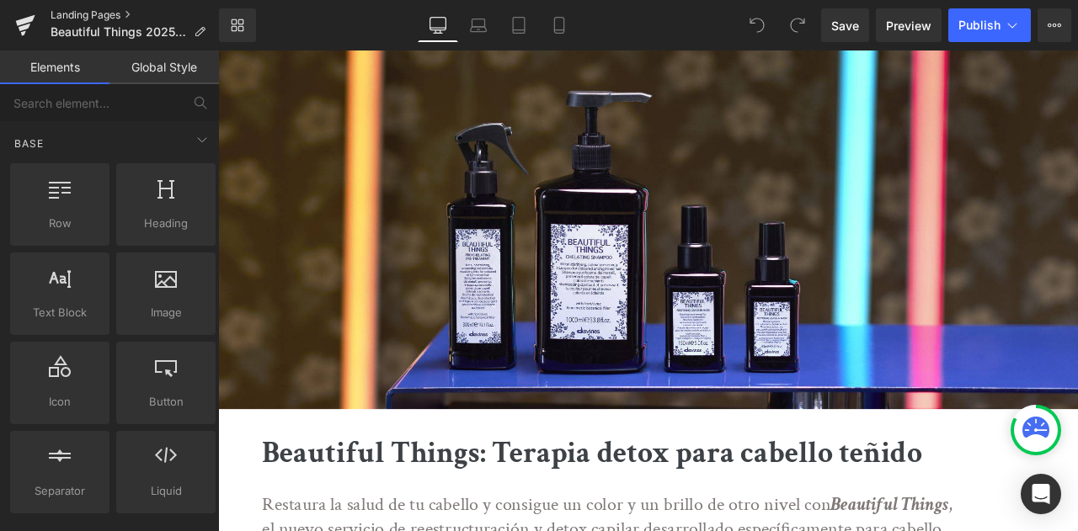
click at [77, 15] on link "Landing Pages" at bounding box center [135, 14] width 168 height 13
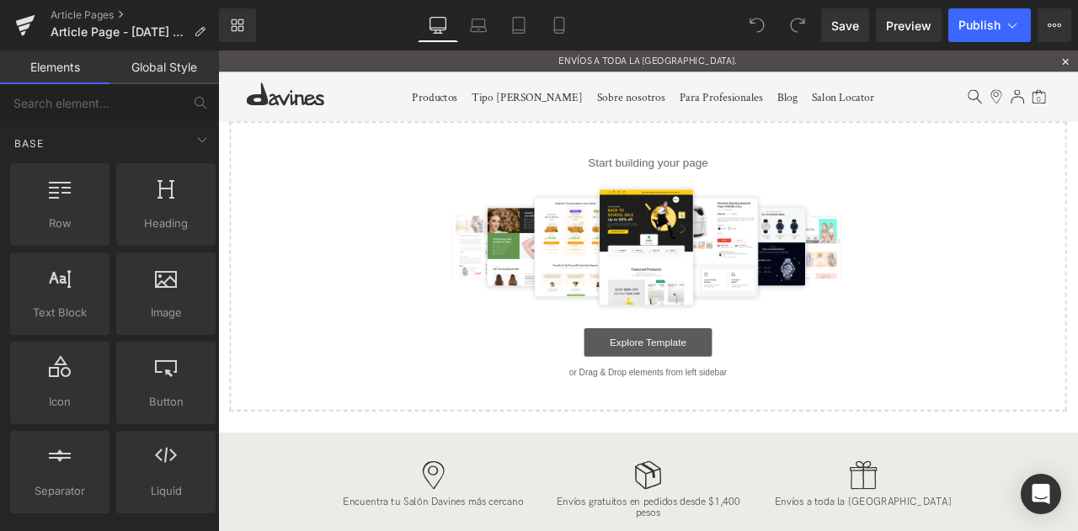
click at [738, 402] on link "Explore Template" at bounding box center [728, 397] width 152 height 34
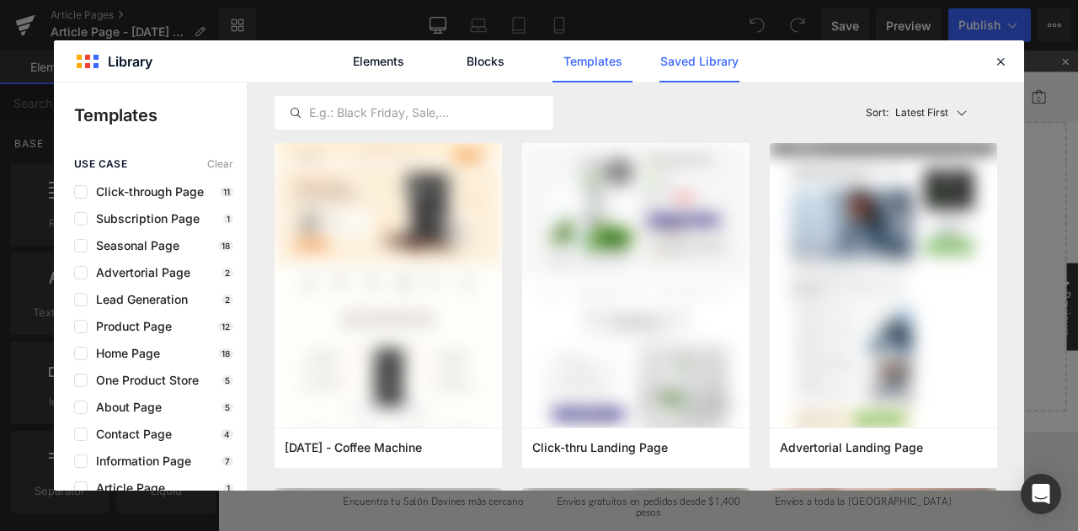
click at [0, 0] on link "Saved Library" at bounding box center [0, 0] width 0 height 0
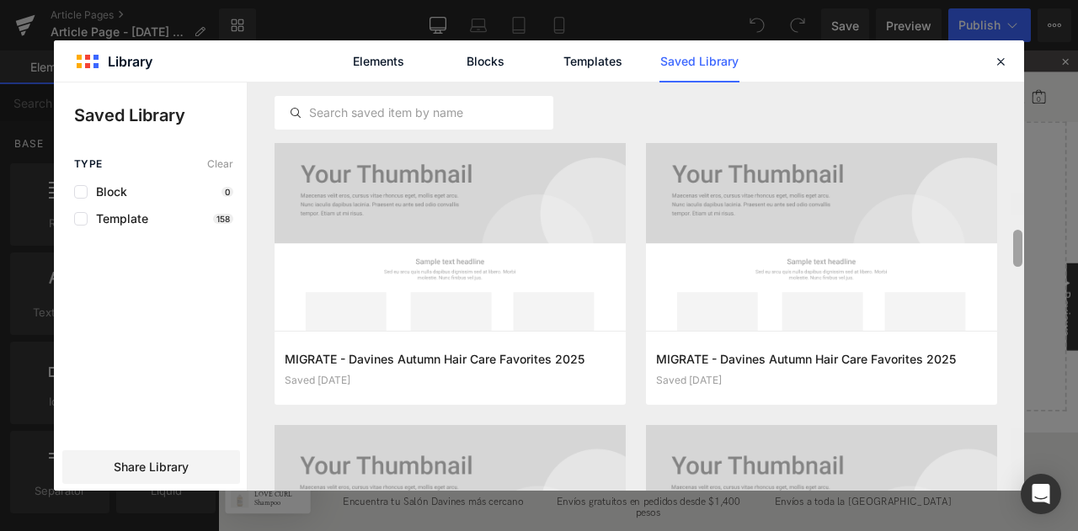
scroll to position [888, 0]
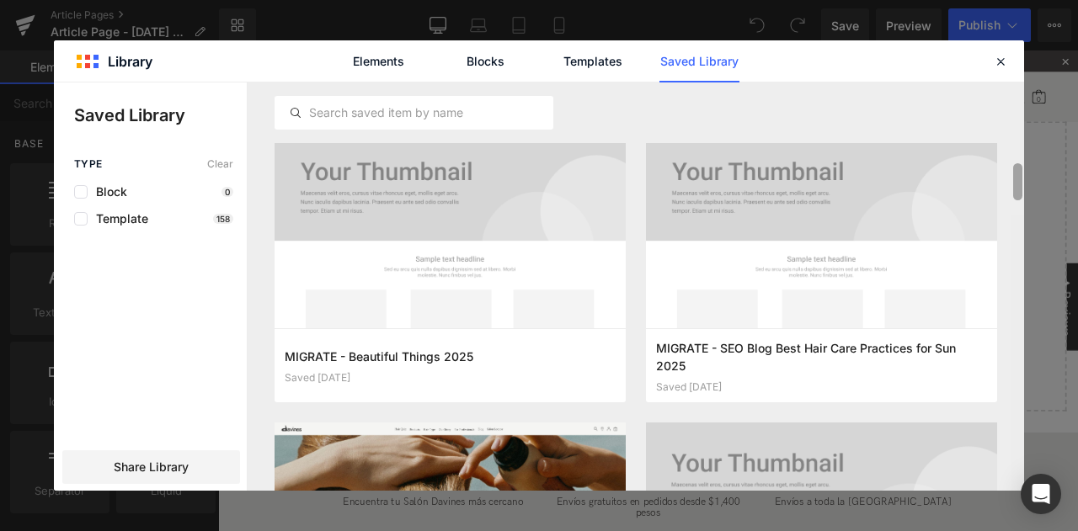
drag, startPoint x: 1019, startPoint y: 101, endPoint x: 1035, endPoint y: 183, distance: 83.2
click at [1035, 183] on div "Library Elements Blocks Templates Saved Library Saved Library Type Clear Block …" at bounding box center [539, 265] width 1078 height 531
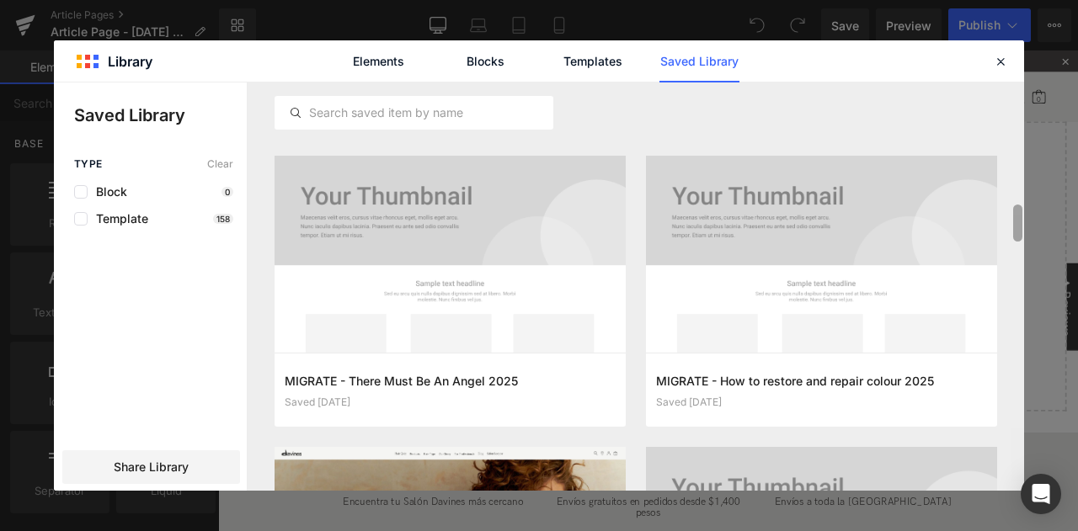
scroll to position [1465, 0]
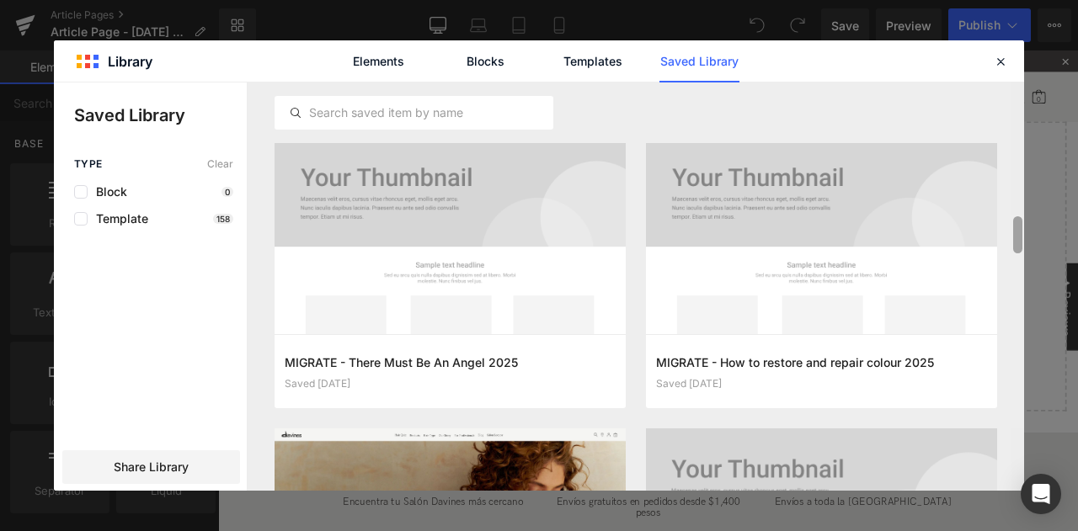
drag, startPoint x: 1014, startPoint y: 188, endPoint x: 1020, endPoint y: 241, distance: 53.4
click at [1020, 241] on div at bounding box center [1017, 234] width 9 height 37
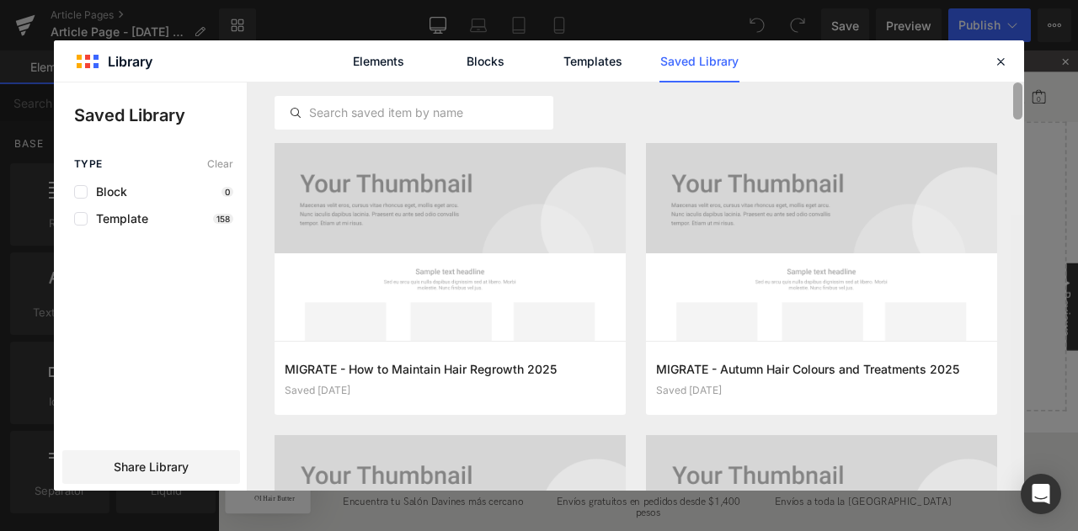
scroll to position [19, 0]
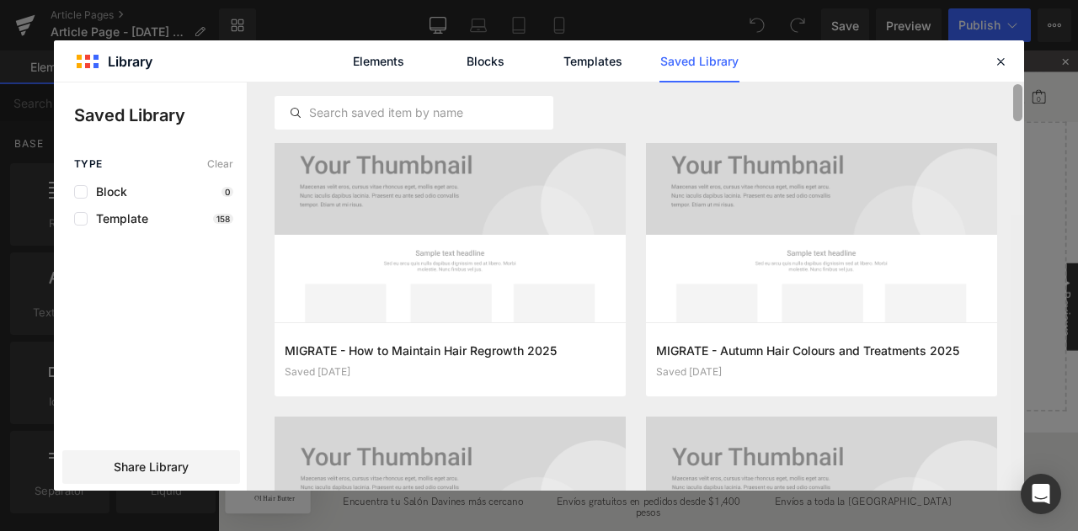
drag, startPoint x: 1019, startPoint y: 243, endPoint x: 1041, endPoint y: 110, distance: 134.9
click at [1041, 110] on div "Library Elements Blocks Templates Saved Library Saved Library Type Clear Block …" at bounding box center [539, 265] width 1078 height 531
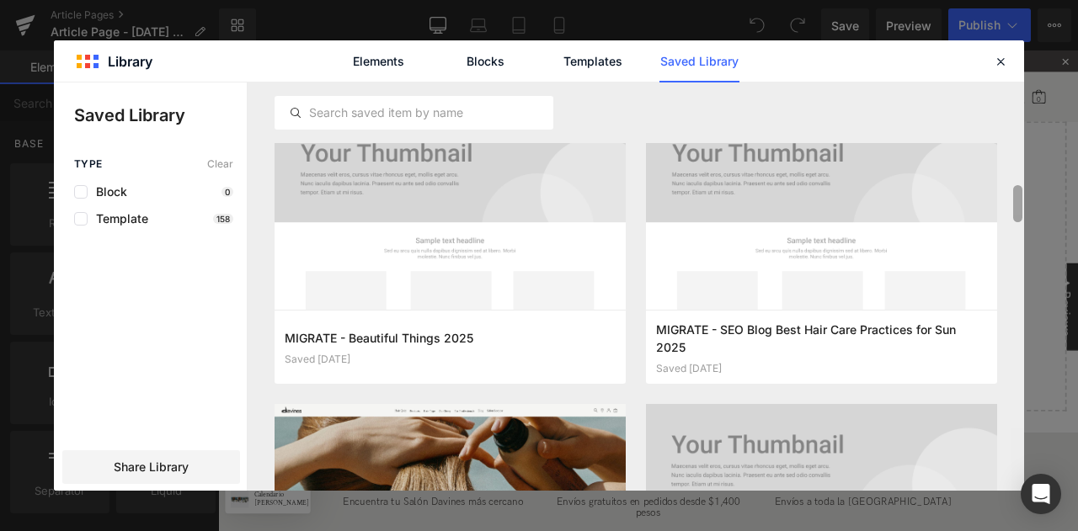
scroll to position [879, 0]
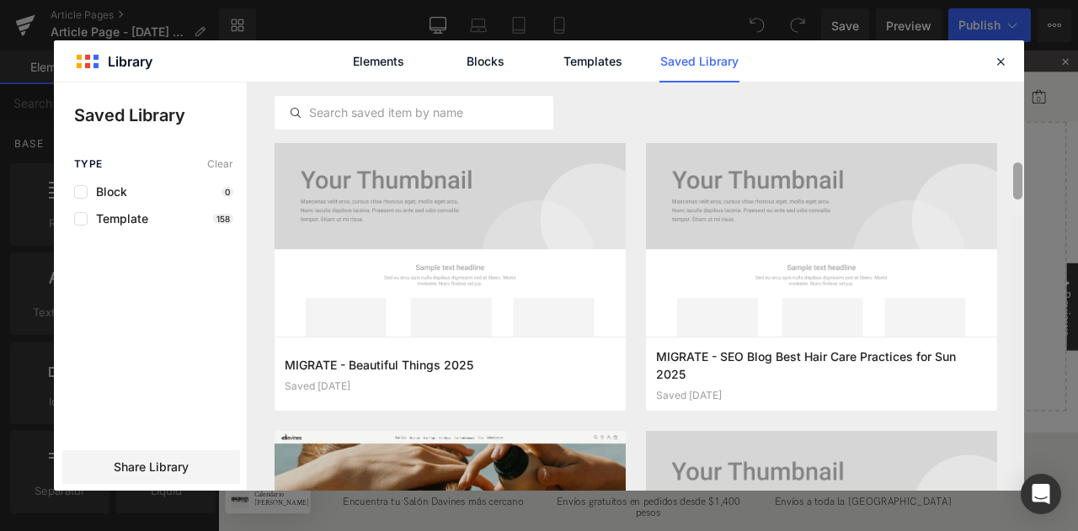
drag, startPoint x: 1019, startPoint y: 97, endPoint x: 1017, endPoint y: 176, distance: 79.2
click at [1017, 176] on div at bounding box center [1017, 181] width 9 height 37
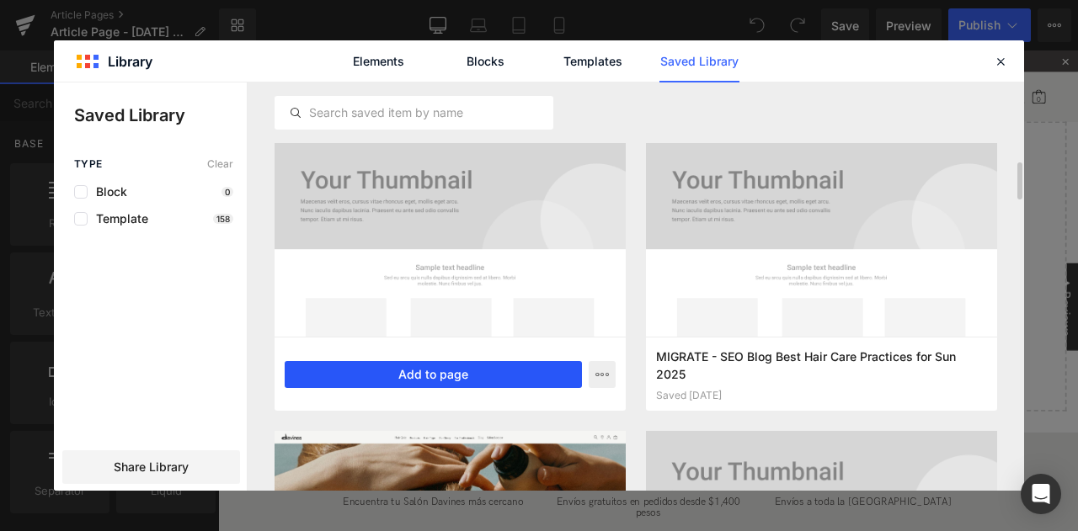
click at [460, 364] on button "Add to page" at bounding box center [433, 374] width 297 height 27
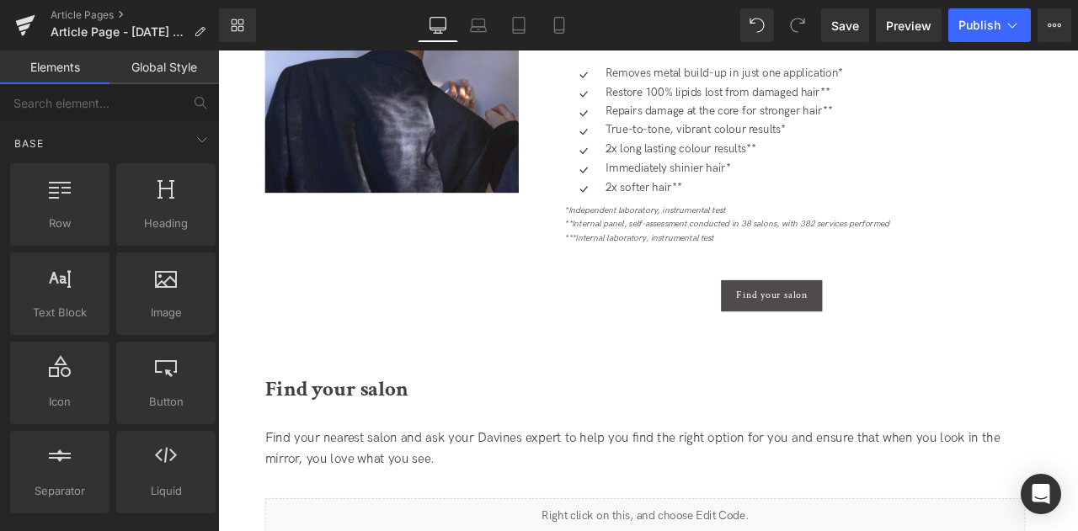
scroll to position [0, 0]
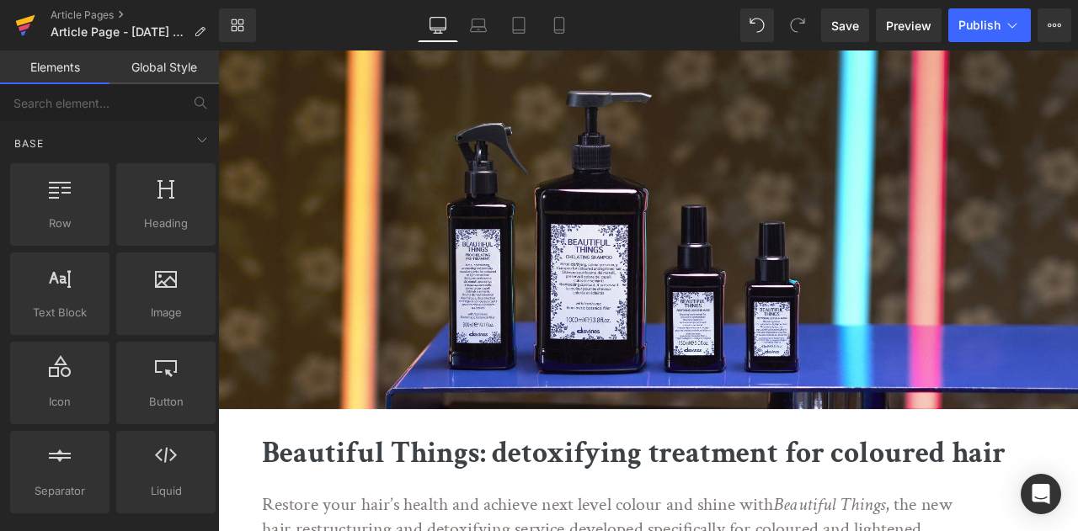
click at [37, 25] on link at bounding box center [25, 25] width 51 height 51
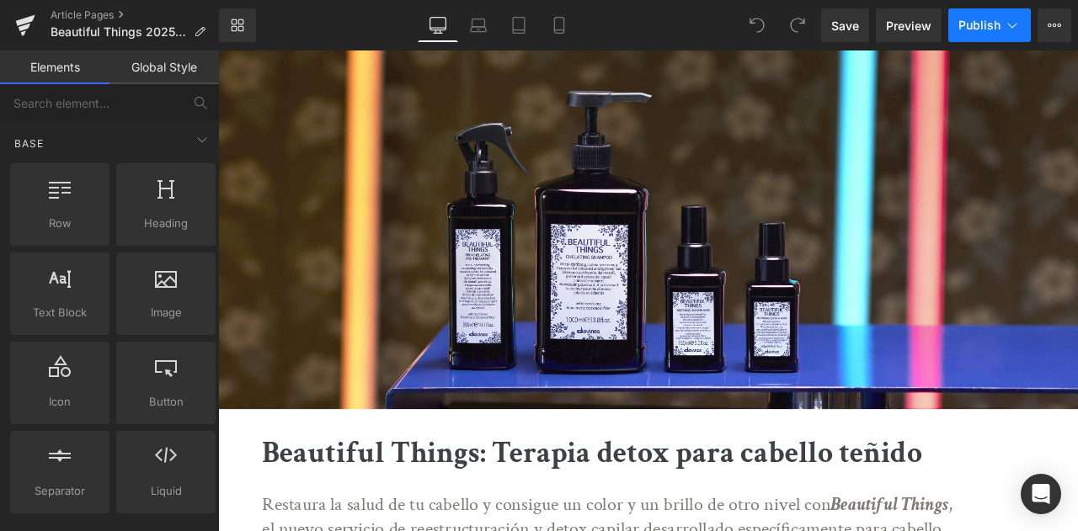
click at [974, 23] on span "Publish" at bounding box center [979, 25] width 42 height 13
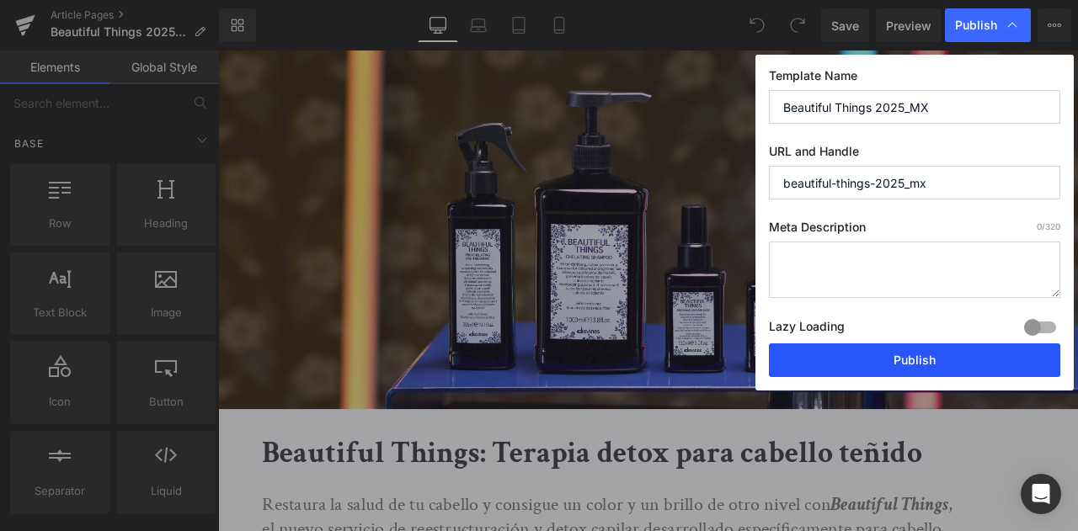
click at [898, 360] on button "Publish" at bounding box center [914, 361] width 291 height 34
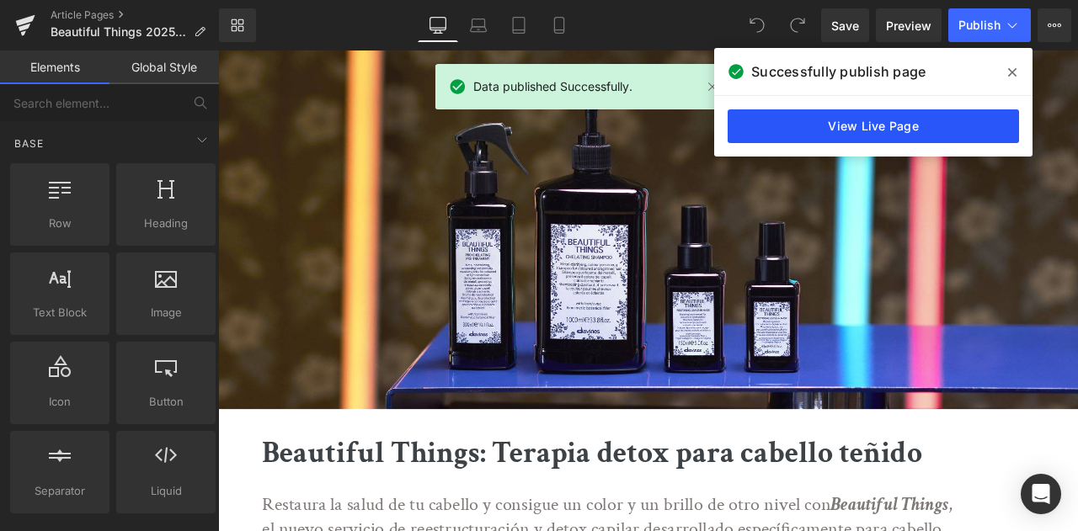
click at [790, 122] on link "View Live Page" at bounding box center [873, 126] width 291 height 34
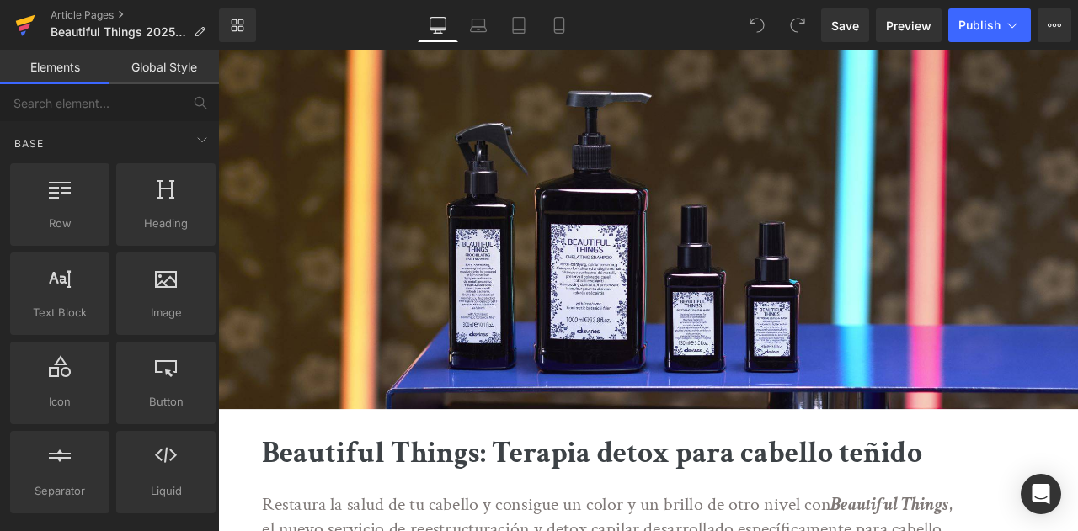
click at [28, 13] on icon at bounding box center [25, 25] width 20 height 42
click at [1014, 29] on icon at bounding box center [1012, 25] width 17 height 17
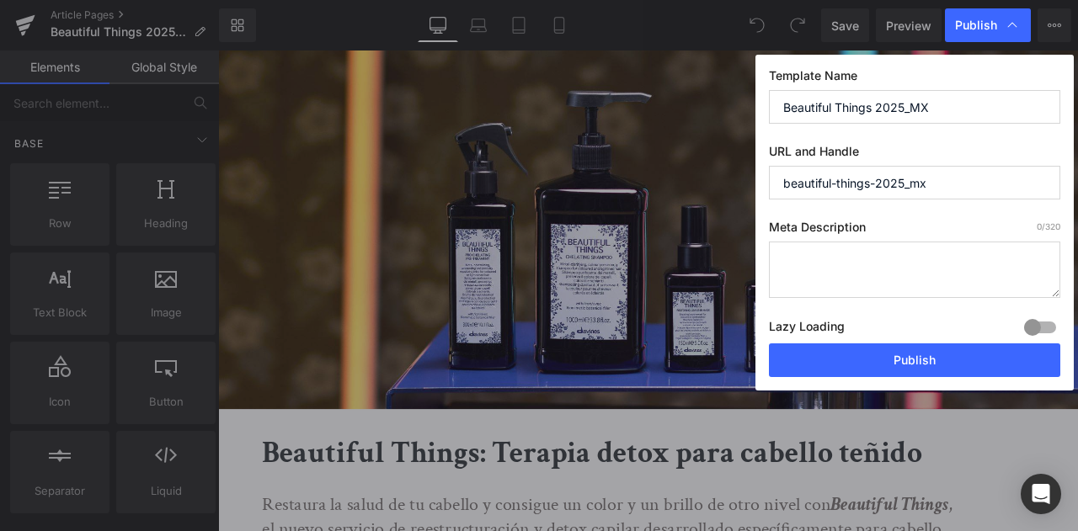
click at [952, 183] on input "beautiful-things-2025_mx" at bounding box center [914, 183] width 291 height 34
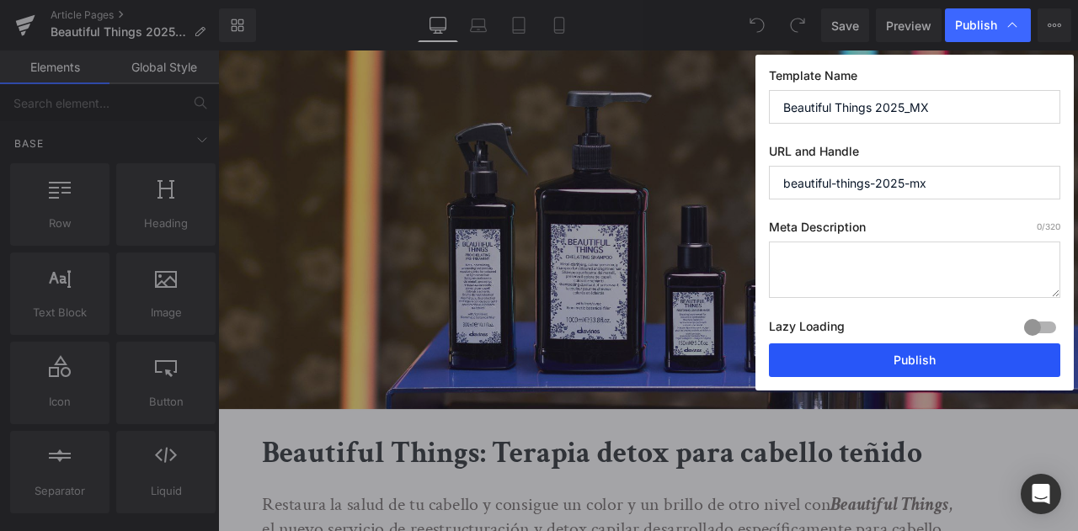
type input "beautiful-things-2025-mx"
click at [883, 368] on button "Publish" at bounding box center [914, 361] width 291 height 34
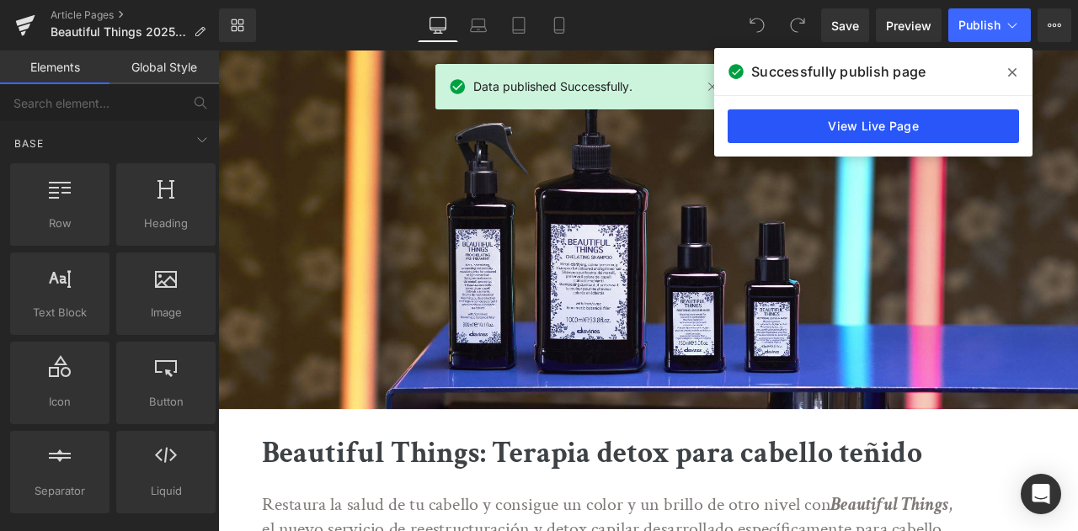
click at [841, 127] on link "View Live Page" at bounding box center [873, 126] width 291 height 34
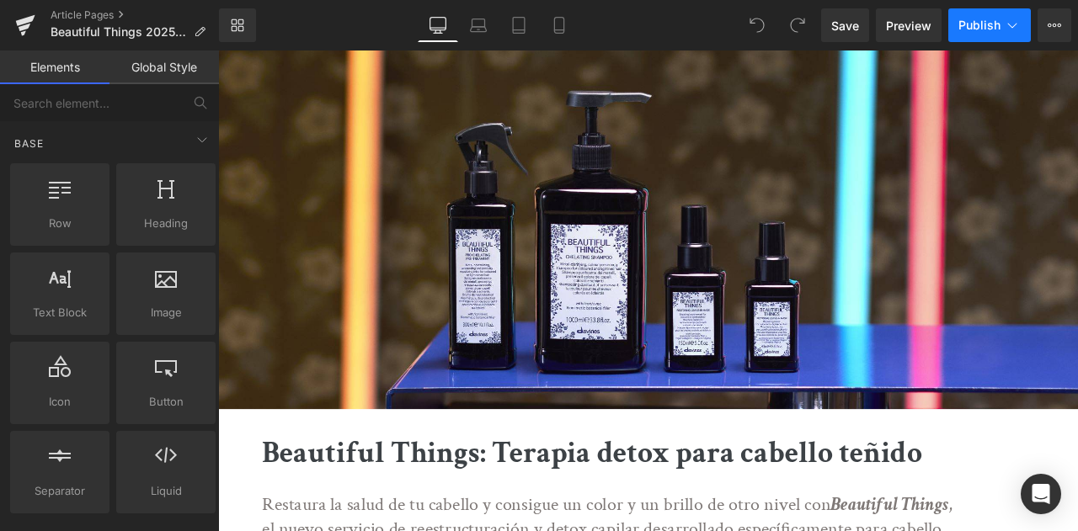
click at [1017, 24] on icon at bounding box center [1012, 25] width 9 height 5
click at [1058, 22] on icon at bounding box center [1054, 25] width 13 height 13
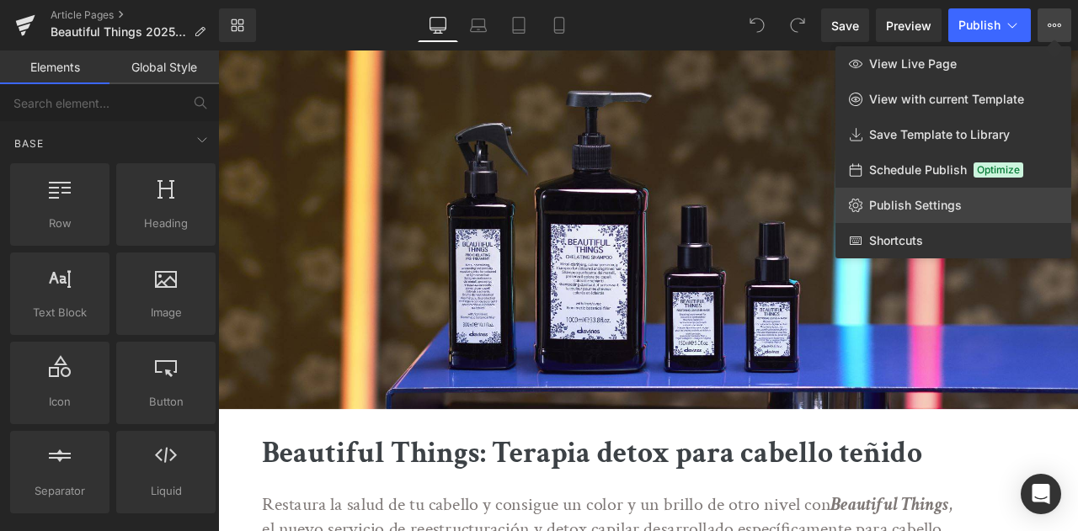
click at [945, 200] on span "Publish Settings" at bounding box center [915, 205] width 93 height 15
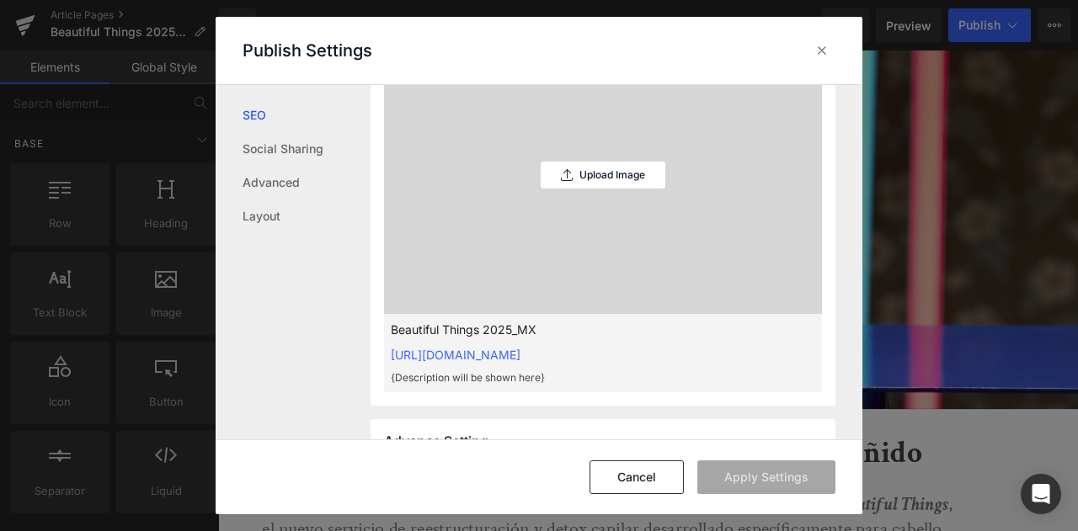
scroll to position [545, 0]
click at [556, 191] on div "Upload Image" at bounding box center [603, 177] width 125 height 27
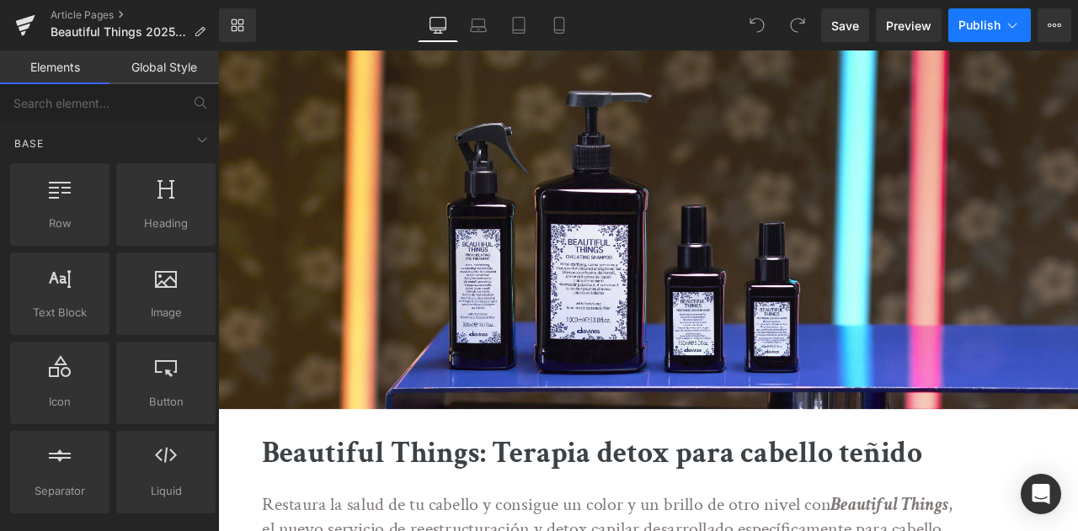
click at [1022, 21] on button "Publish" at bounding box center [989, 25] width 83 height 34
click at [1056, 21] on icon at bounding box center [1054, 25] width 13 height 13
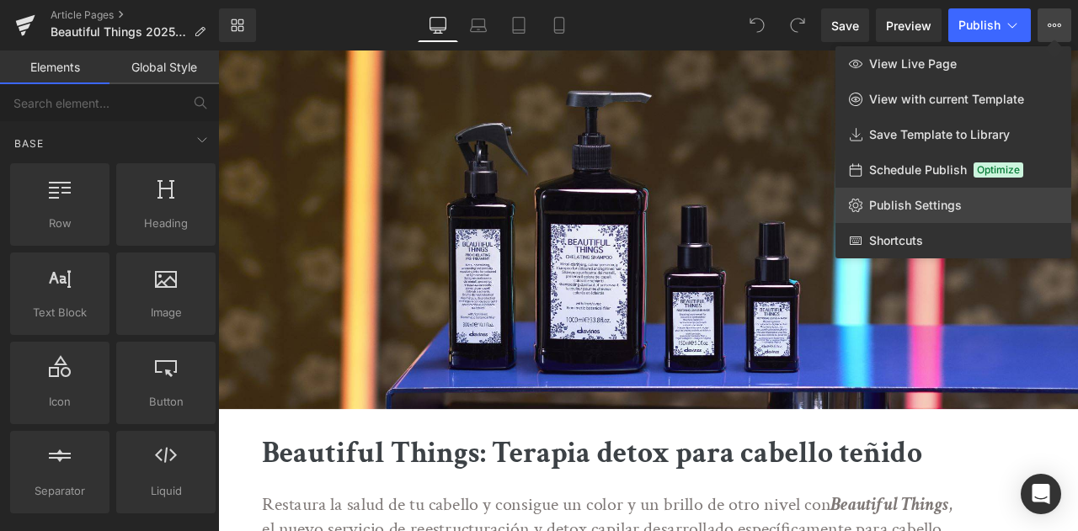
click at [911, 212] on span "Publish Settings" at bounding box center [915, 205] width 93 height 15
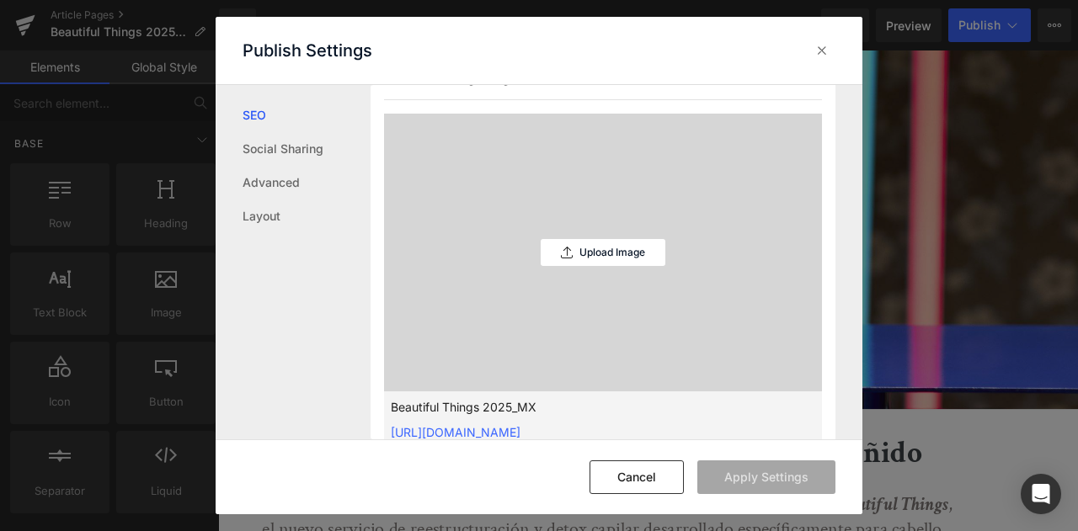
scroll to position [512, 0]
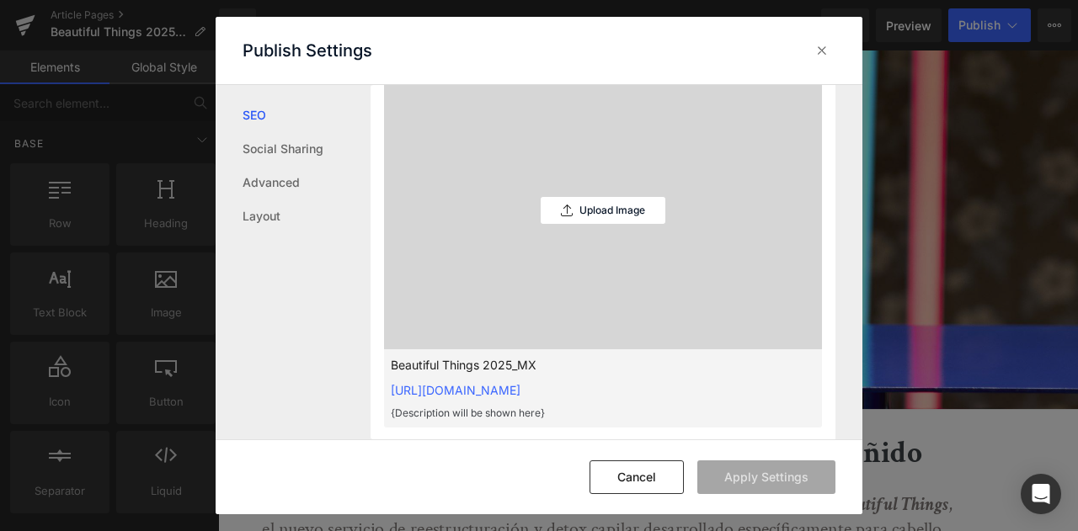
click at [514, 213] on div "Upload Image" at bounding box center [603, 211] width 438 height 278
click at [579, 216] on p "Upload Image" at bounding box center [612, 211] width 66 height 12
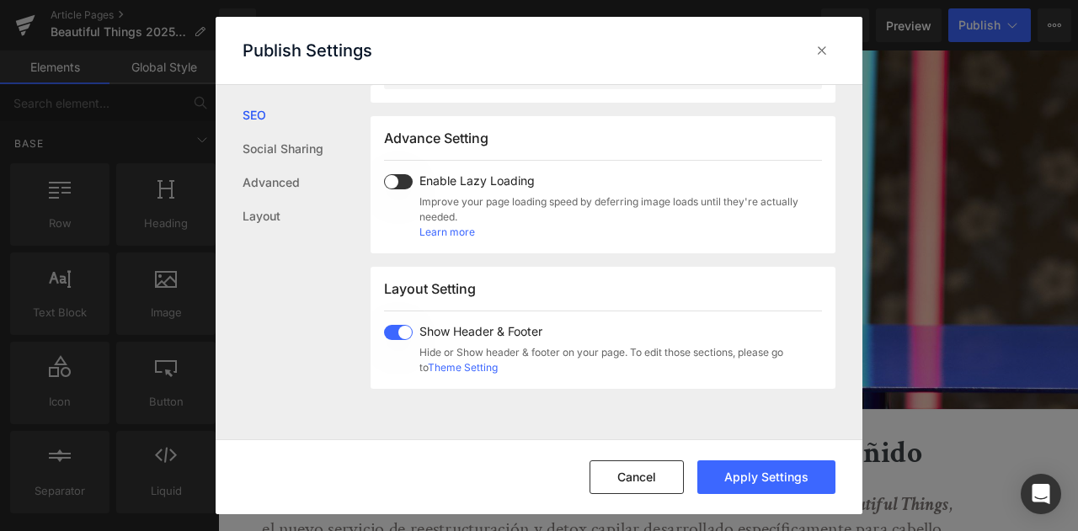
scroll to position [857, 0]
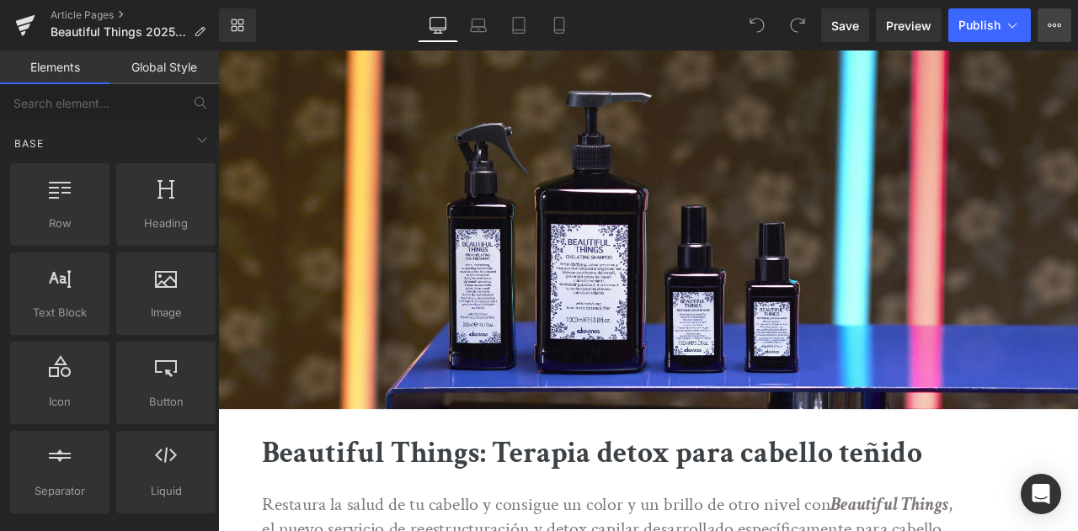
click at [1048, 21] on icon at bounding box center [1054, 25] width 13 height 13
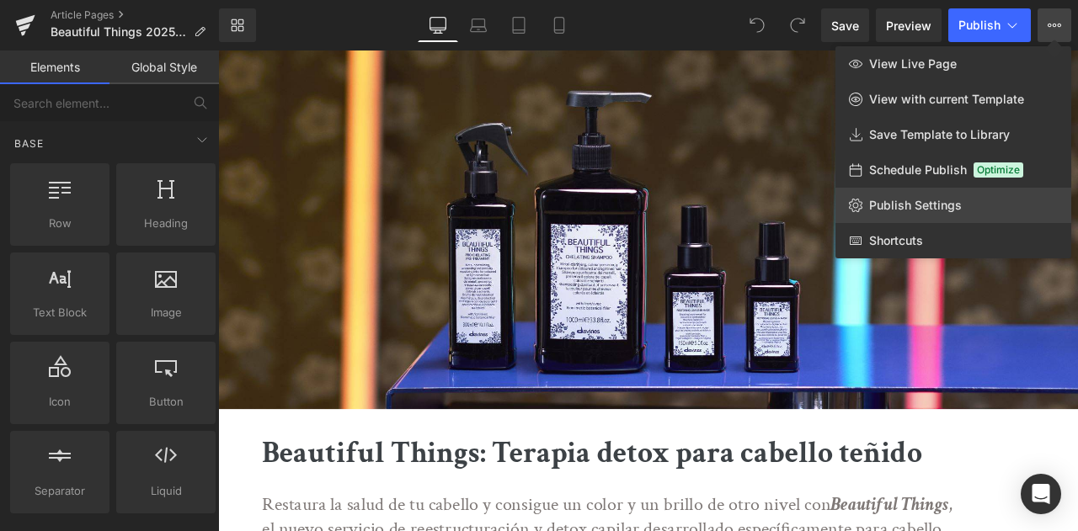
click at [913, 210] on span "Publish Settings" at bounding box center [915, 205] width 93 height 15
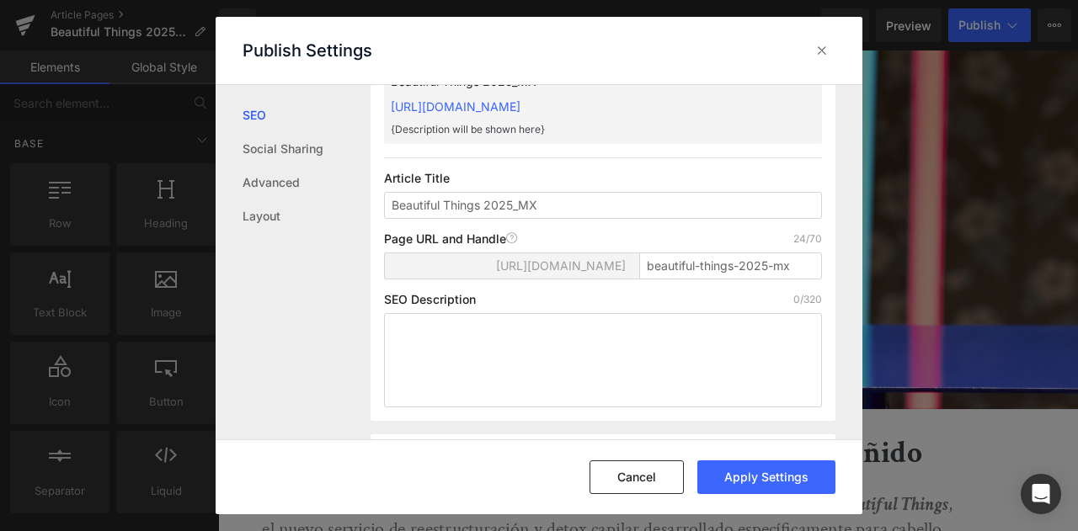
scroll to position [147, 0]
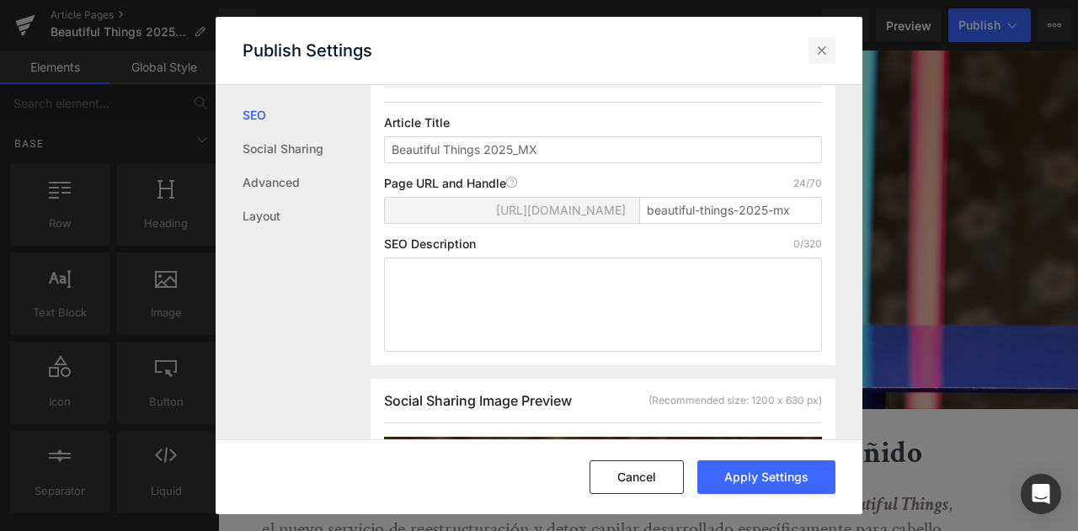
click at [819, 45] on icon at bounding box center [822, 50] width 17 height 17
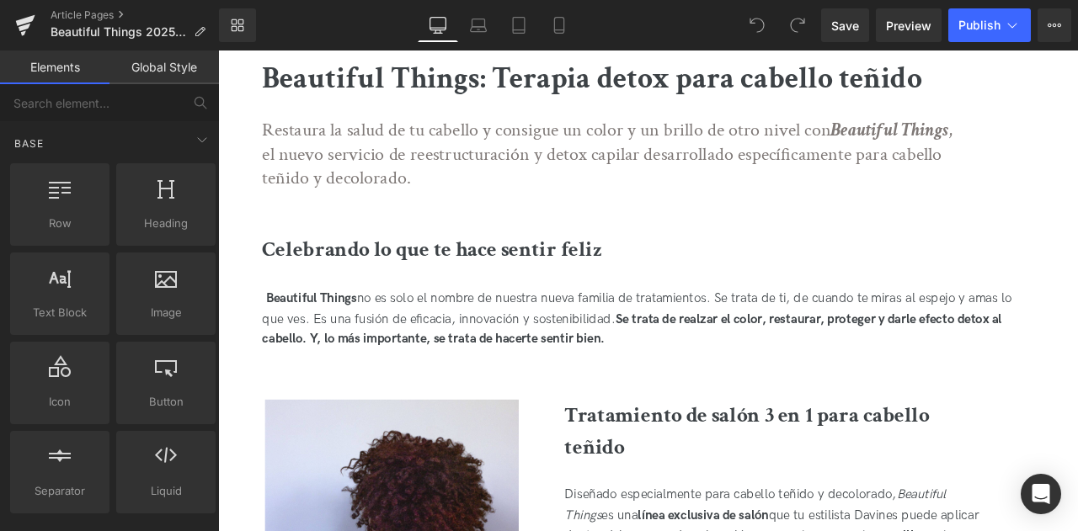
scroll to position [438, 0]
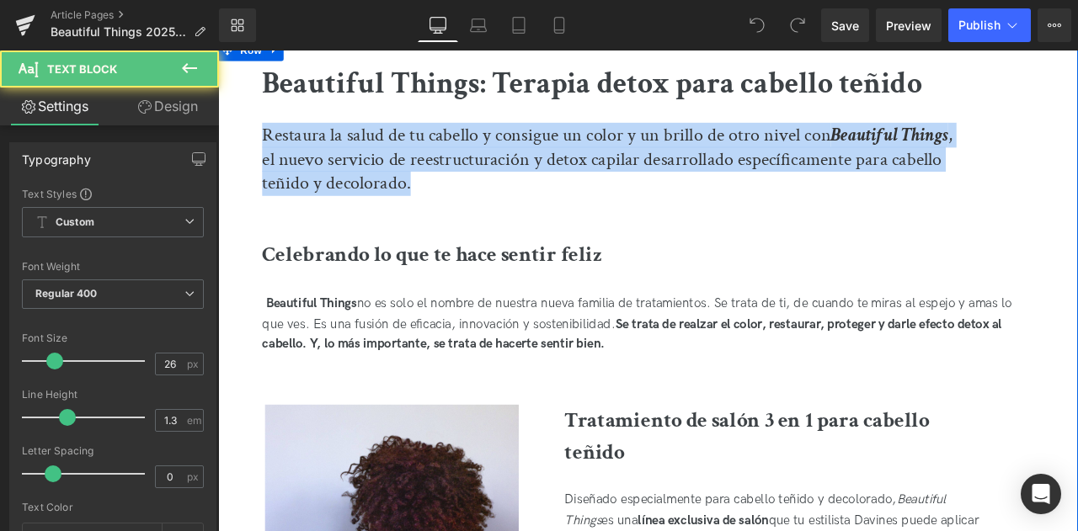
drag, startPoint x: 372, startPoint y: 175, endPoint x: 243, endPoint y: 136, distance: 134.8
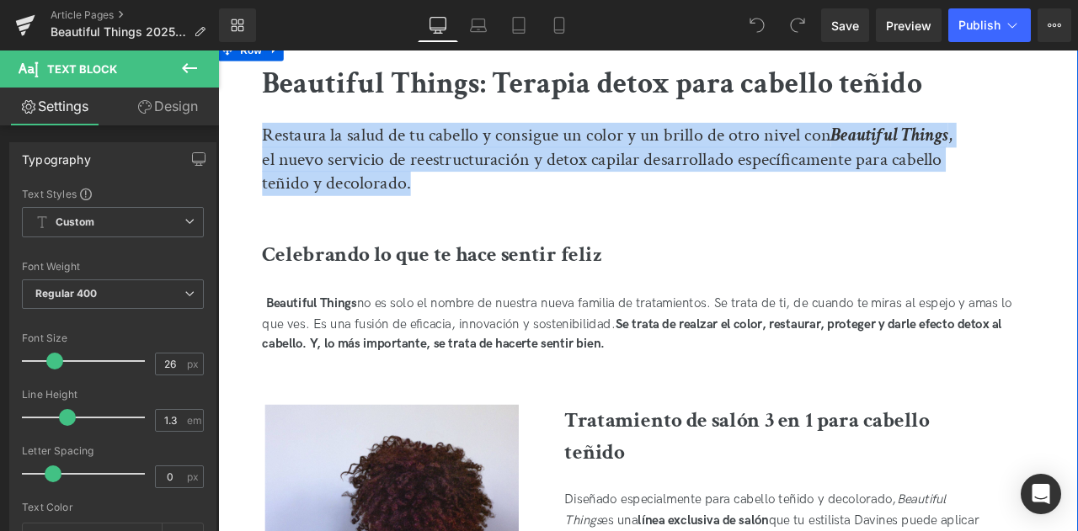
copy p "Restaura la salud de tu cabello y consigue un color y un brillo de otro nivel c…"
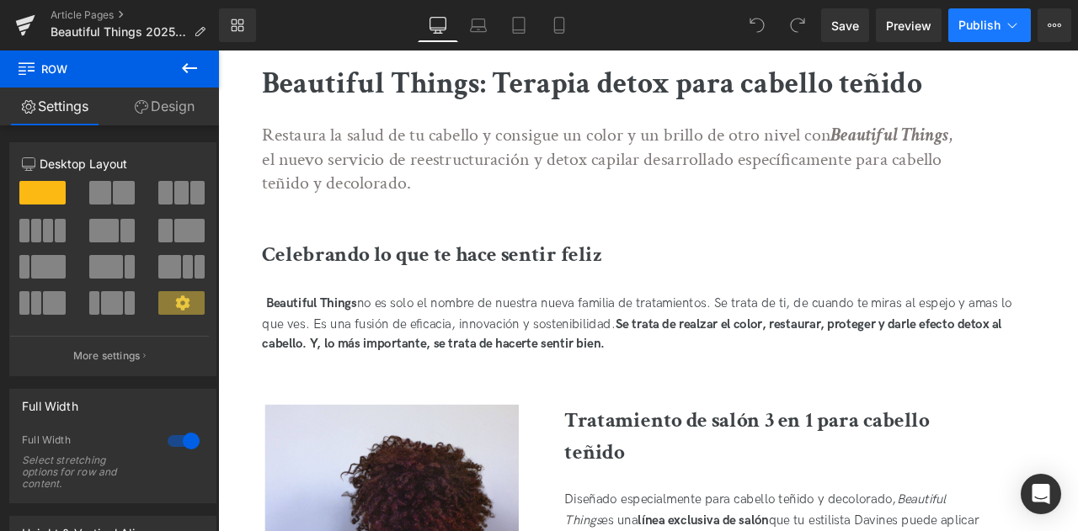
click at [1024, 24] on button "Publish" at bounding box center [989, 25] width 83 height 34
click at [1054, 34] on button "View Live Page View with current Template Save Template to Library Schedule Pub…" at bounding box center [1055, 25] width 34 height 34
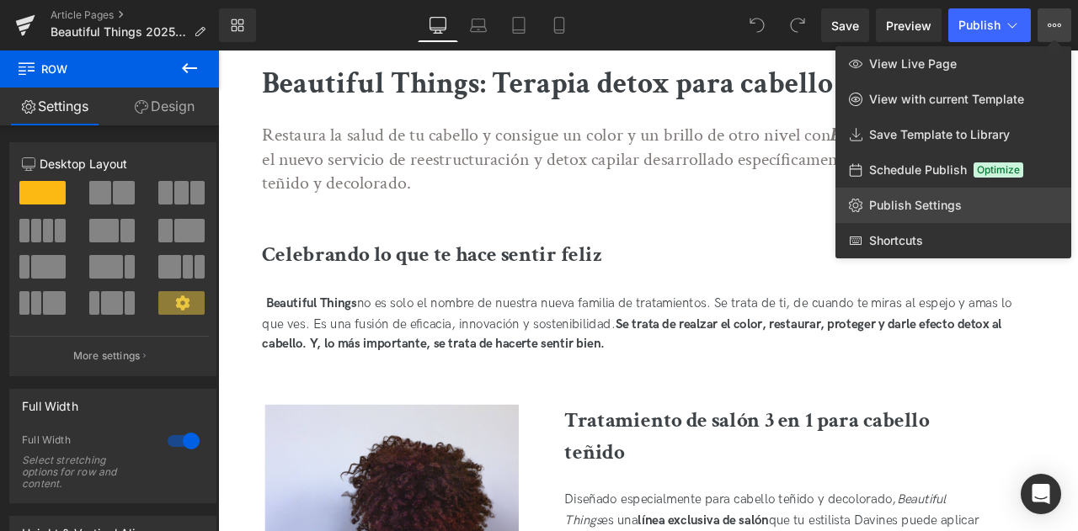
click at [938, 213] on link "Publish Settings" at bounding box center [953, 205] width 236 height 35
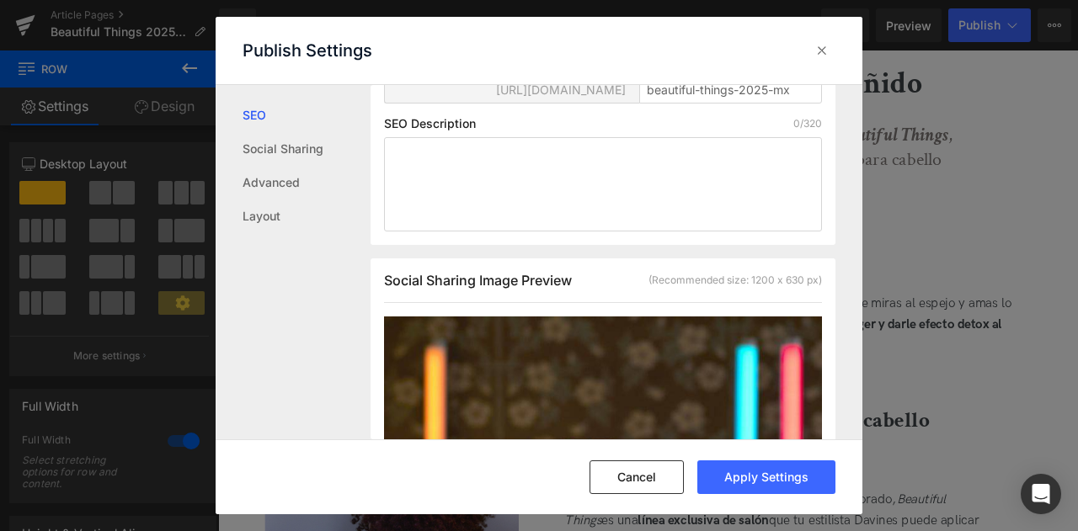
scroll to position [276, 0]
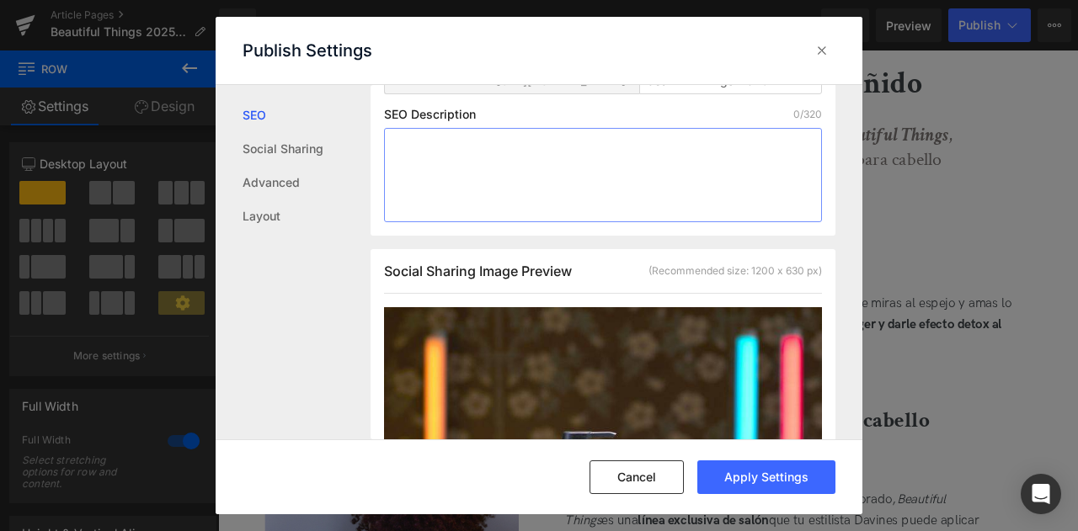
click at [584, 177] on textarea at bounding box center [603, 175] width 438 height 94
paste textarea "Restaura la salud de tu cabello y consigue un color y un brillo de otro nivel c…"
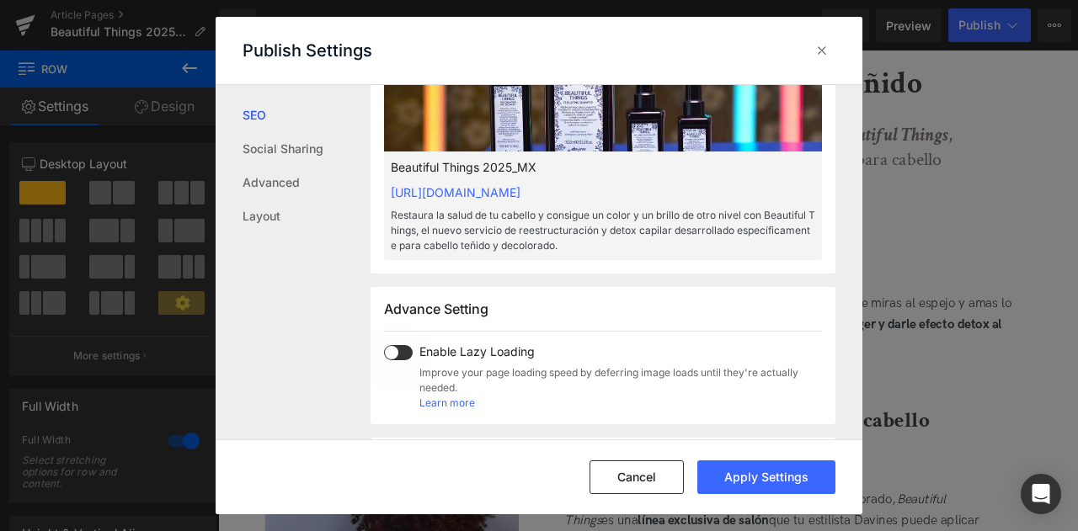
scroll to position [733, 0]
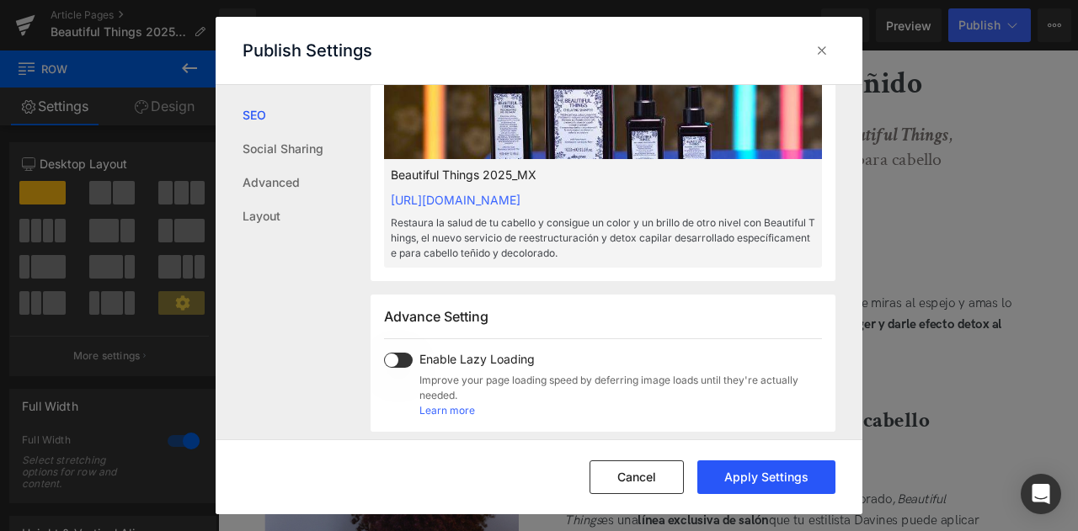
type textarea "Restaura la salud de tu cabello y consigue un color y un brillo de otro nivel c…"
click at [724, 483] on button "Apply Settings" at bounding box center [766, 478] width 138 height 34
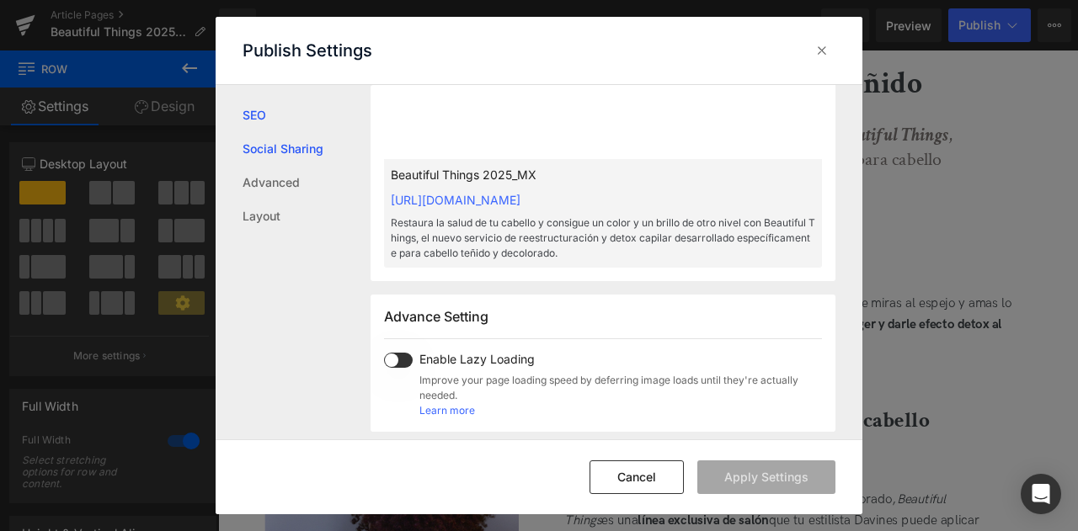
click at [281, 152] on link "Social Sharing" at bounding box center [307, 149] width 128 height 34
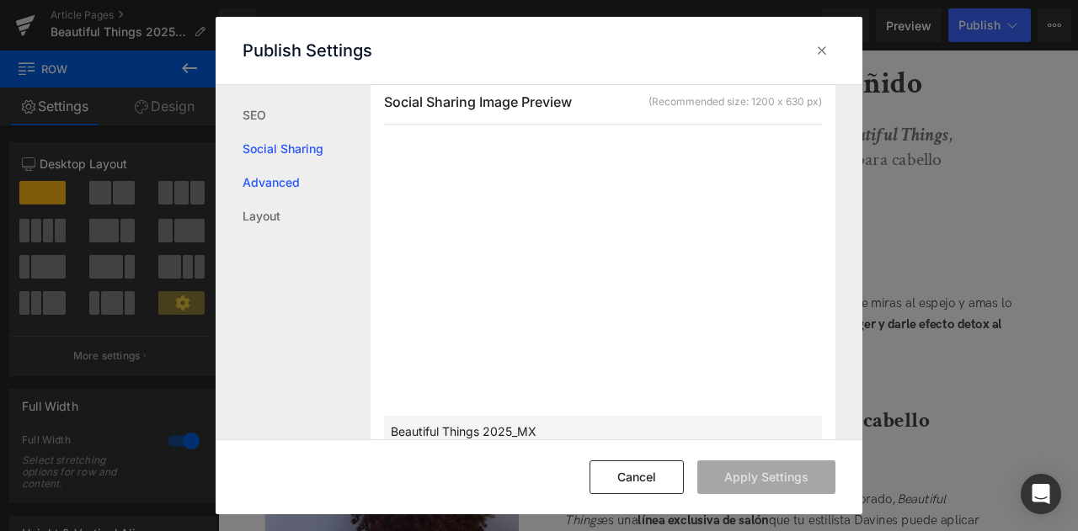
click at [291, 197] on link "Advanced" at bounding box center [307, 183] width 128 height 34
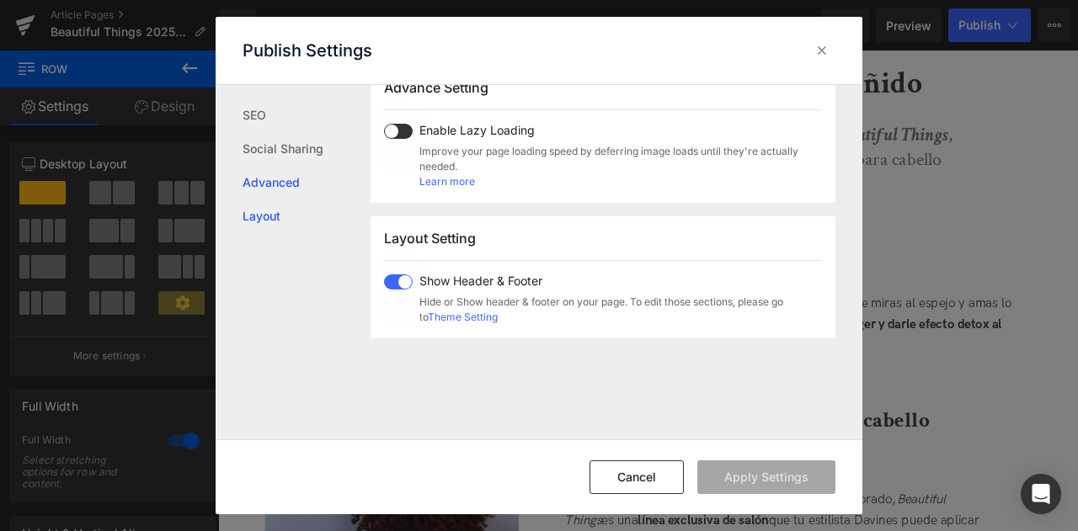
scroll to position [964, 0]
click at [817, 83] on div "Publish Settings" at bounding box center [539, 50] width 647 height 67
click at [815, 65] on div "Publish Settings" at bounding box center [539, 50] width 647 height 67
click at [822, 45] on icon at bounding box center [822, 50] width 17 height 17
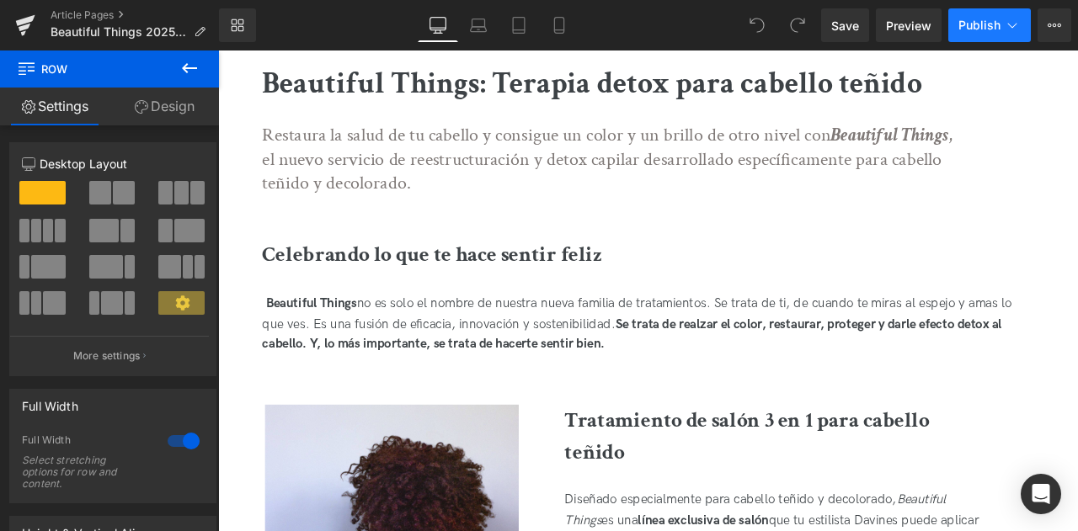
click at [974, 33] on button "Publish" at bounding box center [989, 25] width 83 height 34
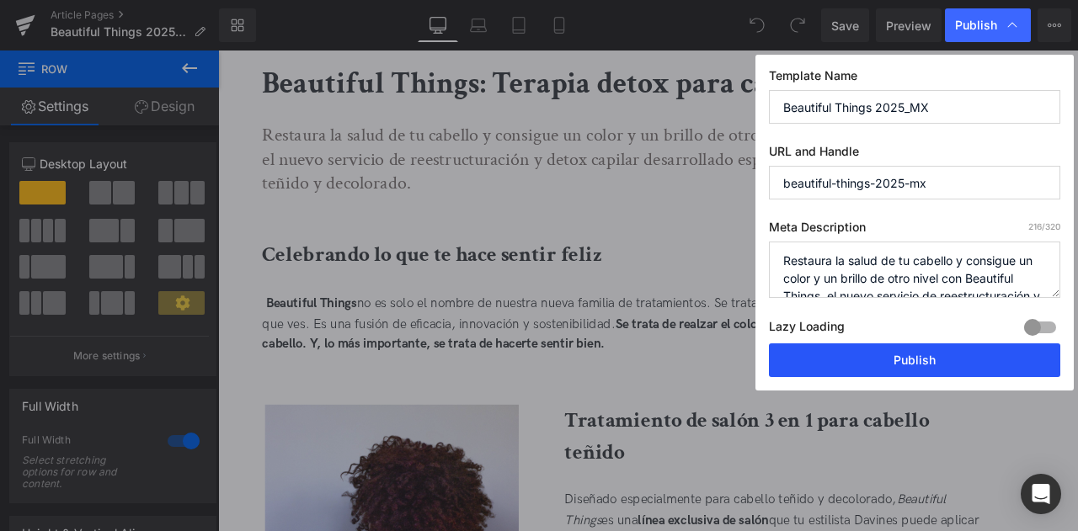
click at [846, 362] on button "Publish" at bounding box center [914, 361] width 291 height 34
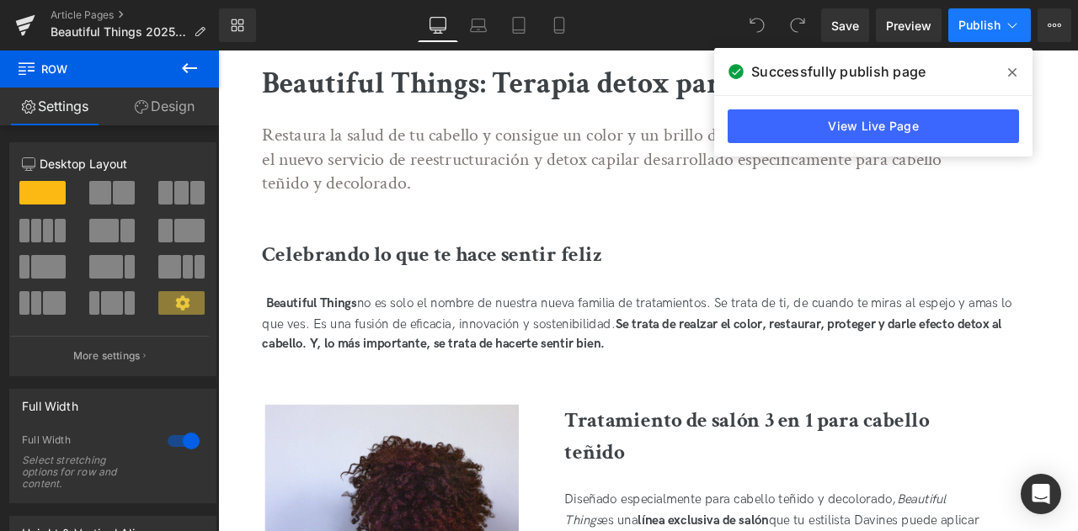
click at [1006, 30] on icon at bounding box center [1012, 25] width 17 height 17
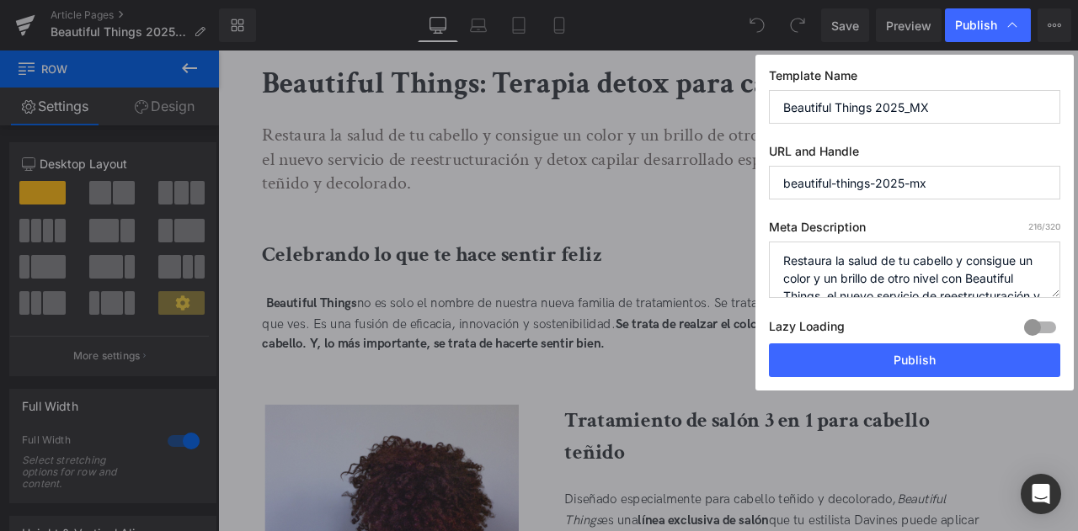
drag, startPoint x: 946, startPoint y: 112, endPoint x: 905, endPoint y: 116, distance: 40.6
click at [905, 116] on input "Beautiful Things 2025_MX" at bounding box center [914, 107] width 291 height 34
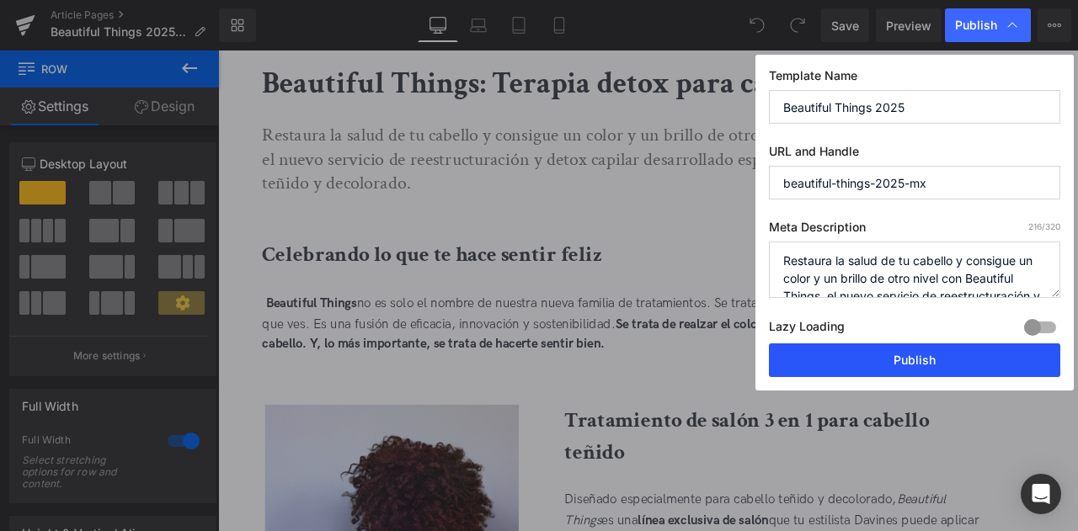
type input "Beautiful Things 2025"
click at [864, 363] on button "Publish" at bounding box center [914, 361] width 291 height 34
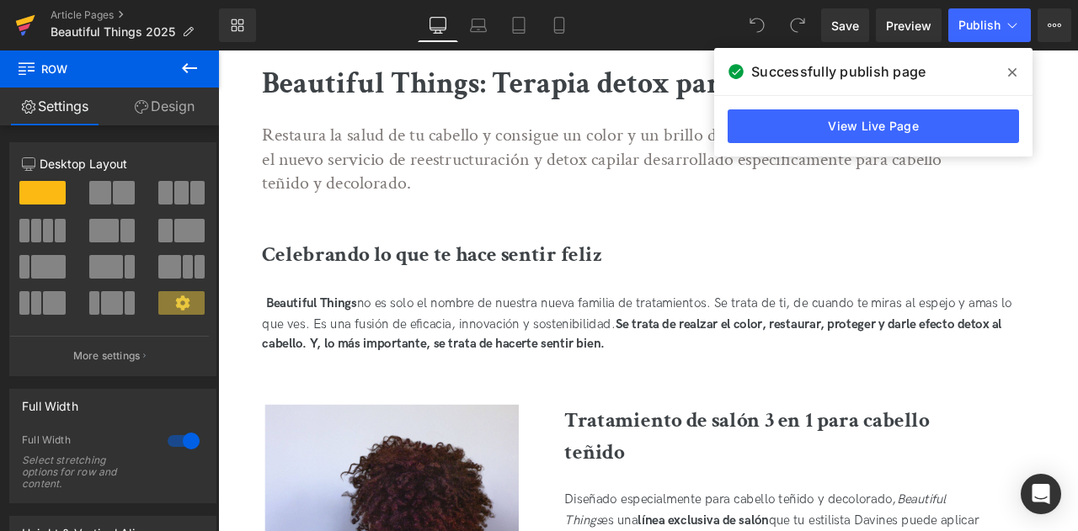
click at [29, 18] on icon at bounding box center [25, 20] width 19 height 11
